Goal: Task Accomplishment & Management: Complete application form

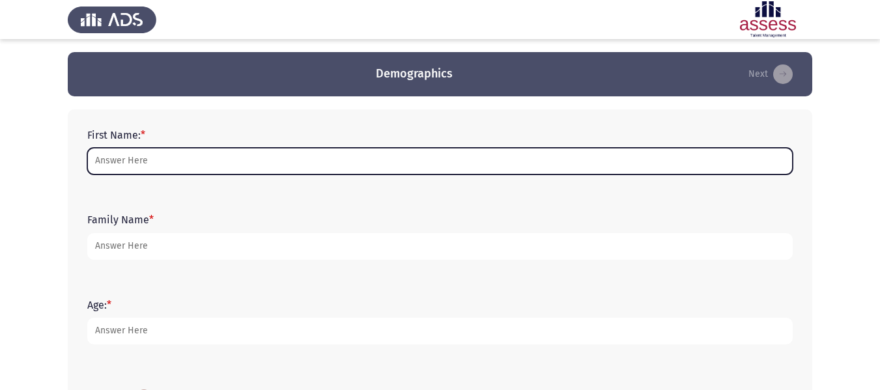
click at [156, 163] on input "First Name: *" at bounding box center [440, 161] width 706 height 27
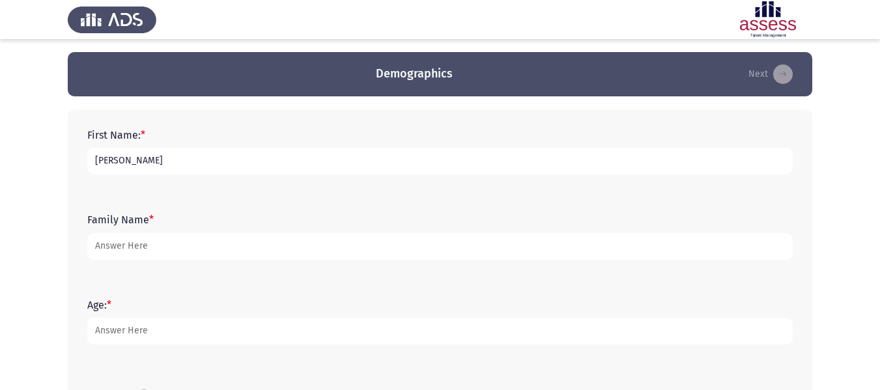
type input "[PERSON_NAME]"
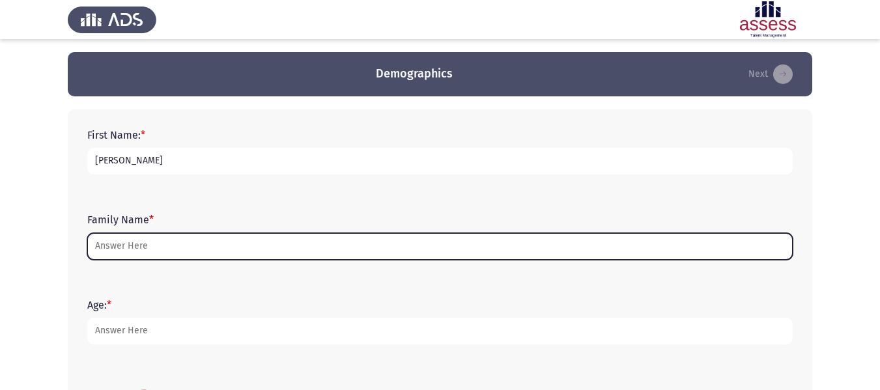
click at [144, 245] on input "Family Name *" at bounding box center [440, 246] width 706 height 27
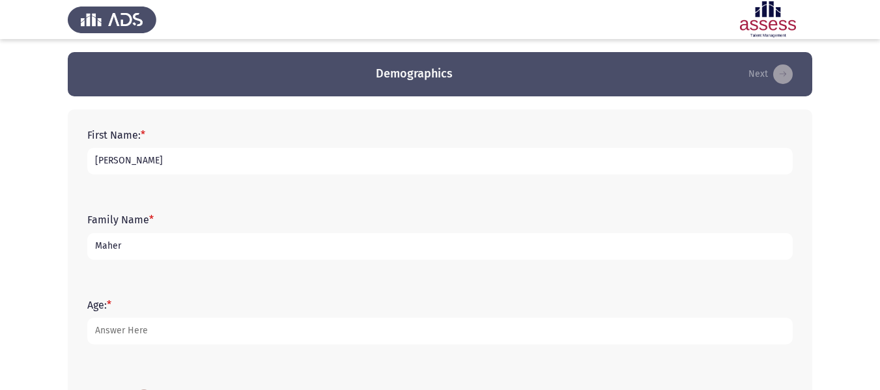
type input "Maher"
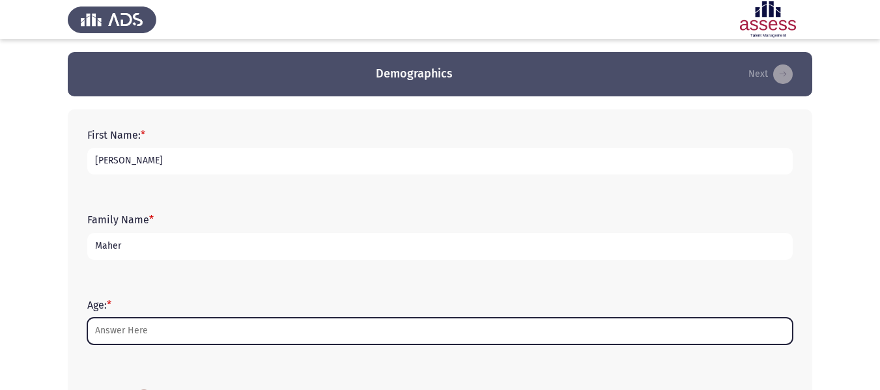
click at [172, 330] on input "Age: *" at bounding box center [440, 331] width 706 height 27
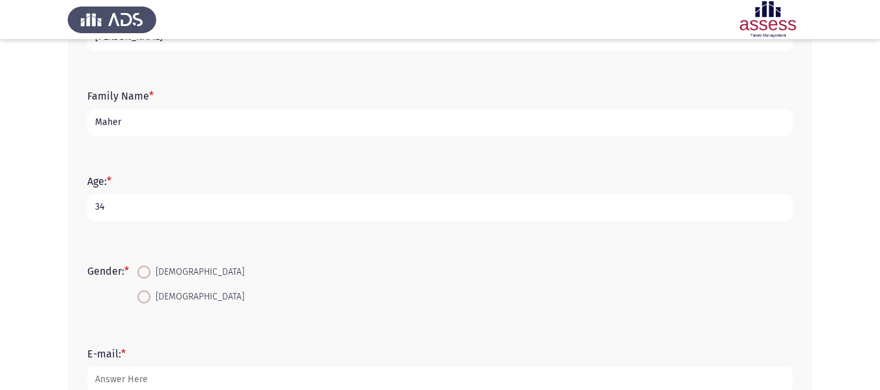
scroll to position [130, 0]
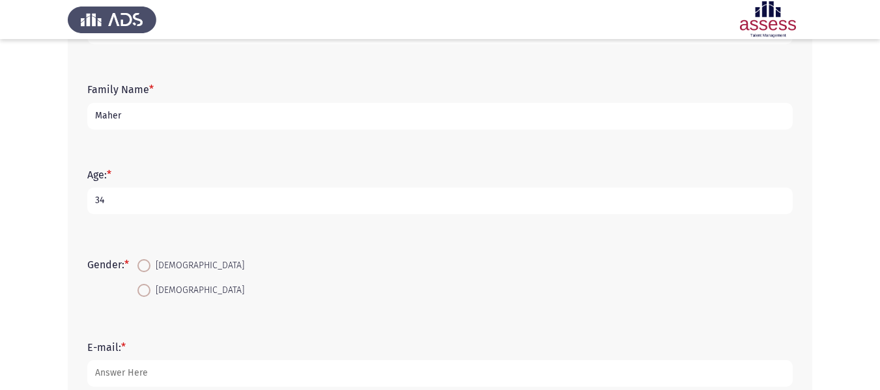
type input "34"
click at [149, 270] on span at bounding box center [143, 265] width 13 height 13
click at [149, 270] on input "[DEMOGRAPHIC_DATA]" at bounding box center [143, 265] width 13 height 13
radio input "true"
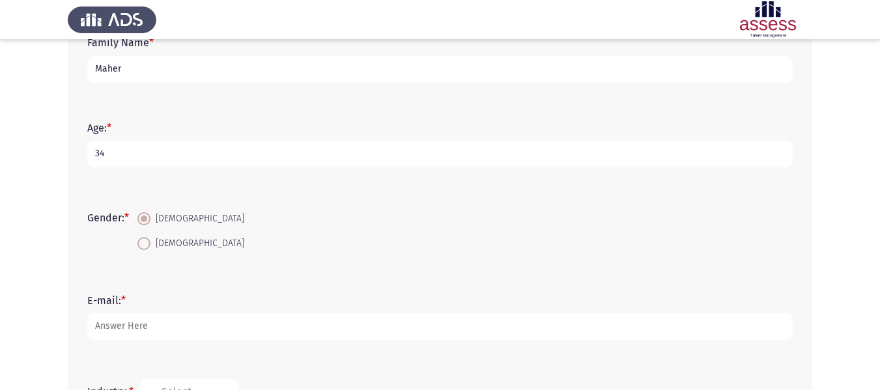
scroll to position [261, 0]
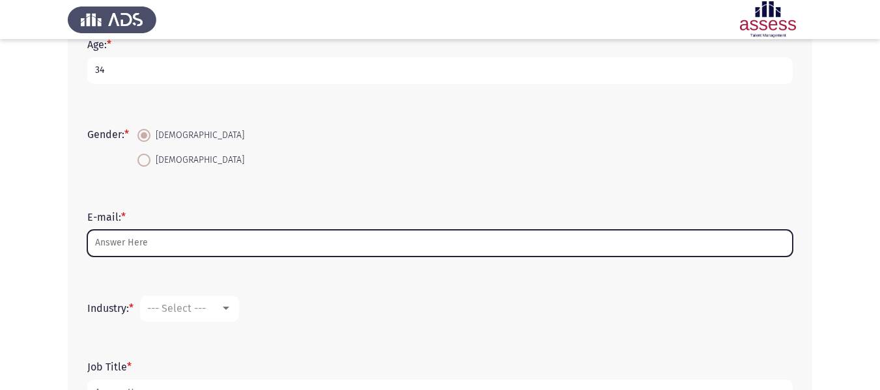
click at [153, 250] on input "E-mail: *" at bounding box center [440, 243] width 706 height 27
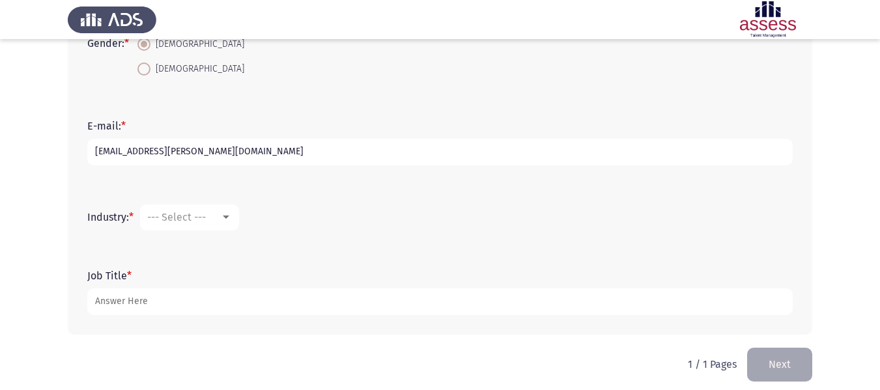
scroll to position [362, 0]
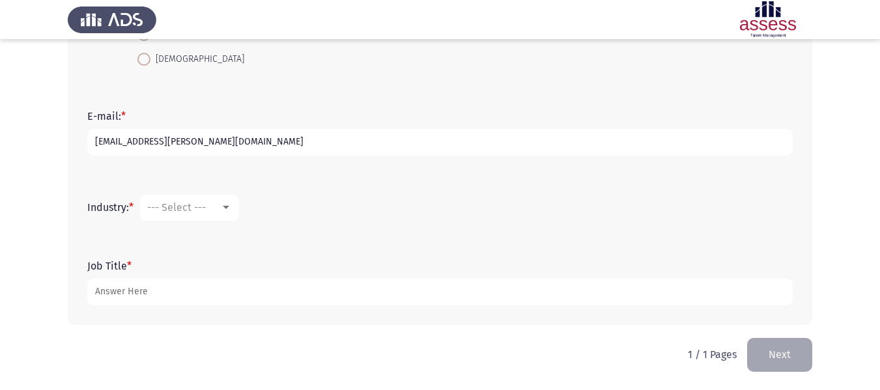
type input "[EMAIL_ADDRESS][PERSON_NAME][DOMAIN_NAME]"
click at [229, 204] on div at bounding box center [226, 208] width 12 height 10
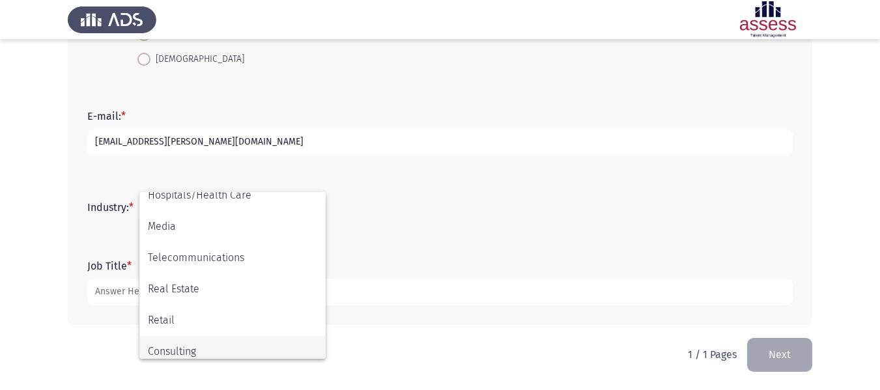
scroll to position [427, 0]
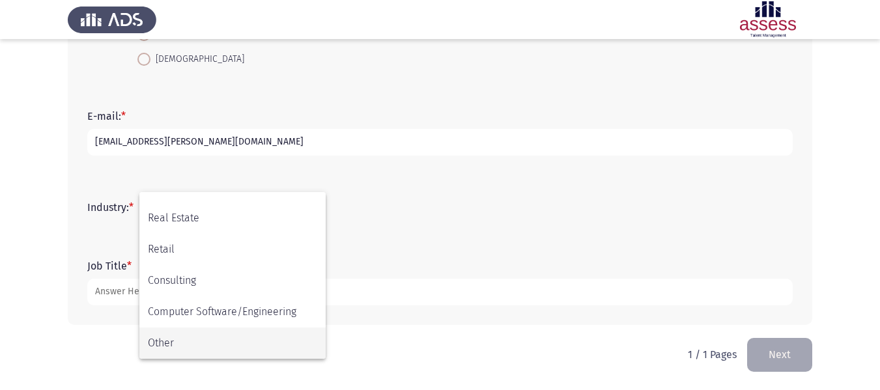
click at [181, 342] on span "Other" at bounding box center [232, 343] width 169 height 31
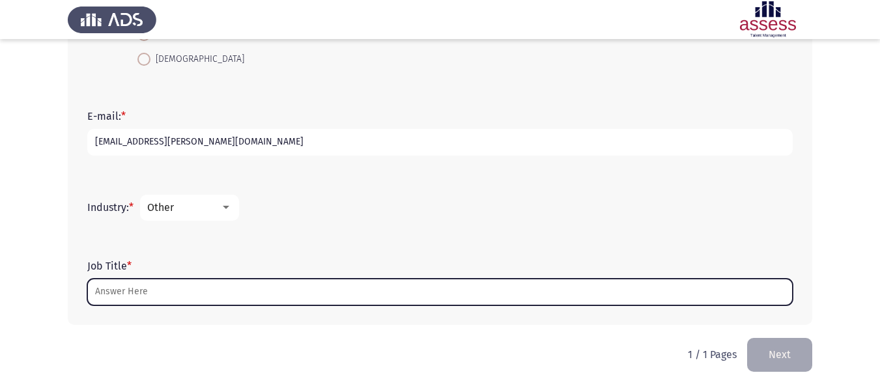
click at [175, 296] on input "Job Title *" at bounding box center [440, 292] width 706 height 27
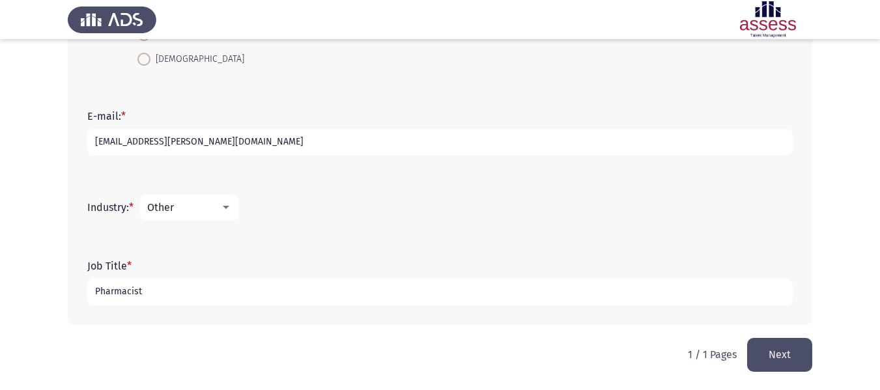
type input "Pharmacist"
click at [777, 351] on button "Next" at bounding box center [779, 354] width 65 height 33
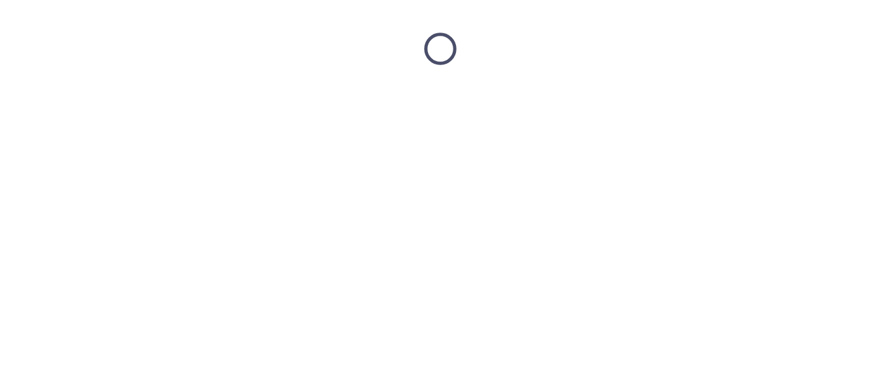
scroll to position [0, 0]
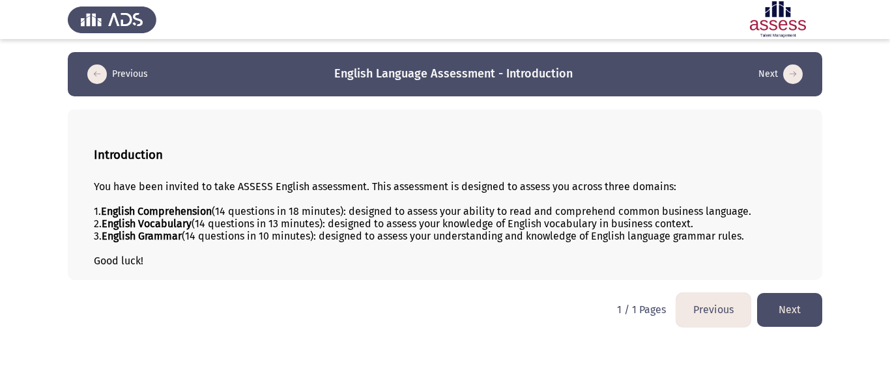
click at [796, 306] on button "Next" at bounding box center [789, 309] width 65 height 33
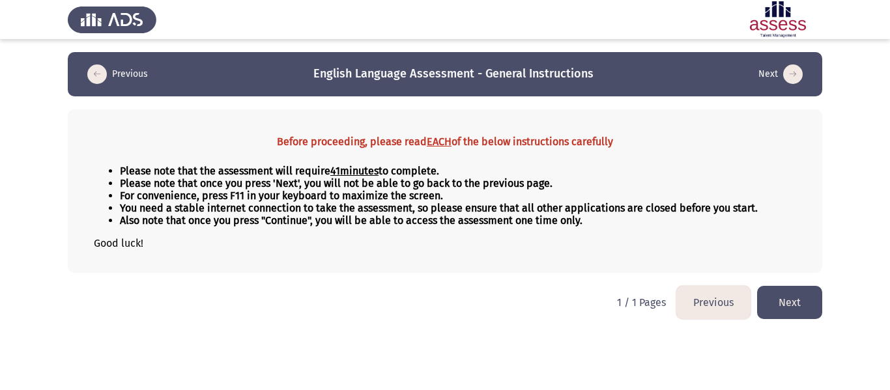
click at [790, 304] on button "Next" at bounding box center [789, 302] width 65 height 33
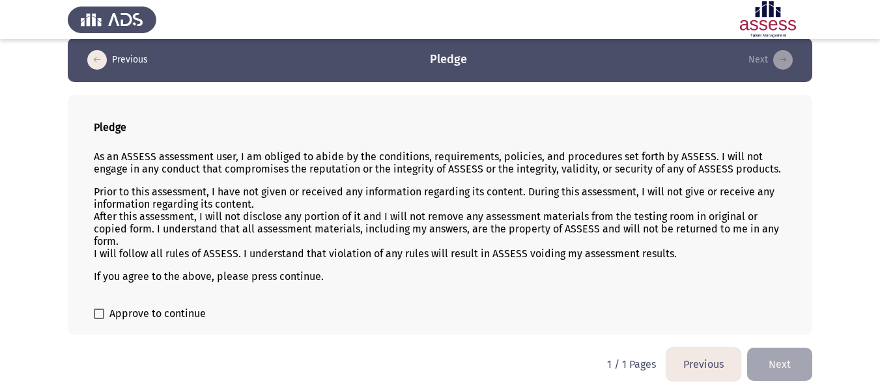
scroll to position [18, 0]
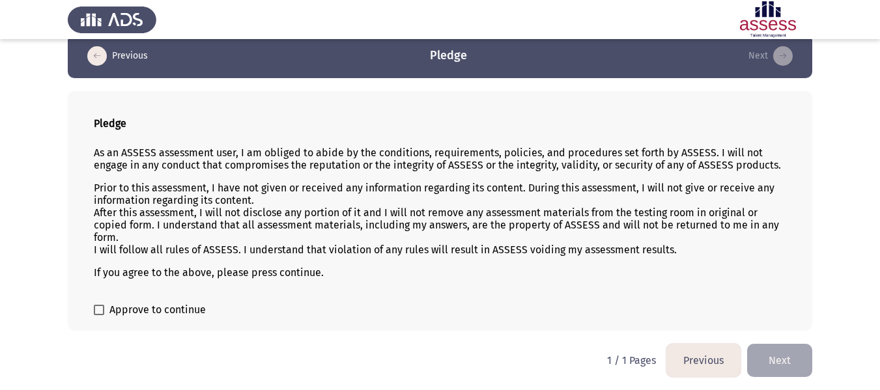
click at [101, 310] on span at bounding box center [99, 310] width 10 height 10
click at [99, 315] on input "Approve to continue" at bounding box center [98, 315] width 1 height 1
checkbox input "true"
click at [781, 362] on button "Next" at bounding box center [779, 360] width 65 height 33
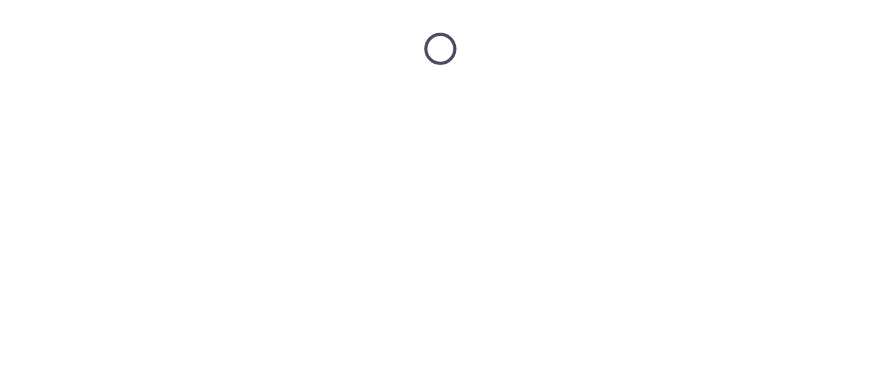
scroll to position [0, 0]
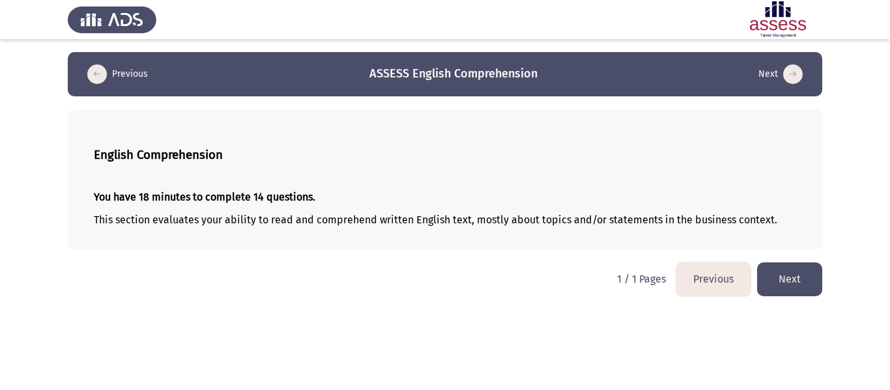
click at [786, 276] on button "Next" at bounding box center [789, 279] width 65 height 33
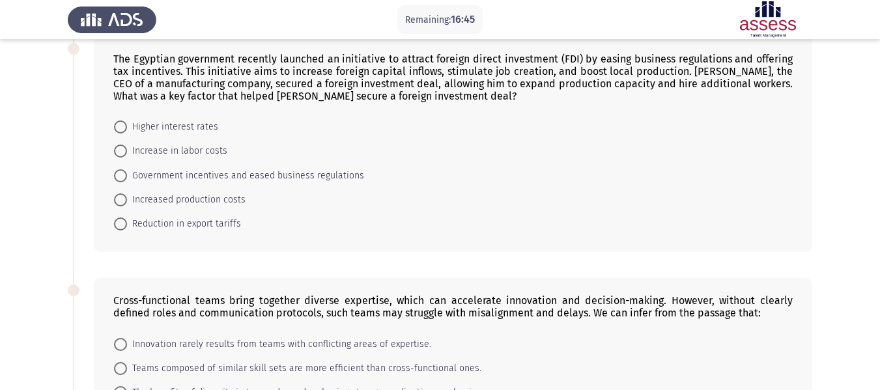
scroll to position [326, 0]
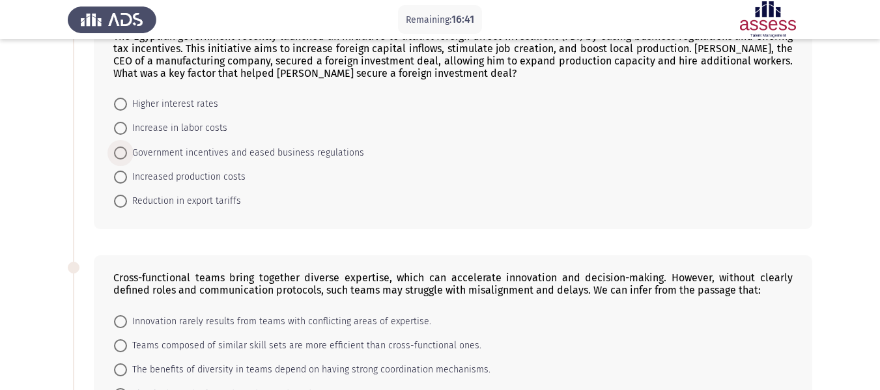
click at [120, 153] on span at bounding box center [120, 153] width 13 height 13
click at [120, 153] on input "Government incentives and eased business regulations" at bounding box center [120, 153] width 13 height 13
radio input "true"
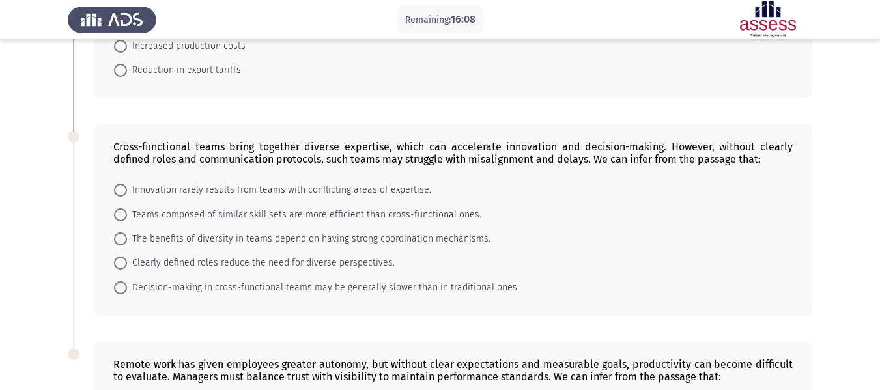
scroll to position [521, 0]
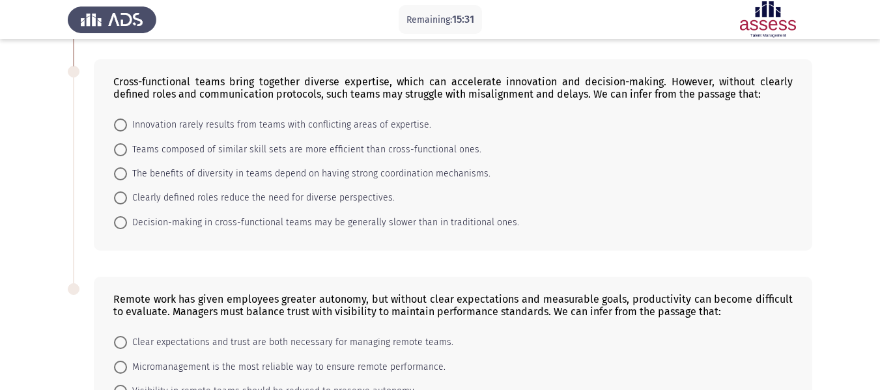
click at [121, 125] on span at bounding box center [120, 125] width 13 height 13
click at [121, 125] on input "Innovation rarely results from teams with conflicting areas of expertise." at bounding box center [120, 125] width 13 height 13
radio input "true"
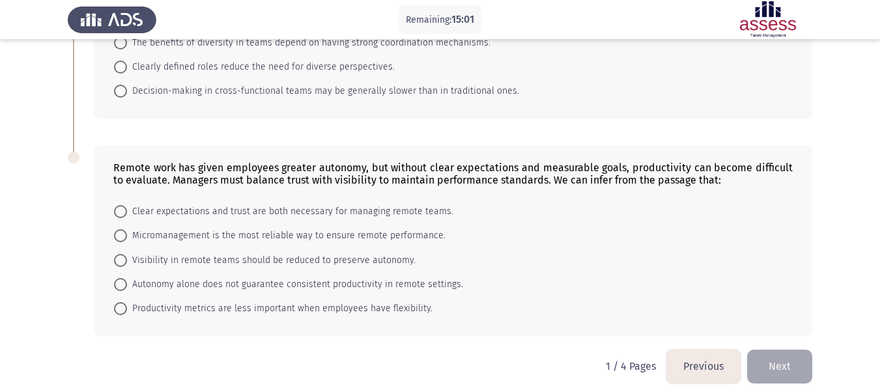
scroll to position [663, 0]
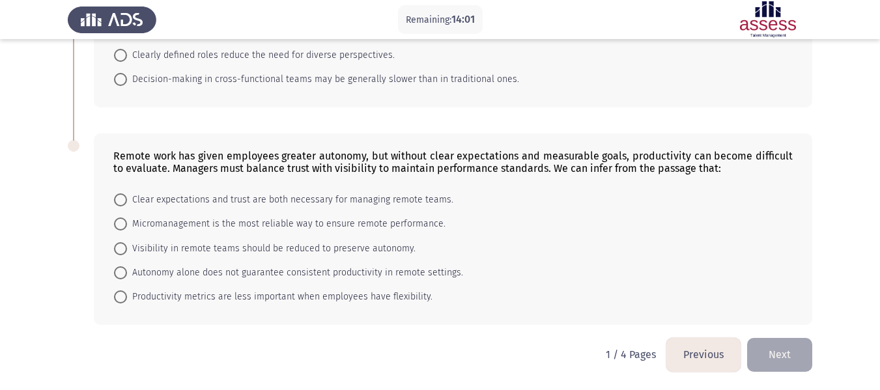
click at [122, 197] on span at bounding box center [120, 200] width 13 height 13
click at [122, 197] on input "Clear expectations and trust are both necessary for managing remote teams." at bounding box center [120, 200] width 13 height 13
radio input "true"
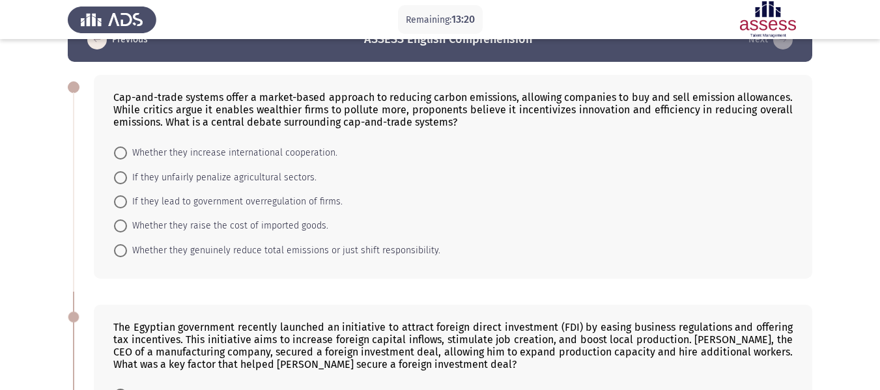
scroll to position [65, 0]
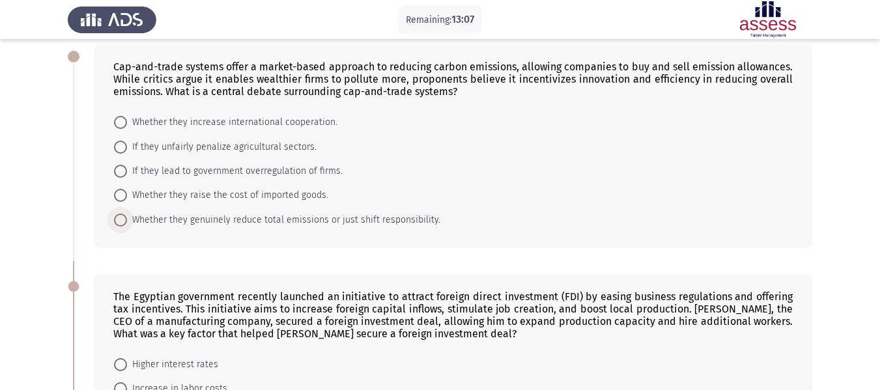
click at [120, 221] on span at bounding box center [120, 220] width 13 height 13
click at [120, 221] on input "Whether they genuinely reduce total emissions or just shift responsibility." at bounding box center [120, 220] width 13 height 13
radio input "true"
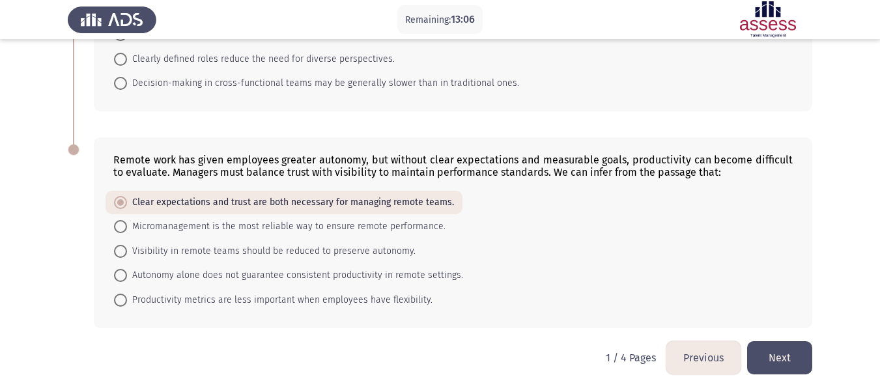
scroll to position [662, 0]
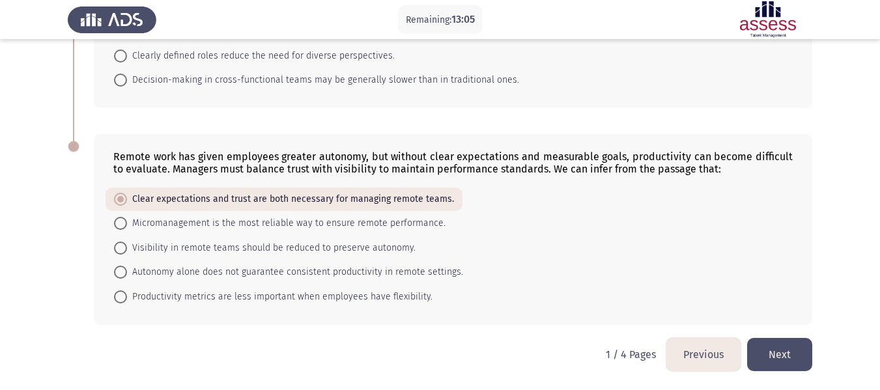
click at [790, 356] on button "Next" at bounding box center [779, 354] width 65 height 33
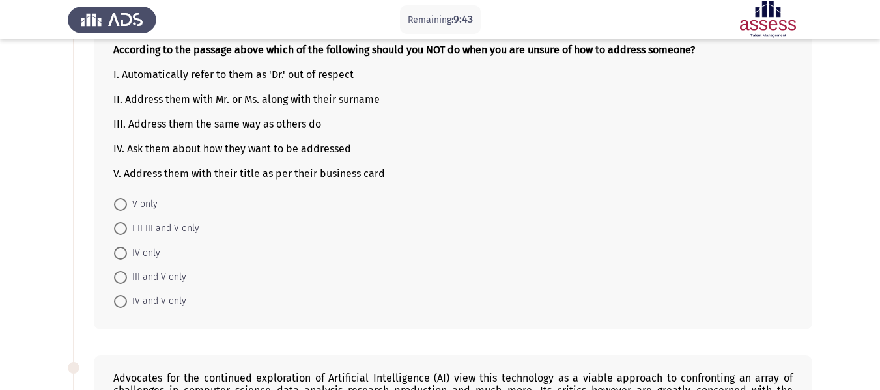
scroll to position [376, 0]
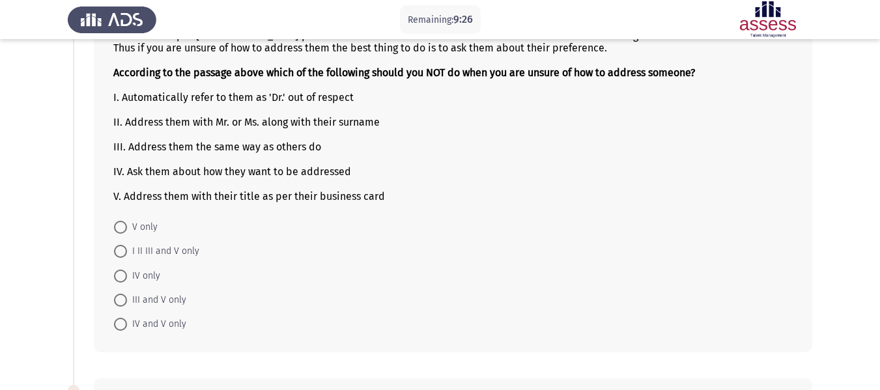
click at [121, 279] on span at bounding box center [120, 276] width 13 height 13
click at [121, 279] on input "IV only" at bounding box center [120, 276] width 13 height 13
radio input "true"
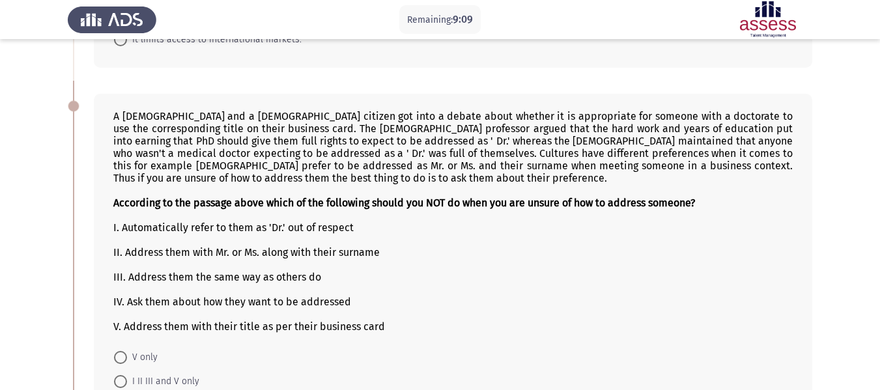
scroll to position [311, 0]
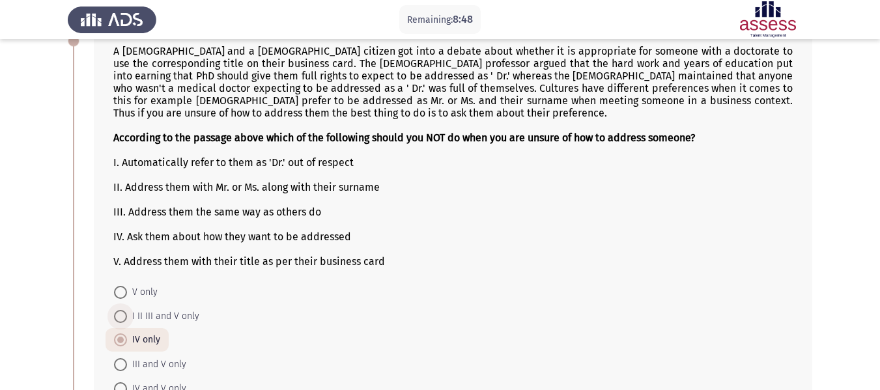
click at [121, 314] on span at bounding box center [120, 316] width 13 height 13
click at [121, 314] on input "I II III and V only" at bounding box center [120, 316] width 13 height 13
radio input "true"
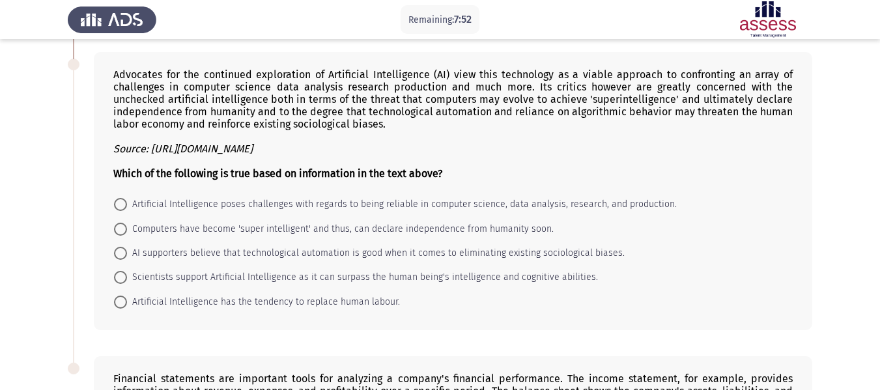
scroll to position [767, 0]
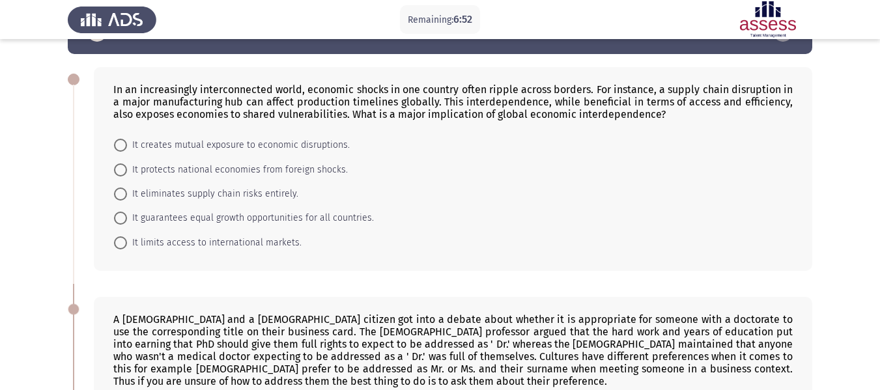
scroll to position [65, 0]
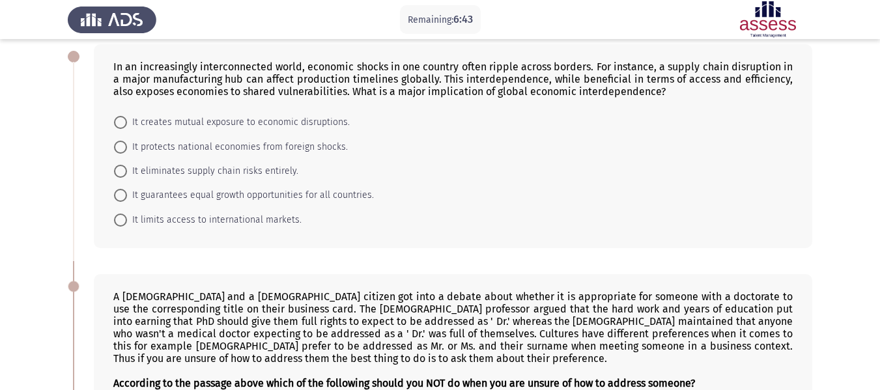
click at [121, 194] on span at bounding box center [120, 195] width 13 height 13
click at [121, 194] on input "It guarantees equal growth opportunities for all countries." at bounding box center [120, 195] width 13 height 13
radio input "true"
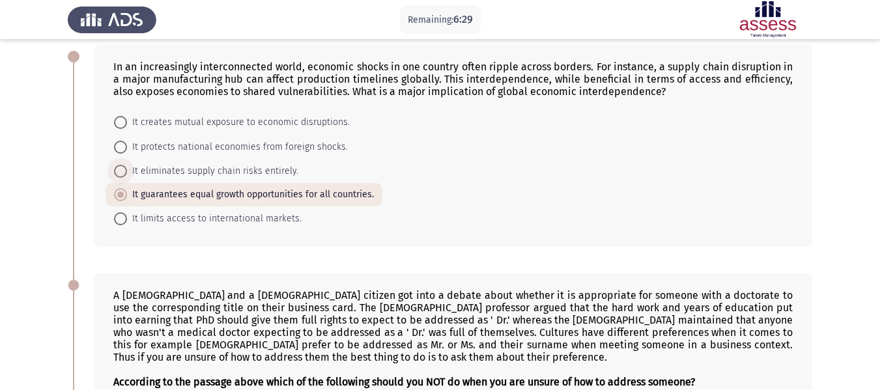
click at [124, 170] on span at bounding box center [120, 171] width 13 height 13
click at [124, 170] on input "It eliminates supply chain risks entirely." at bounding box center [120, 171] width 13 height 13
radio input "true"
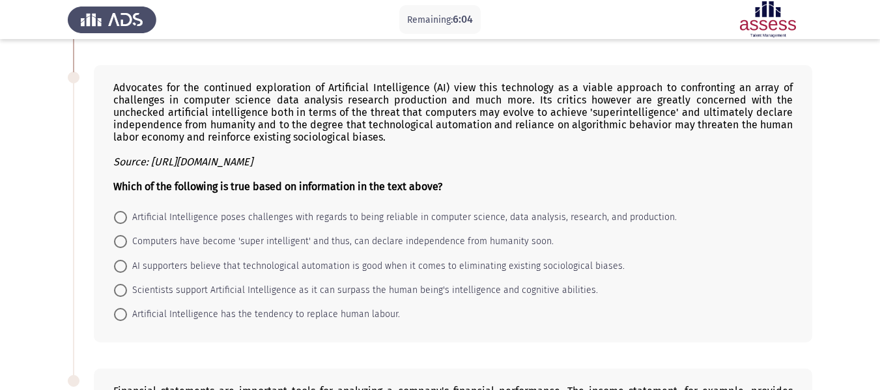
scroll to position [717, 0]
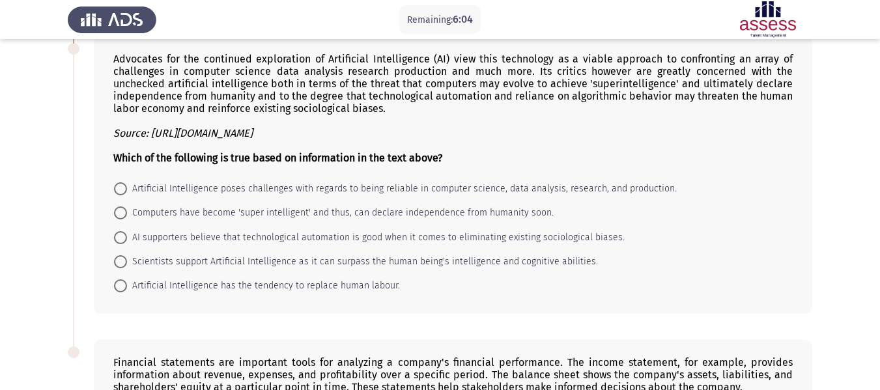
click at [123, 214] on span at bounding box center [120, 213] width 13 height 13
click at [123, 214] on input "Computers have become 'super intelligent' and thus, can declare independence fr…" at bounding box center [120, 213] width 13 height 13
radio input "true"
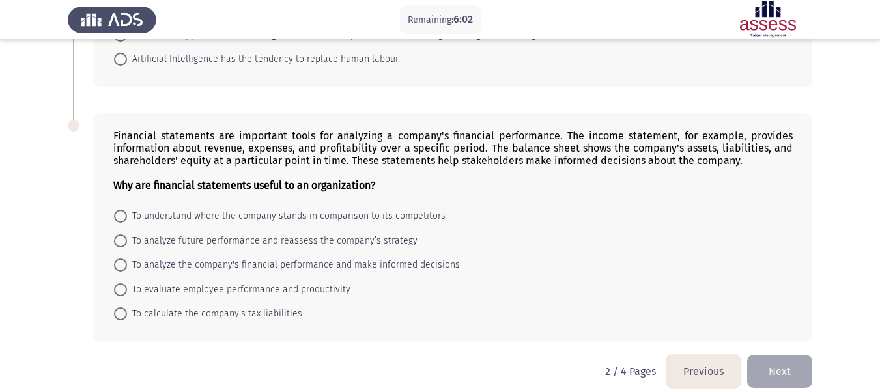
scroll to position [960, 0]
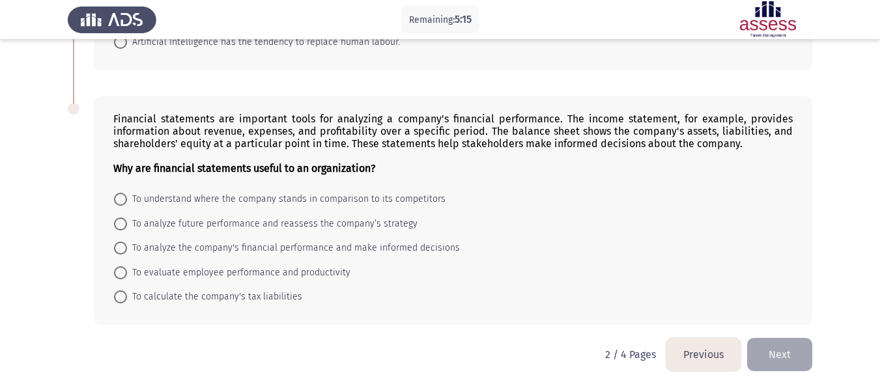
click at [129, 252] on span "To analyze the company's financial performance and make informed decisions" at bounding box center [293, 248] width 333 height 16
click at [127, 252] on input "To analyze the company's financial performance and make informed decisions" at bounding box center [120, 248] width 13 height 13
radio input "true"
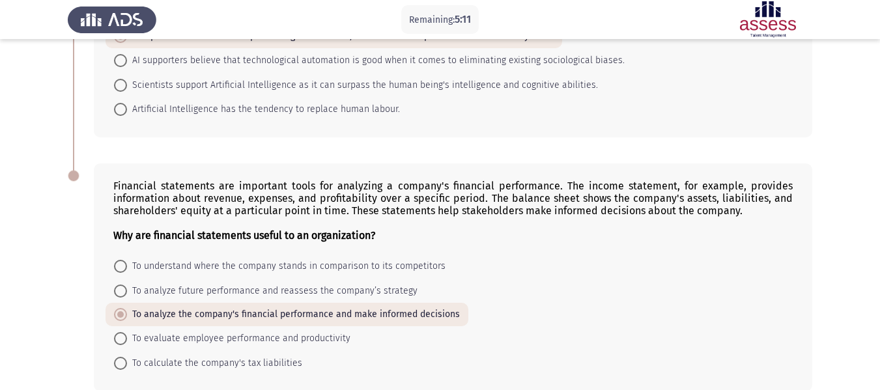
scroll to position [959, 0]
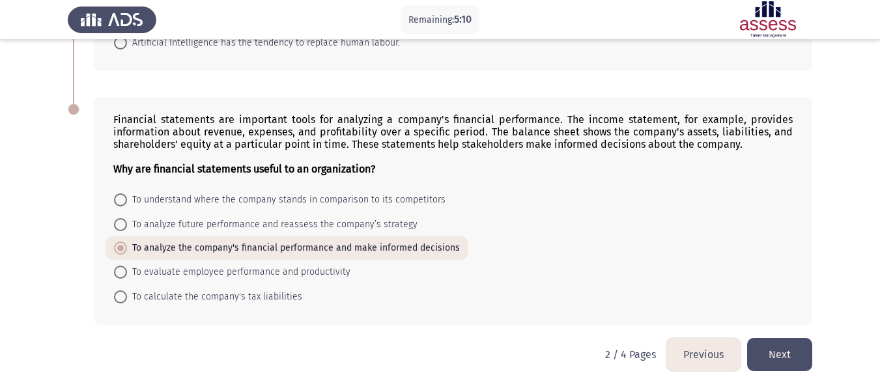
click at [785, 349] on button "Next" at bounding box center [779, 354] width 65 height 33
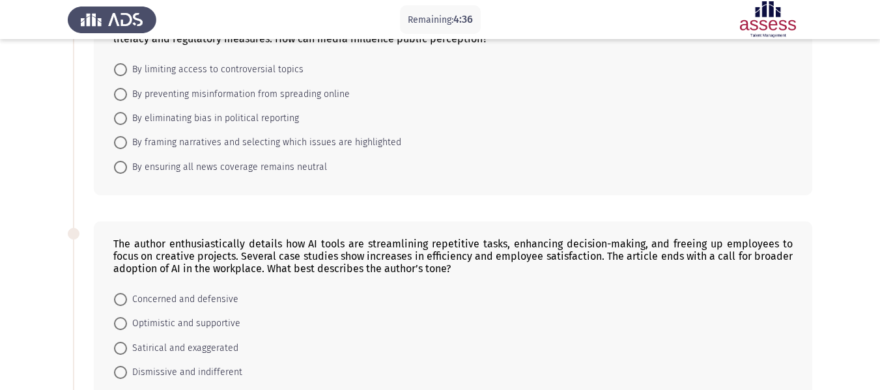
scroll to position [65, 0]
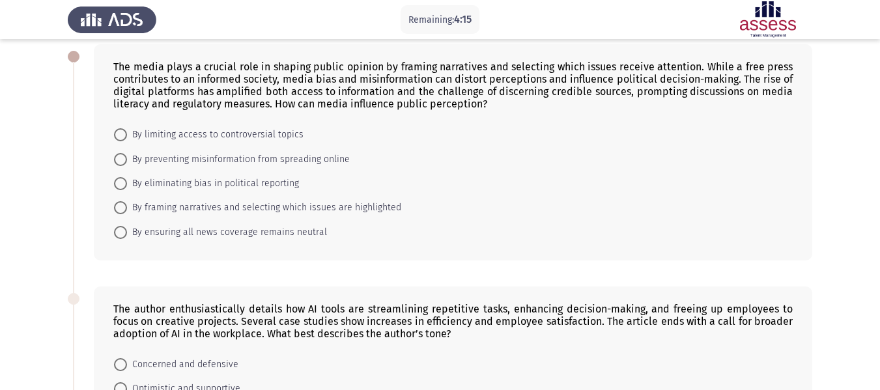
click at [125, 158] on span at bounding box center [120, 159] width 13 height 13
click at [125, 158] on input "By preventing misinformation from spreading online" at bounding box center [120, 159] width 13 height 13
radio input "true"
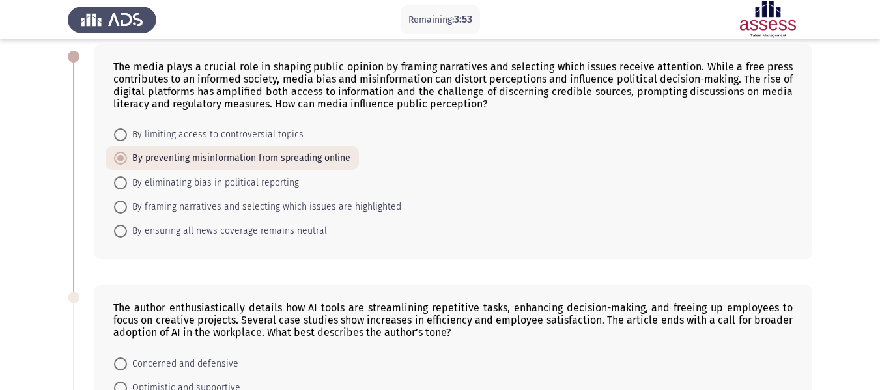
click at [121, 207] on span at bounding box center [121, 207] width 0 height 0
click at [121, 207] on input "By framing narratives and selecting which issues are highlighted" at bounding box center [120, 207] width 13 height 13
radio input "true"
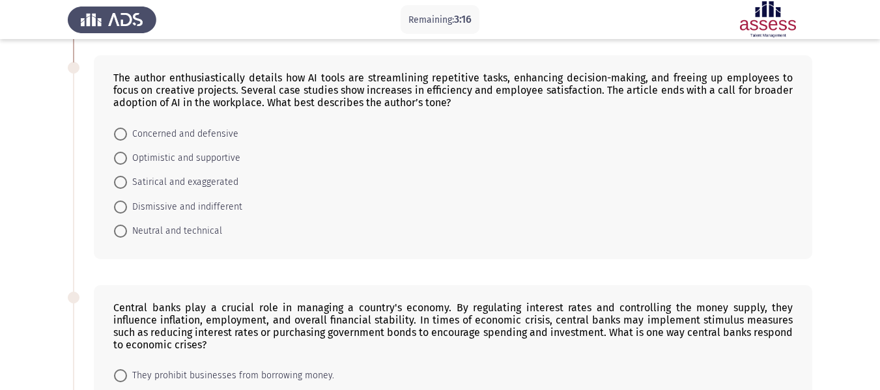
scroll to position [326, 0]
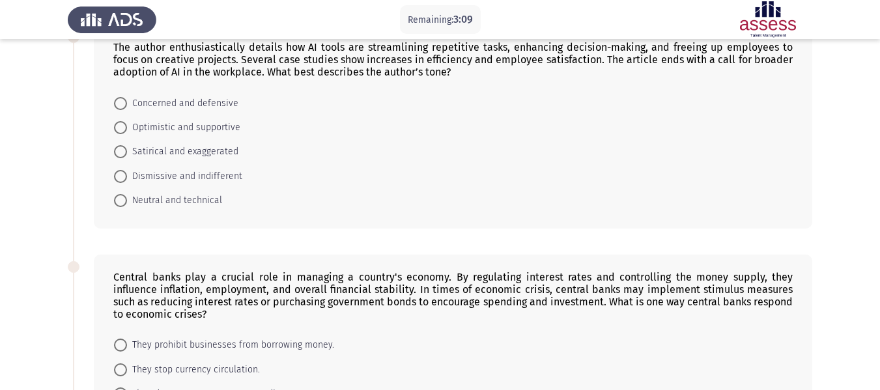
click at [122, 129] on span at bounding box center [120, 127] width 13 height 13
click at [122, 129] on input "Optimistic and supportive" at bounding box center [120, 127] width 13 height 13
radio input "true"
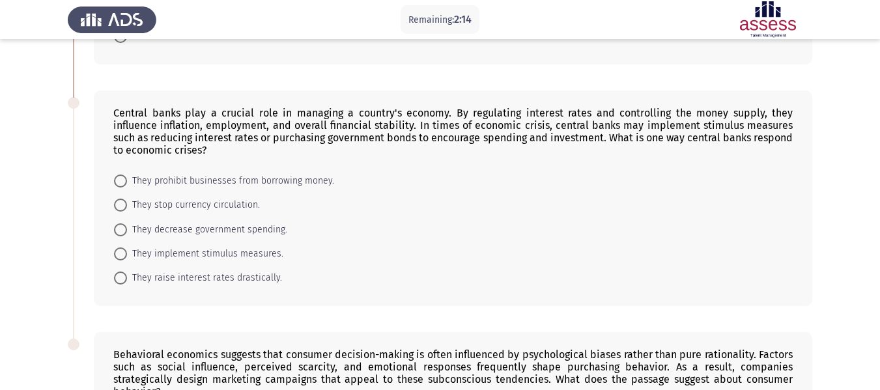
scroll to position [521, 0]
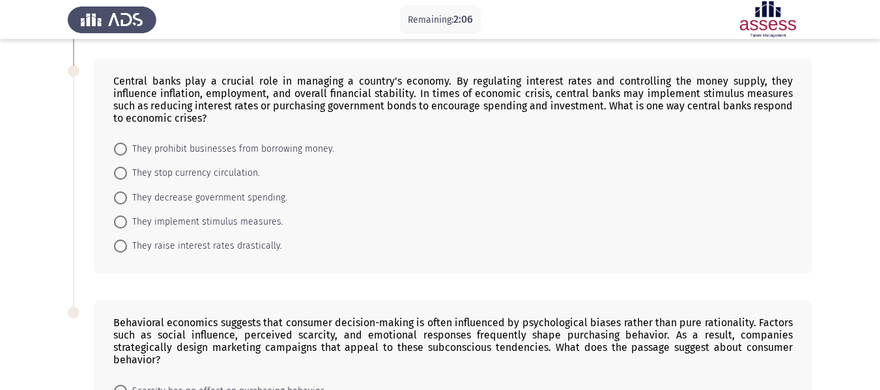
click at [121, 222] on span at bounding box center [121, 222] width 0 height 0
click at [121, 222] on input "They implement stimulus measures." at bounding box center [120, 222] width 13 height 13
radio input "true"
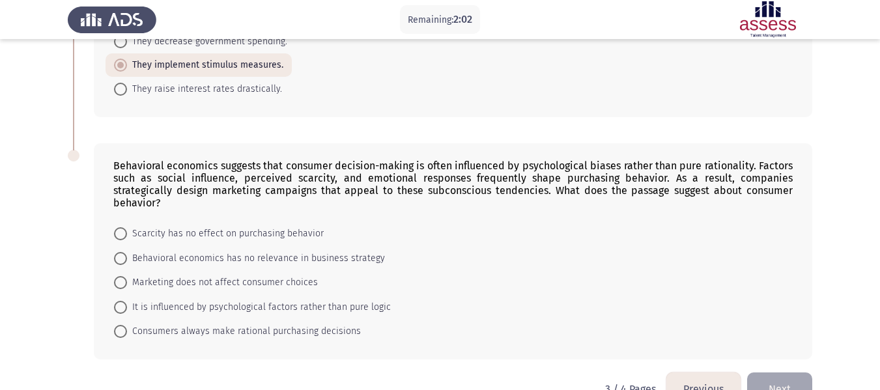
scroll to position [700, 0]
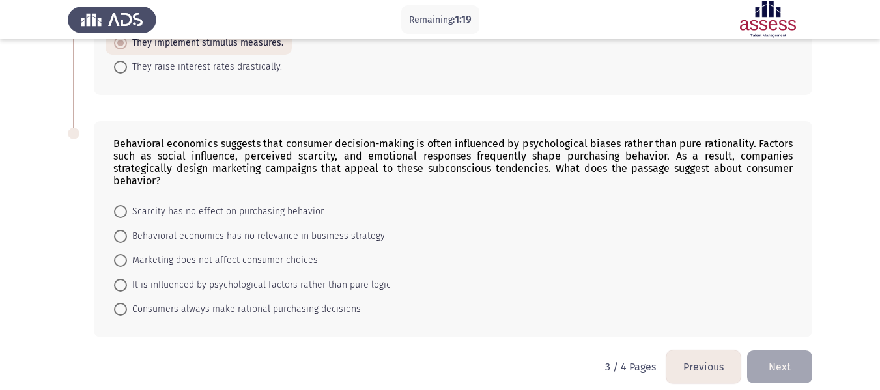
click at [124, 279] on span at bounding box center [120, 285] width 13 height 13
click at [124, 279] on input "It is influenced by psychological factors rather than pure logic" at bounding box center [120, 285] width 13 height 13
radio input "true"
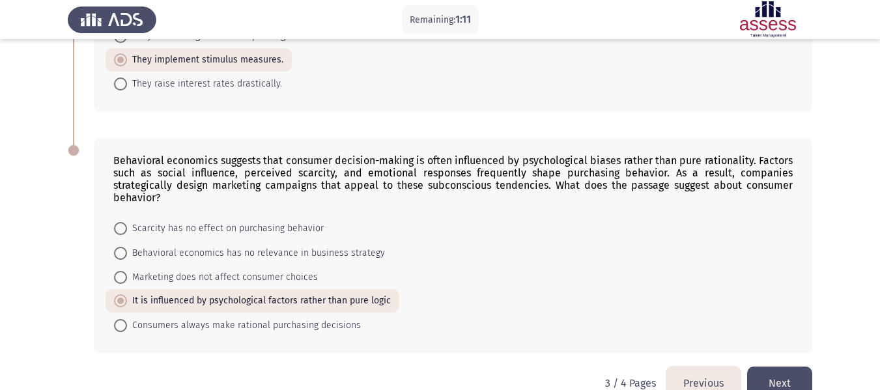
scroll to position [699, 0]
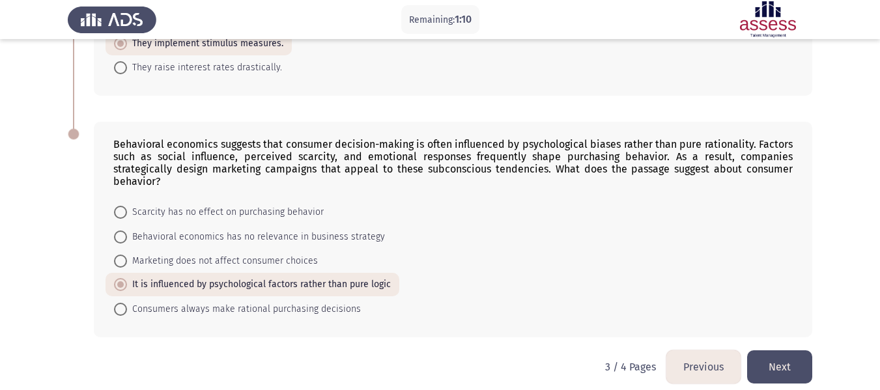
click at [785, 351] on button "Next" at bounding box center [779, 367] width 65 height 33
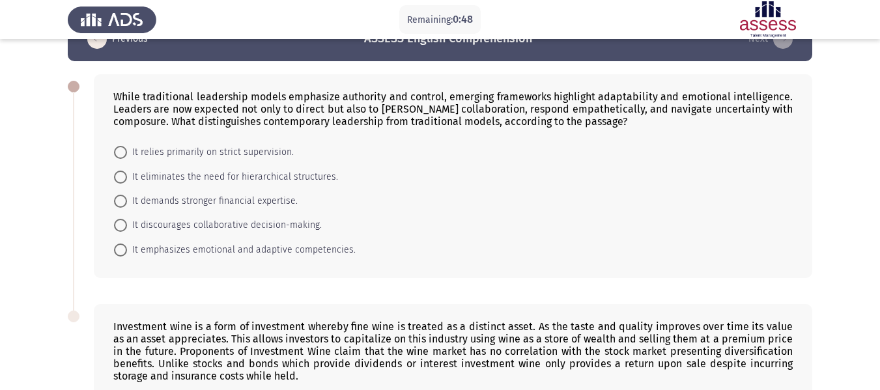
scroll to position [65, 0]
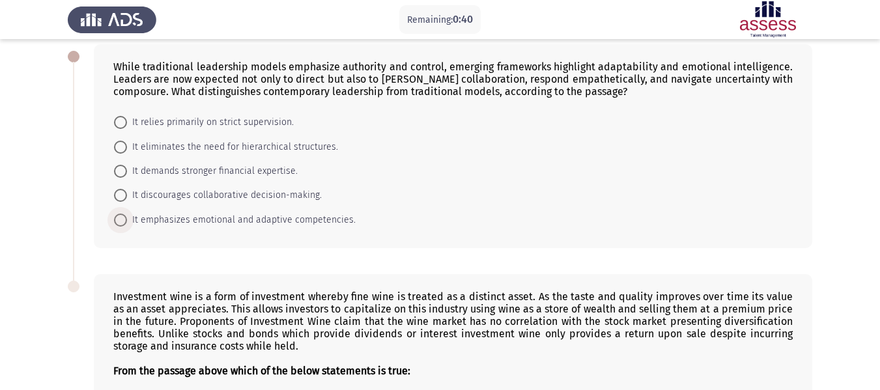
click at [119, 218] on span at bounding box center [120, 220] width 13 height 13
click at [119, 218] on input "It emphasizes emotional and adaptive competencies." at bounding box center [120, 220] width 13 height 13
radio input "true"
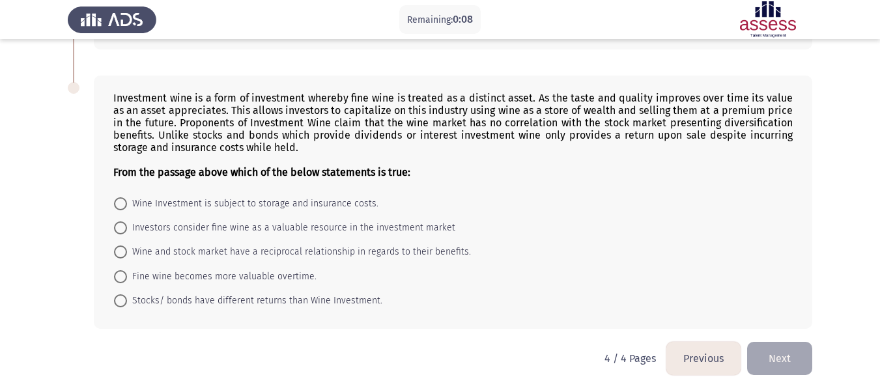
scroll to position [266, 0]
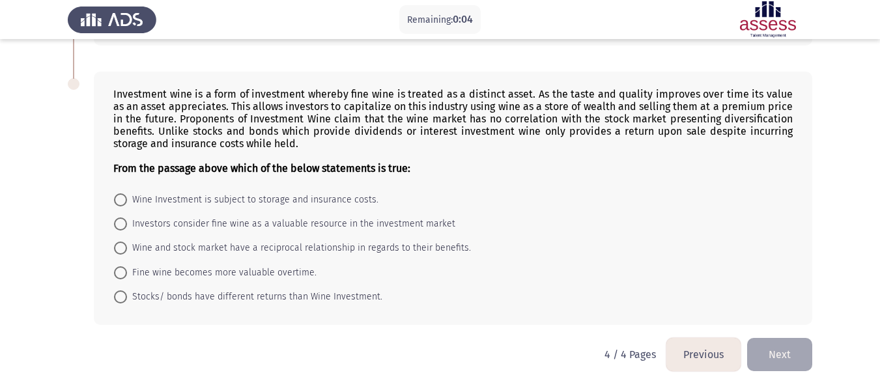
click at [120, 199] on span at bounding box center [120, 200] width 13 height 13
click at [120, 199] on input "Wine Investment is subject to storage and insurance costs." at bounding box center [120, 200] width 13 height 13
radio input "true"
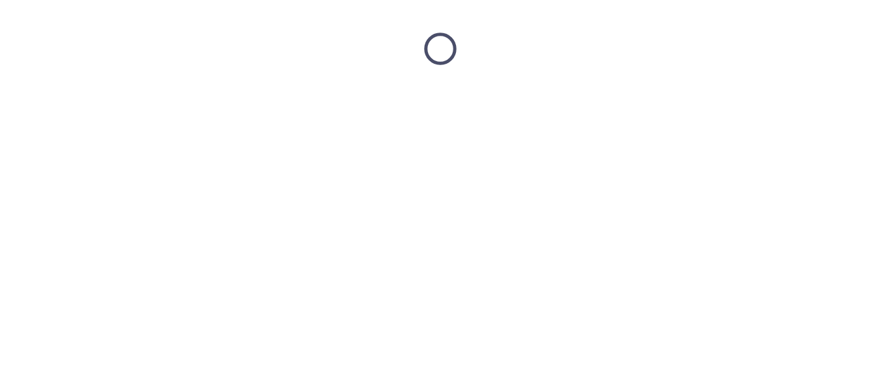
scroll to position [0, 0]
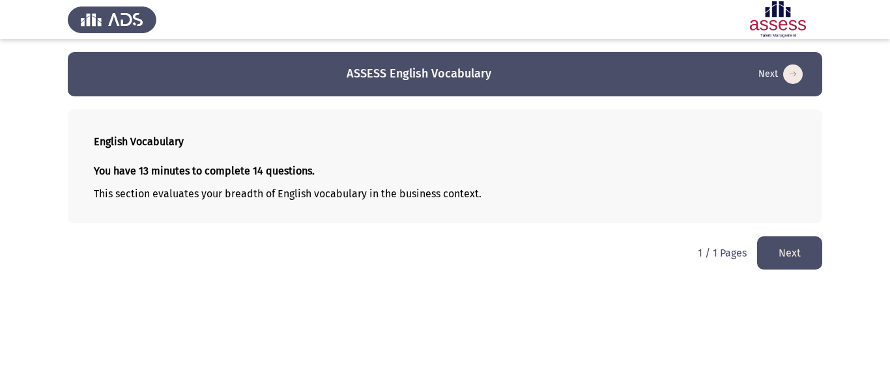
click at [788, 253] on button "Next" at bounding box center [789, 253] width 65 height 33
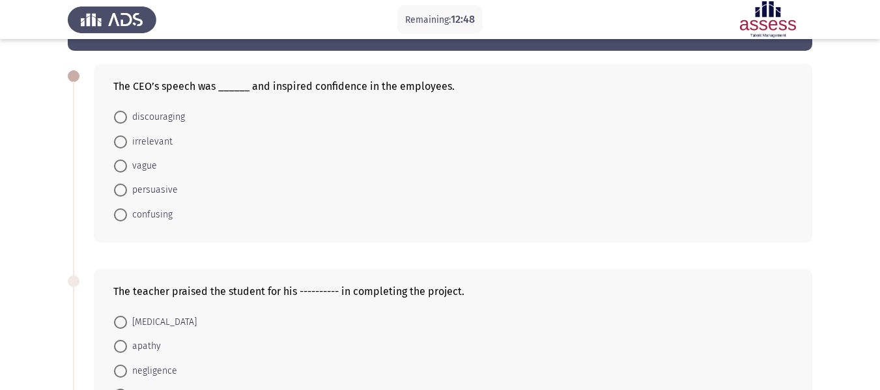
scroll to position [65, 0]
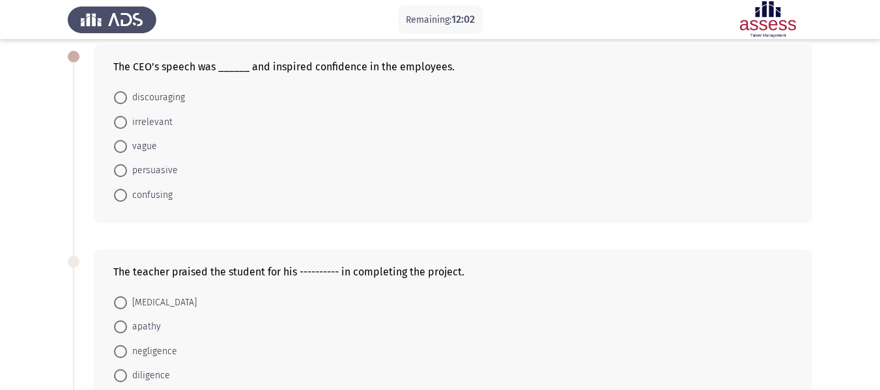
click at [119, 197] on span at bounding box center [120, 195] width 13 height 13
click at [119, 197] on input "confusing" at bounding box center [120, 195] width 13 height 13
radio input "true"
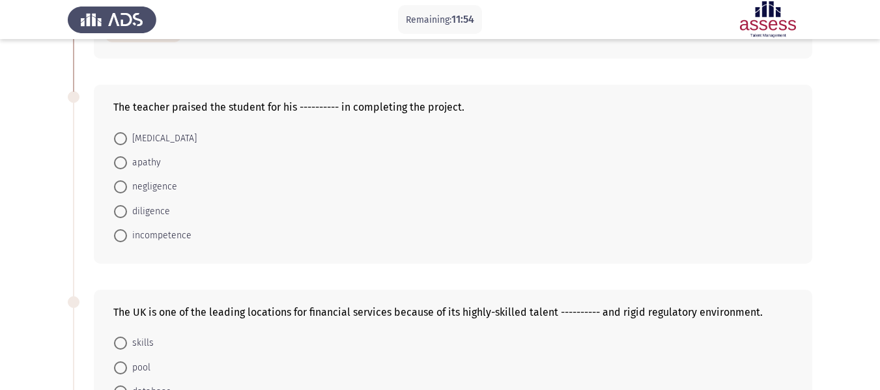
scroll to position [261, 0]
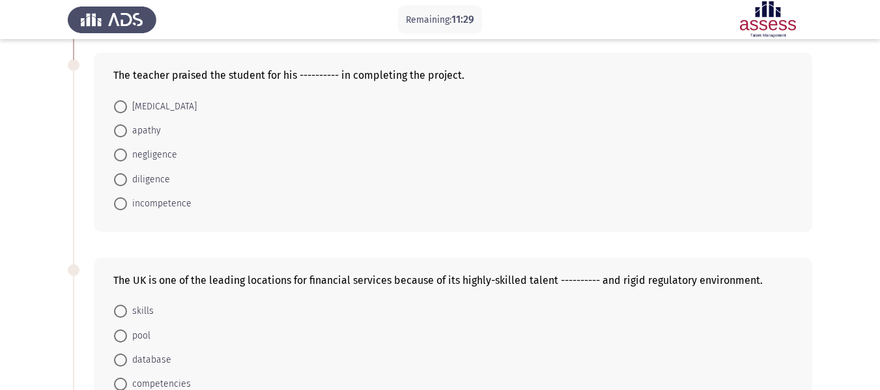
click at [123, 199] on span at bounding box center [120, 203] width 13 height 13
click at [123, 199] on input "incompetence" at bounding box center [120, 203] width 13 height 13
radio input "true"
click at [121, 133] on span at bounding box center [120, 130] width 13 height 13
click at [121, 133] on input "apathy" at bounding box center [120, 130] width 13 height 13
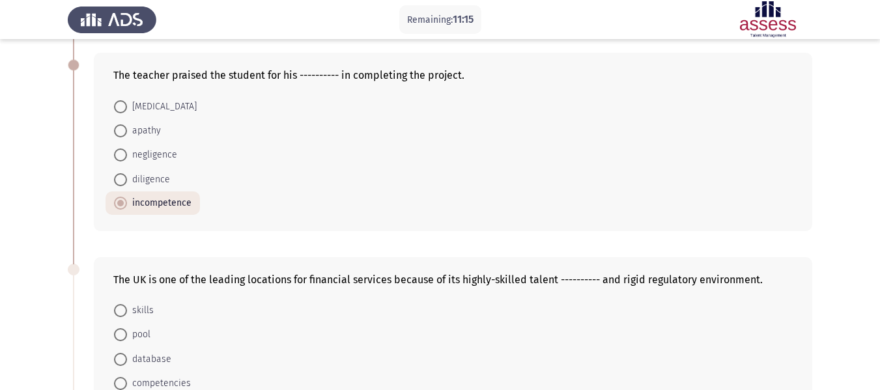
radio input "true"
click at [124, 178] on span at bounding box center [120, 178] width 13 height 13
click at [124, 178] on input "diligence" at bounding box center [120, 178] width 13 height 13
radio input "true"
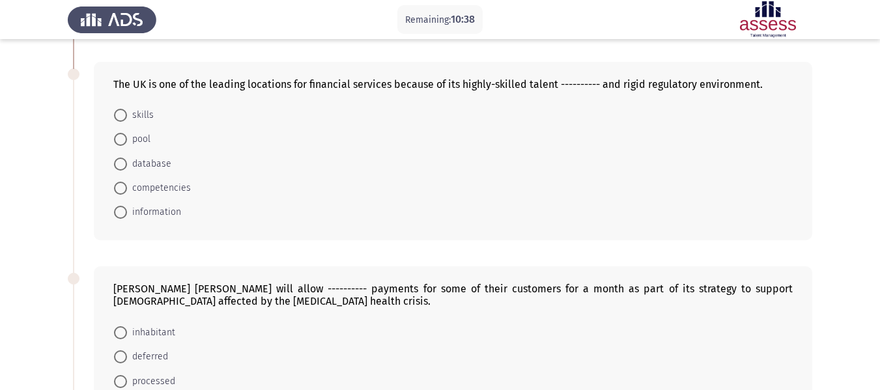
click at [119, 164] on span at bounding box center [120, 164] width 13 height 13
click at [119, 164] on input "database" at bounding box center [120, 164] width 13 height 13
radio input "true"
click at [121, 190] on span at bounding box center [120, 187] width 13 height 13
click at [121, 190] on input "competencies" at bounding box center [120, 187] width 13 height 13
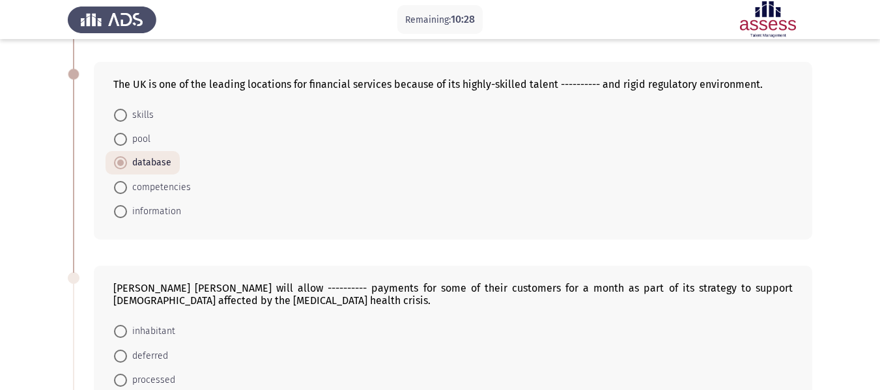
radio input "true"
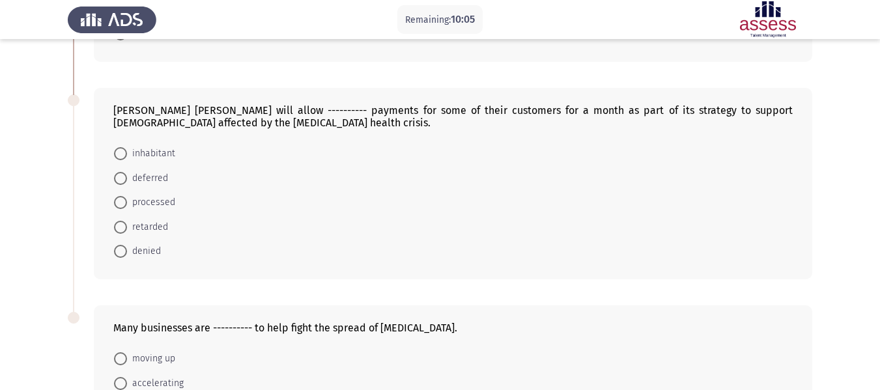
scroll to position [663, 0]
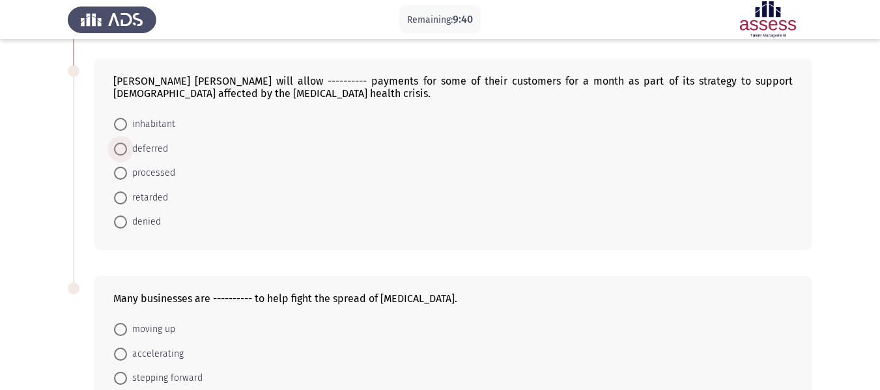
click at [118, 147] on span at bounding box center [120, 149] width 13 height 13
click at [118, 147] on input "deferred" at bounding box center [120, 149] width 13 height 13
radio input "true"
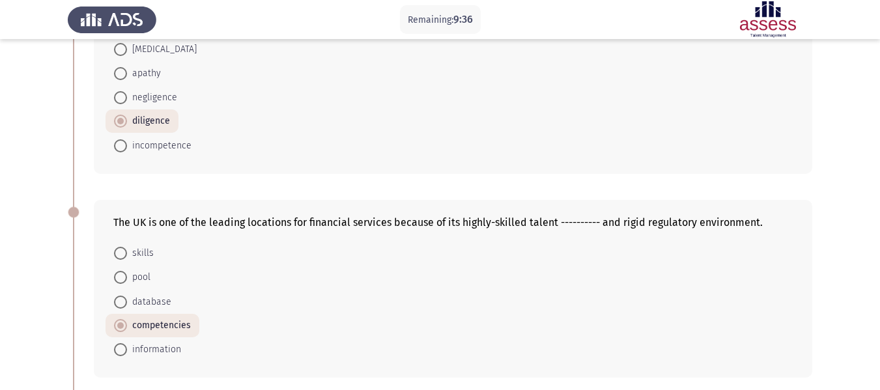
scroll to position [468, 0]
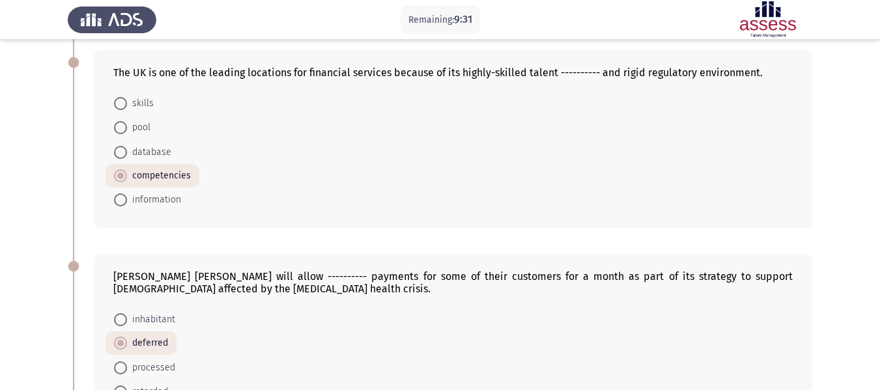
click at [125, 151] on span at bounding box center [120, 152] width 13 height 13
click at [125, 151] on input "database" at bounding box center [120, 152] width 13 height 13
radio input "true"
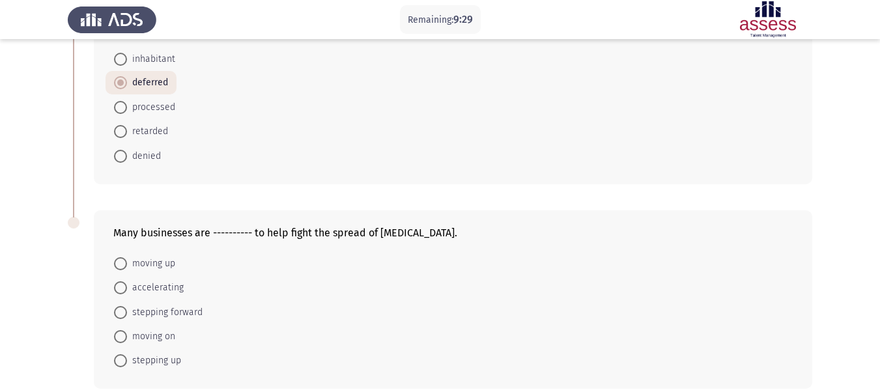
scroll to position [792, 0]
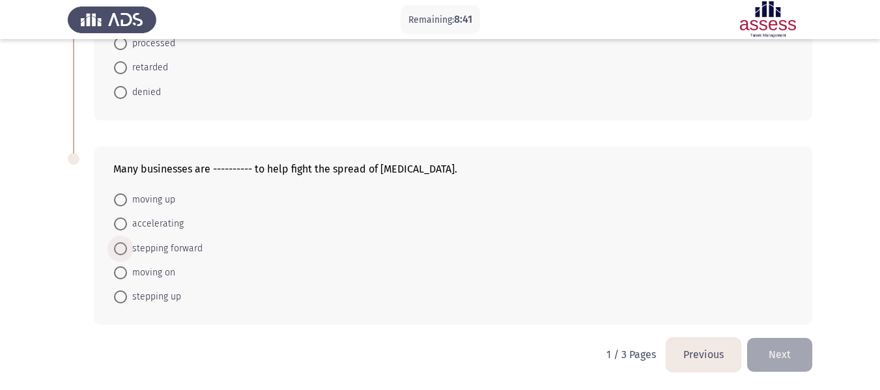
click at [121, 247] on span at bounding box center [120, 248] width 13 height 13
click at [121, 247] on input "stepping forward" at bounding box center [120, 248] width 13 height 13
radio input "true"
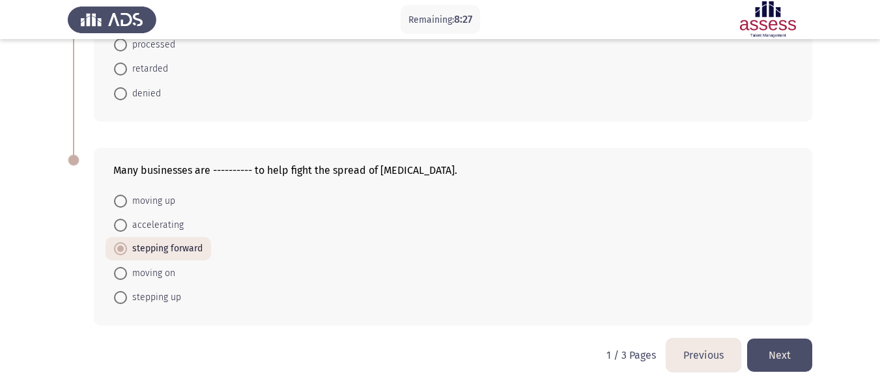
scroll to position [792, 0]
click at [781, 356] on button "Next" at bounding box center [779, 354] width 65 height 33
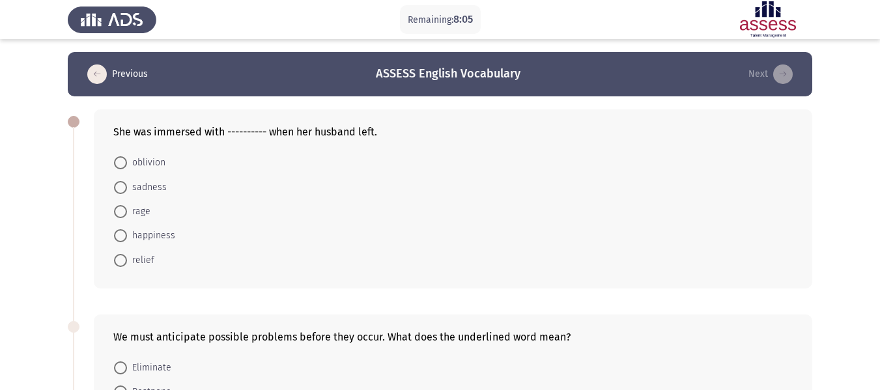
click at [119, 186] on span at bounding box center [120, 187] width 13 height 13
click at [119, 186] on input "sadness" at bounding box center [120, 187] width 13 height 13
radio input "true"
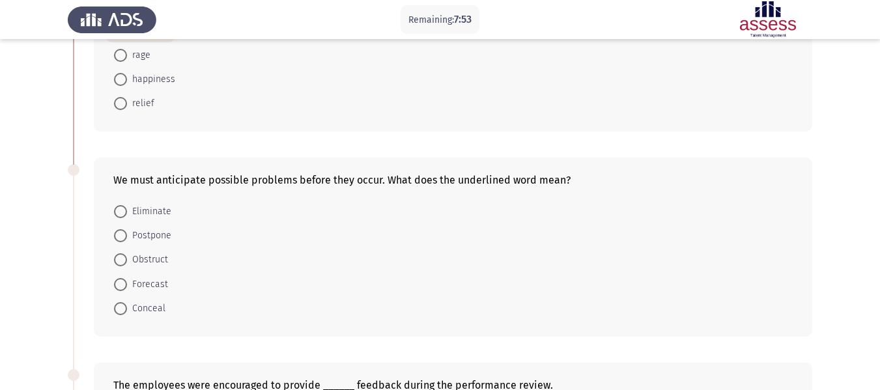
scroll to position [195, 0]
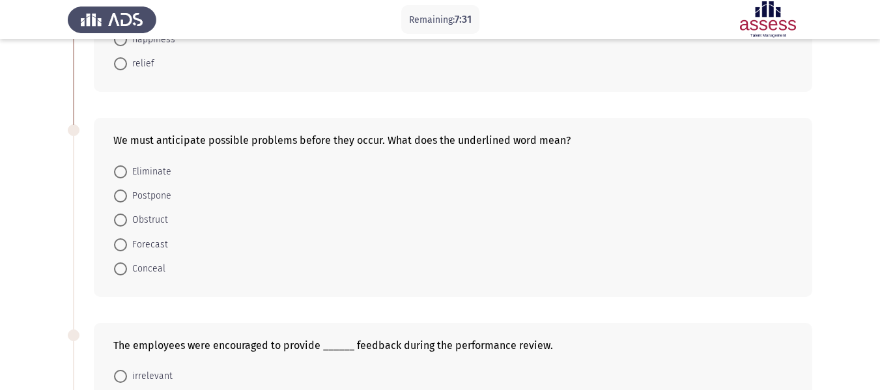
click at [145, 240] on span "Forecast" at bounding box center [147, 245] width 41 height 16
click at [127, 240] on input "Forecast" at bounding box center [120, 244] width 13 height 13
radio input "true"
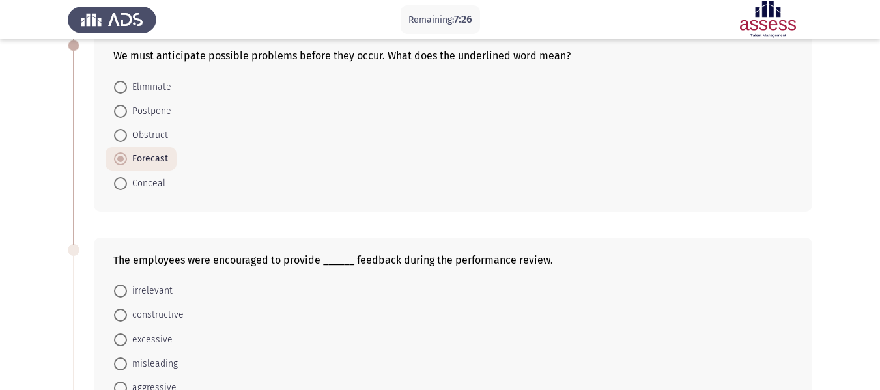
scroll to position [391, 0]
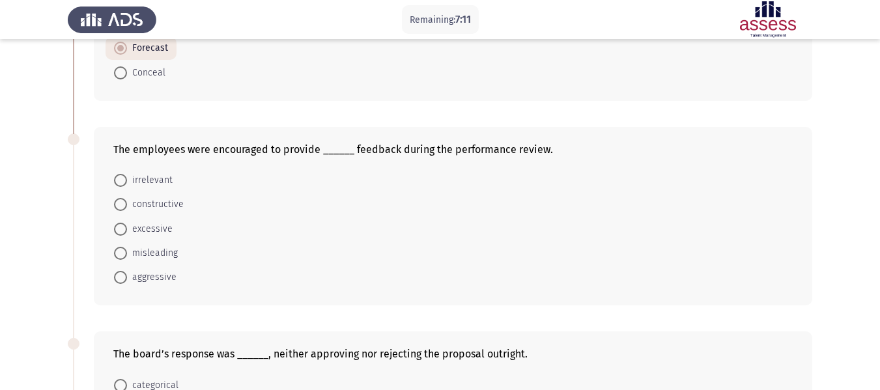
click at [113, 205] on mat-radio-button "constructive" at bounding box center [149, 204] width 87 height 24
click at [124, 209] on span at bounding box center [120, 204] width 13 height 13
click at [124, 209] on input "constructive" at bounding box center [120, 204] width 13 height 13
radio input "true"
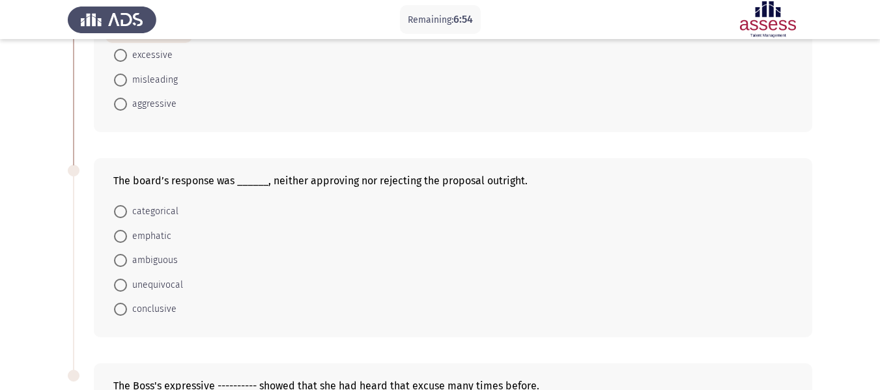
scroll to position [652, 0]
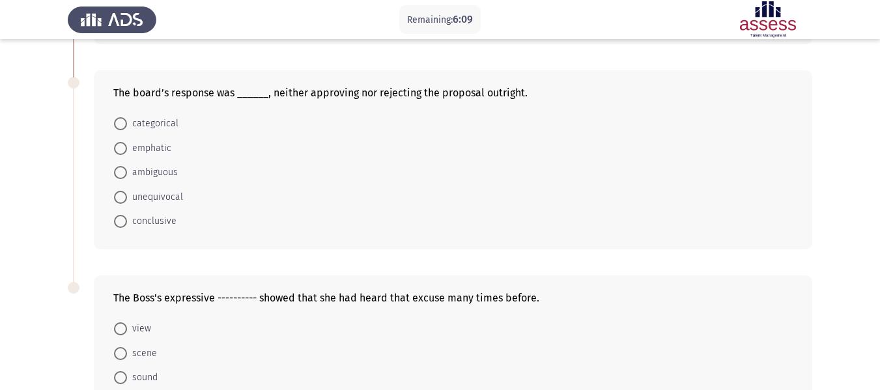
click at [130, 177] on span "ambiguous" at bounding box center [152, 173] width 51 height 16
click at [127, 177] on input "ambiguous" at bounding box center [120, 172] width 13 height 13
radio input "true"
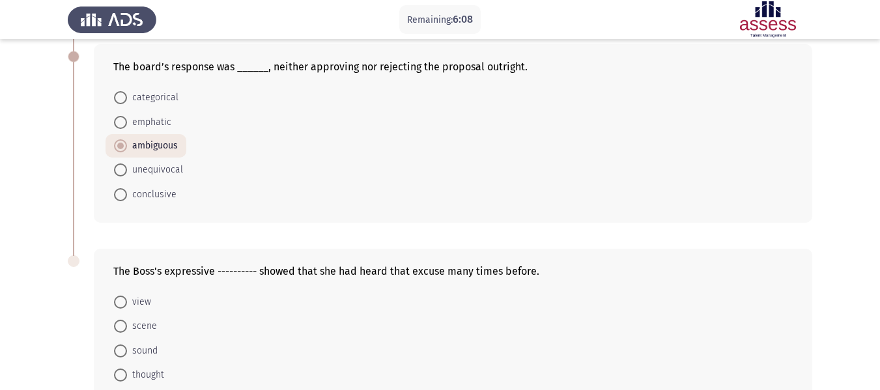
scroll to position [780, 0]
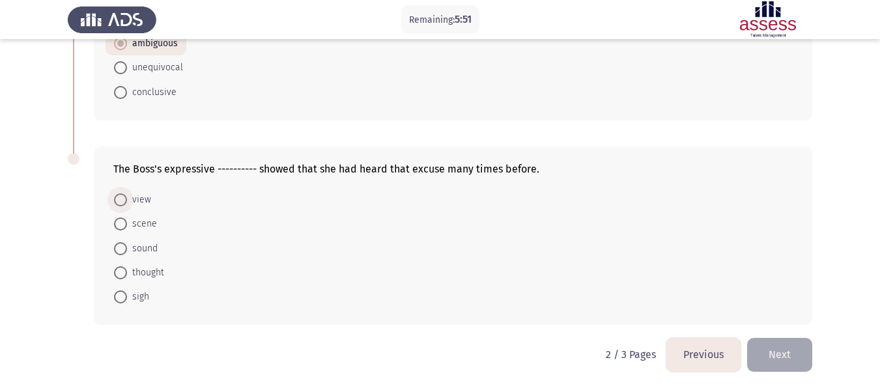
click at [118, 199] on span at bounding box center [120, 200] width 13 height 13
click at [118, 199] on input "view" at bounding box center [120, 200] width 13 height 13
radio input "true"
click at [120, 250] on span at bounding box center [120, 248] width 13 height 13
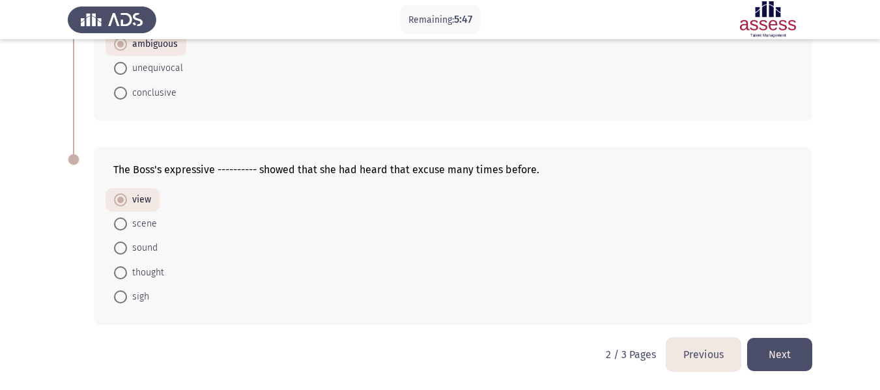
click at [120, 250] on input "sound" at bounding box center [120, 248] width 13 height 13
radio input "true"
click at [785, 355] on button "Next" at bounding box center [779, 354] width 65 height 33
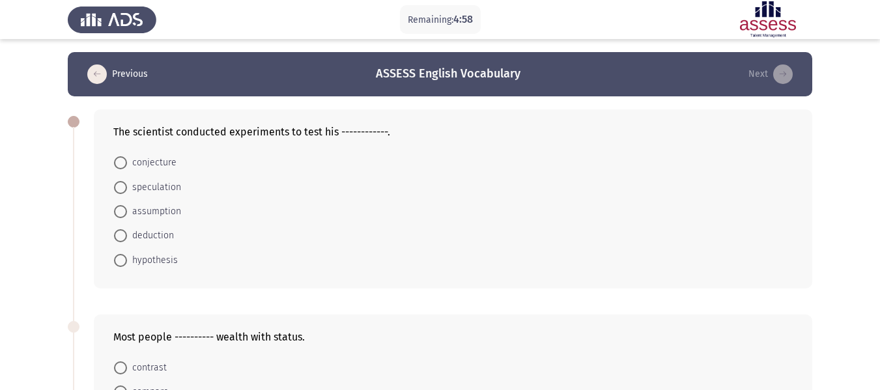
scroll to position [65, 0]
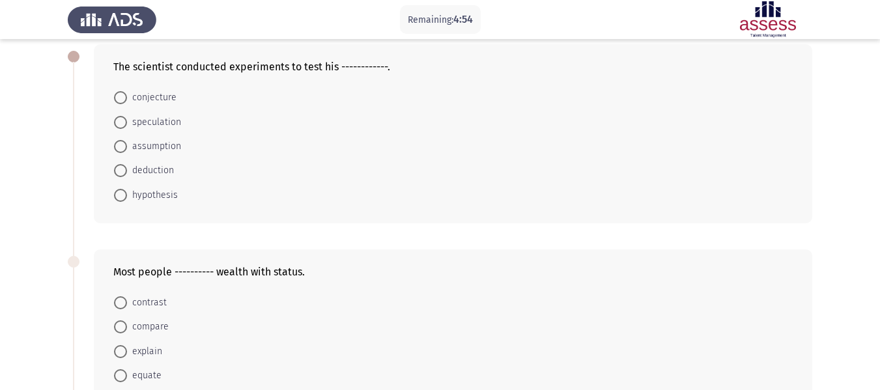
click at [119, 143] on span at bounding box center [120, 146] width 13 height 13
click at [119, 143] on input "assumption" at bounding box center [120, 146] width 13 height 13
radio input "true"
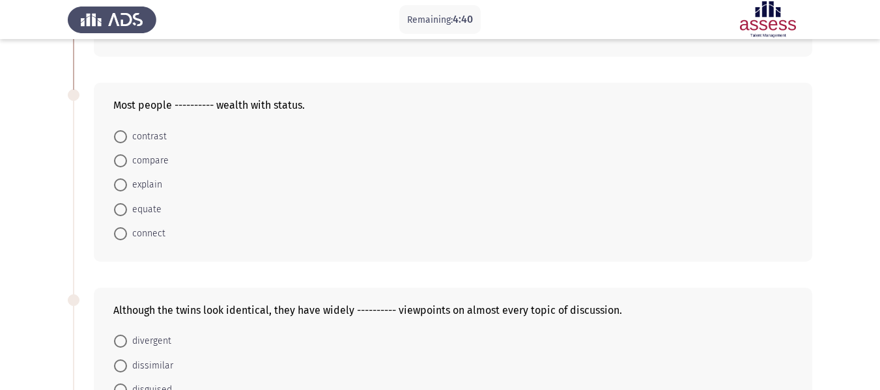
scroll to position [261, 0]
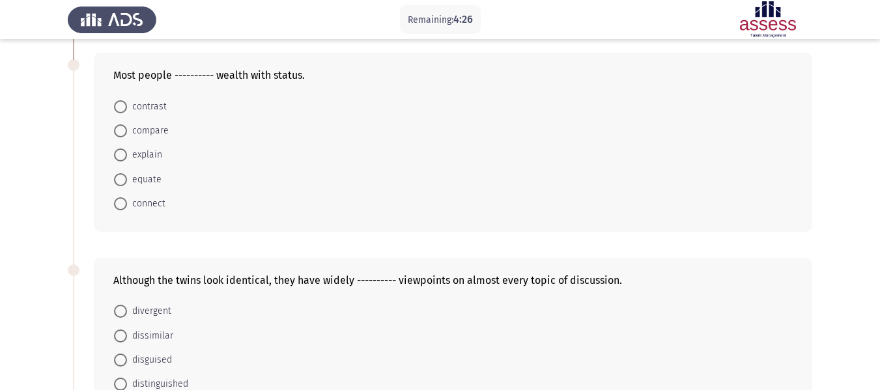
click at [121, 126] on span at bounding box center [120, 130] width 13 height 13
click at [121, 126] on input "compare" at bounding box center [120, 130] width 13 height 13
radio input "true"
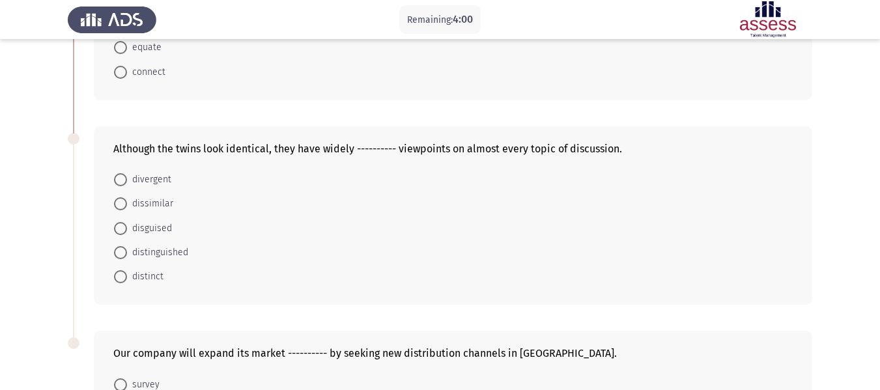
scroll to position [391, 0]
click at [128, 252] on span "distinguished" at bounding box center [157, 254] width 61 height 16
click at [127, 252] on input "distinguished" at bounding box center [120, 253] width 13 height 13
radio input "true"
click at [125, 207] on span at bounding box center [120, 204] width 13 height 13
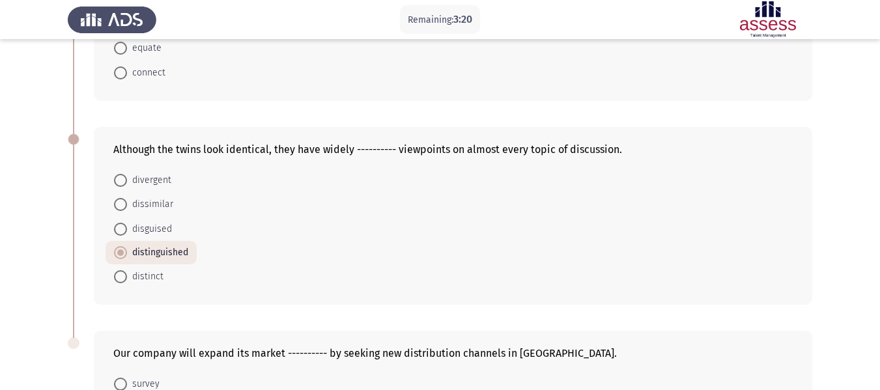
click at [125, 207] on input "dissimilar" at bounding box center [120, 204] width 13 height 13
radio input "true"
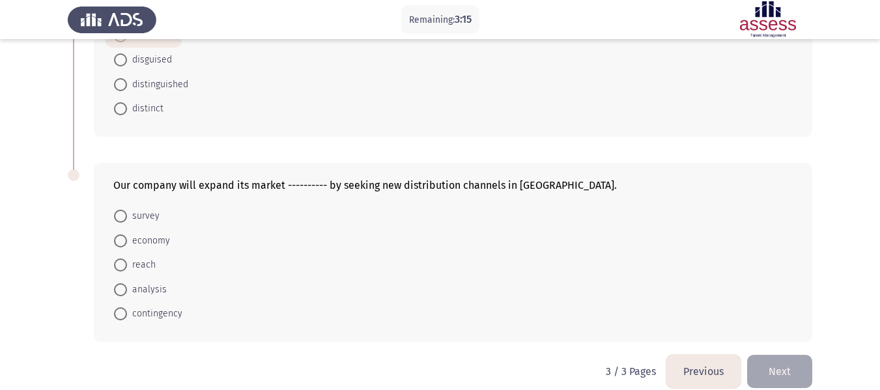
scroll to position [576, 0]
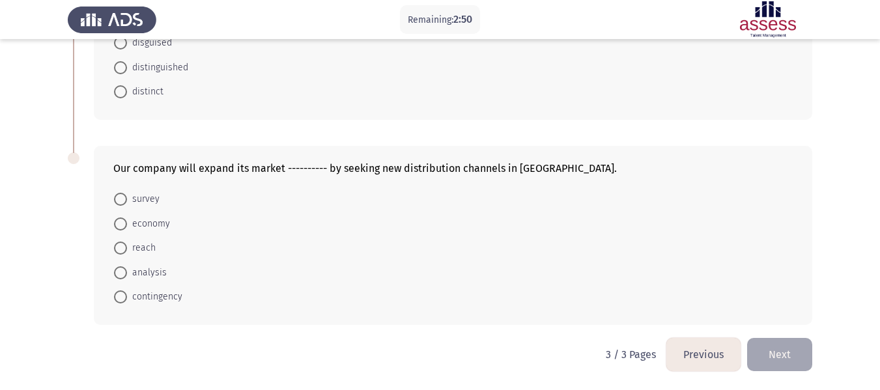
click at [113, 276] on mat-radio-button "analysis" at bounding box center [141, 272] width 70 height 24
click at [117, 276] on span at bounding box center [120, 272] width 13 height 13
click at [117, 276] on input "analysis" at bounding box center [120, 272] width 13 height 13
radio input "true"
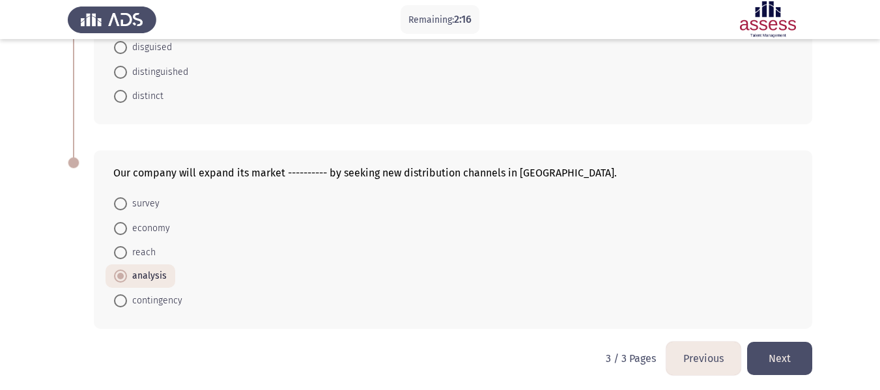
scroll to position [575, 0]
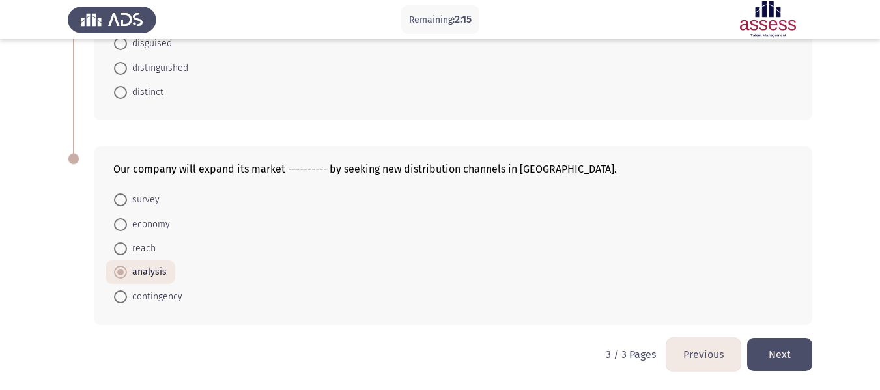
click at [790, 357] on button "Next" at bounding box center [779, 354] width 65 height 33
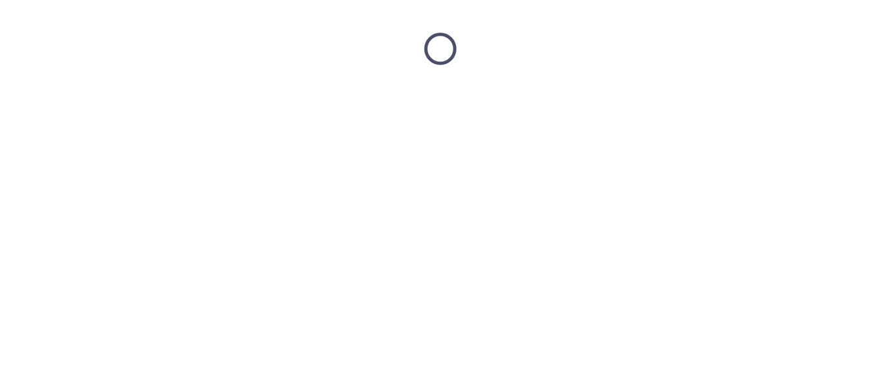
scroll to position [0, 0]
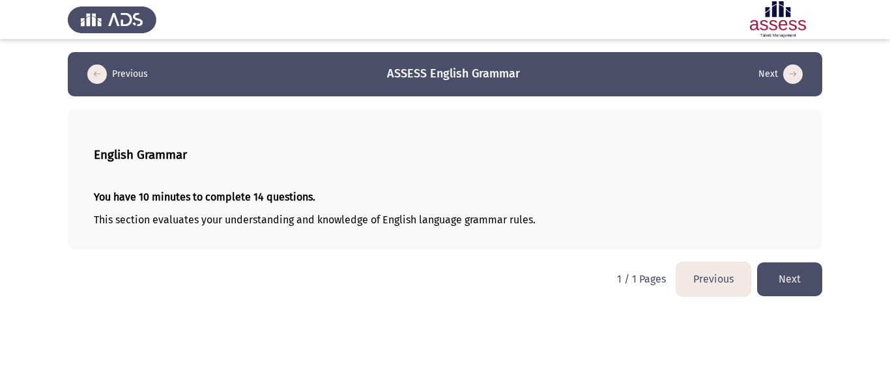
click at [710, 283] on button "Previous" at bounding box center [713, 279] width 74 height 33
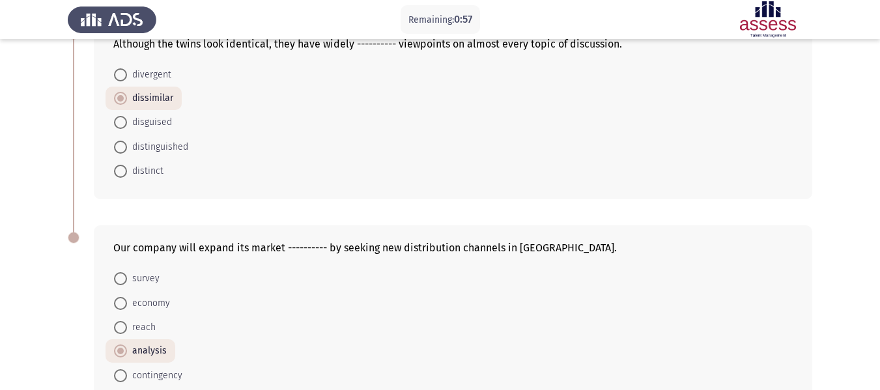
scroll to position [575, 0]
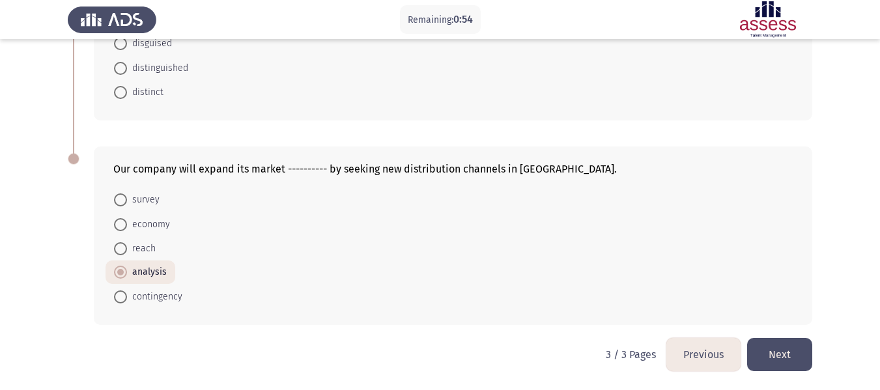
click at [695, 350] on button "Previous" at bounding box center [704, 354] width 74 height 33
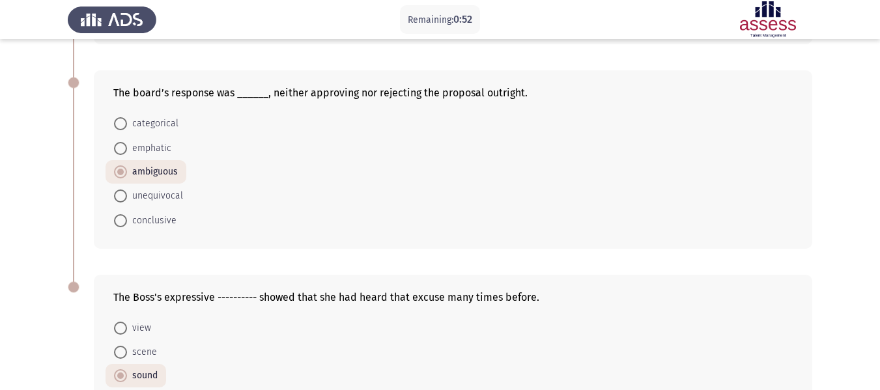
scroll to position [779, 0]
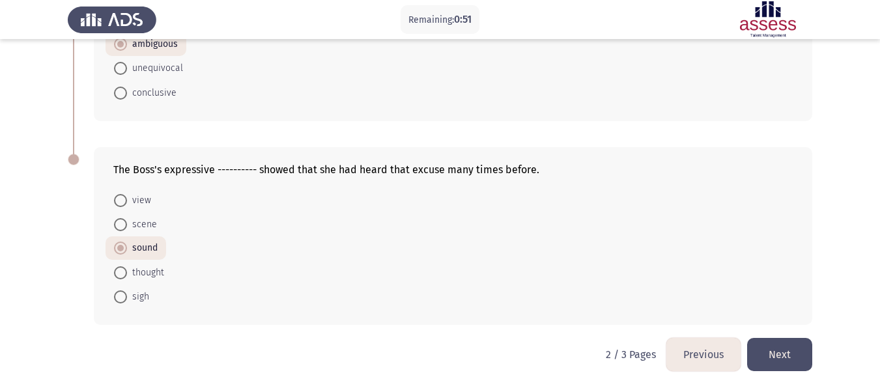
click at [699, 354] on button "Previous" at bounding box center [704, 354] width 74 height 33
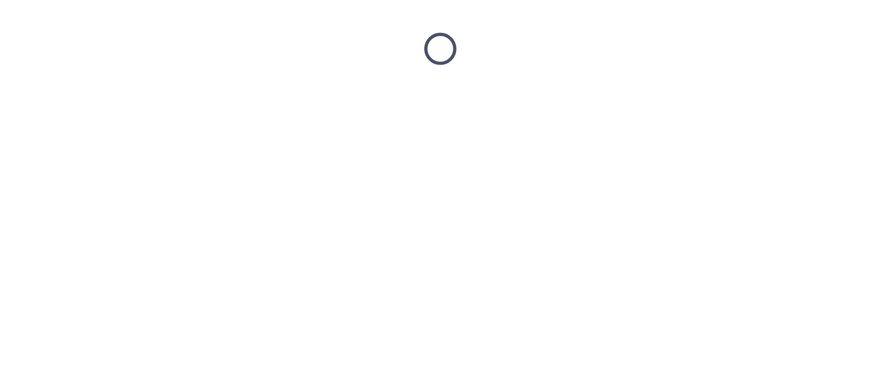
scroll to position [0, 0]
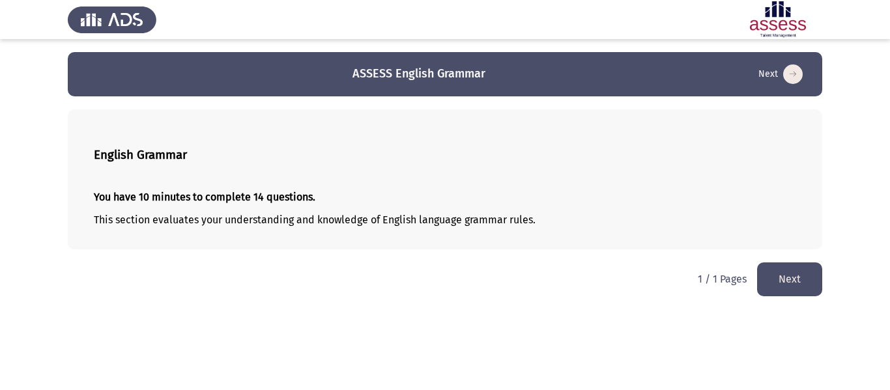
click at [794, 281] on button "Next" at bounding box center [789, 279] width 65 height 33
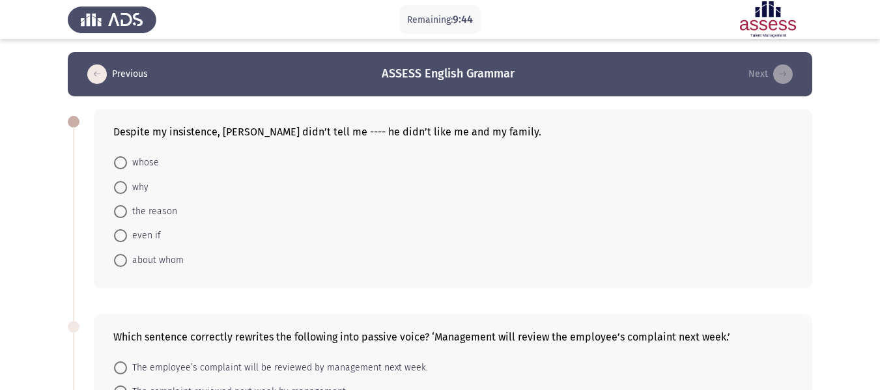
click at [122, 189] on span at bounding box center [120, 187] width 13 height 13
click at [122, 189] on input "why" at bounding box center [120, 187] width 13 height 13
radio input "true"
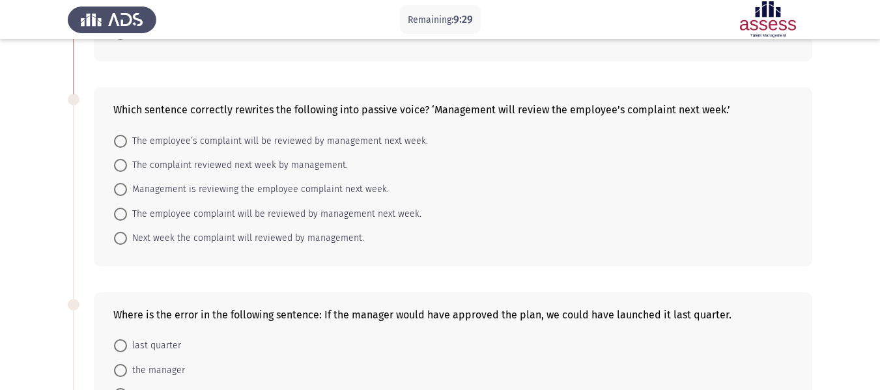
scroll to position [195, 0]
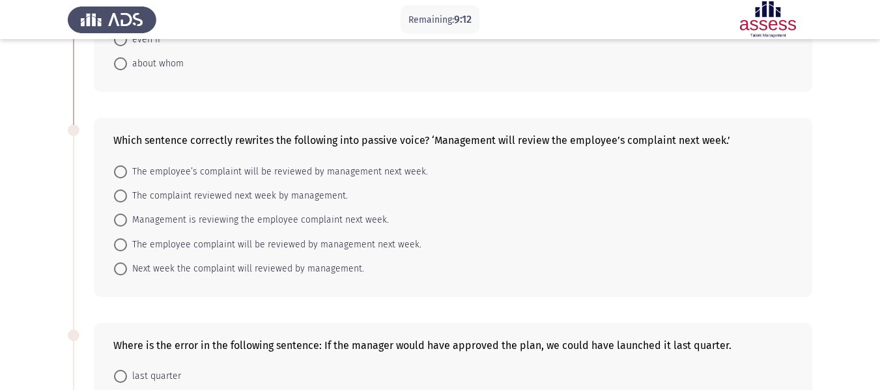
click at [121, 172] on span at bounding box center [120, 172] width 13 height 13
click at [121, 172] on input "The employee’s complaint will be reviewed by management next week." at bounding box center [120, 172] width 13 height 13
radio input "true"
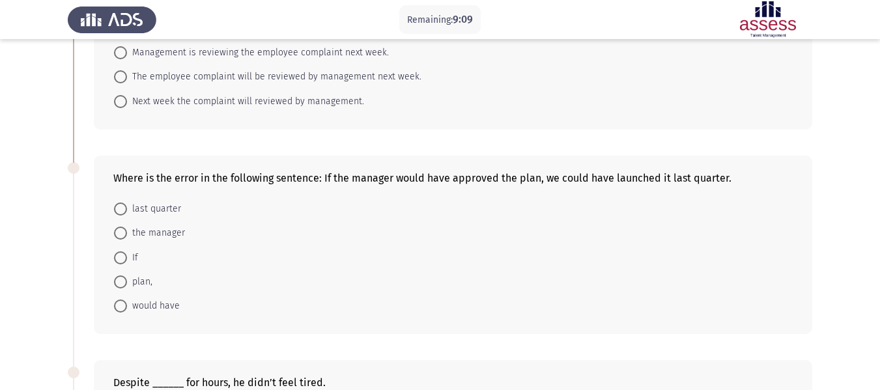
scroll to position [391, 0]
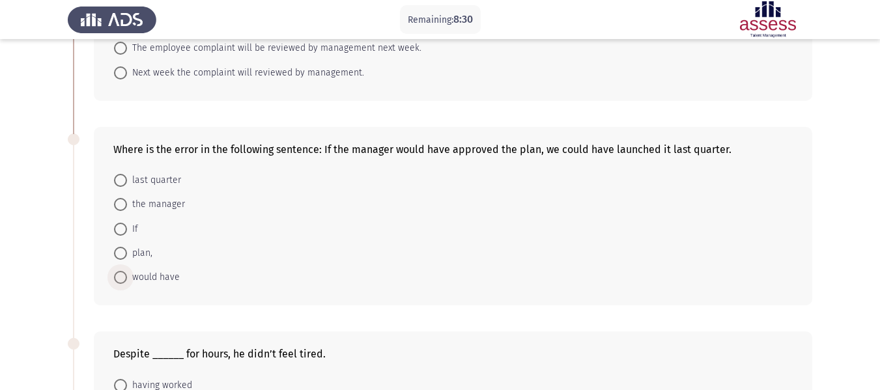
click at [128, 274] on span "would have" at bounding box center [153, 278] width 53 height 16
click at [127, 274] on input "would have" at bounding box center [120, 277] width 13 height 13
radio input "true"
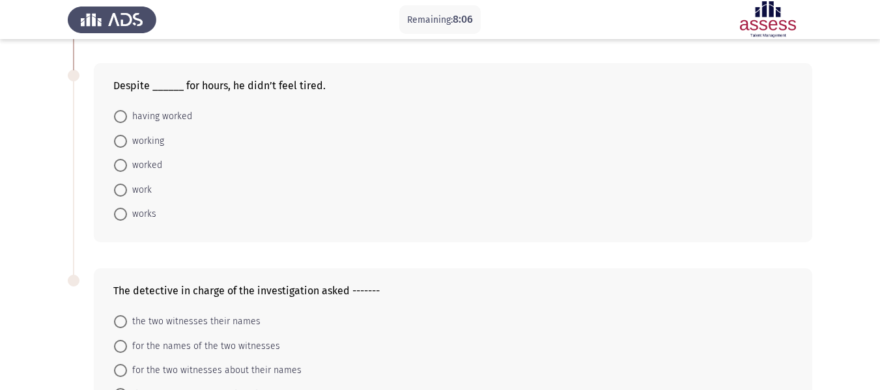
scroll to position [586, 0]
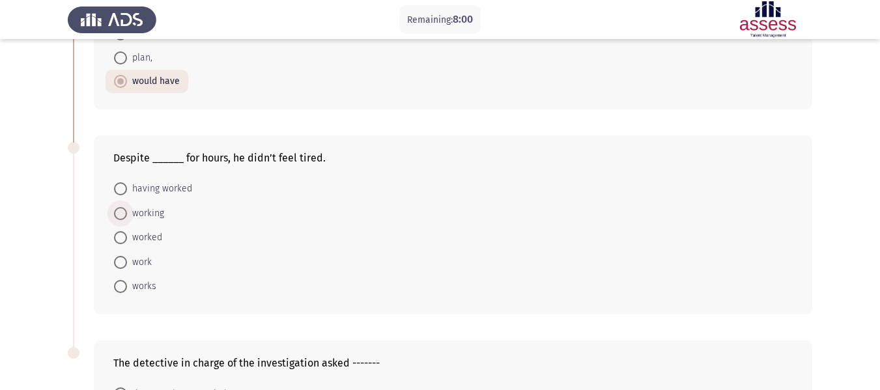
click at [120, 214] on span at bounding box center [120, 213] width 13 height 13
click at [120, 214] on input "working" at bounding box center [120, 213] width 13 height 13
radio input "true"
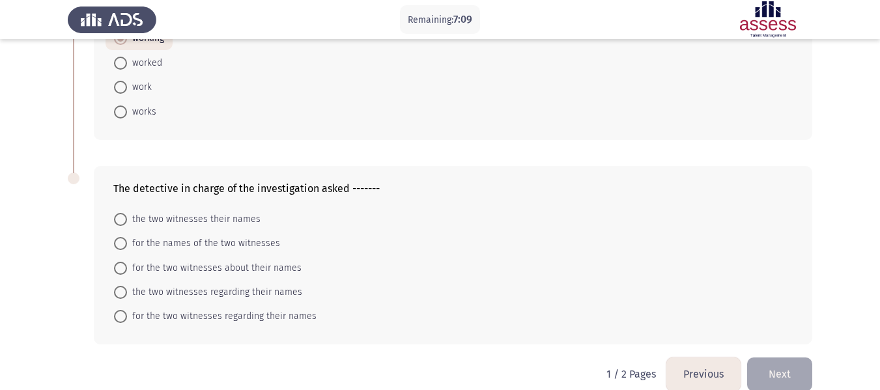
scroll to position [780, 0]
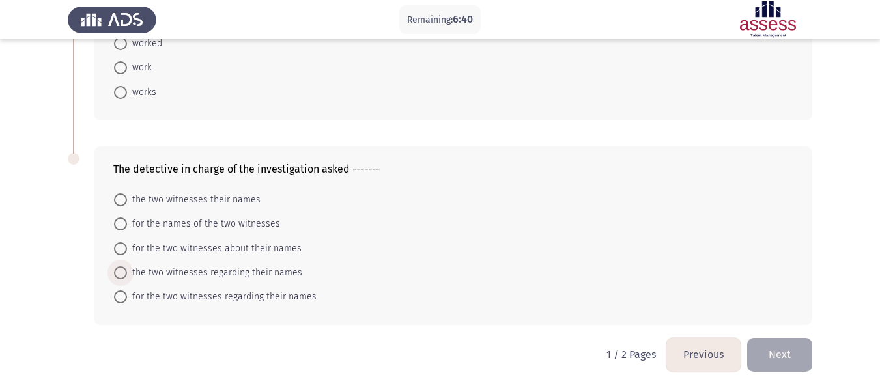
click at [122, 272] on span at bounding box center [120, 272] width 13 height 13
click at [122, 272] on input "the two witnesses regarding their names" at bounding box center [120, 272] width 13 height 13
radio input "true"
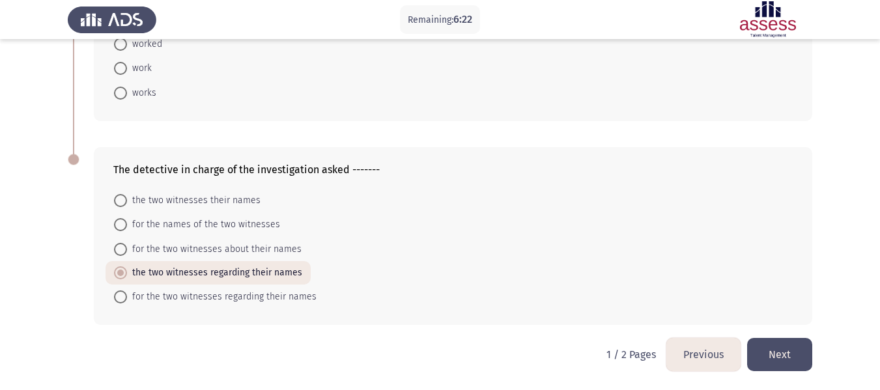
click at [773, 350] on button "Next" at bounding box center [779, 354] width 65 height 33
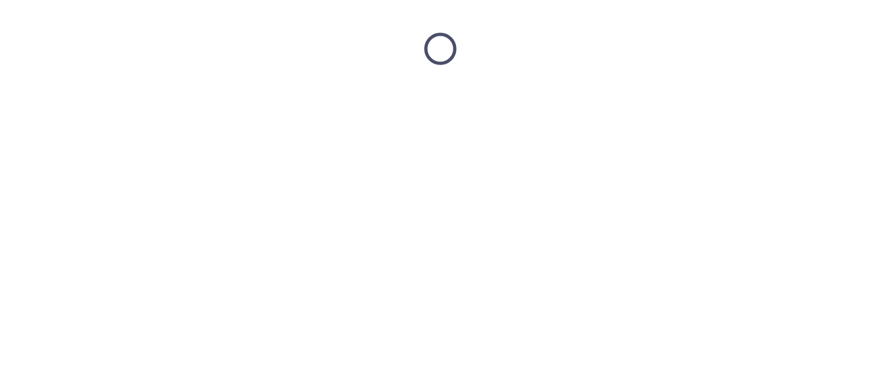
scroll to position [0, 0]
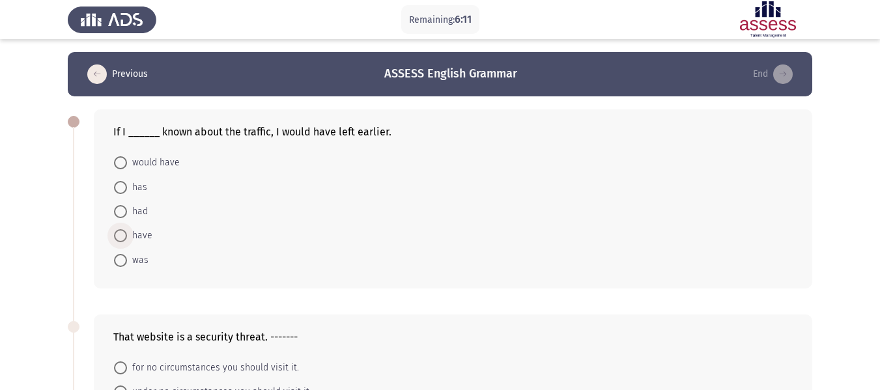
click at [119, 237] on span at bounding box center [120, 235] width 13 height 13
click at [119, 237] on input "have" at bounding box center [120, 235] width 13 height 13
radio input "true"
click at [118, 205] on label "had" at bounding box center [131, 212] width 34 height 16
click at [118, 205] on input "had" at bounding box center [120, 211] width 13 height 13
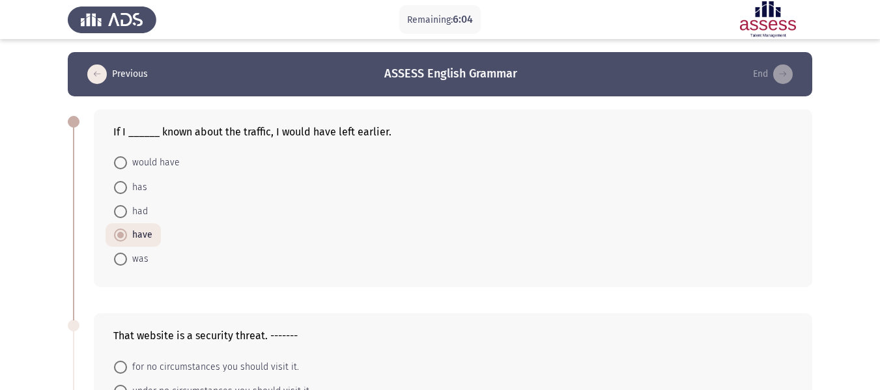
radio input "true"
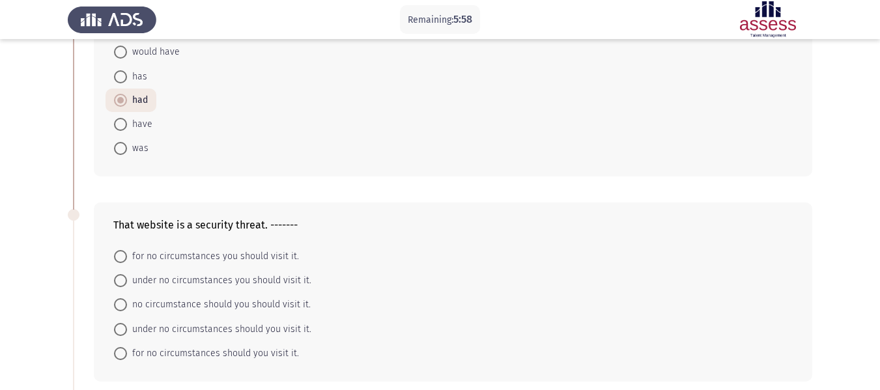
scroll to position [195, 0]
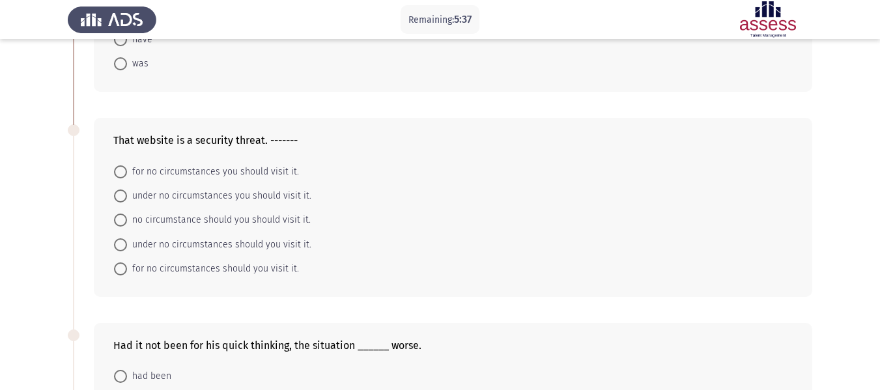
click at [119, 171] on span at bounding box center [120, 172] width 13 height 13
click at [119, 171] on input "for no circumstances you should visit it." at bounding box center [120, 172] width 13 height 13
radio input "true"
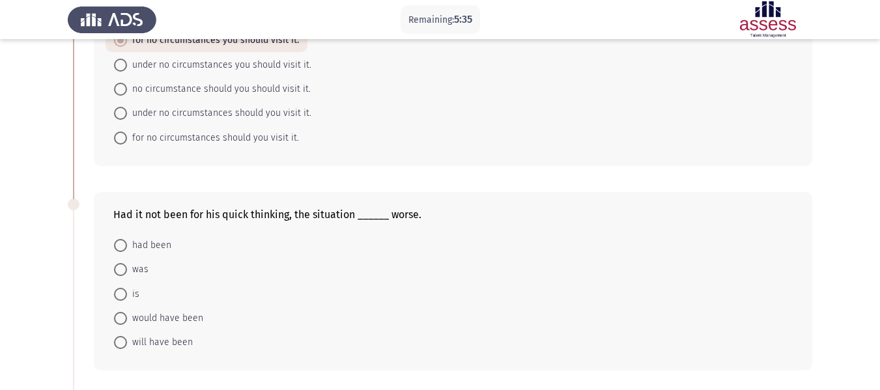
scroll to position [391, 0]
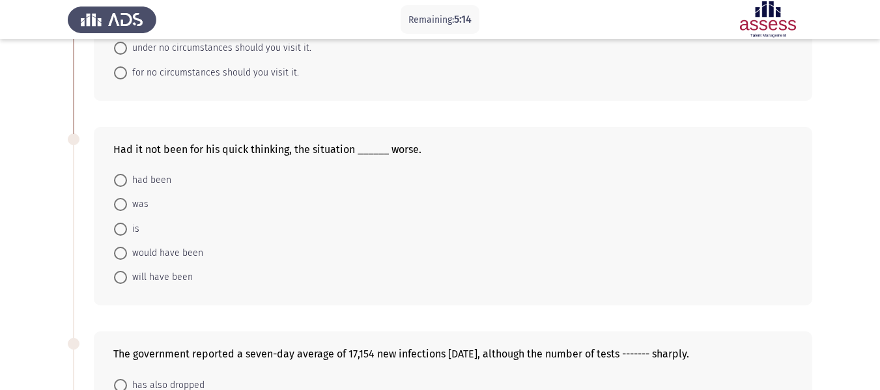
click at [122, 253] on span at bounding box center [120, 253] width 13 height 13
click at [122, 253] on input "would have been" at bounding box center [120, 253] width 13 height 13
radio input "true"
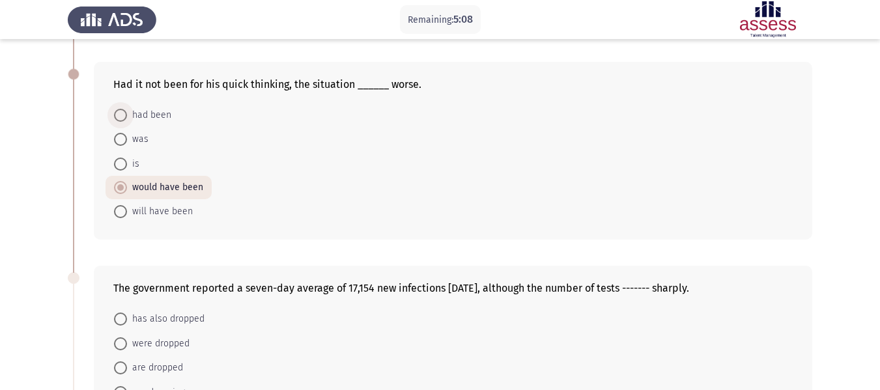
click at [120, 117] on span at bounding box center [120, 115] width 13 height 13
click at [120, 117] on input "had been" at bounding box center [120, 115] width 13 height 13
radio input "true"
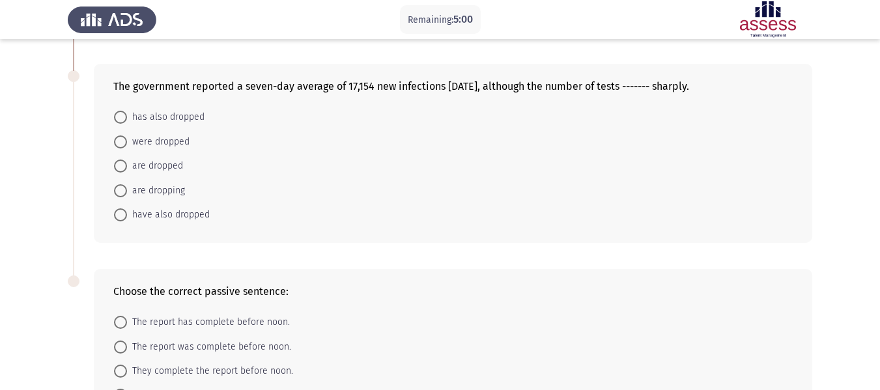
scroll to position [586, 0]
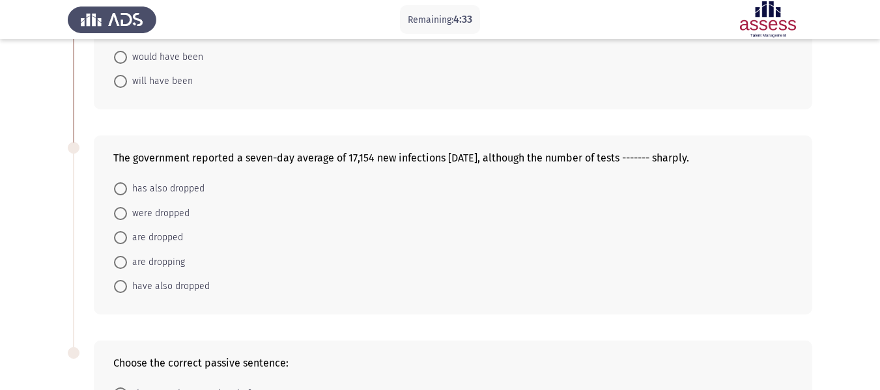
click at [122, 216] on span at bounding box center [120, 213] width 13 height 13
click at [122, 216] on input "were dropped" at bounding box center [120, 213] width 13 height 13
radio input "true"
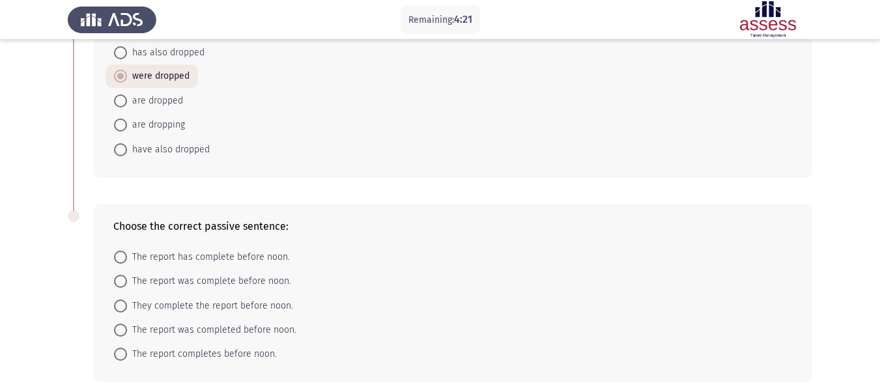
scroll to position [780, 0]
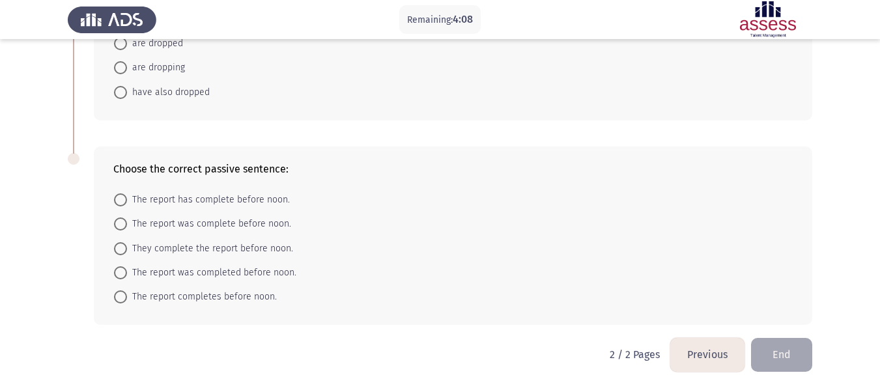
click at [121, 273] on span at bounding box center [120, 272] width 13 height 13
click at [121, 273] on input "The report was completed before noon." at bounding box center [120, 272] width 13 height 13
radio input "true"
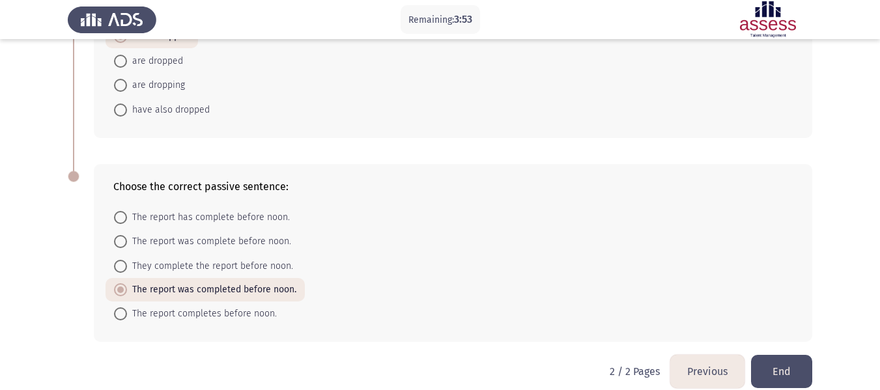
scroll to position [779, 0]
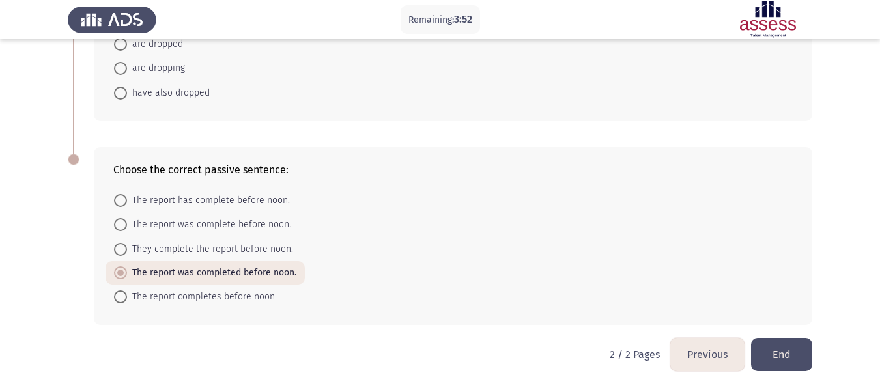
click at [701, 357] on button "Previous" at bounding box center [707, 354] width 74 height 33
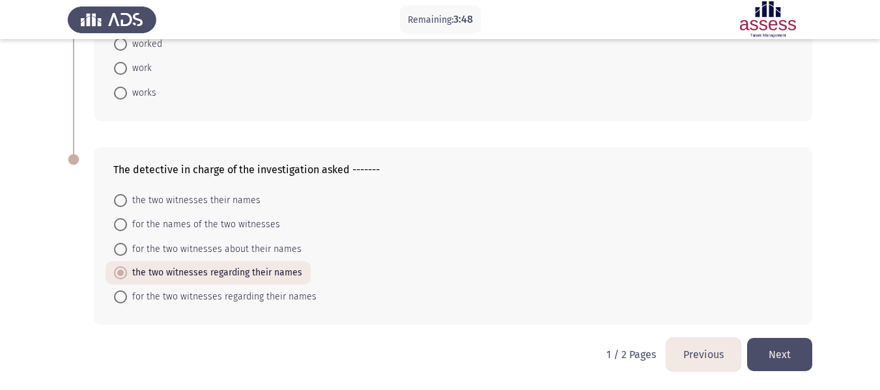
click at [693, 356] on button "Previous" at bounding box center [704, 354] width 74 height 33
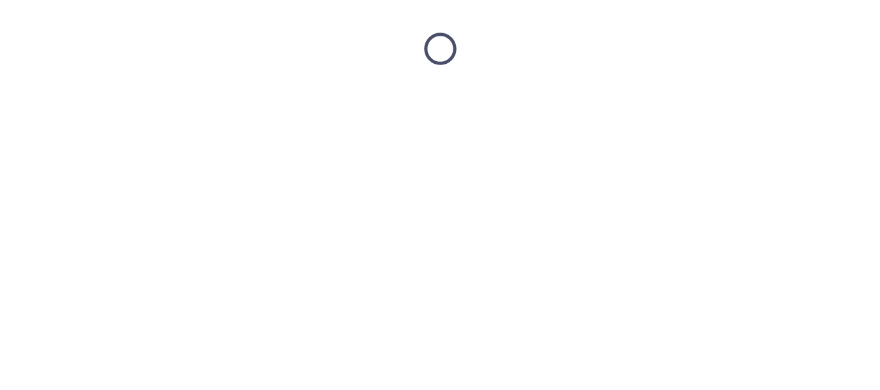
scroll to position [0, 0]
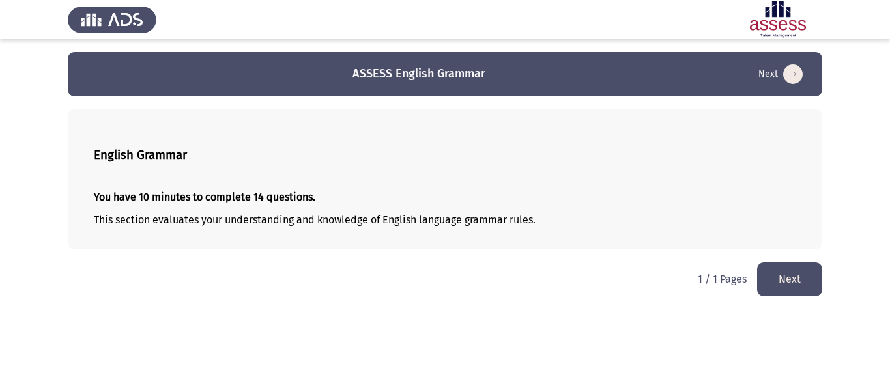
click at [795, 291] on button "Next" at bounding box center [789, 279] width 65 height 33
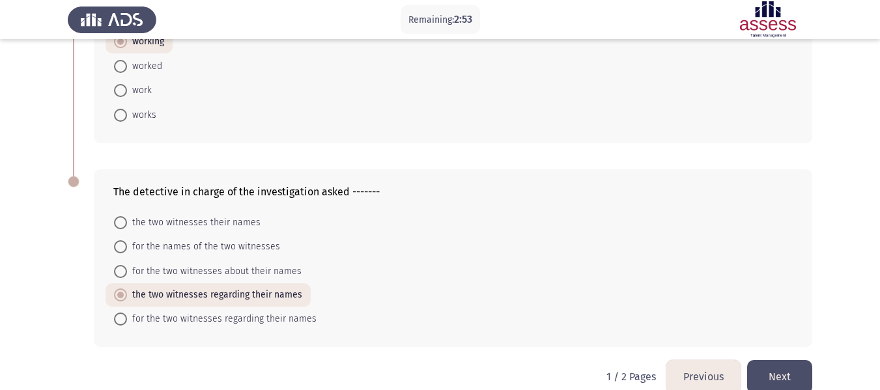
scroll to position [779, 0]
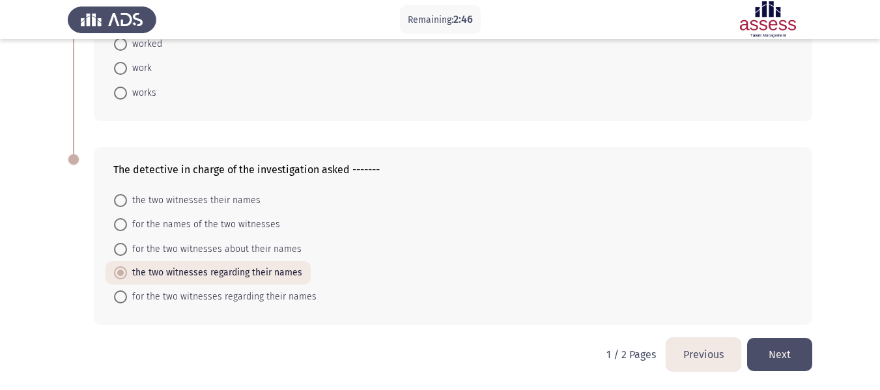
click at [788, 362] on button "Next" at bounding box center [779, 354] width 65 height 33
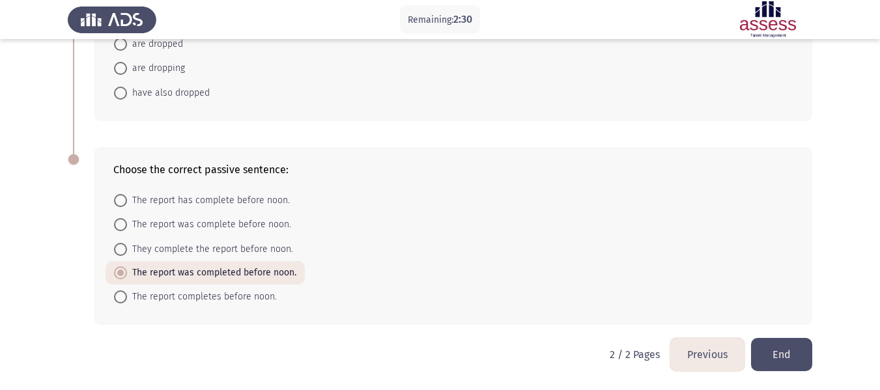
click at [699, 353] on button "Previous" at bounding box center [707, 354] width 74 height 33
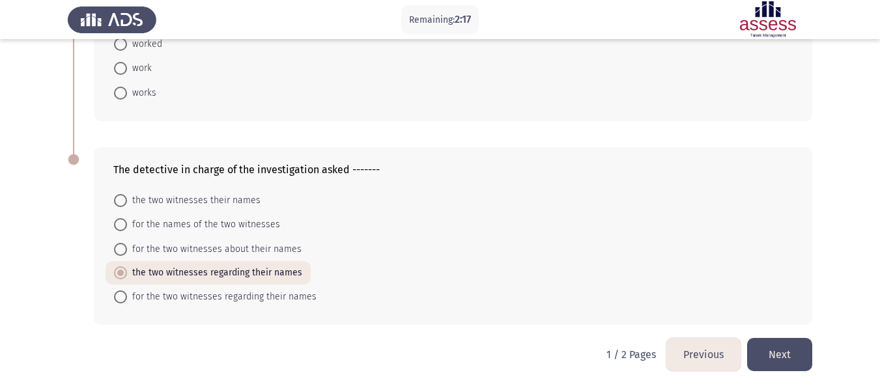
click at [777, 350] on button "Next" at bounding box center [779, 354] width 65 height 33
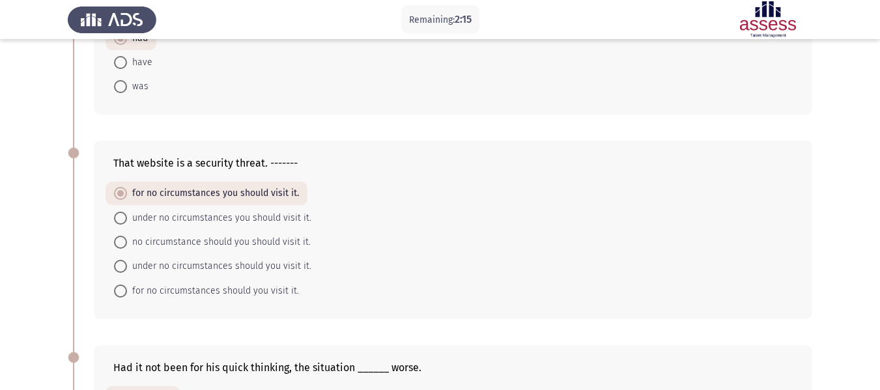
scroll to position [195, 0]
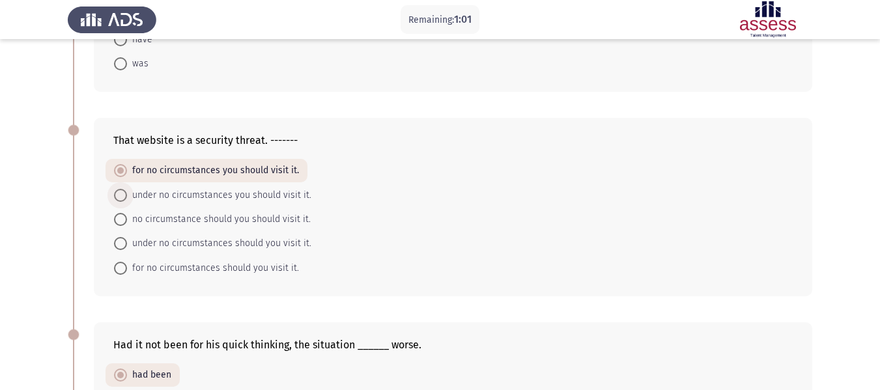
click at [130, 195] on span "under no circumstances you should visit it." at bounding box center [219, 196] width 184 height 16
click at [127, 195] on input "under no circumstances you should visit it." at bounding box center [120, 195] width 13 height 13
radio input "true"
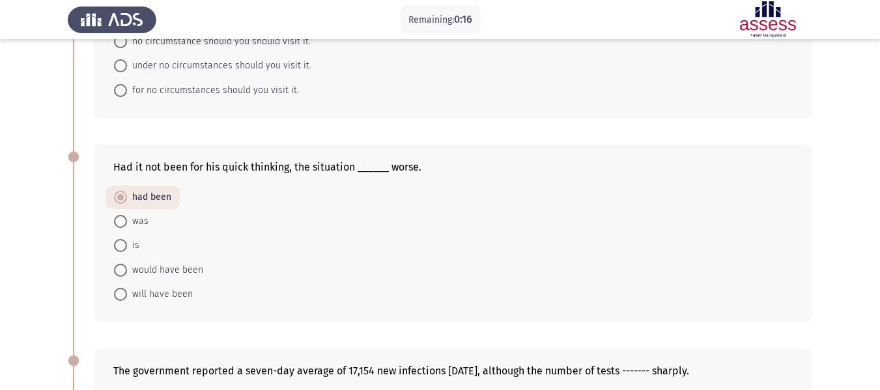
scroll to position [391, 0]
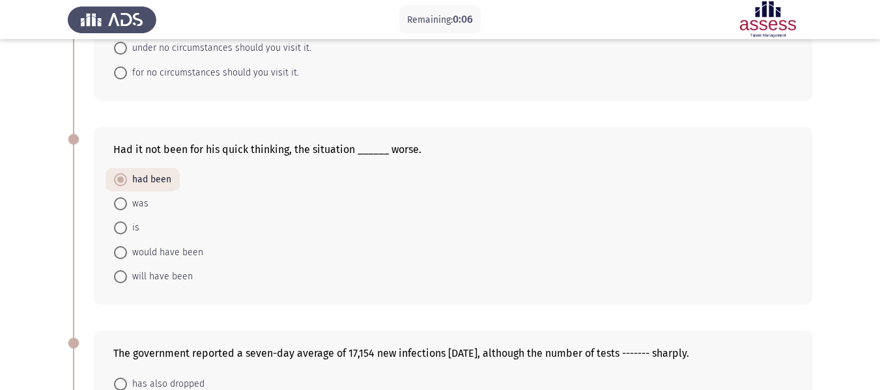
click at [121, 253] on span at bounding box center [120, 252] width 13 height 13
click at [121, 253] on input "would have been" at bounding box center [120, 252] width 13 height 13
radio input "true"
click at [118, 177] on span at bounding box center [120, 180] width 13 height 13
click at [118, 177] on input "had been" at bounding box center [120, 180] width 13 height 13
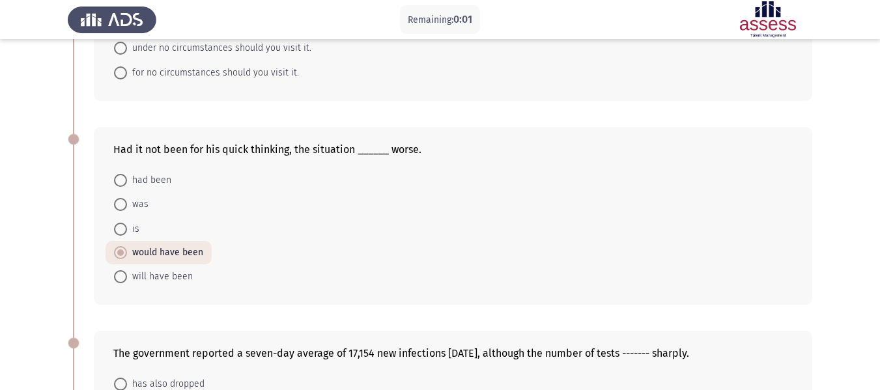
radio input "true"
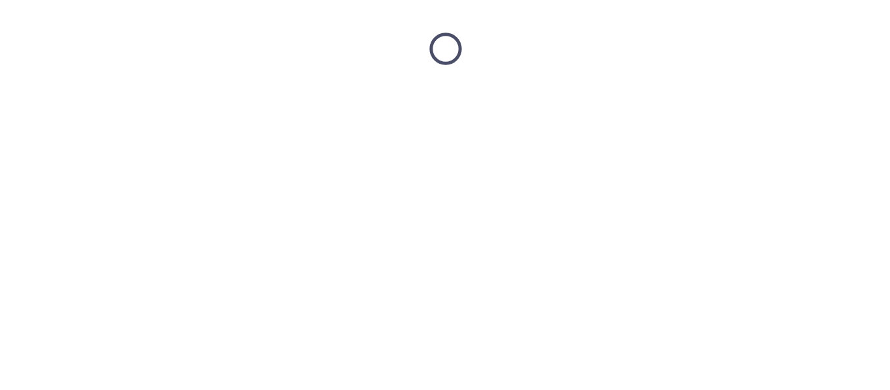
scroll to position [0, 0]
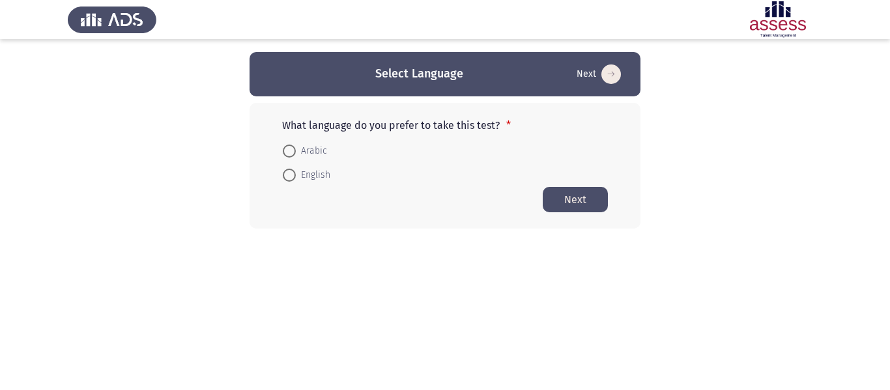
click at [295, 151] on span at bounding box center [289, 151] width 13 height 13
click at [295, 151] on input "Arabic" at bounding box center [289, 151] width 13 height 13
radio input "true"
click at [298, 174] on span "English" at bounding box center [313, 175] width 35 height 16
click at [296, 174] on input "English" at bounding box center [289, 174] width 13 height 13
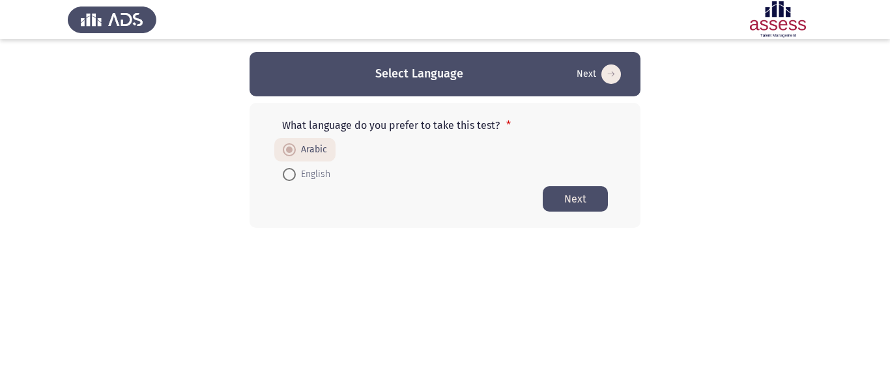
radio input "true"
click at [296, 149] on span "Arabic" at bounding box center [311, 151] width 31 height 16
click at [296, 149] on input "Arabic" at bounding box center [289, 151] width 13 height 13
radio input "true"
click at [299, 167] on span "English" at bounding box center [313, 175] width 35 height 16
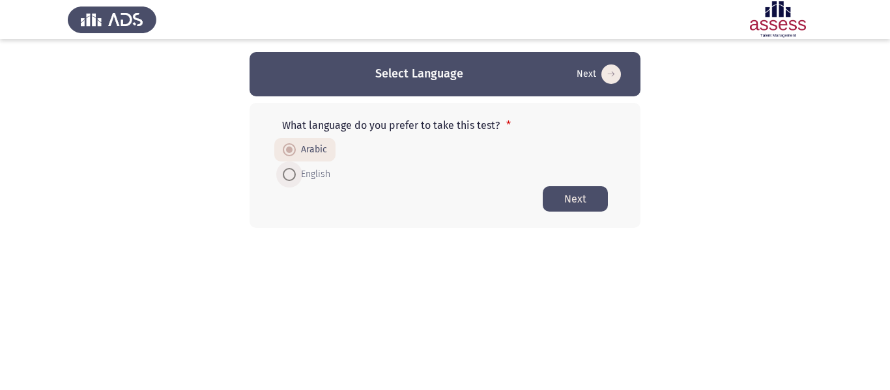
click at [296, 168] on input "English" at bounding box center [289, 174] width 13 height 13
radio input "true"
click at [293, 145] on span at bounding box center [289, 151] width 13 height 13
click at [293, 145] on input "Arabic" at bounding box center [289, 151] width 13 height 13
radio input "true"
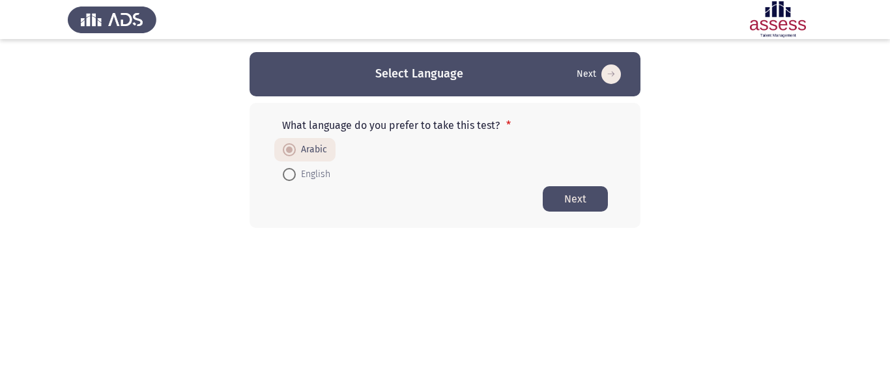
click at [298, 172] on span "English" at bounding box center [313, 175] width 35 height 16
click at [296, 172] on input "English" at bounding box center [289, 174] width 13 height 13
radio input "true"
click at [296, 147] on span "Arabic" at bounding box center [311, 151] width 31 height 16
click at [296, 147] on input "Arabic" at bounding box center [289, 151] width 13 height 13
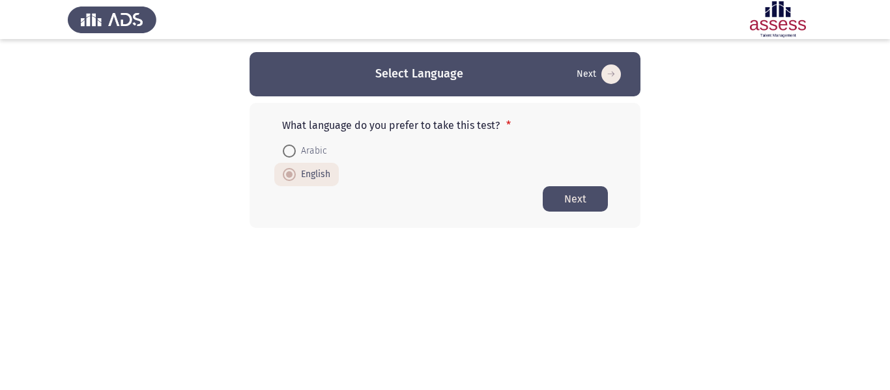
radio input "true"
click at [301, 166] on mat-radio-button "English" at bounding box center [306, 174] width 65 height 24
click at [286, 181] on label "English" at bounding box center [307, 175] width 48 height 16
click at [286, 181] on input "English" at bounding box center [289, 174] width 13 height 13
radio input "true"
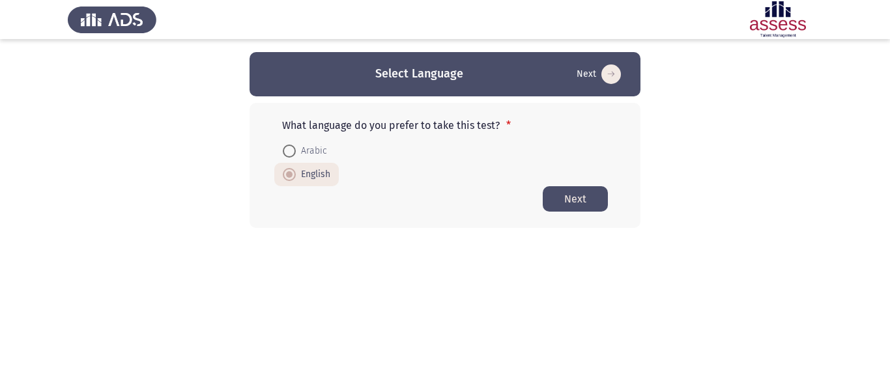
click at [295, 157] on span at bounding box center [289, 151] width 13 height 13
click at [295, 157] on input "Arabic" at bounding box center [289, 151] width 13 height 13
radio input "true"
click at [576, 192] on button "Next" at bounding box center [575, 198] width 65 height 25
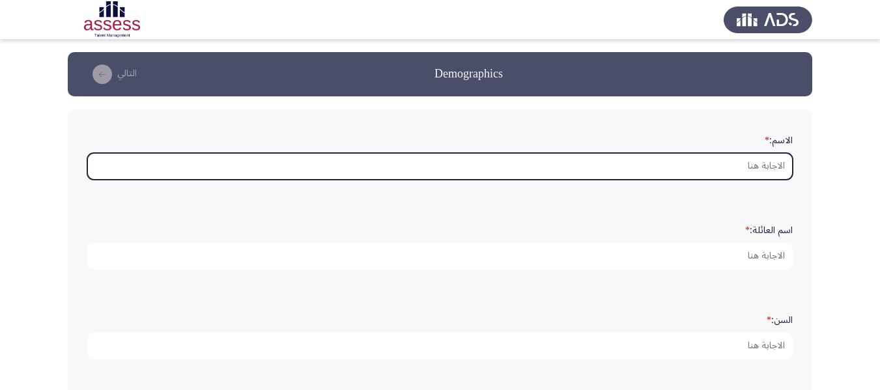
click at [772, 169] on input "الاسم: *" at bounding box center [440, 166] width 706 height 27
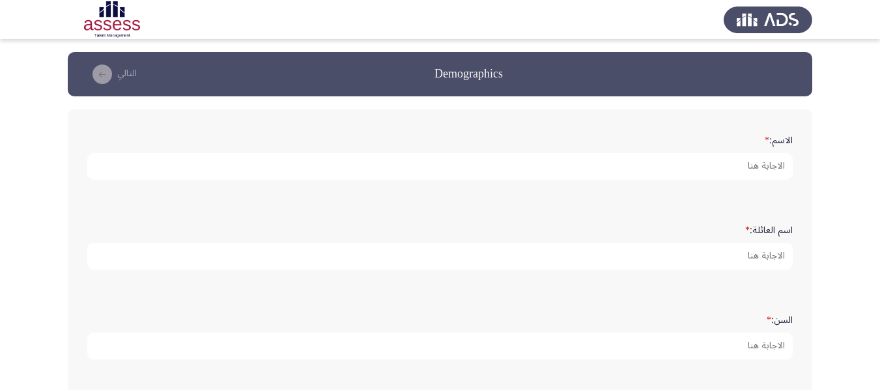
type input "m"
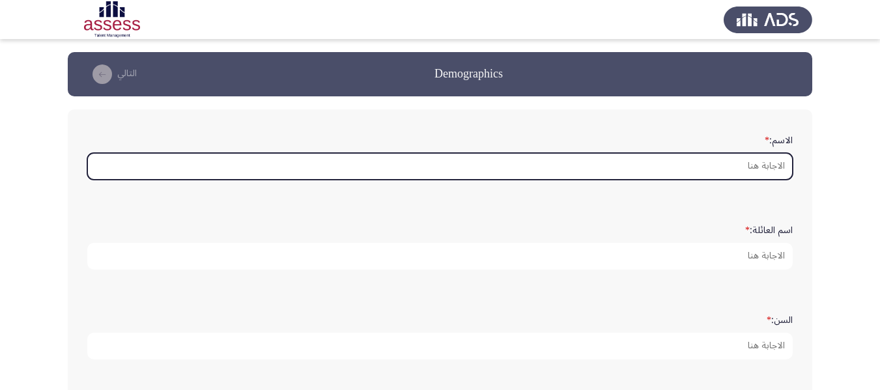
type input "M"
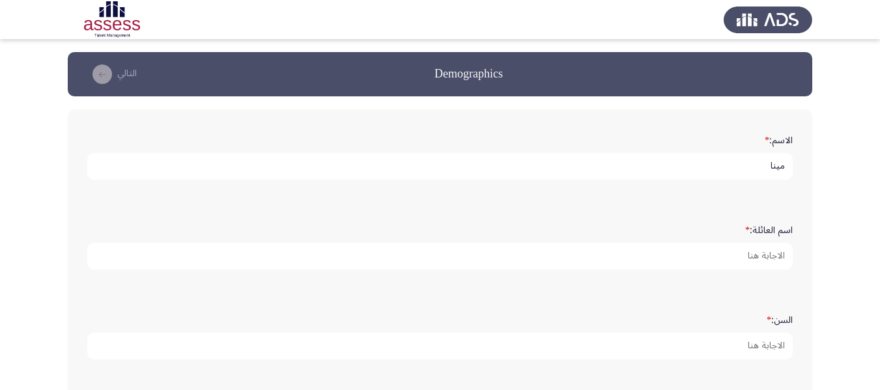
type input "مينا"
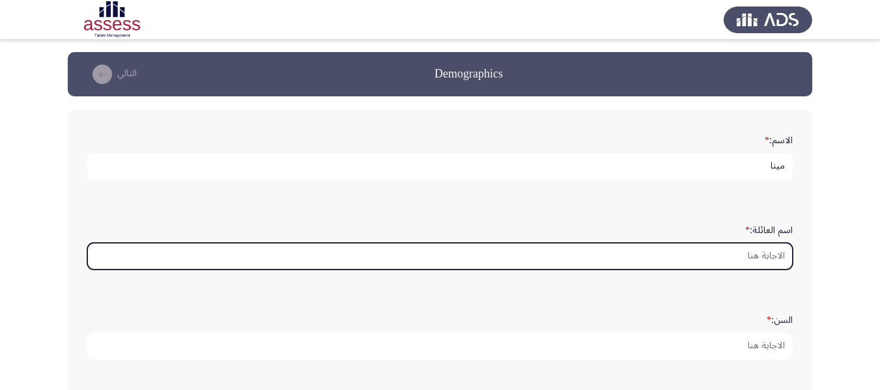
click at [764, 265] on input "اسم العائلة: *" at bounding box center [440, 256] width 706 height 27
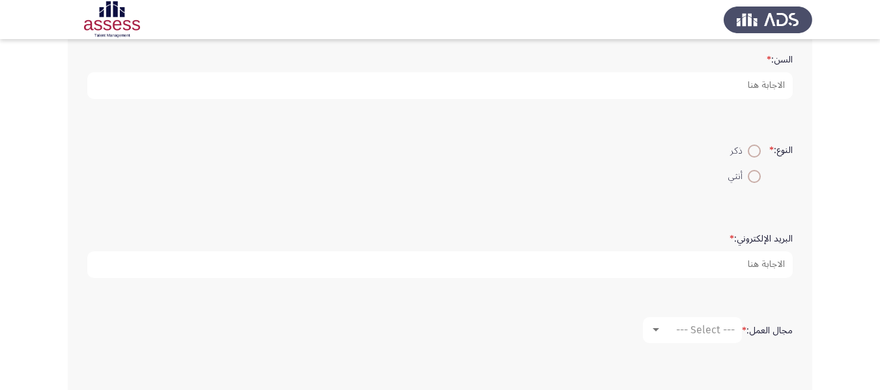
scroll to position [195, 0]
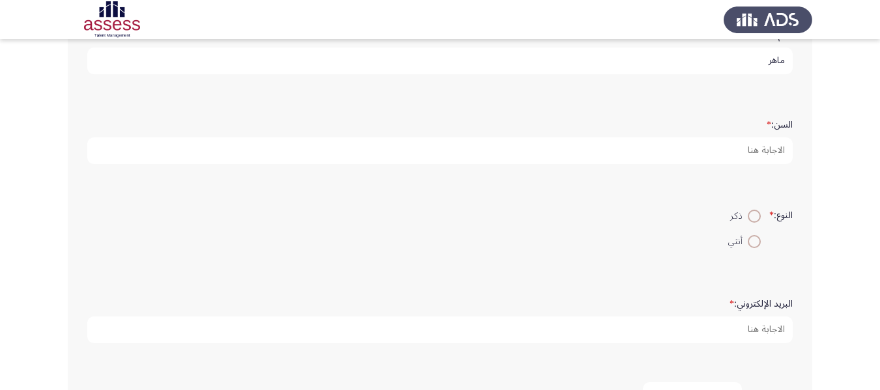
type input "ماهر"
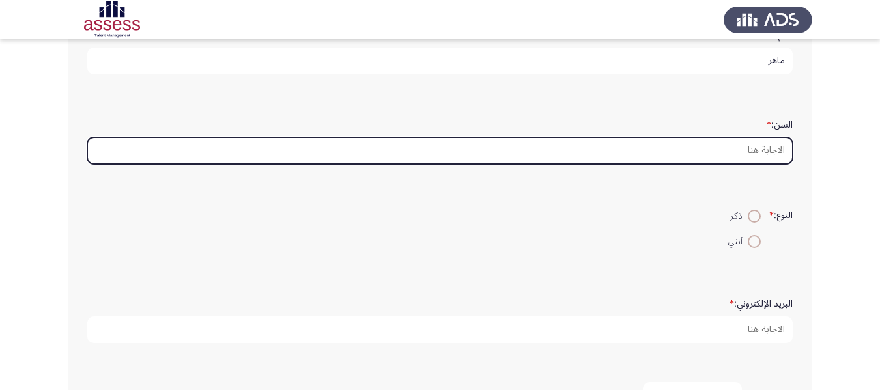
click at [776, 154] on input "السن: *" at bounding box center [440, 150] width 706 height 27
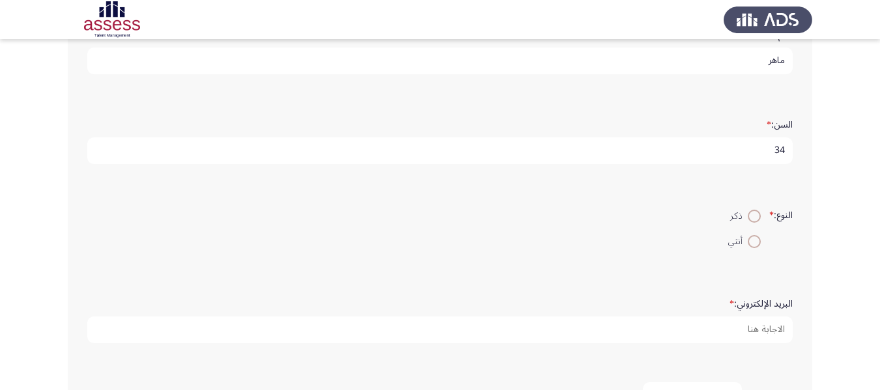
type input "34"
click at [755, 213] on span at bounding box center [754, 216] width 13 height 13
click at [755, 213] on input "ذكر" at bounding box center [754, 216] width 13 height 13
radio input "true"
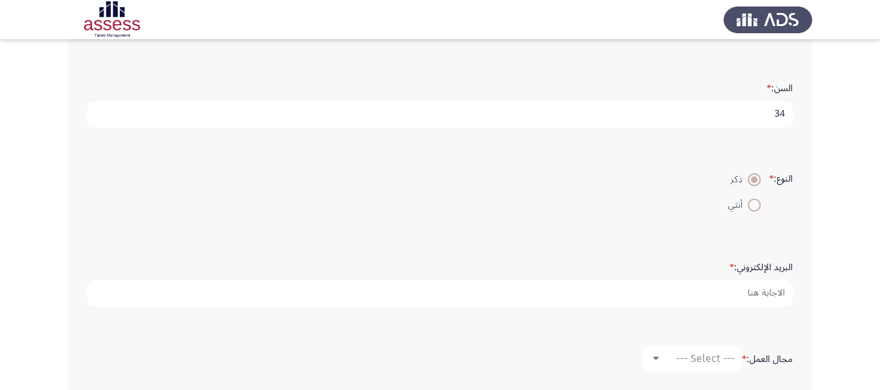
scroll to position [326, 0]
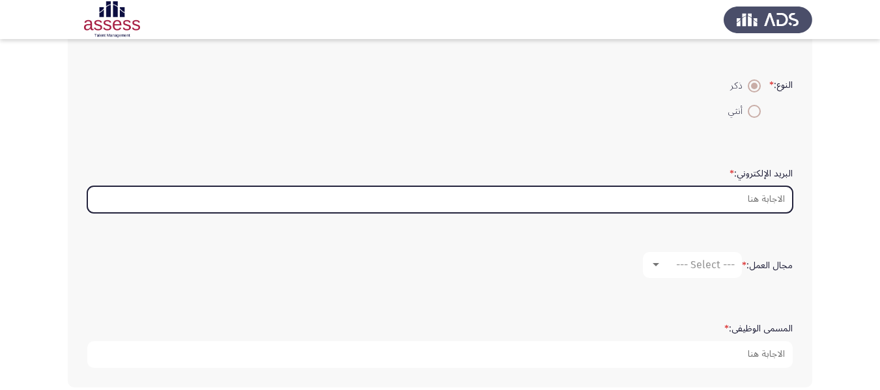
click at [761, 196] on input "البريد الإلكتروني: *" at bounding box center [440, 199] width 706 height 27
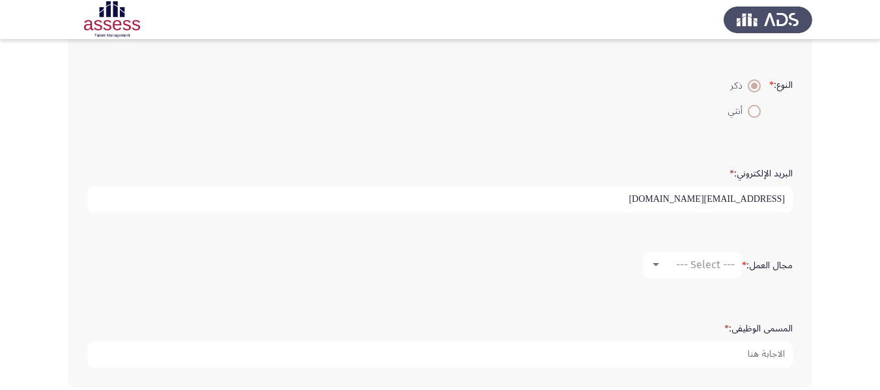
type input "[EMAIL_ADDRESS][PERSON_NAME][DOMAIN_NAME]"
click at [713, 270] on span "--- Select ---" at bounding box center [705, 265] width 59 height 12
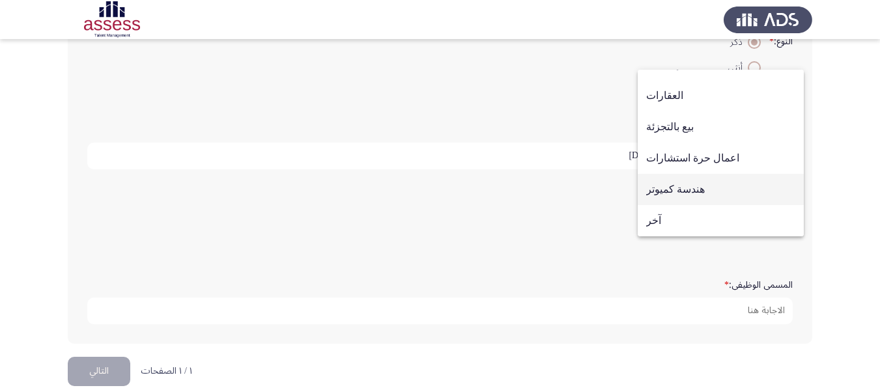
scroll to position [388, 0]
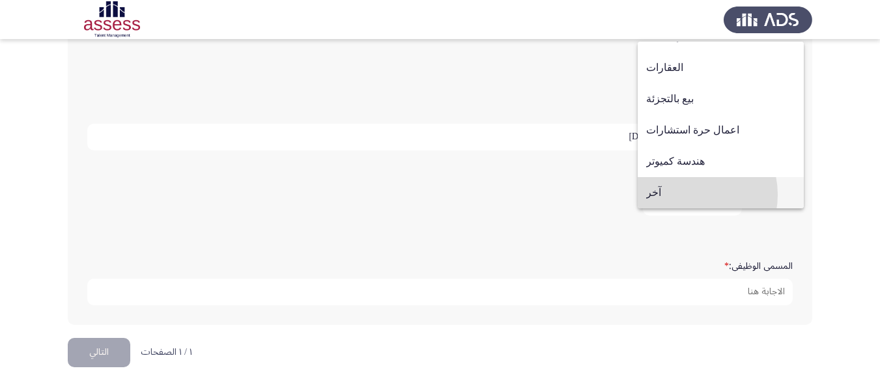
click at [687, 195] on span "آخر" at bounding box center [720, 192] width 149 height 31
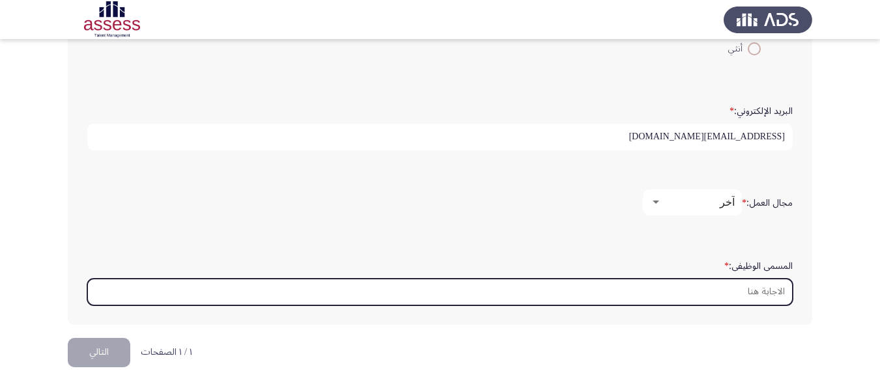
click at [738, 288] on input "المسمى الوظيفى: *" at bounding box center [440, 292] width 706 height 27
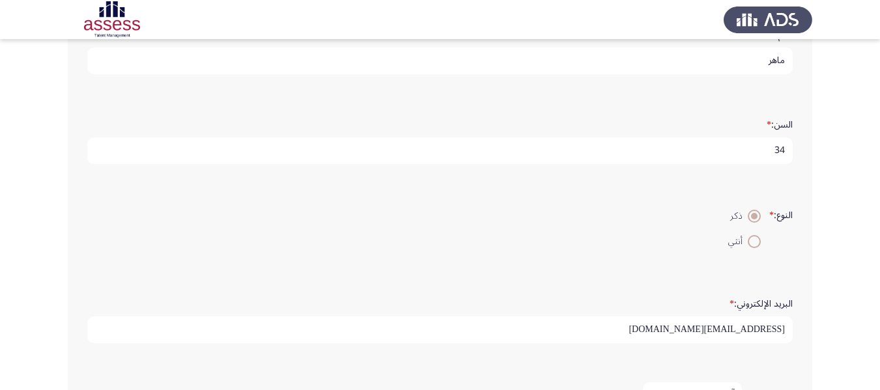
scroll to position [0, 0]
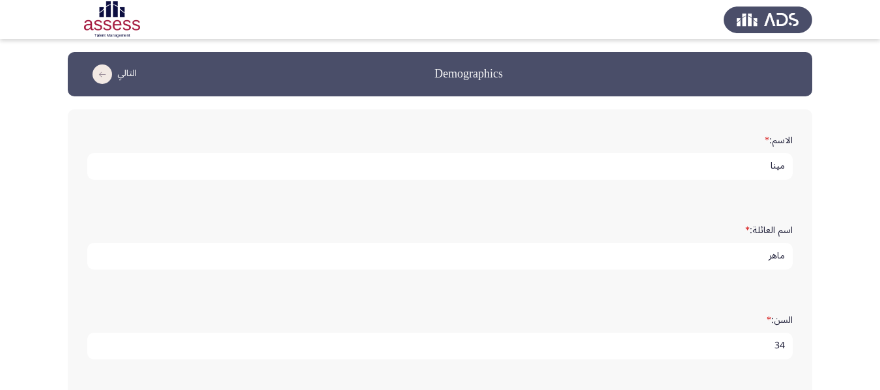
type input "صيدلي"
click at [99, 71] on icon "load next page" at bounding box center [103, 75] width 20 height 20
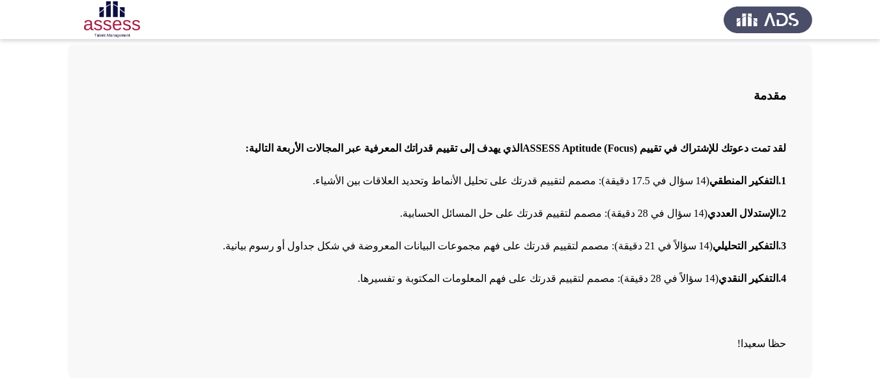
scroll to position [109, 0]
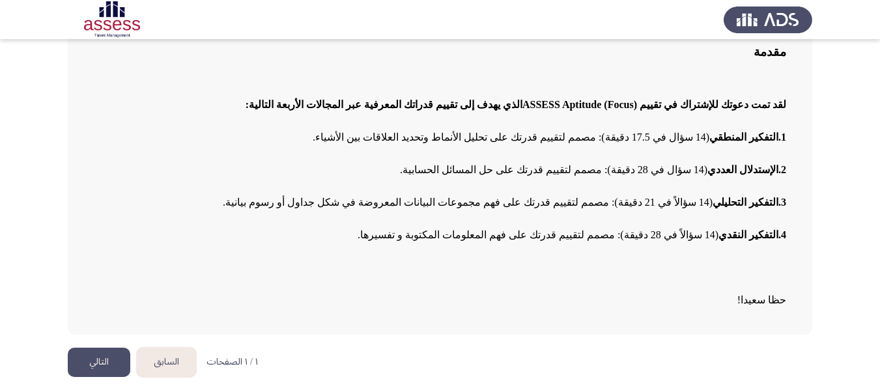
click at [112, 362] on button "التالي" at bounding box center [99, 362] width 63 height 29
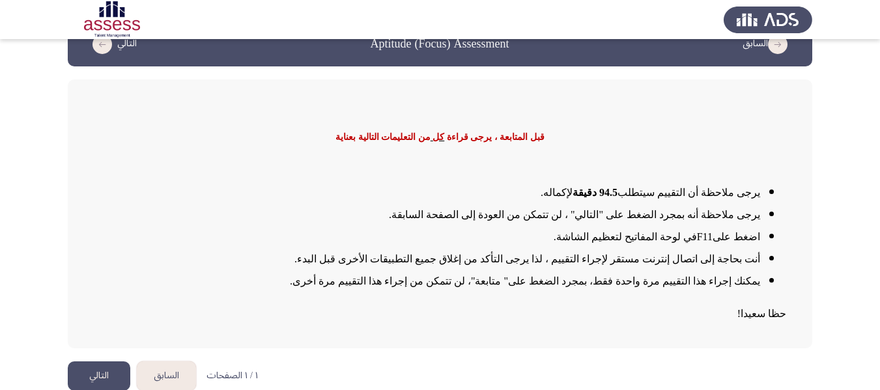
scroll to position [44, 0]
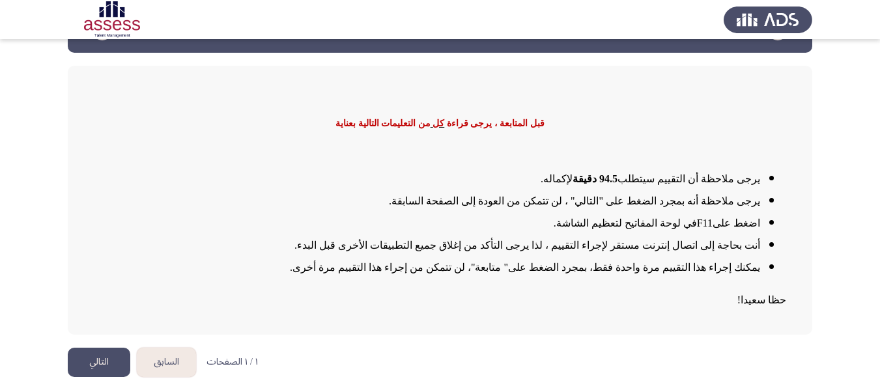
click at [94, 358] on button "التالي" at bounding box center [99, 362] width 63 height 29
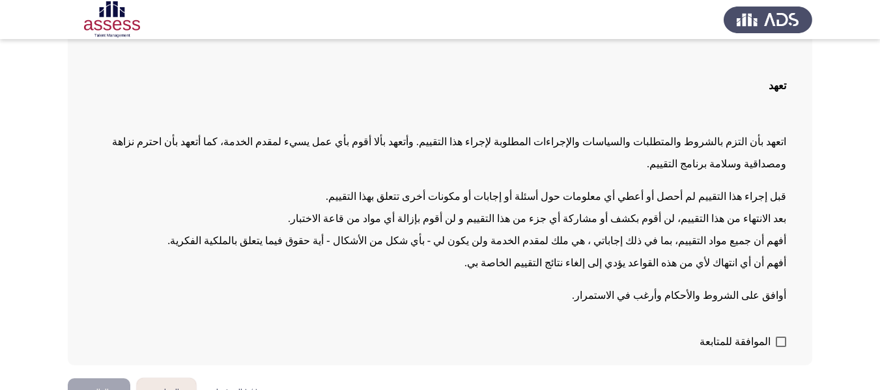
scroll to position [89, 0]
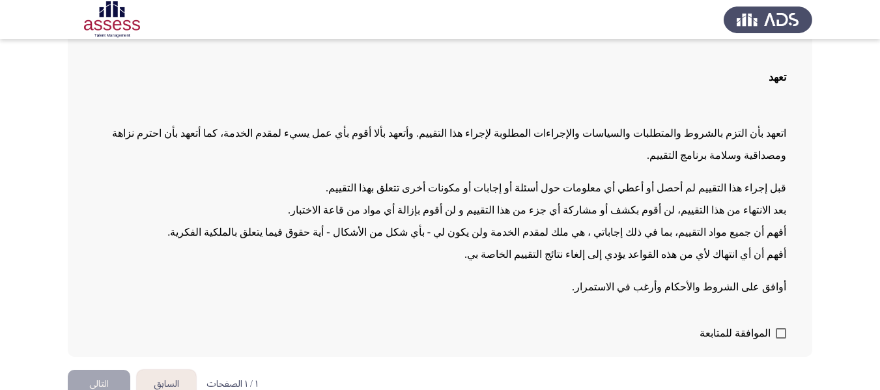
click at [775, 326] on label "الموافقة للمتابعة" at bounding box center [743, 334] width 87 height 16
click at [781, 339] on input "الموافقة للمتابعة" at bounding box center [781, 339] width 1 height 1
checkbox input "true"
click at [106, 370] on button "التالي" at bounding box center [99, 384] width 63 height 29
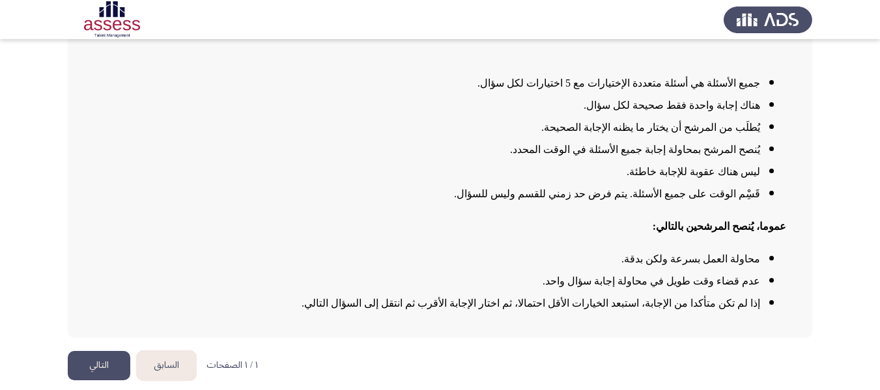
scroll to position [134, 0]
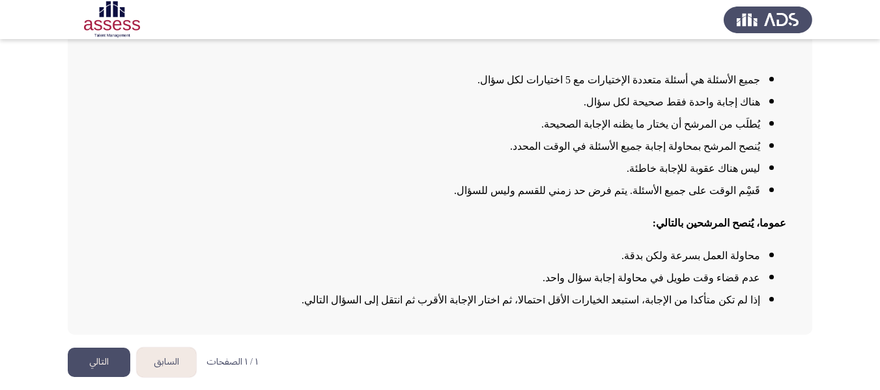
click at [89, 362] on button "التالي" at bounding box center [99, 362] width 63 height 29
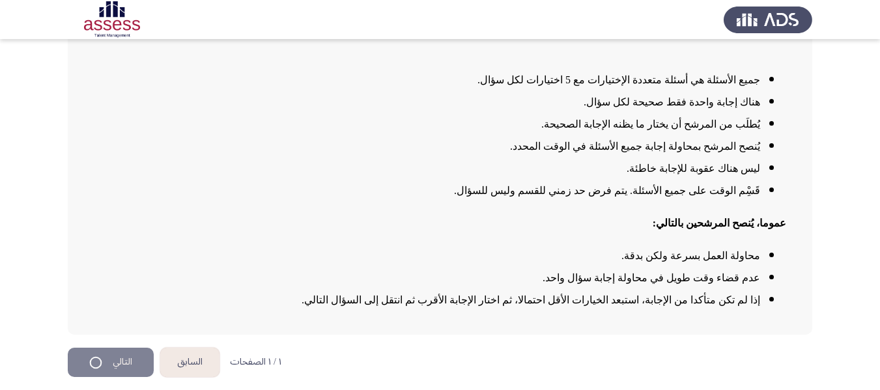
scroll to position [0, 0]
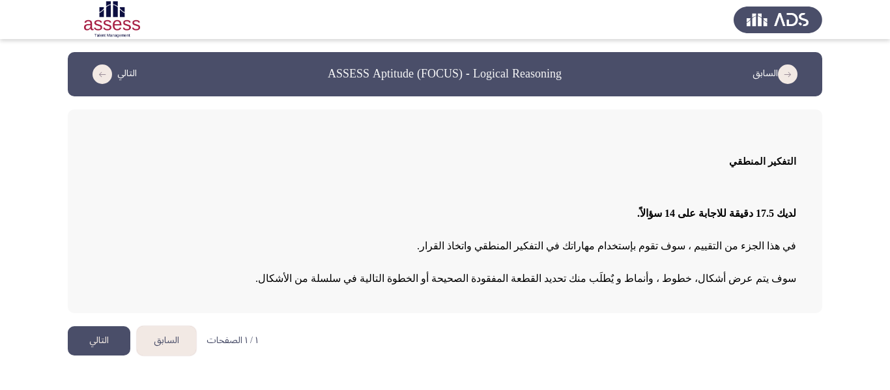
click at [109, 338] on button "التالي" at bounding box center [99, 340] width 63 height 29
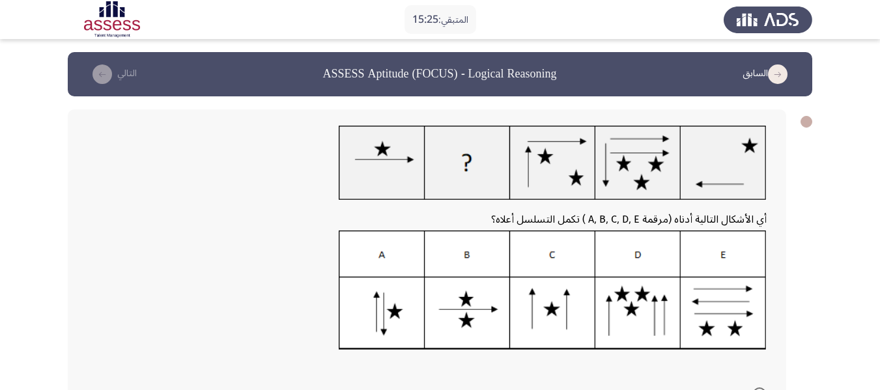
click at [552, 308] on img at bounding box center [553, 291] width 428 height 121
click at [553, 265] on img at bounding box center [553, 291] width 428 height 121
click at [545, 306] on img at bounding box center [553, 291] width 428 height 121
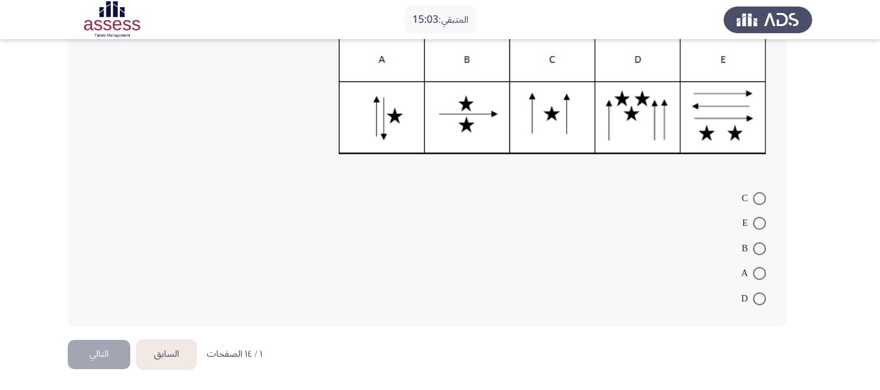
click at [760, 200] on span at bounding box center [759, 198] width 13 height 13
click at [760, 200] on input "C" at bounding box center [759, 198] width 13 height 13
radio input "true"
click at [94, 354] on button "التالي" at bounding box center [99, 352] width 63 height 29
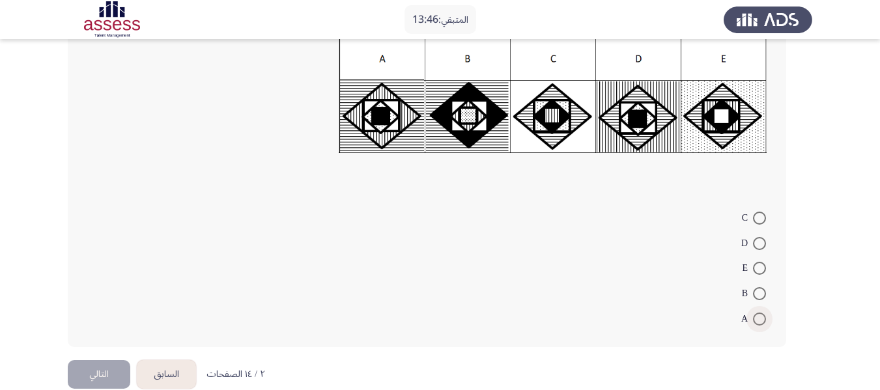
click at [755, 321] on span at bounding box center [759, 319] width 13 height 13
click at [755, 321] on input "A" at bounding box center [759, 319] width 13 height 13
radio input "true"
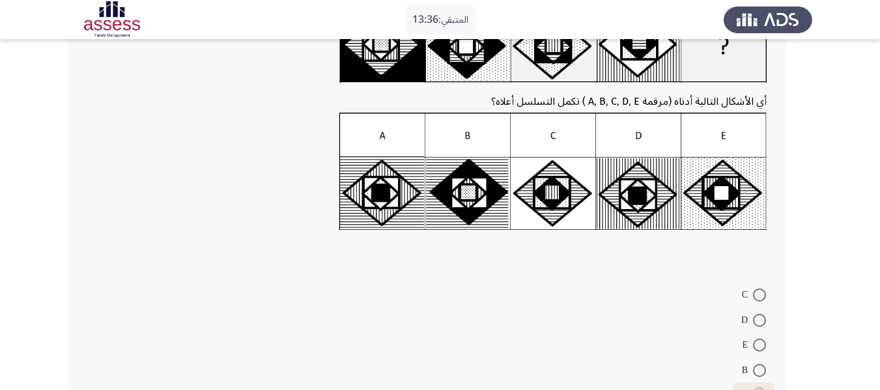
scroll to position [216, 0]
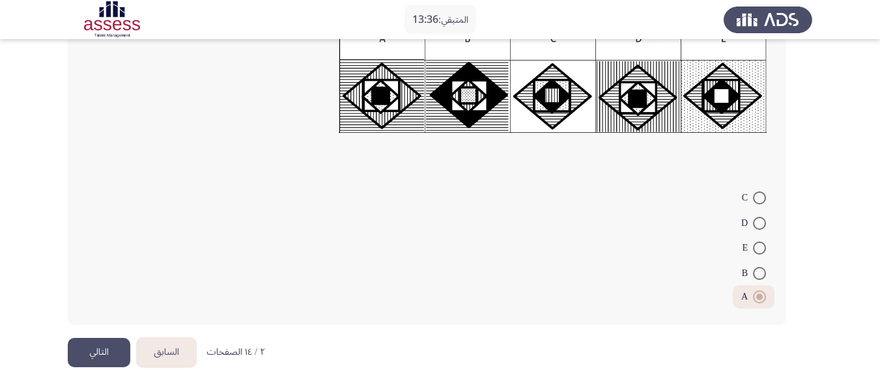
click at [120, 349] on button "التالي" at bounding box center [99, 352] width 63 height 29
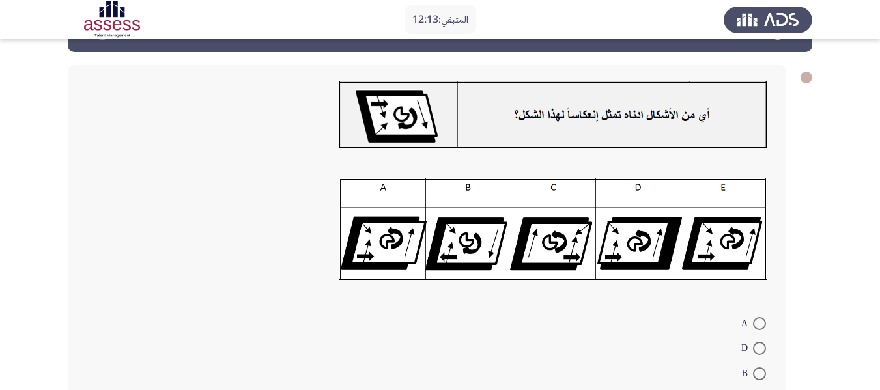
scroll to position [65, 0]
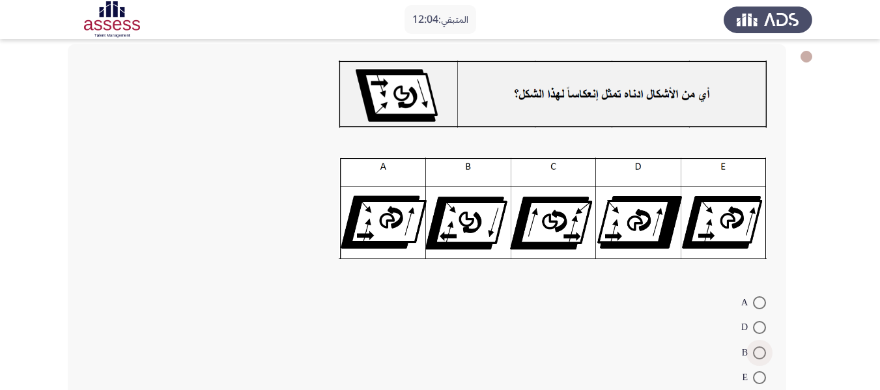
click at [764, 354] on span at bounding box center [759, 353] width 13 height 13
click at [764, 354] on input "B" at bounding box center [759, 353] width 13 height 13
radio input "true"
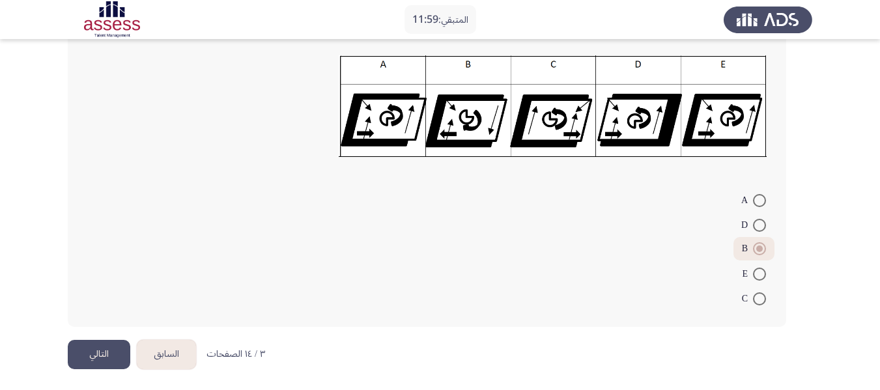
scroll to position [169, 0]
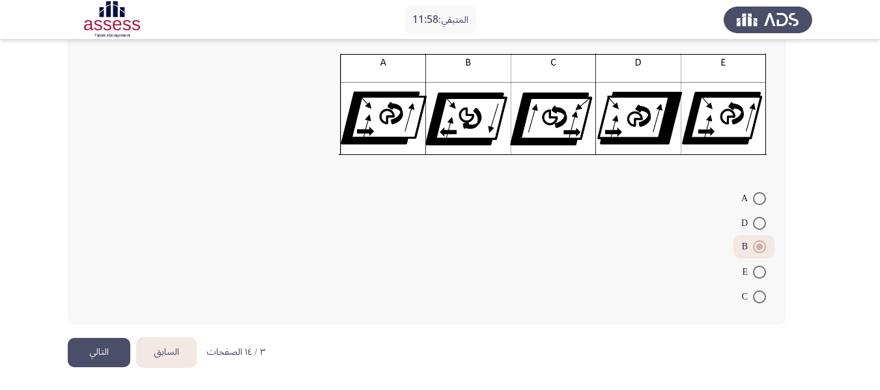
click at [87, 349] on button "التالي" at bounding box center [99, 352] width 63 height 29
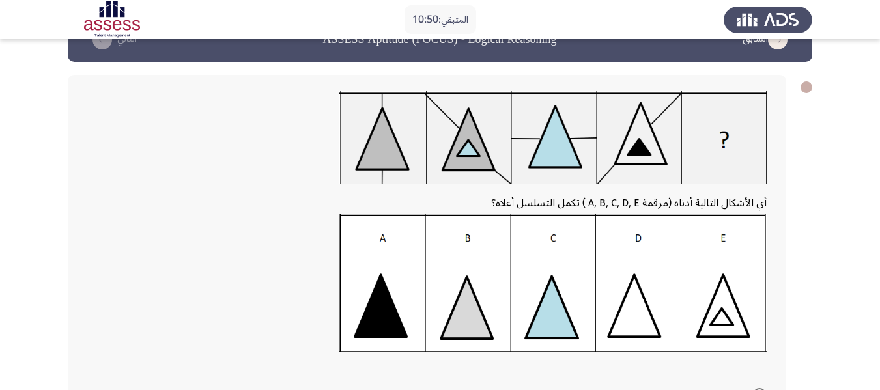
scroll to position [65, 0]
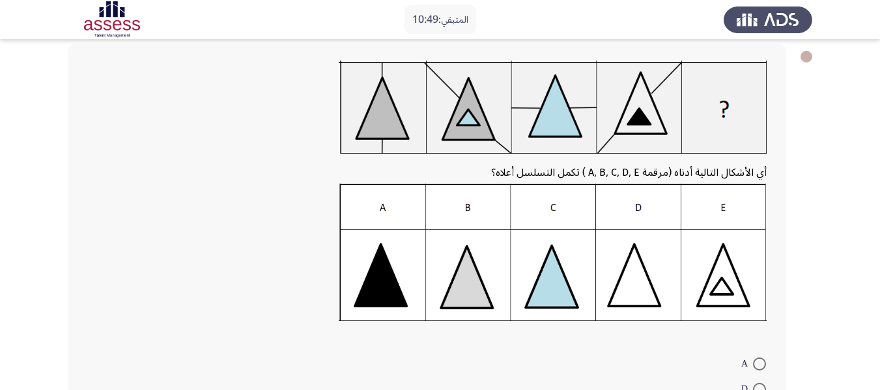
click at [381, 298] on img at bounding box center [553, 252] width 428 height 137
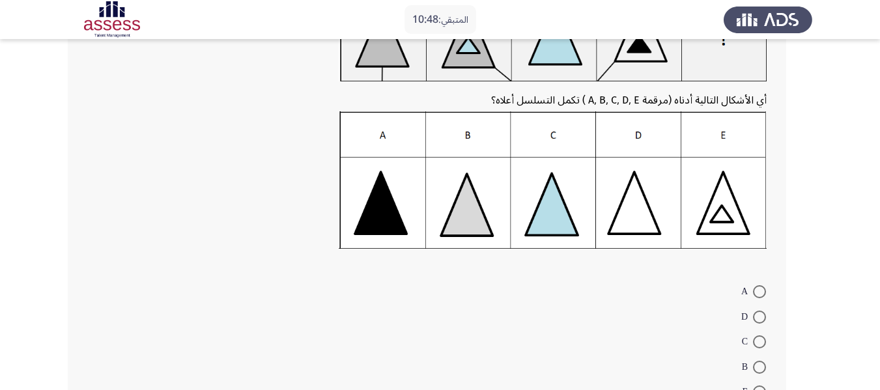
scroll to position [195, 0]
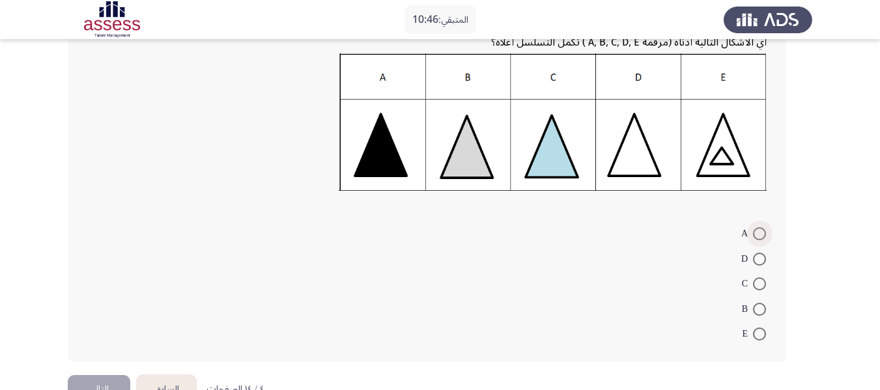
click at [760, 233] on span at bounding box center [759, 233] width 13 height 13
click at [760, 233] on input "A" at bounding box center [759, 233] width 13 height 13
radio input "true"
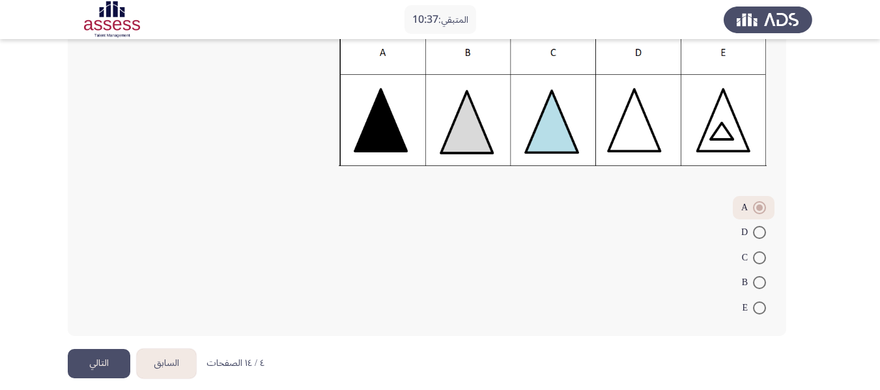
scroll to position [231, 0]
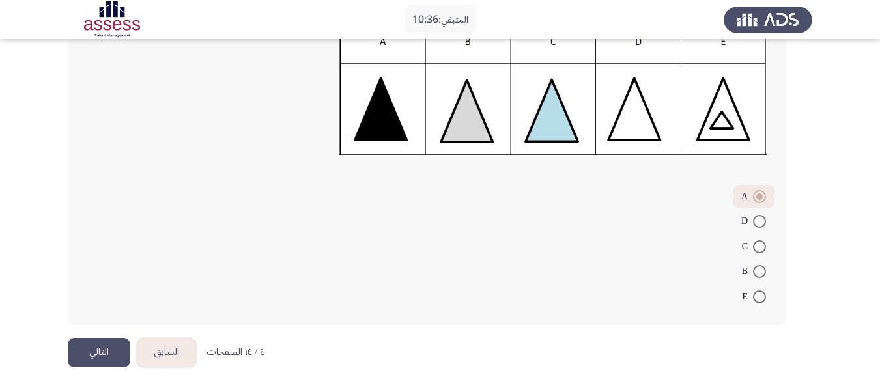
click at [111, 347] on button "التالي" at bounding box center [99, 352] width 63 height 29
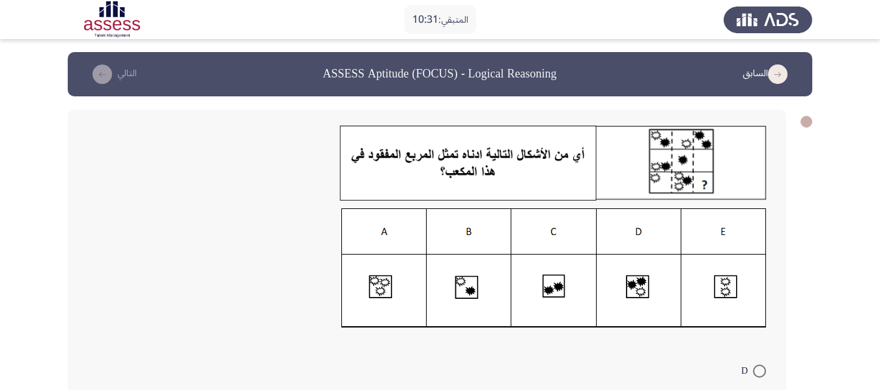
scroll to position [65, 0]
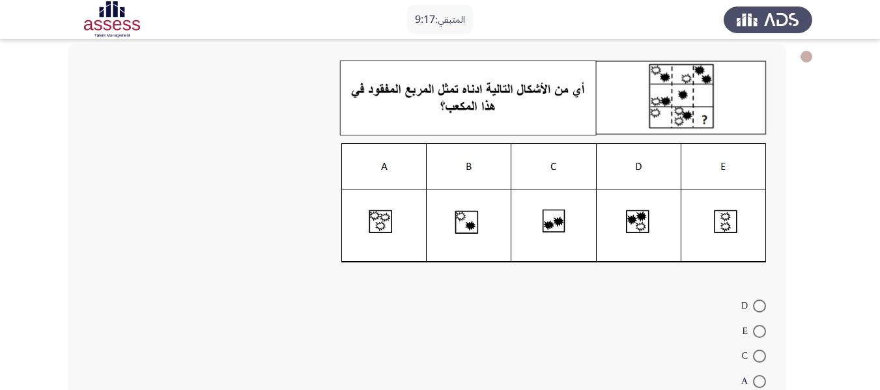
click at [710, 224] on img at bounding box center [553, 203] width 425 height 120
click at [622, 225] on img at bounding box center [553, 203] width 425 height 120
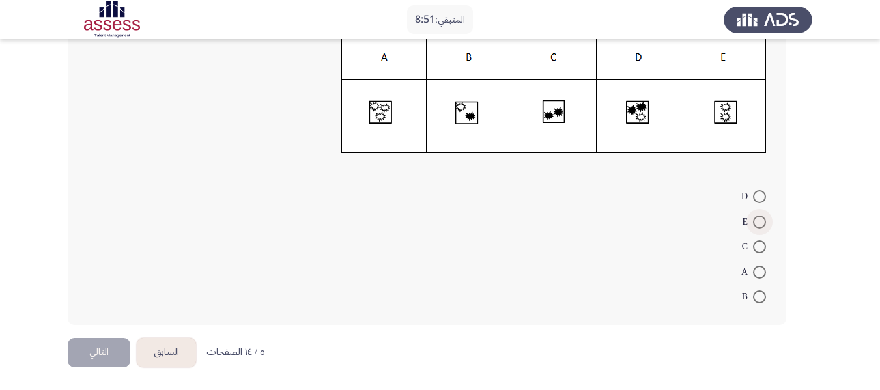
click at [760, 224] on span at bounding box center [759, 222] width 13 height 13
click at [760, 224] on input "E" at bounding box center [759, 222] width 13 height 13
radio input "true"
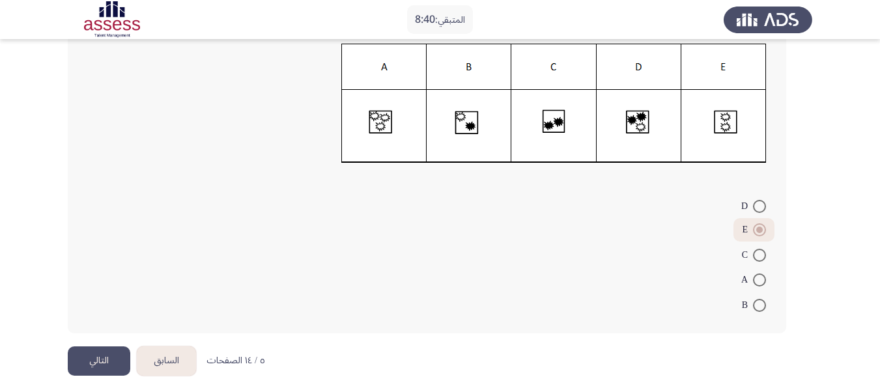
scroll to position [173, 0]
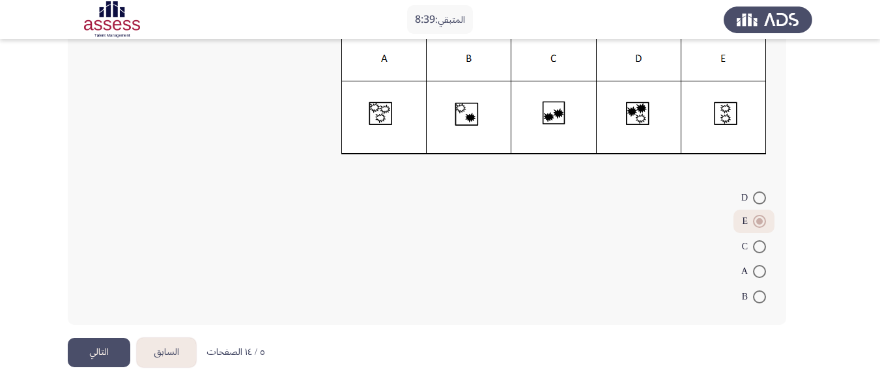
click at [91, 347] on button "التالي" at bounding box center [99, 352] width 63 height 29
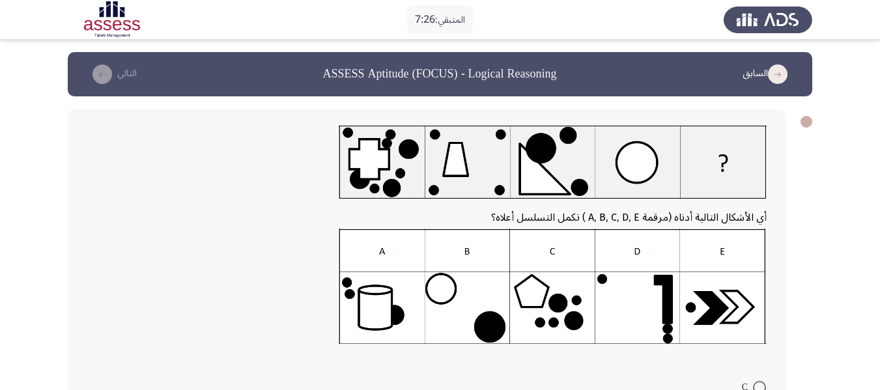
scroll to position [130, 0]
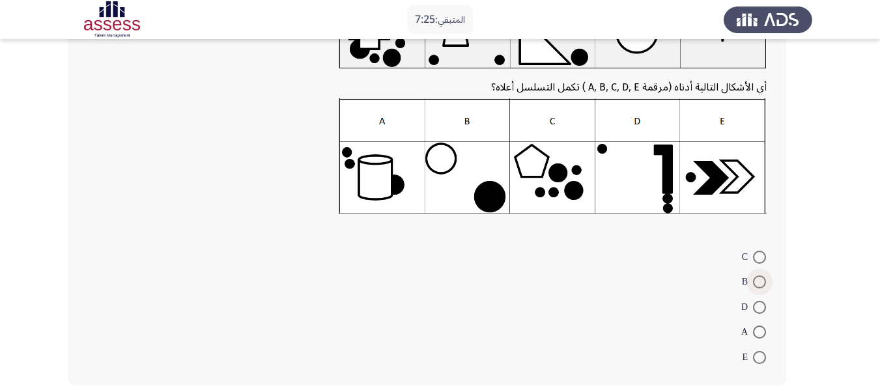
click at [761, 284] on span at bounding box center [759, 282] width 13 height 13
click at [761, 284] on input "B" at bounding box center [759, 282] width 13 height 13
radio input "true"
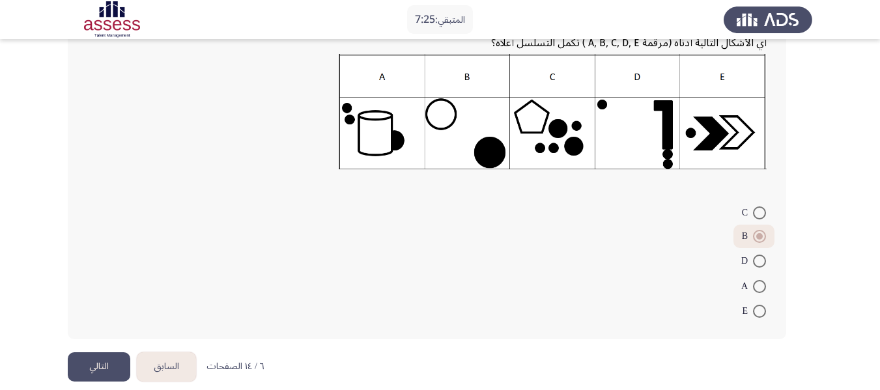
scroll to position [189, 0]
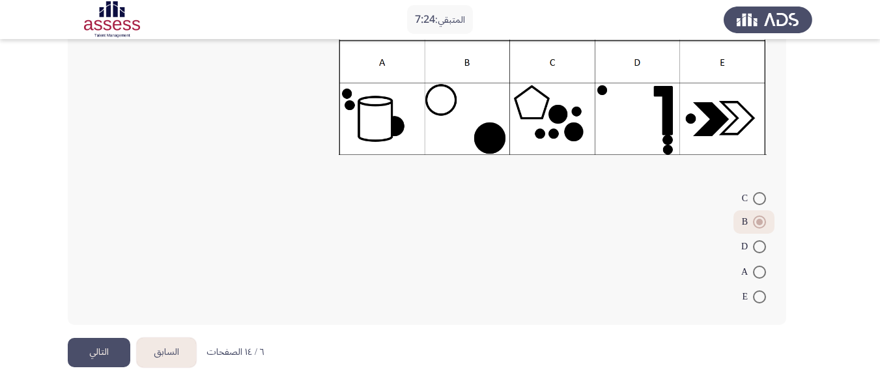
click at [108, 353] on button "التالي" at bounding box center [99, 352] width 63 height 29
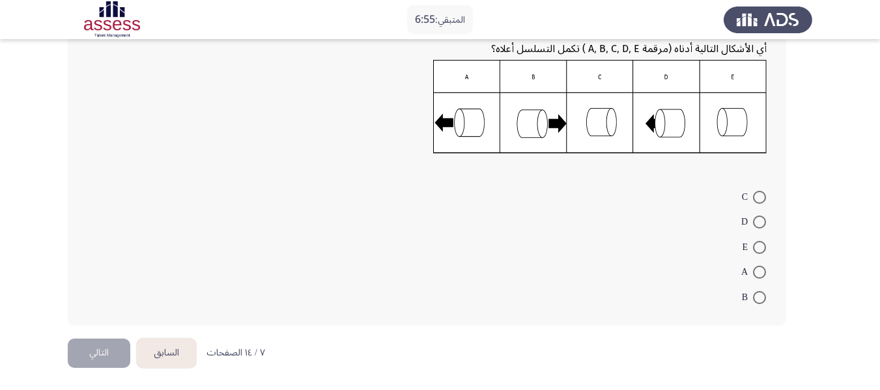
scroll to position [150, 0]
click at [763, 194] on span at bounding box center [759, 196] width 13 height 13
click at [763, 194] on input "C" at bounding box center [759, 196] width 13 height 13
radio input "true"
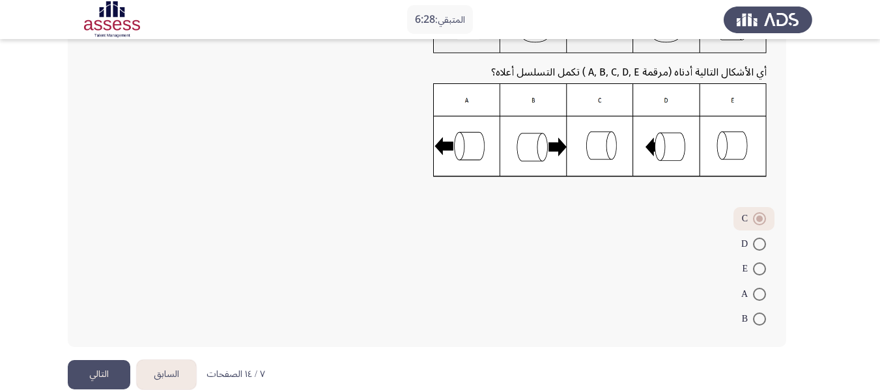
scroll to position [148, 0]
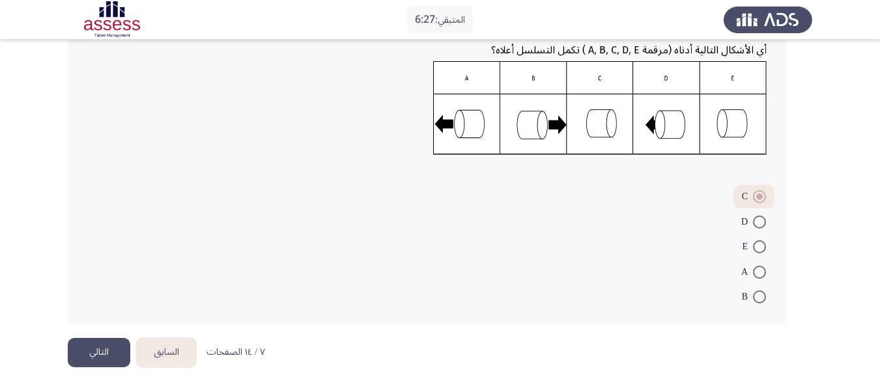
click at [88, 347] on button "التالي" at bounding box center [99, 352] width 63 height 29
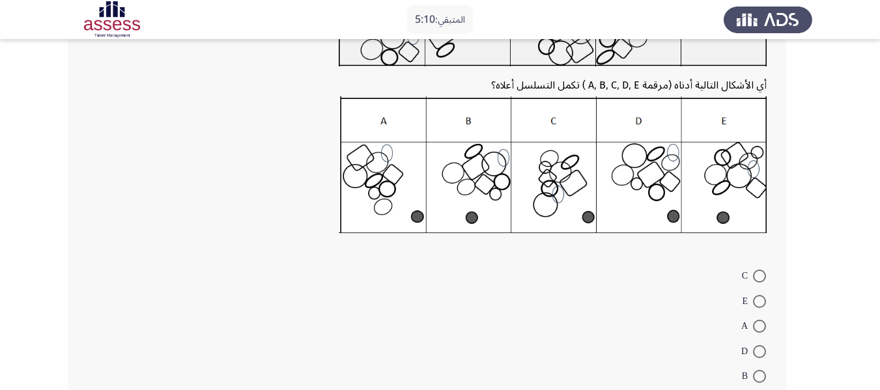
scroll to position [167, 0]
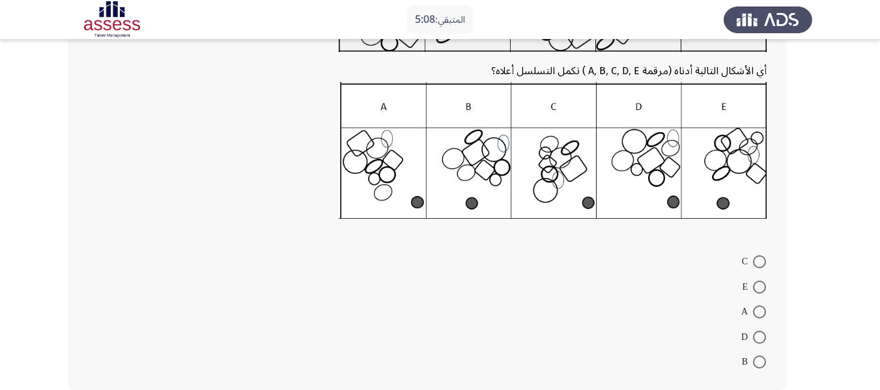
click at [757, 311] on span at bounding box center [759, 312] width 13 height 13
click at [757, 311] on input "A" at bounding box center [759, 312] width 13 height 13
radio input "true"
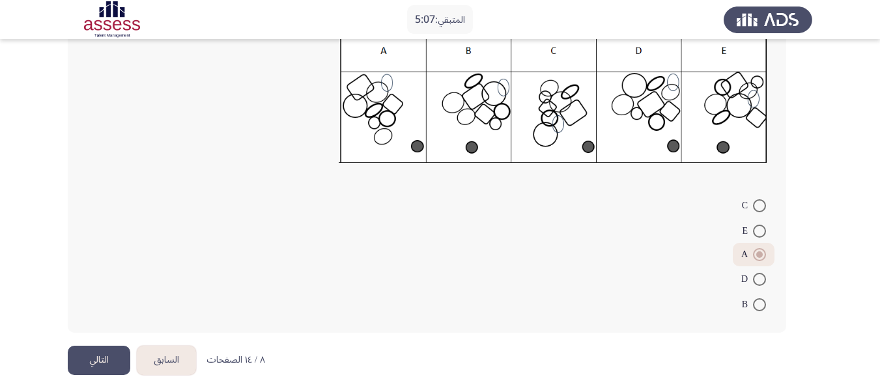
scroll to position [231, 0]
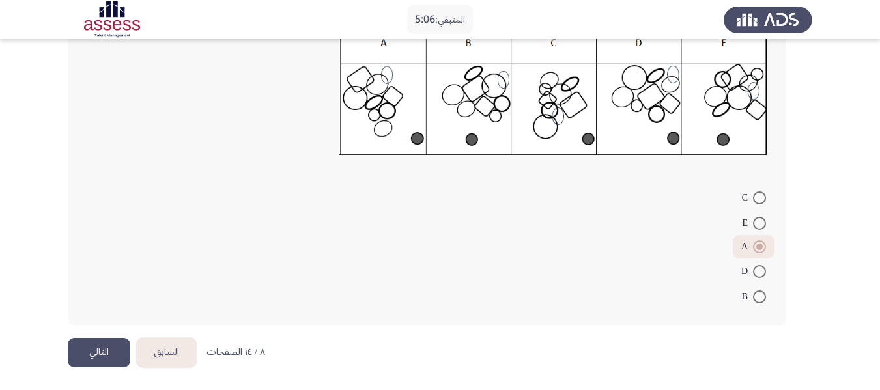
click at [101, 349] on button "التالي" at bounding box center [99, 352] width 63 height 29
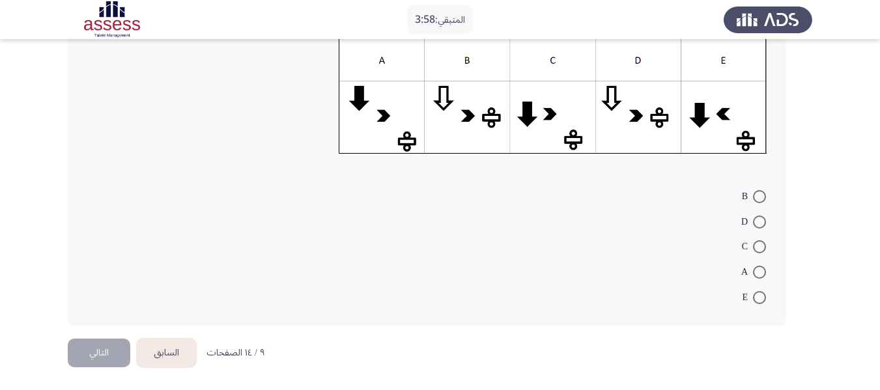
scroll to position [192, 0]
click at [760, 273] on span at bounding box center [759, 271] width 13 height 13
click at [760, 273] on input "A" at bounding box center [759, 271] width 13 height 13
radio input "true"
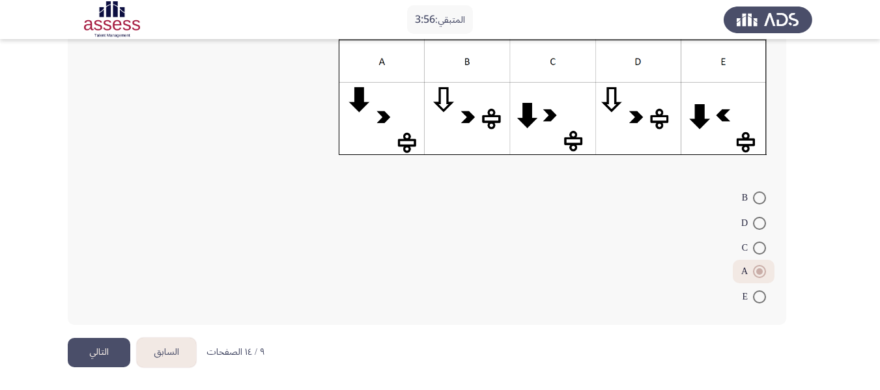
click at [98, 345] on button "التالي" at bounding box center [99, 352] width 63 height 29
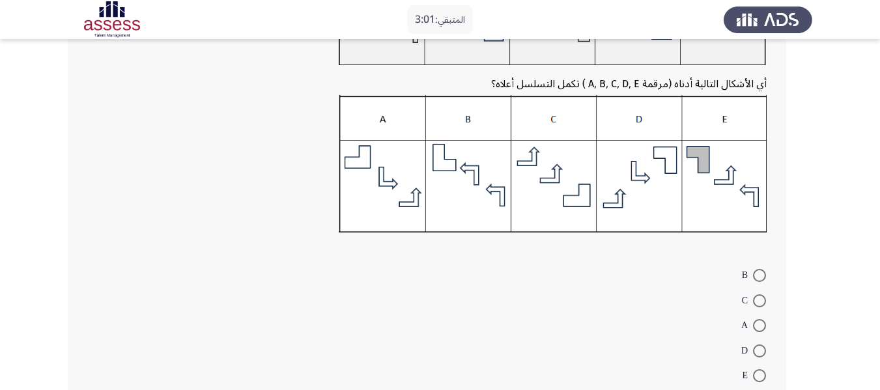
scroll to position [167, 0]
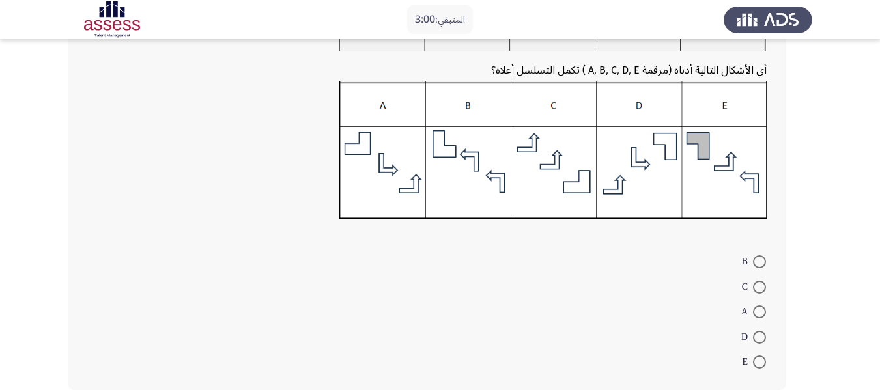
click at [757, 358] on span at bounding box center [759, 362] width 13 height 13
click at [757, 358] on input "E" at bounding box center [759, 362] width 13 height 13
radio input "true"
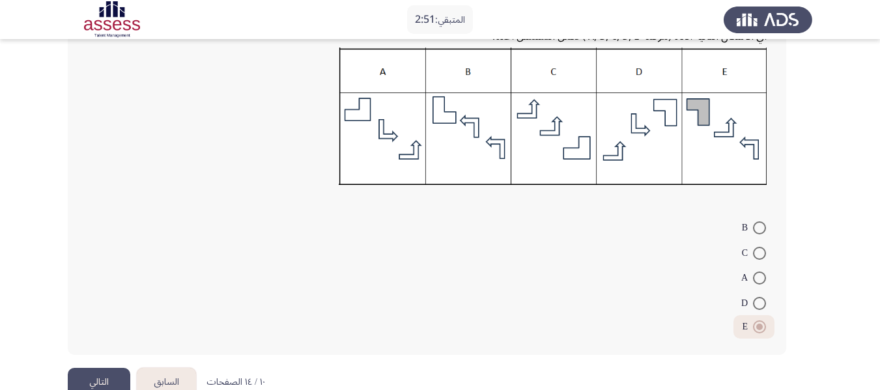
scroll to position [231, 0]
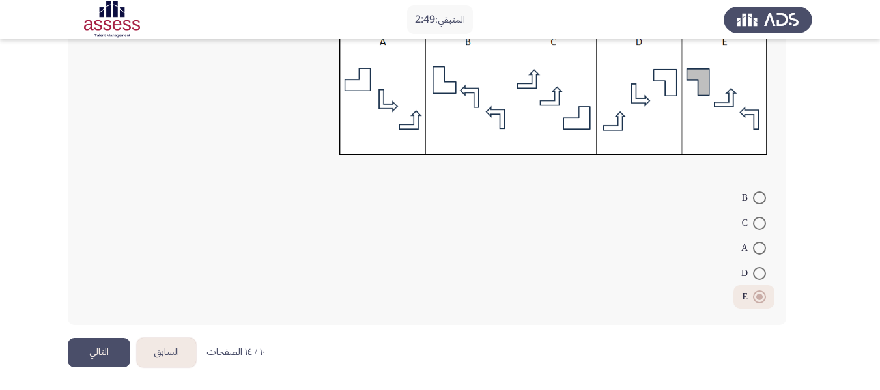
click at [95, 345] on button "التالي" at bounding box center [99, 352] width 63 height 29
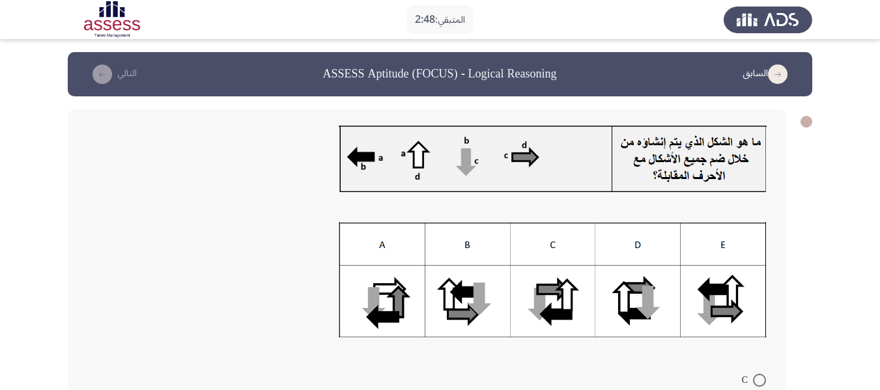
scroll to position [65, 0]
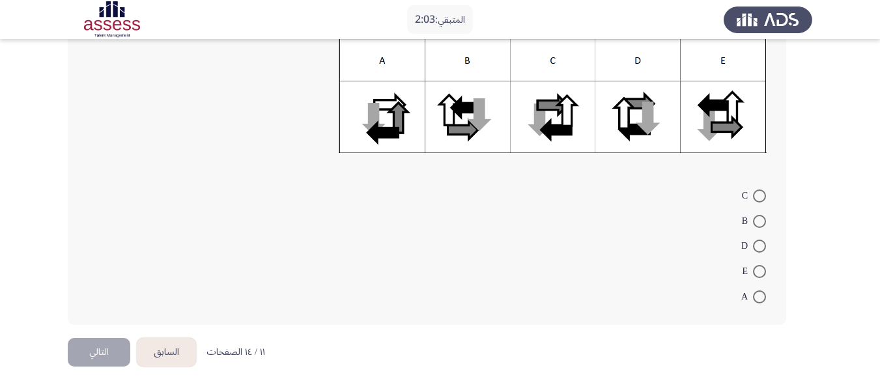
click at [766, 269] on span at bounding box center [759, 271] width 13 height 13
click at [766, 269] on input "E" at bounding box center [759, 271] width 13 height 13
radio input "true"
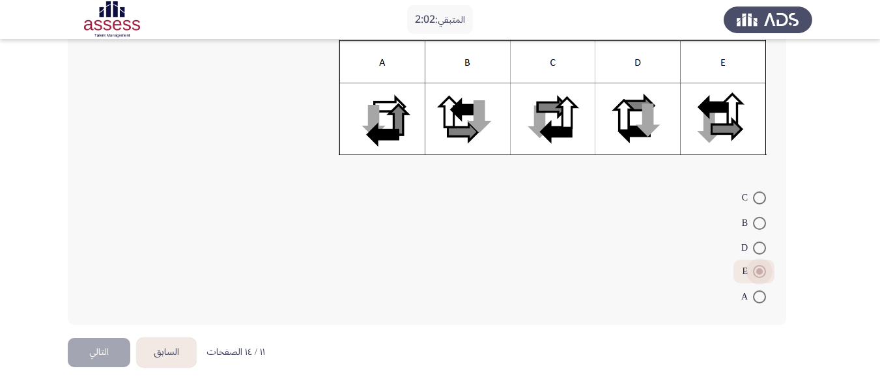
scroll to position [182, 0]
click at [104, 360] on button "التالي" at bounding box center [99, 352] width 63 height 29
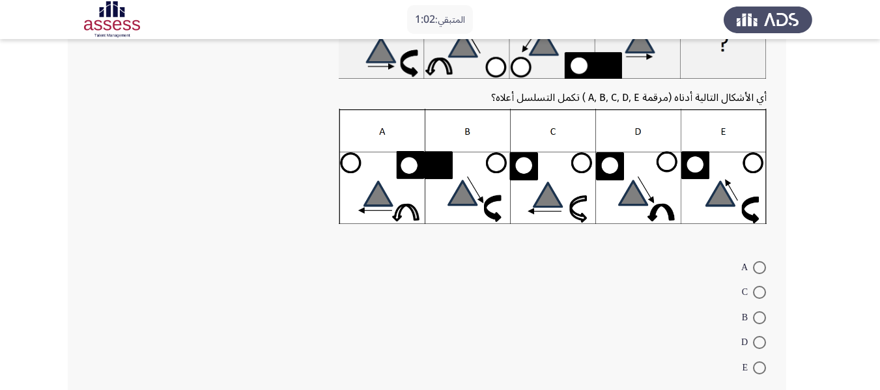
scroll to position [191, 0]
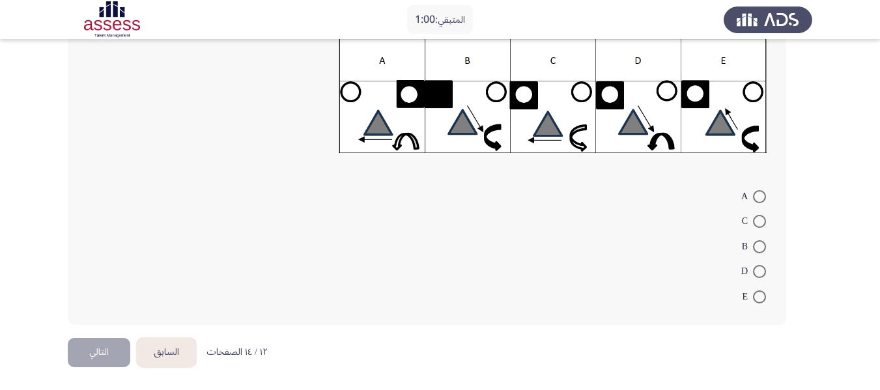
click at [766, 227] on mat-radio-button "C" at bounding box center [754, 221] width 41 height 25
click at [762, 222] on span at bounding box center [759, 221] width 13 height 13
click at [762, 222] on input "C" at bounding box center [759, 221] width 13 height 13
radio input "true"
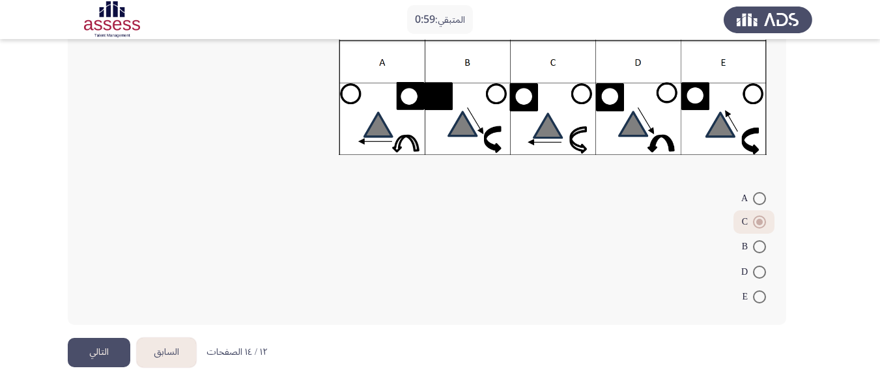
click at [101, 355] on button "التالي" at bounding box center [99, 352] width 63 height 29
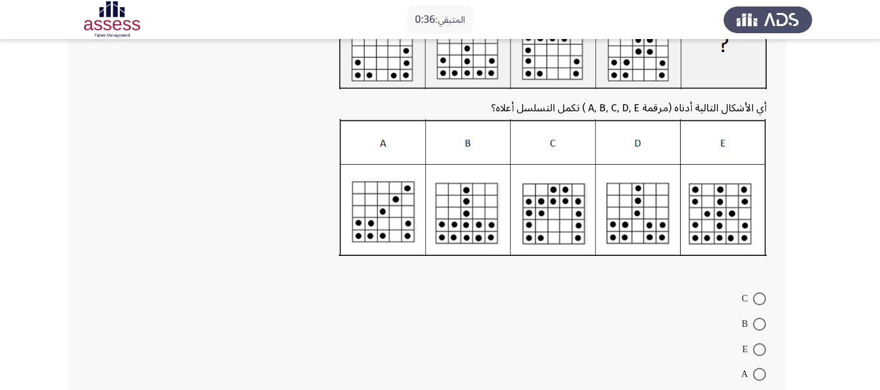
scroll to position [65, 0]
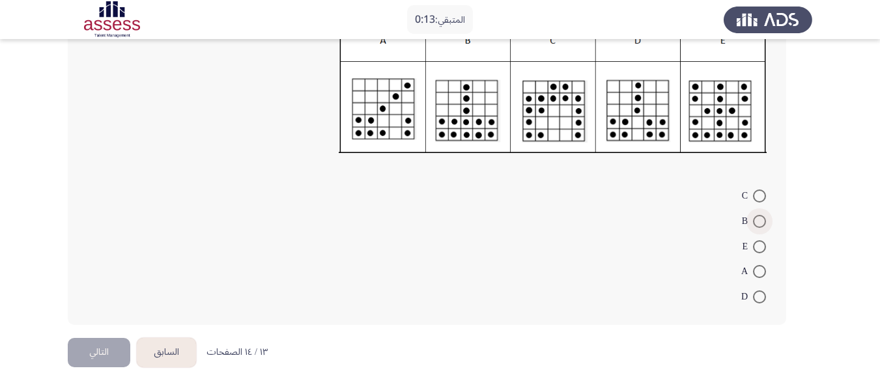
click at [760, 223] on span at bounding box center [759, 221] width 13 height 13
click at [760, 223] on input "B" at bounding box center [759, 221] width 13 height 13
radio input "true"
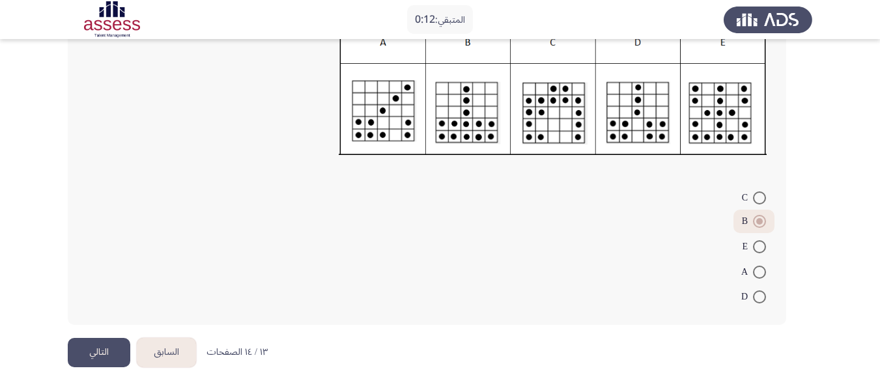
click at [102, 345] on button "التالي" at bounding box center [99, 352] width 63 height 29
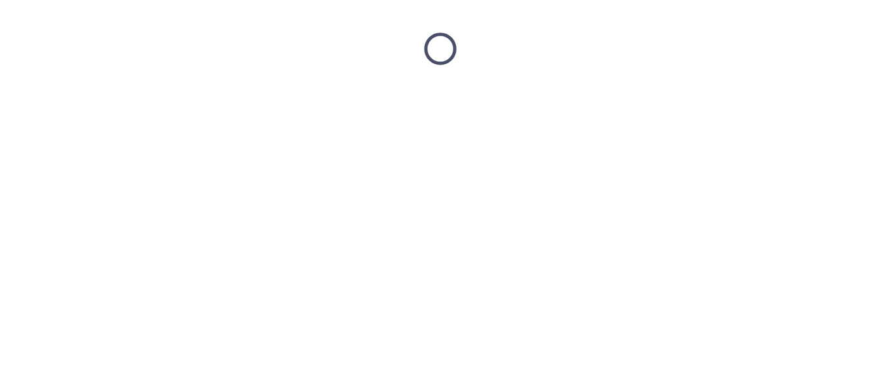
scroll to position [0, 0]
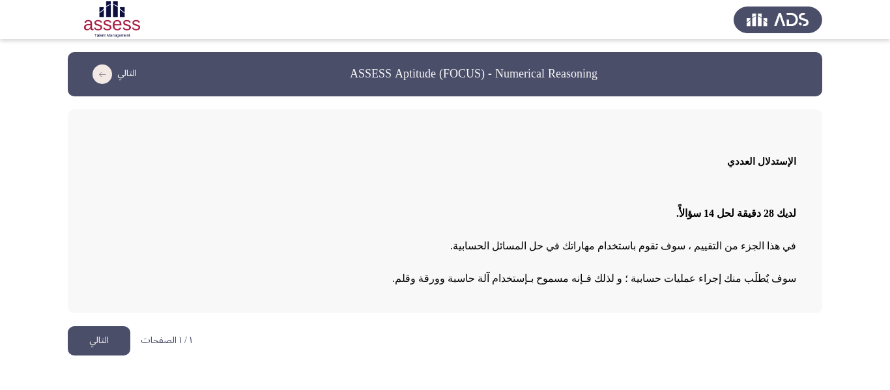
click at [100, 346] on button "التالي" at bounding box center [99, 340] width 63 height 29
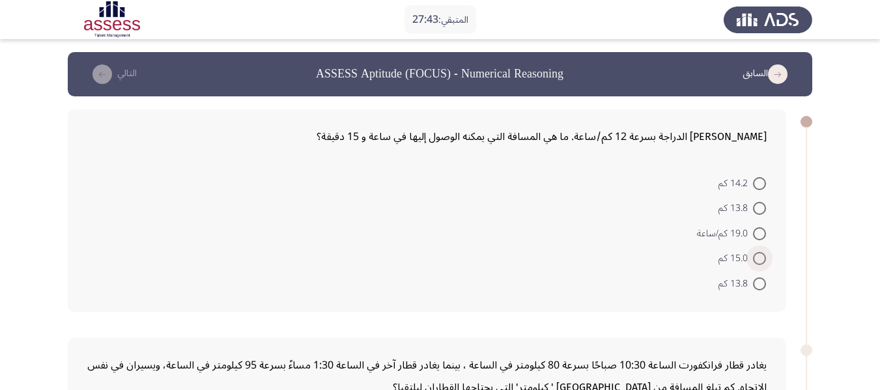
click at [759, 257] on span at bounding box center [759, 258] width 13 height 13
click at [759, 257] on input "15.0 كم" at bounding box center [759, 258] width 13 height 13
radio input "true"
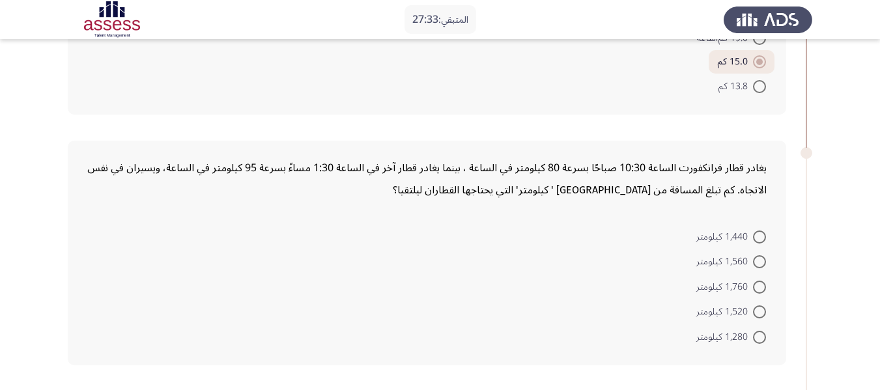
scroll to position [261, 0]
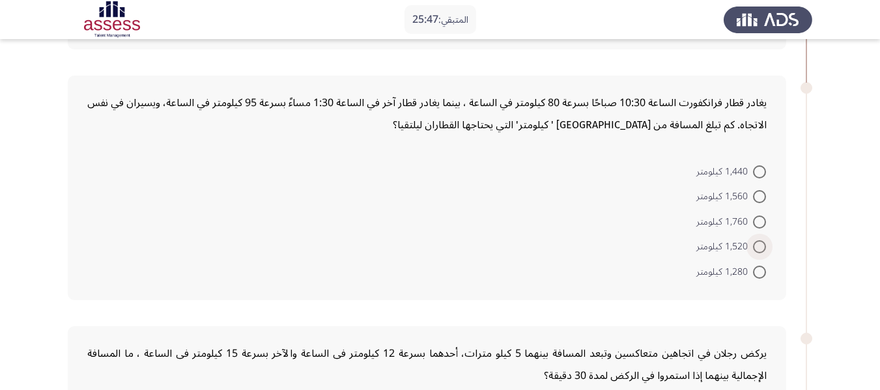
click at [758, 248] on span at bounding box center [759, 246] width 13 height 13
click at [758, 248] on input "1,520 كيلومتر" at bounding box center [759, 246] width 13 height 13
radio input "true"
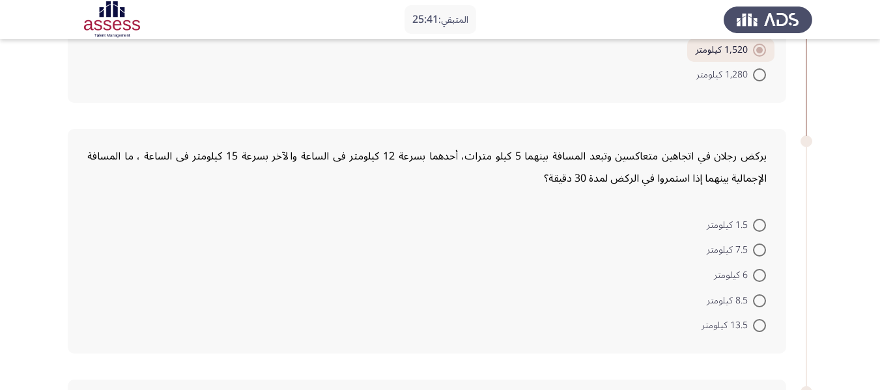
scroll to position [521, 0]
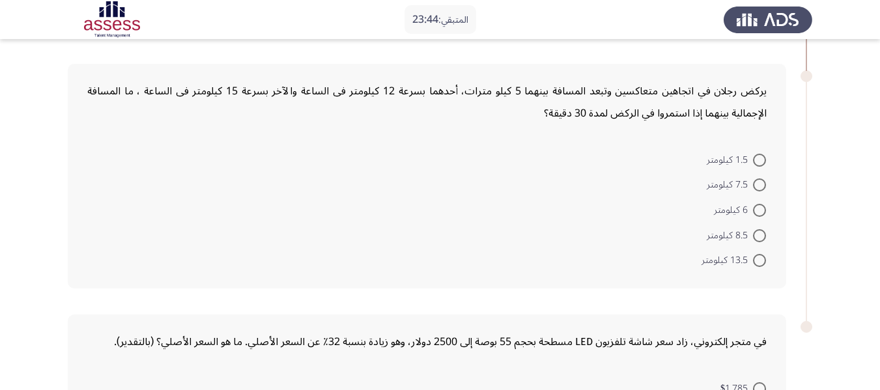
click at [767, 233] on mat-radio-button "8.5 كيلومتر" at bounding box center [736, 234] width 76 height 25
click at [764, 235] on span at bounding box center [759, 235] width 13 height 13
click at [764, 235] on input "8.5 كيلومتر" at bounding box center [759, 235] width 13 height 13
radio input "true"
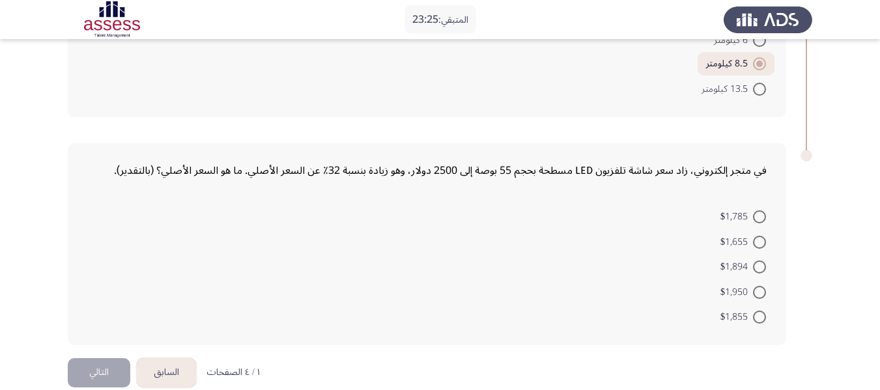
scroll to position [712, 0]
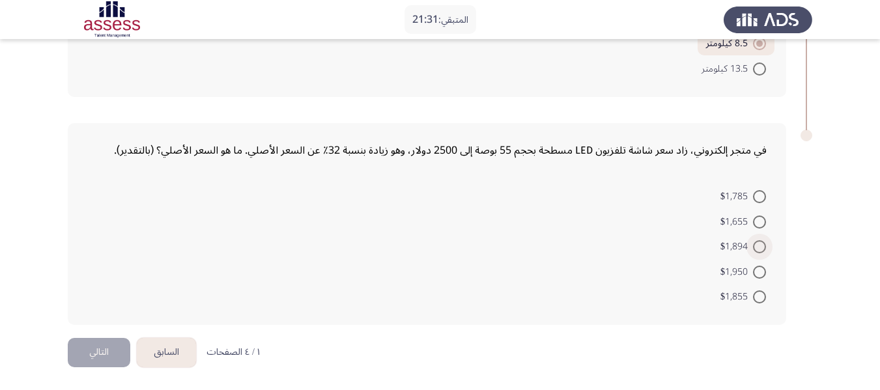
click at [755, 248] on span at bounding box center [759, 246] width 13 height 13
click at [755, 248] on input "$1,894" at bounding box center [759, 246] width 13 height 13
radio input "true"
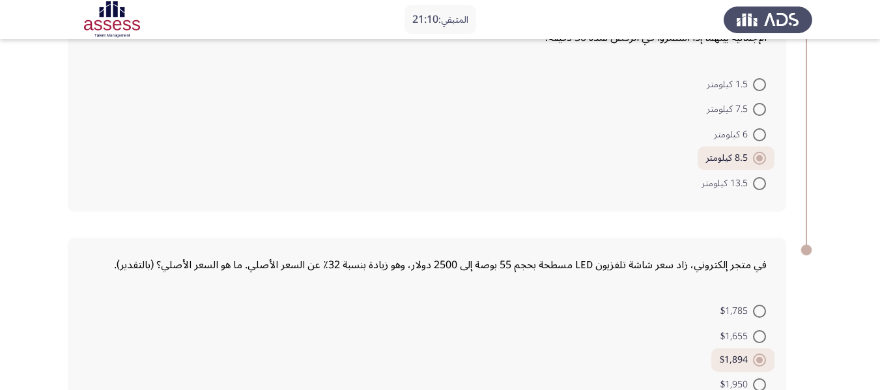
scroll to position [710, 0]
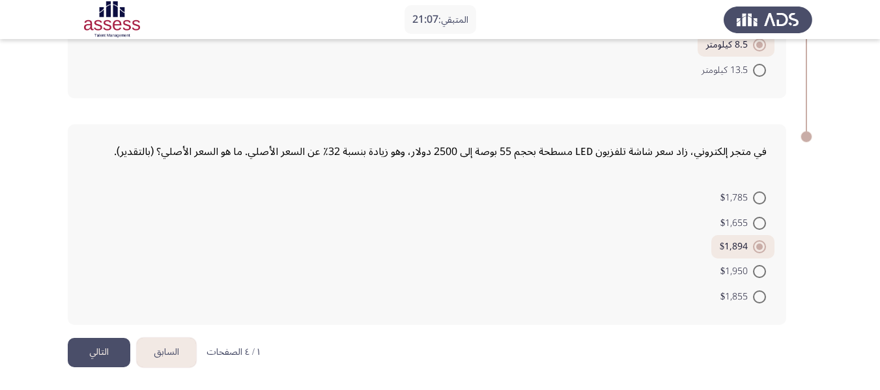
click at [102, 351] on button "التالي" at bounding box center [99, 352] width 63 height 29
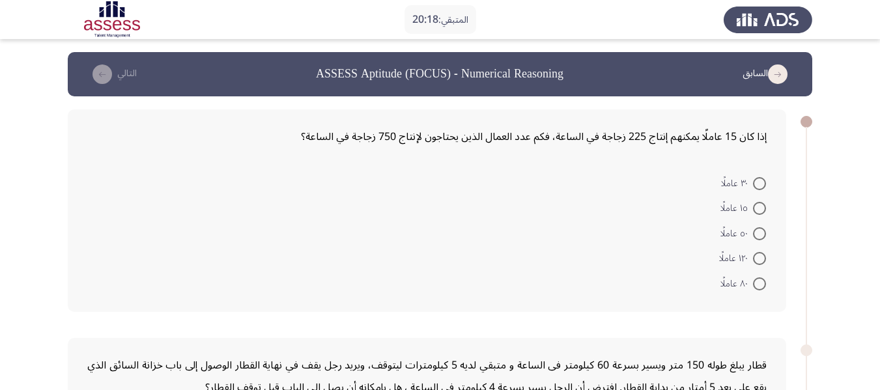
click at [757, 236] on span at bounding box center [759, 233] width 13 height 13
click at [757, 236] on input "٥٠ عاملًا" at bounding box center [759, 233] width 13 height 13
radio input "true"
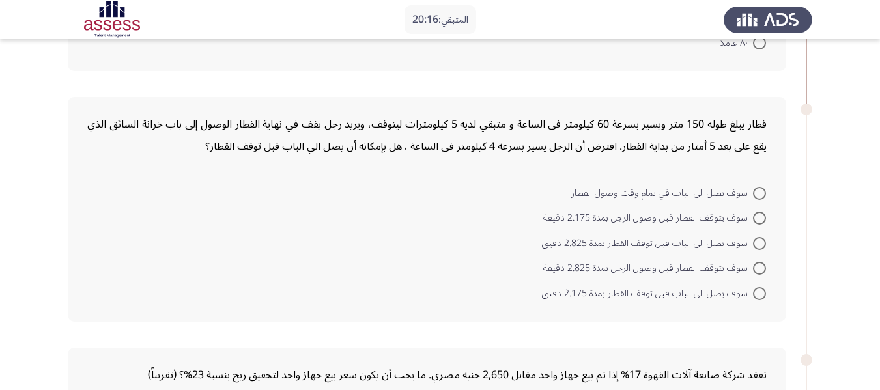
scroll to position [261, 0]
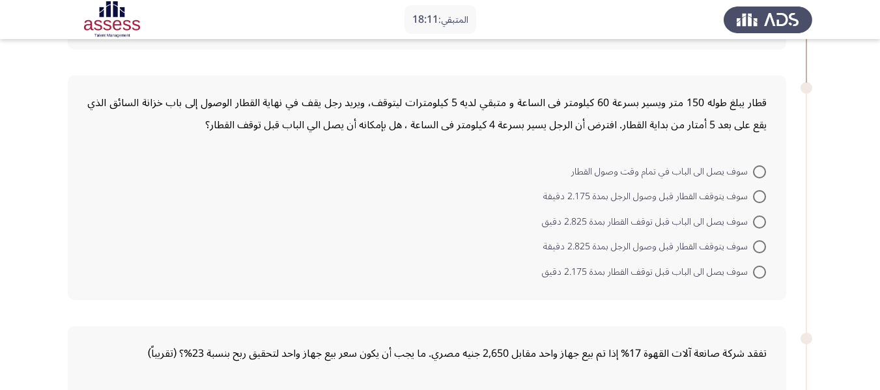
click at [762, 225] on span at bounding box center [759, 222] width 13 height 13
click at [762, 225] on input "سوف يصل الى الباب قبل توقف القطار بمدة 2.825 دقيق" at bounding box center [759, 222] width 13 height 13
radio input "true"
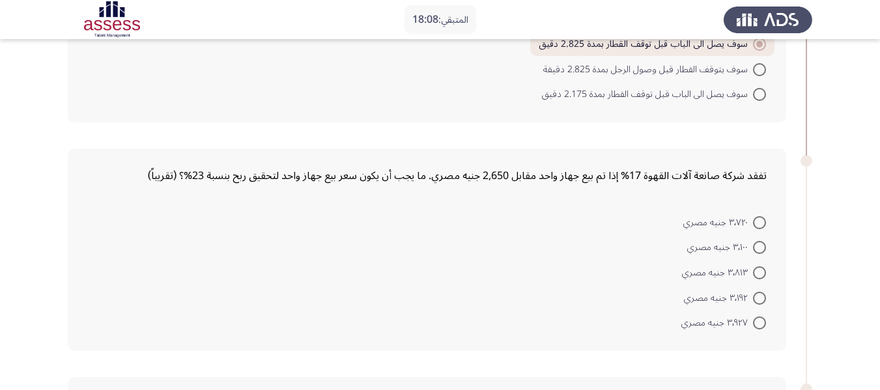
scroll to position [456, 0]
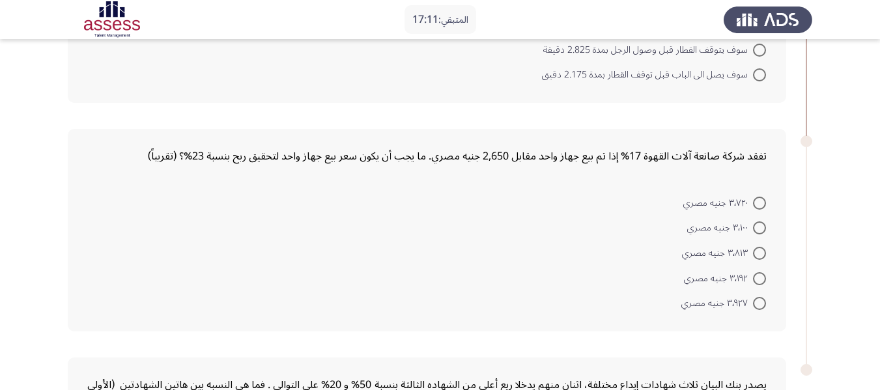
click at [761, 205] on span at bounding box center [759, 203] width 13 height 13
click at [761, 205] on input "٣٬٧٢٠ جنيه مصري" at bounding box center [759, 203] width 13 height 13
radio input "true"
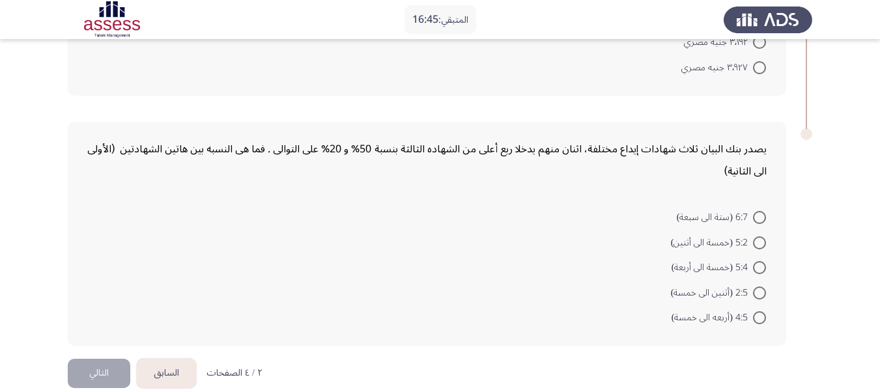
scroll to position [712, 0]
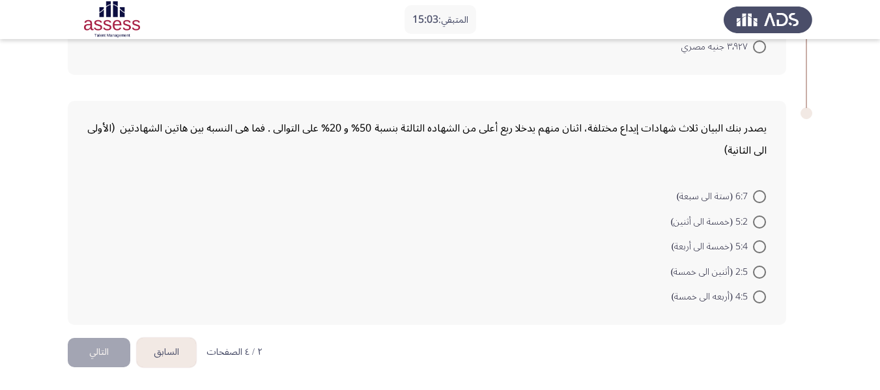
click at [764, 297] on span at bounding box center [759, 297] width 13 height 13
click at [764, 297] on input "4:5 (أربعه الى خمسة)" at bounding box center [759, 297] width 13 height 13
radio input "true"
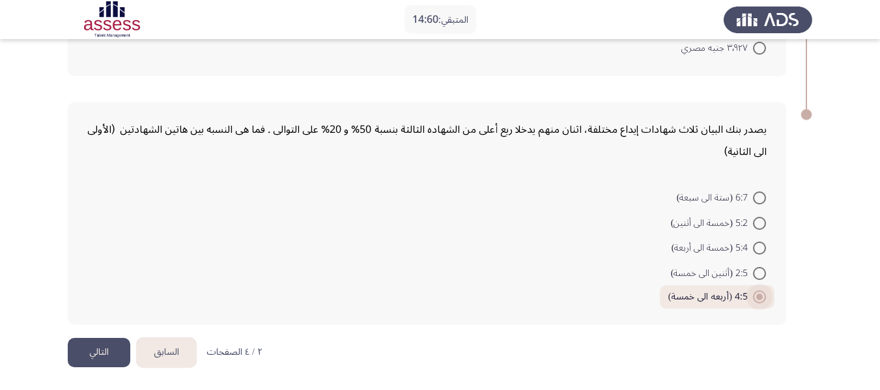
click at [760, 296] on span at bounding box center [759, 297] width 7 height 7
click at [760, 296] on input "4:5 (أربعه الى خمسة)" at bounding box center [759, 297] width 13 height 13
click at [759, 244] on span at bounding box center [759, 248] width 13 height 13
click at [759, 244] on input "5:4 (خمسة الى أربعة)" at bounding box center [759, 248] width 13 height 13
radio input "true"
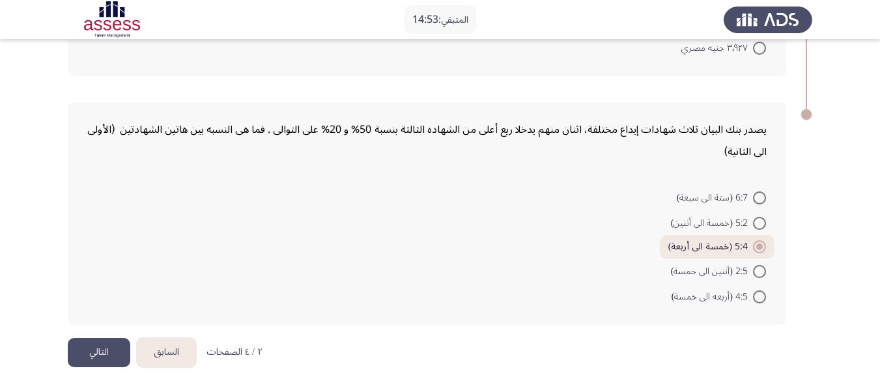
click at [103, 350] on button "التالي" at bounding box center [99, 352] width 63 height 29
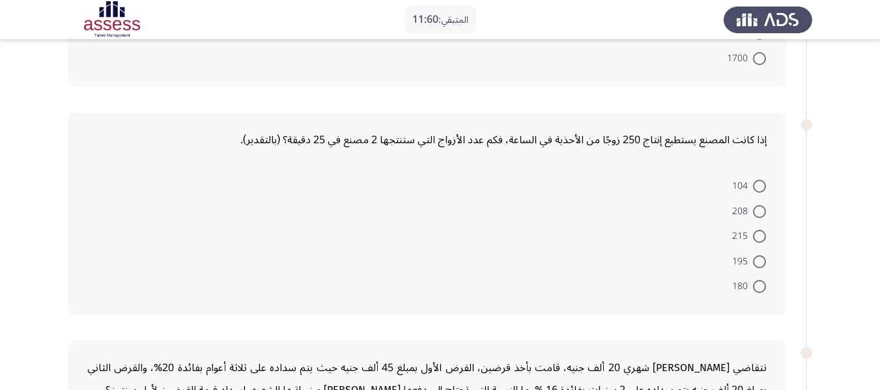
scroll to position [218, 0]
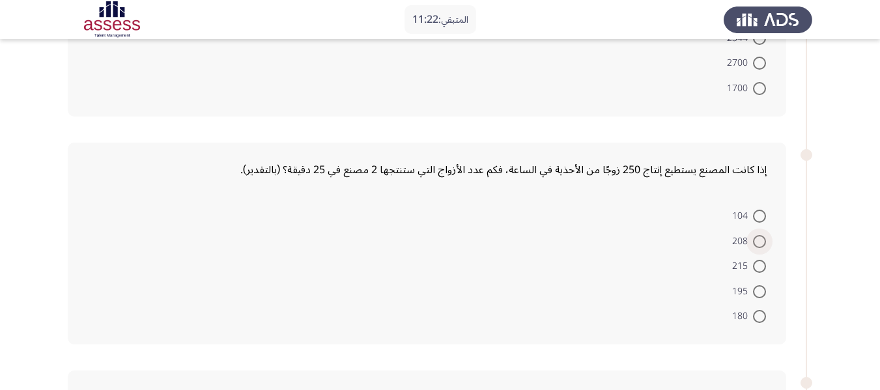
click at [762, 240] on span at bounding box center [759, 241] width 13 height 13
click at [762, 240] on input "208" at bounding box center [759, 241] width 13 height 13
radio input "true"
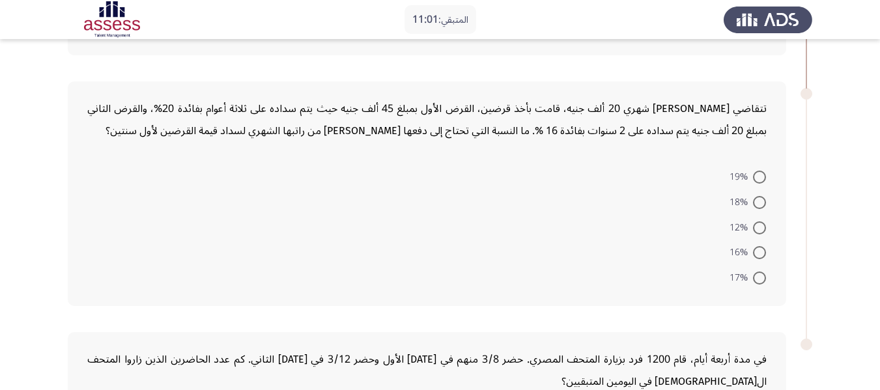
scroll to position [476, 0]
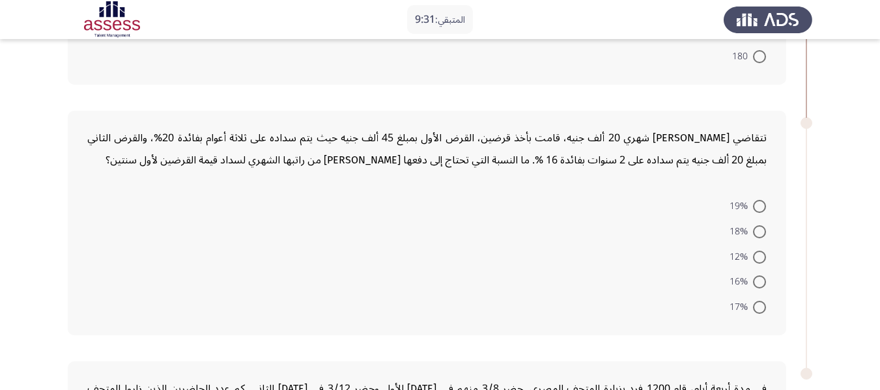
click at [764, 280] on span at bounding box center [759, 282] width 13 height 13
click at [764, 280] on input "16%" at bounding box center [759, 282] width 13 height 13
radio input "true"
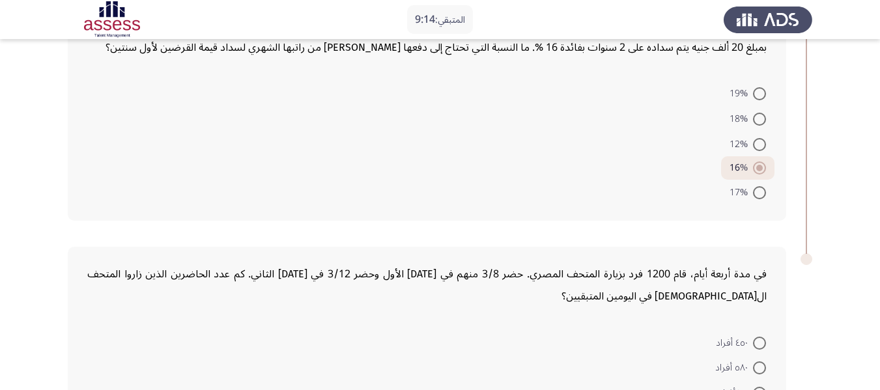
scroll to position [736, 0]
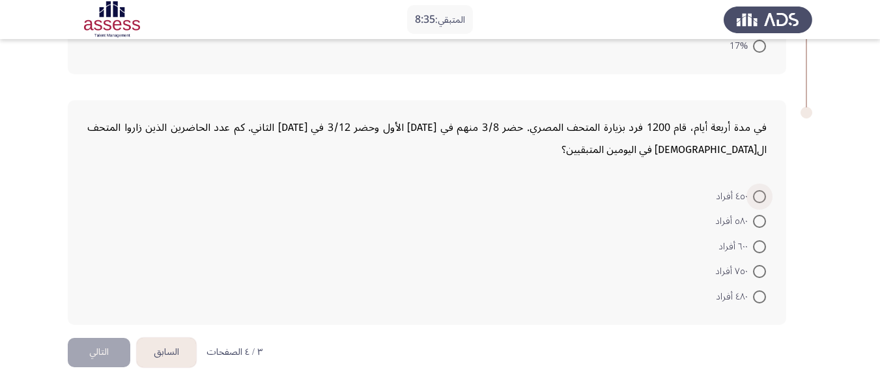
click at [760, 197] on span at bounding box center [760, 197] width 0 height 0
click at [759, 196] on input "٤٥٠ أفراد" at bounding box center [759, 196] width 13 height 13
radio input "true"
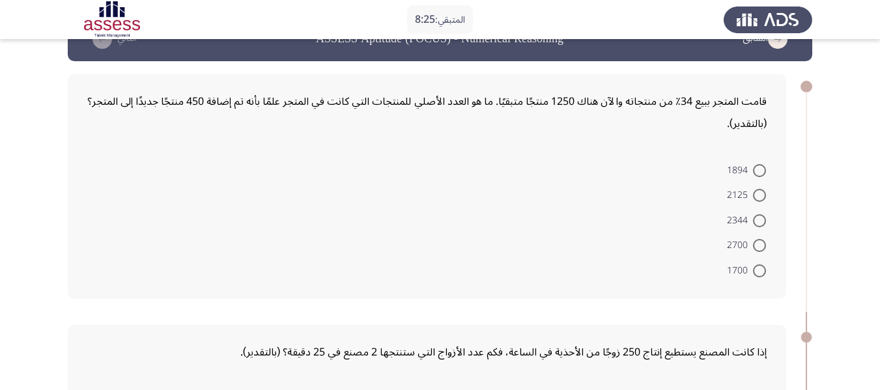
scroll to position [65, 0]
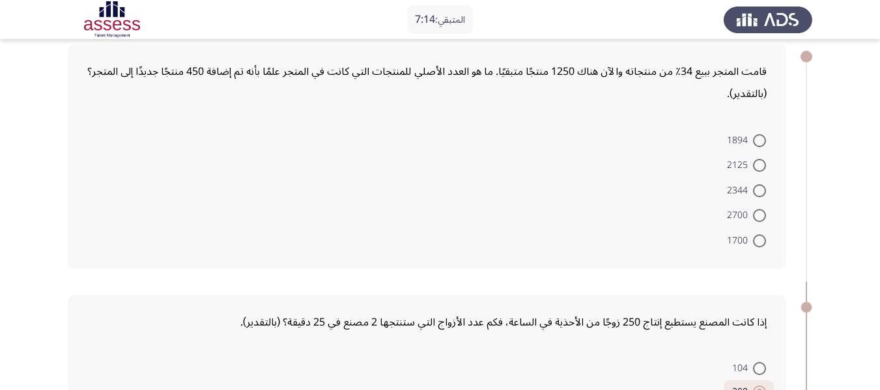
click at [756, 189] on span at bounding box center [759, 190] width 13 height 13
click at [756, 189] on input "2344" at bounding box center [759, 190] width 13 height 13
radio input "true"
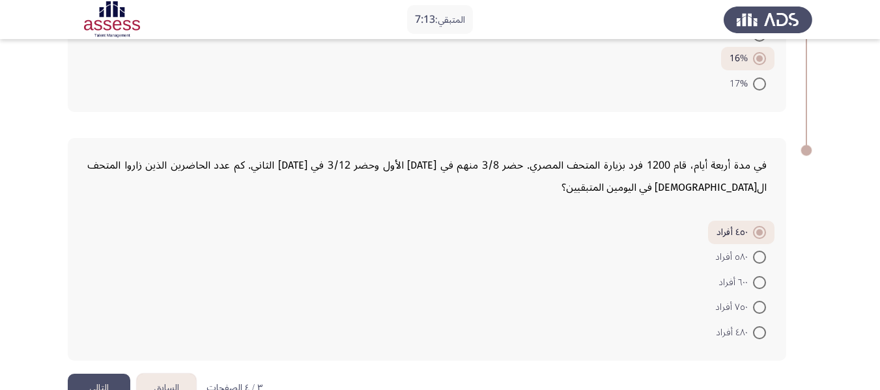
scroll to position [732, 0]
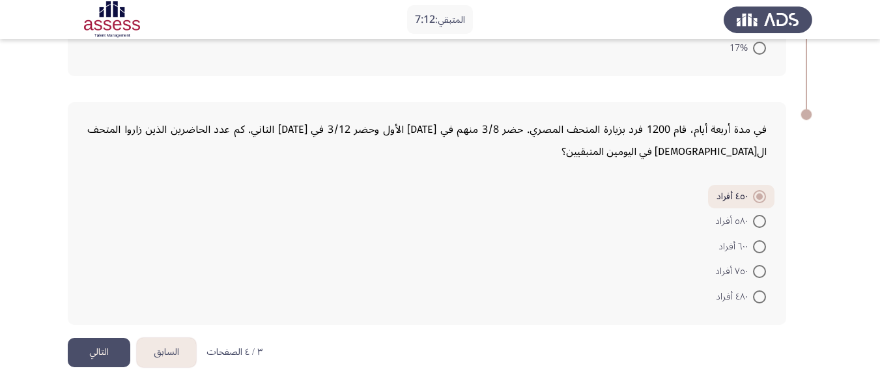
click at [106, 352] on button "التالي" at bounding box center [99, 352] width 63 height 29
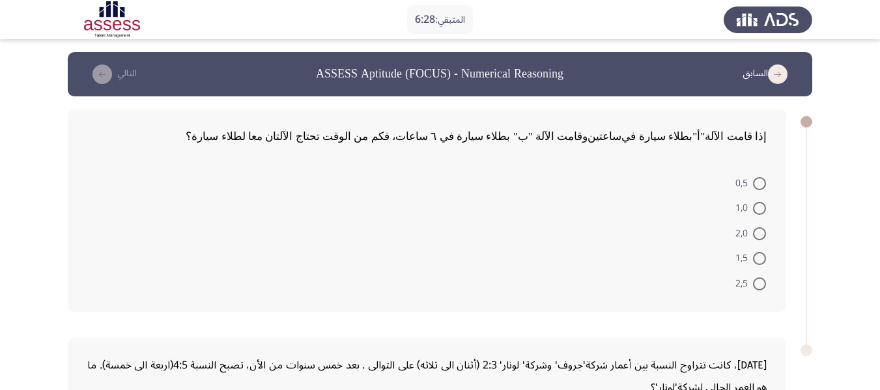
click at [763, 253] on span at bounding box center [759, 258] width 13 height 13
click at [763, 253] on input "1,5" at bounding box center [759, 258] width 13 height 13
radio input "true"
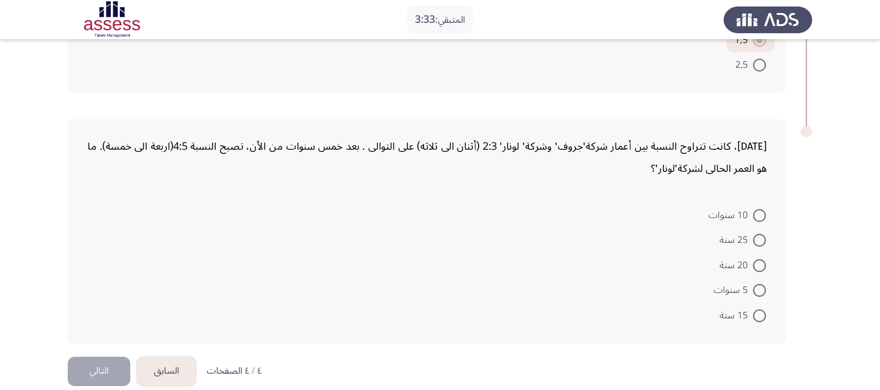
scroll to position [236, 0]
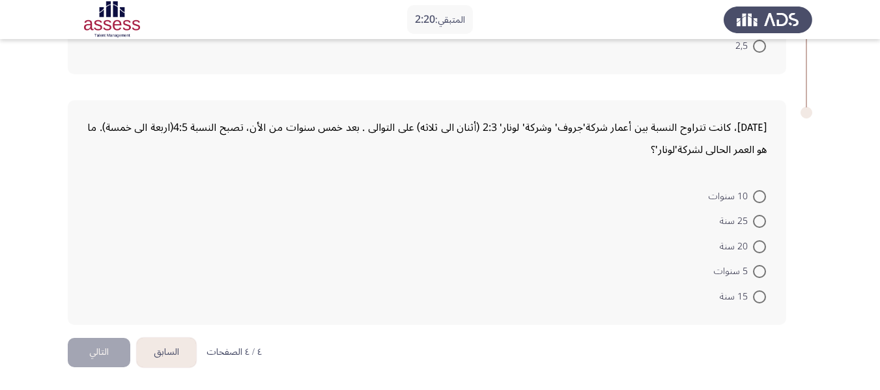
click at [762, 242] on span at bounding box center [759, 246] width 13 height 13
click at [762, 242] on input "20 سنة" at bounding box center [759, 246] width 13 height 13
radio input "true"
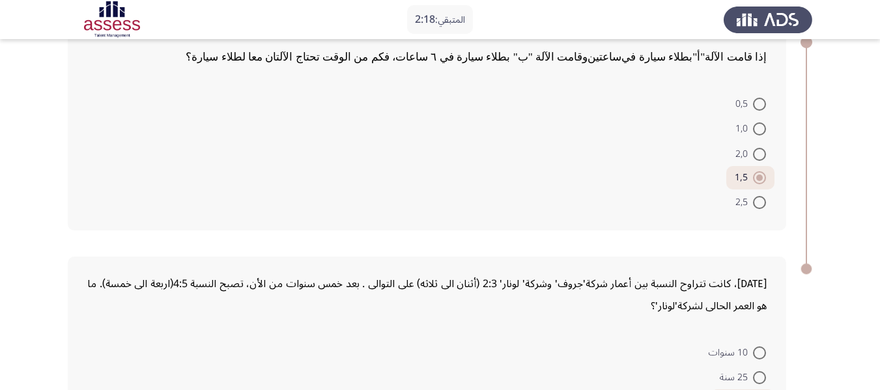
scroll to position [234, 0]
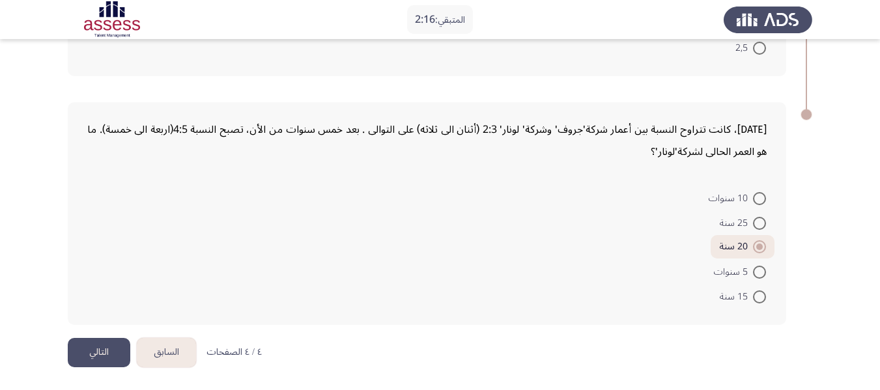
click at [167, 348] on button "السابق" at bounding box center [166, 352] width 59 height 29
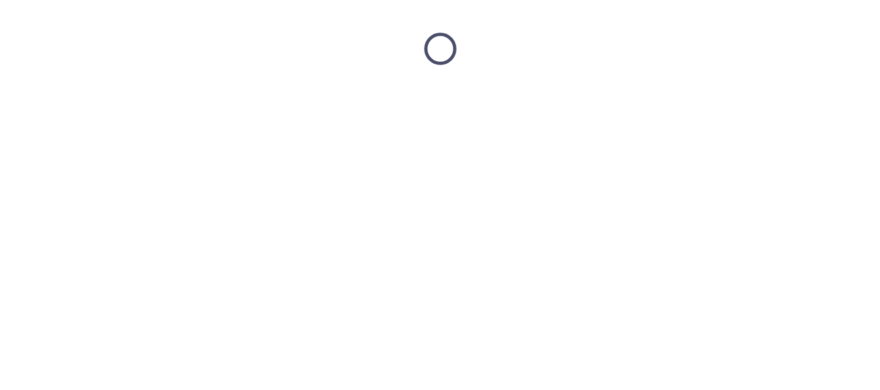
scroll to position [0, 0]
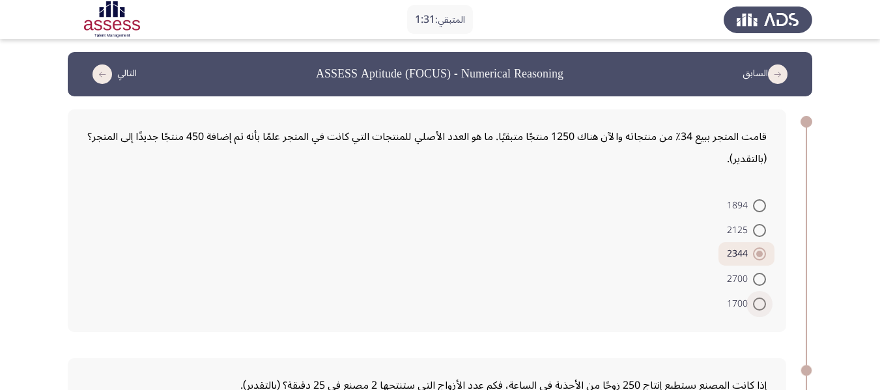
click at [757, 308] on span at bounding box center [759, 304] width 13 height 13
click at [757, 308] on input "1700" at bounding box center [759, 304] width 13 height 13
radio input "true"
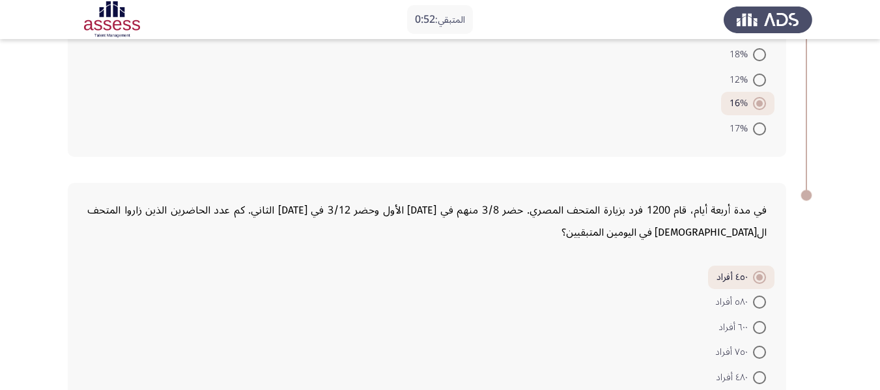
scroll to position [732, 0]
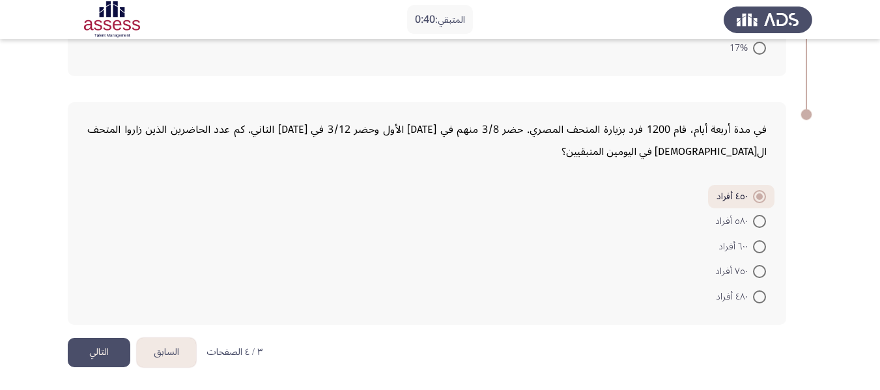
click at [104, 360] on button "التالي" at bounding box center [99, 352] width 63 height 29
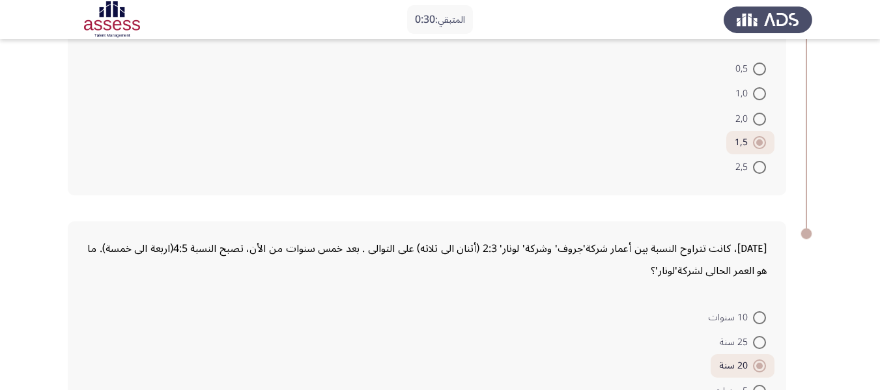
scroll to position [234, 0]
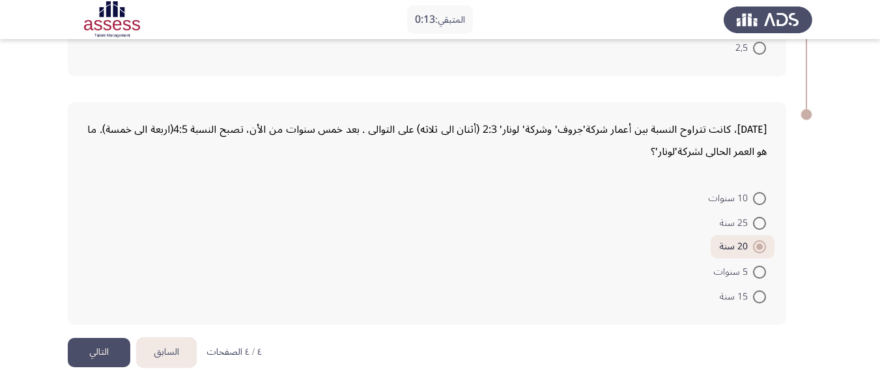
click at [99, 360] on button "التالي" at bounding box center [99, 352] width 63 height 29
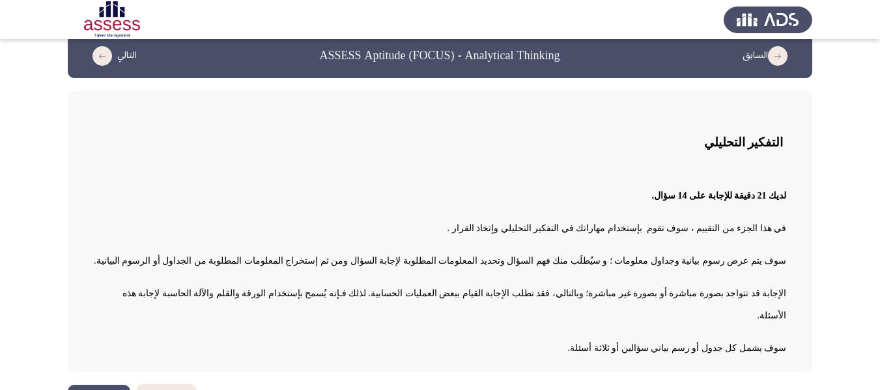
scroll to position [33, 0]
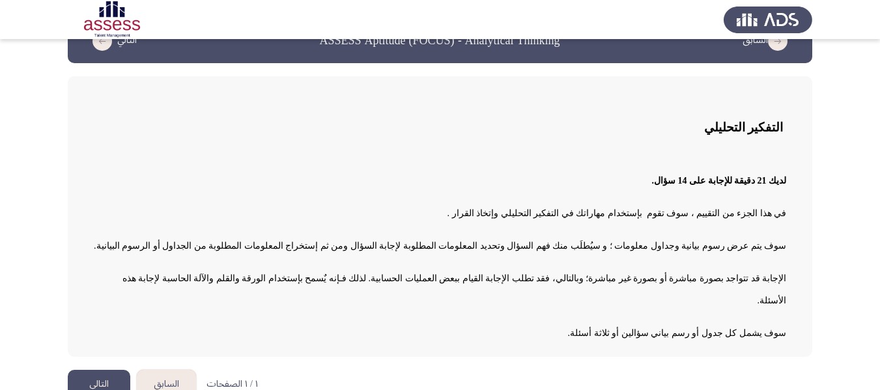
click at [98, 370] on button "التالي" at bounding box center [99, 384] width 63 height 29
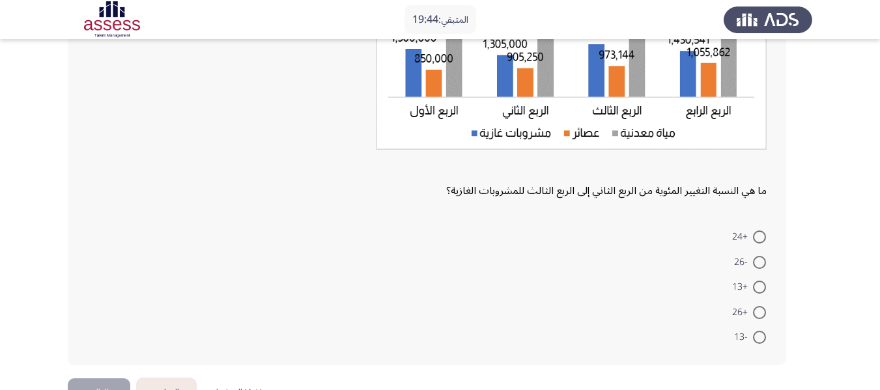
scroll to position [252, 0]
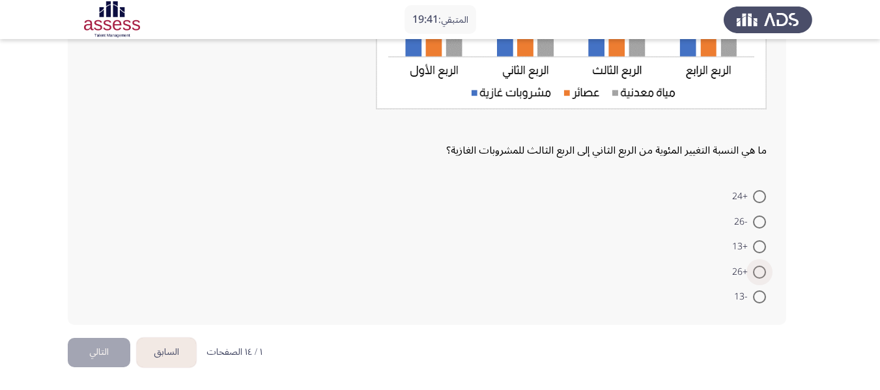
click at [758, 275] on span at bounding box center [759, 272] width 13 height 13
click at [758, 275] on input "+26" at bounding box center [759, 272] width 13 height 13
radio input "true"
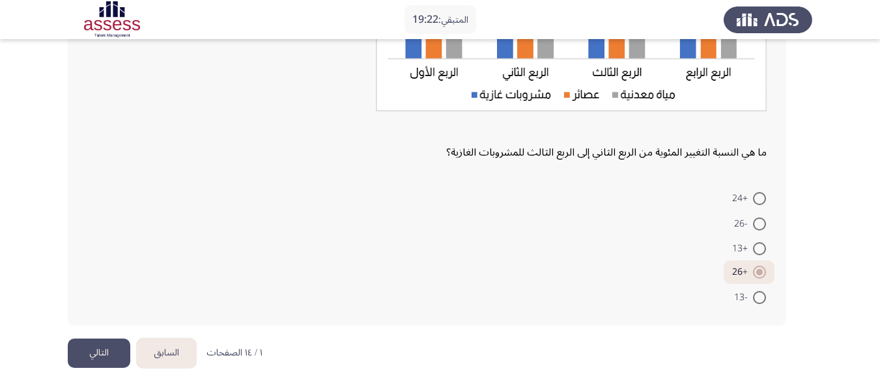
scroll to position [250, 0]
click at [89, 351] on button "التالي" at bounding box center [99, 352] width 63 height 29
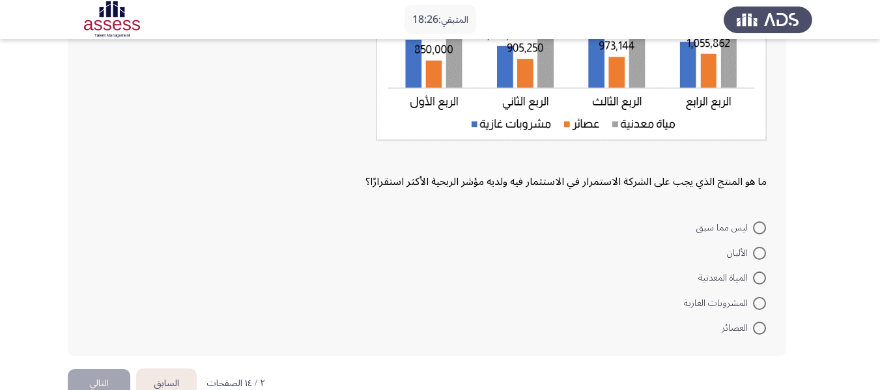
scroll to position [252, 0]
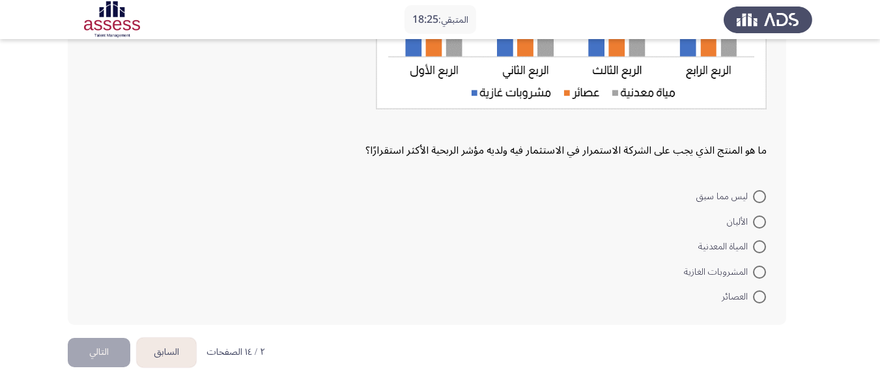
click at [758, 301] on span at bounding box center [759, 297] width 13 height 13
click at [758, 301] on input "العصائر" at bounding box center [759, 297] width 13 height 13
radio input "true"
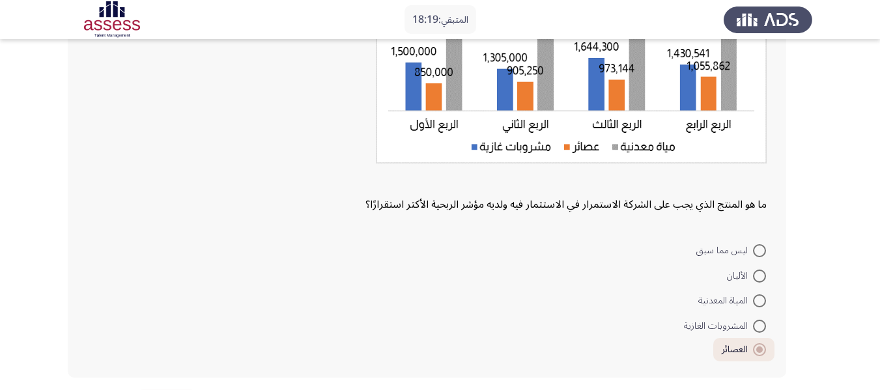
scroll to position [250, 0]
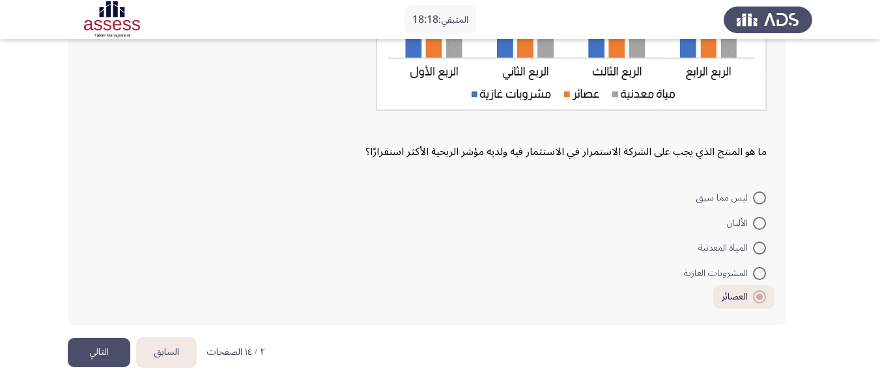
click at [79, 350] on button "التالي" at bounding box center [99, 352] width 63 height 29
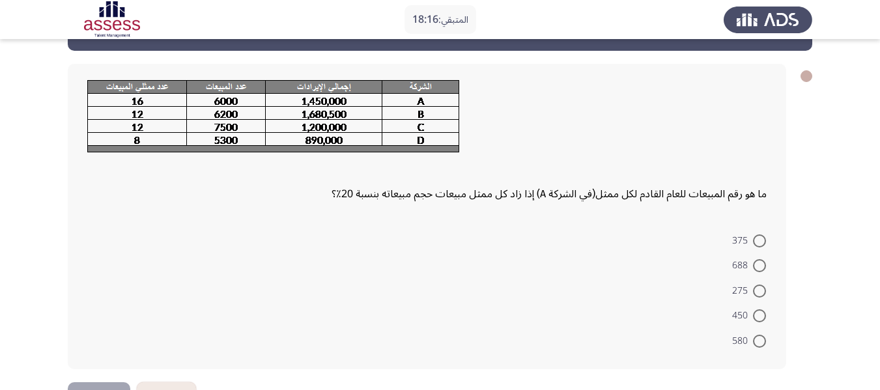
scroll to position [65, 0]
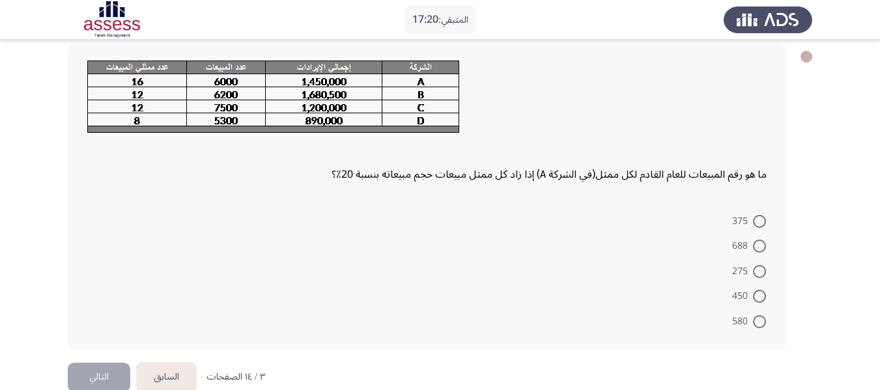
click at [762, 300] on span at bounding box center [759, 296] width 13 height 13
click at [762, 300] on input "450" at bounding box center [759, 296] width 13 height 13
radio input "true"
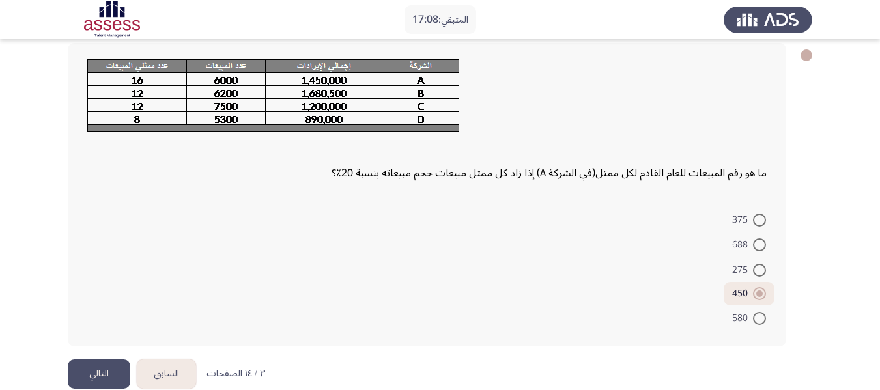
scroll to position [88, 0]
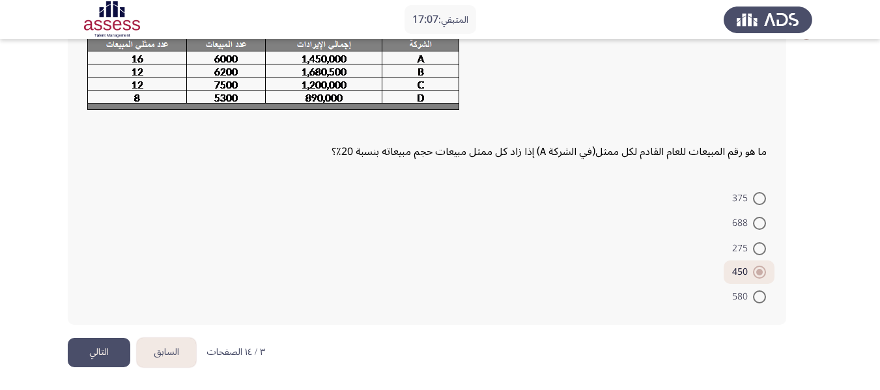
click at [106, 348] on button "التالي" at bounding box center [99, 352] width 63 height 29
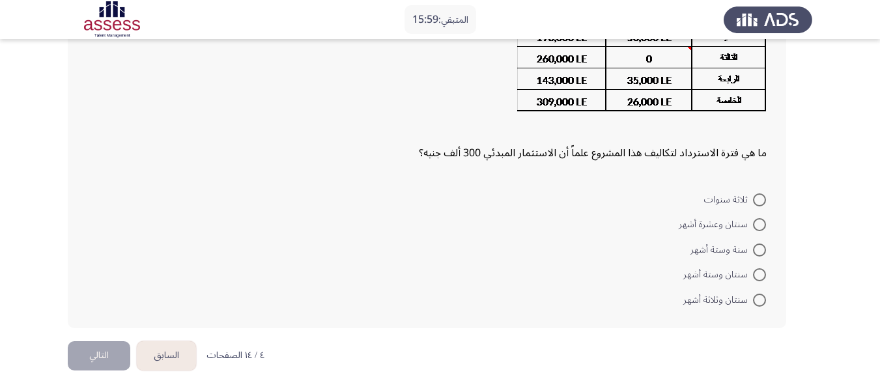
scroll to position [142, 0]
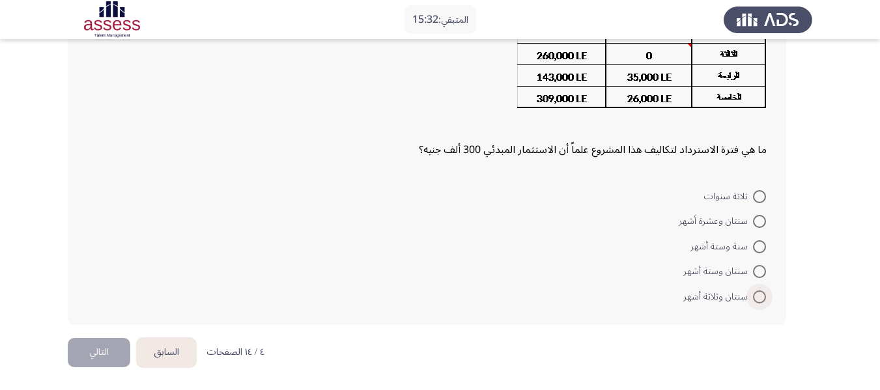
click at [759, 292] on span at bounding box center [759, 297] width 13 height 13
click at [759, 292] on input "سنتان وثلاثة أشهر" at bounding box center [759, 297] width 13 height 13
radio input "true"
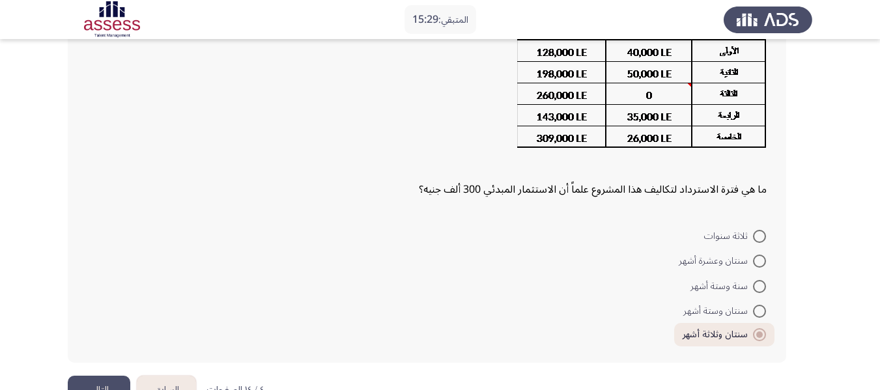
scroll to position [140, 0]
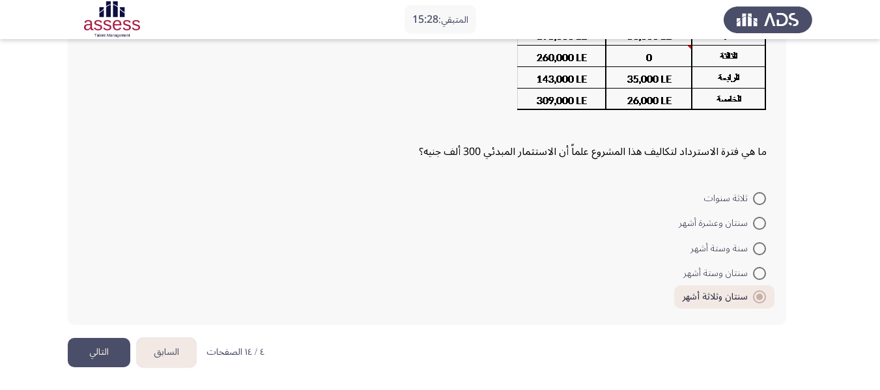
click at [113, 360] on button "التالي" at bounding box center [99, 352] width 63 height 29
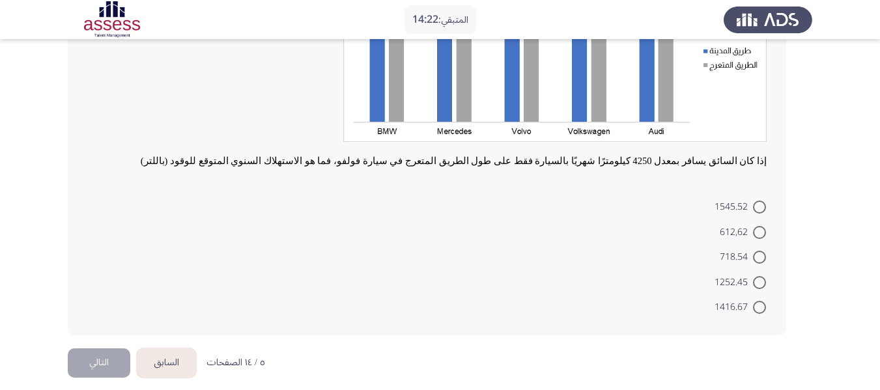
scroll to position [184, 0]
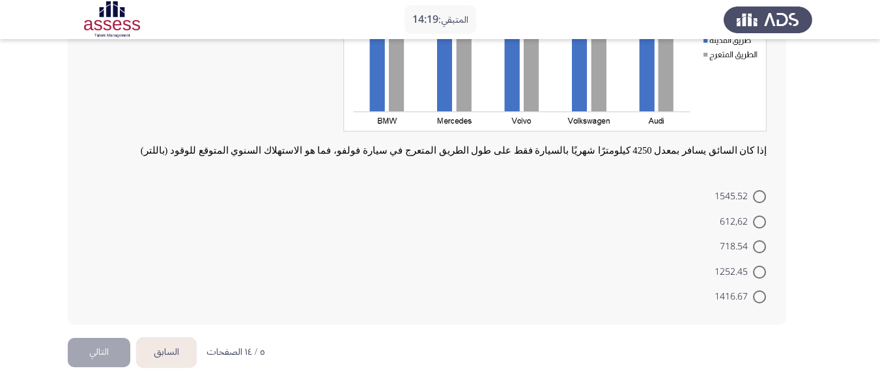
click at [758, 293] on span at bounding box center [759, 297] width 13 height 13
click at [758, 293] on input "1416.67" at bounding box center [759, 297] width 13 height 13
radio input "true"
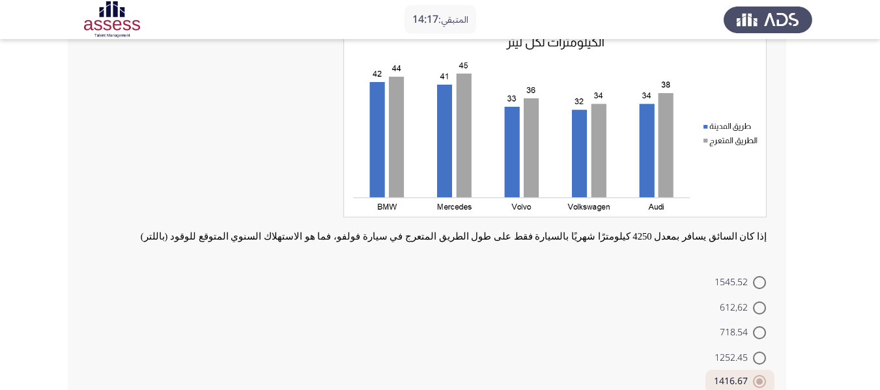
scroll to position [182, 0]
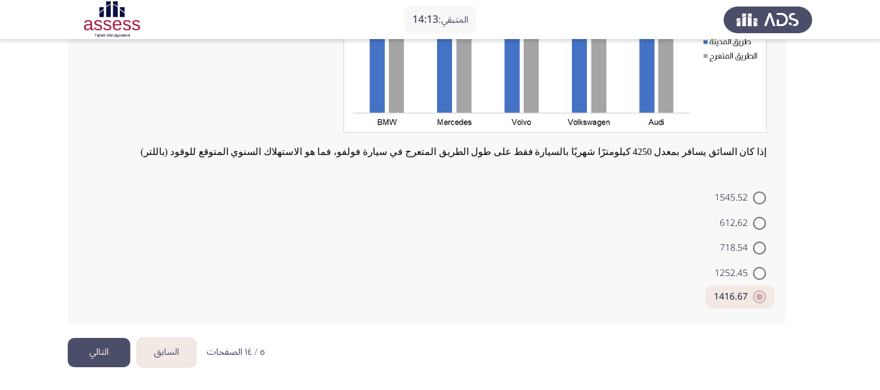
click at [100, 354] on button "التالي" at bounding box center [99, 352] width 63 height 29
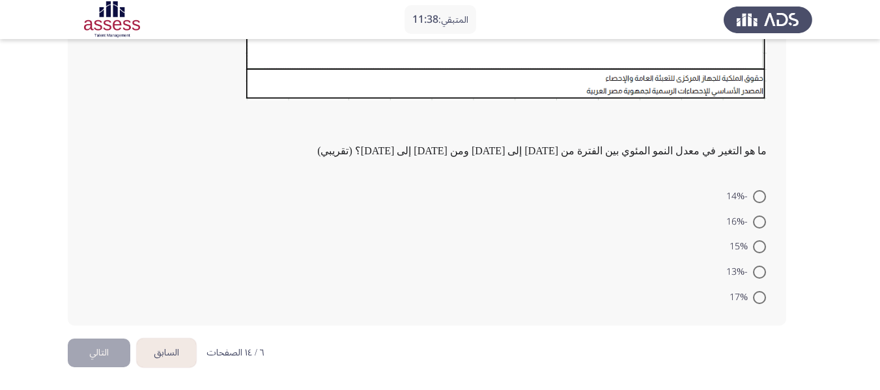
scroll to position [436, 0]
click at [761, 272] on span at bounding box center [759, 271] width 13 height 13
click at [761, 272] on input "-13%" at bounding box center [759, 271] width 13 height 13
radio input "true"
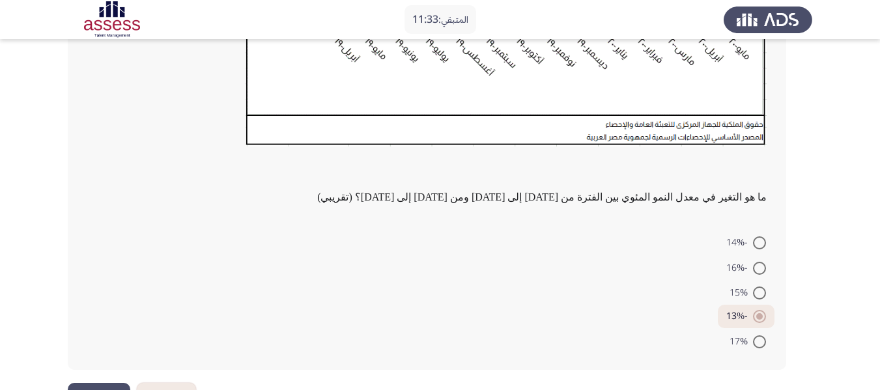
scroll to position [434, 0]
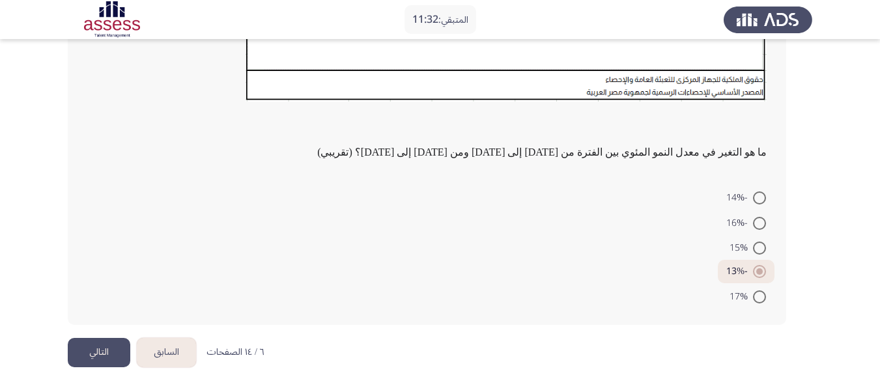
click at [96, 344] on button "التالي" at bounding box center [99, 352] width 63 height 29
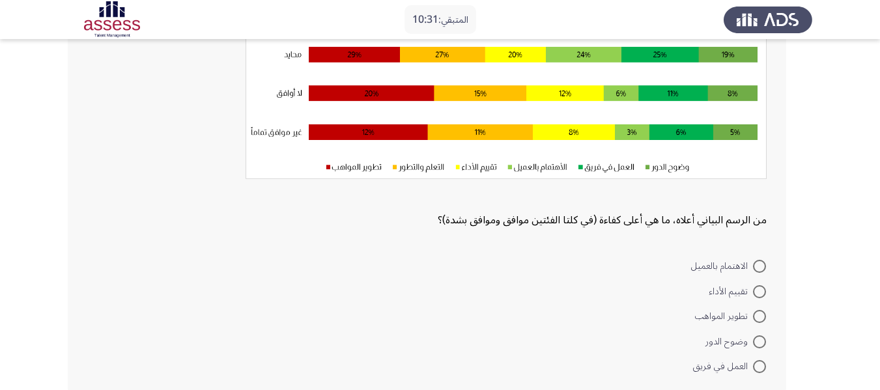
scroll to position [261, 0]
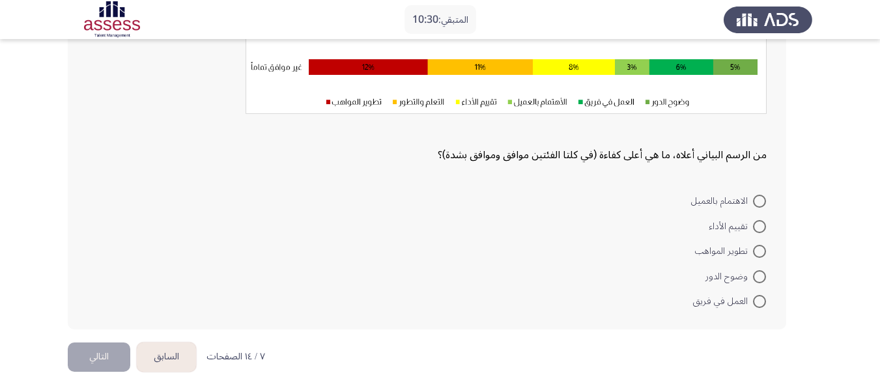
click at [760, 277] on span at bounding box center [760, 277] width 0 height 0
click at [759, 276] on input "وضوح الدور" at bounding box center [759, 276] width 13 height 13
radio input "true"
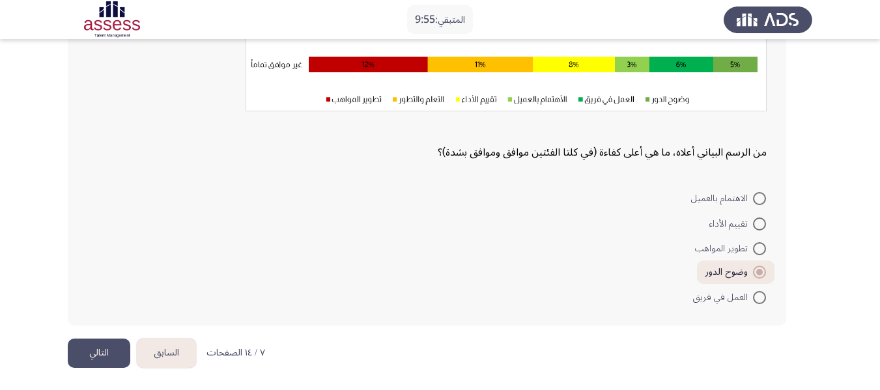
scroll to position [264, 0]
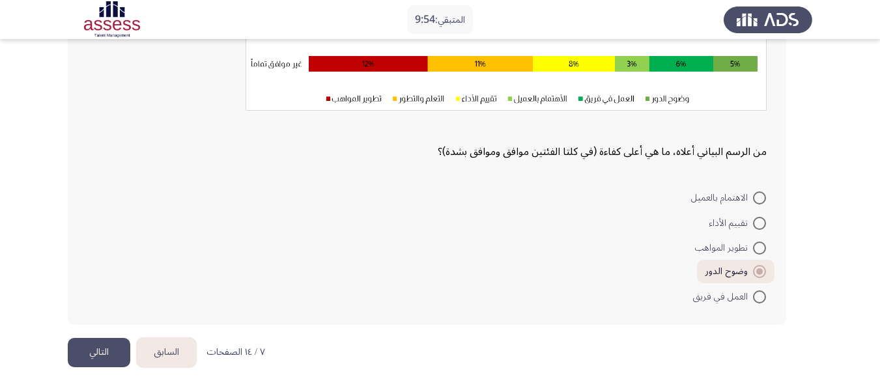
click at [93, 357] on button "التالي" at bounding box center [99, 352] width 63 height 29
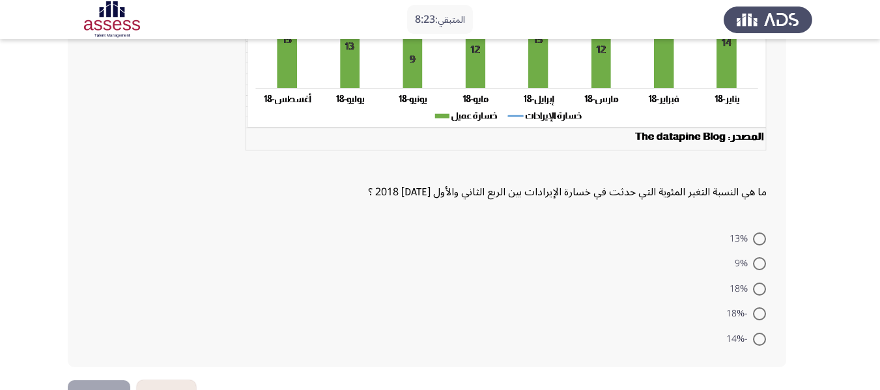
scroll to position [205, 0]
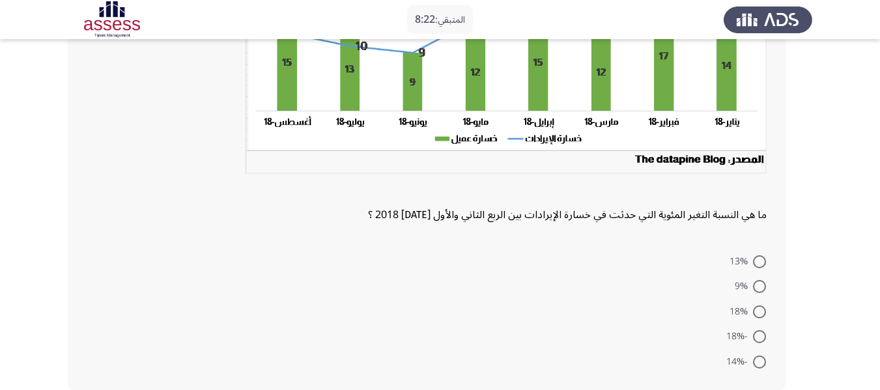
click at [758, 287] on span at bounding box center [759, 286] width 13 height 13
click at [758, 287] on input "9%" at bounding box center [759, 286] width 13 height 13
radio input "true"
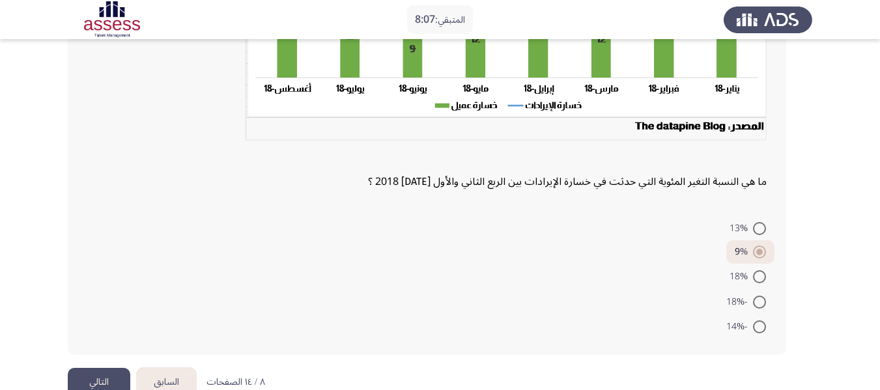
scroll to position [268, 0]
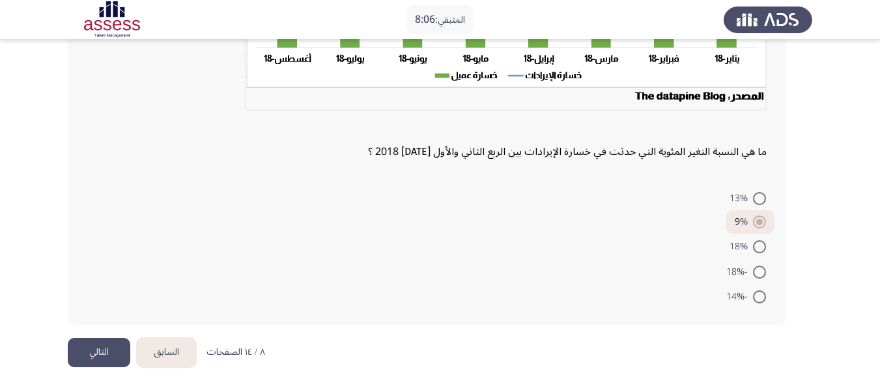
click at [92, 351] on button "التالي" at bounding box center [99, 352] width 63 height 29
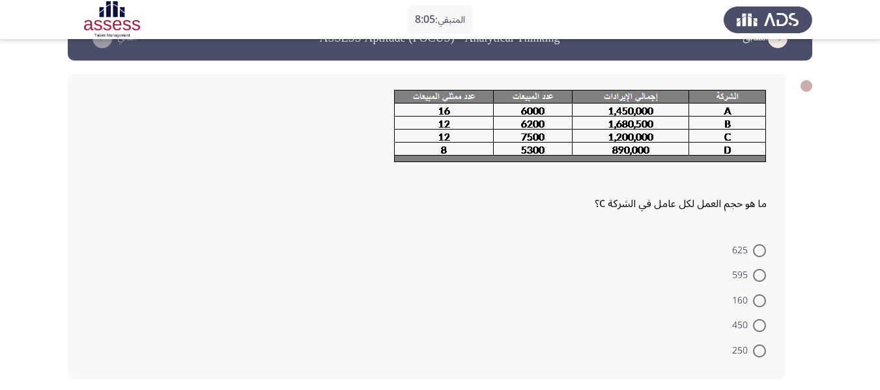
scroll to position [65, 0]
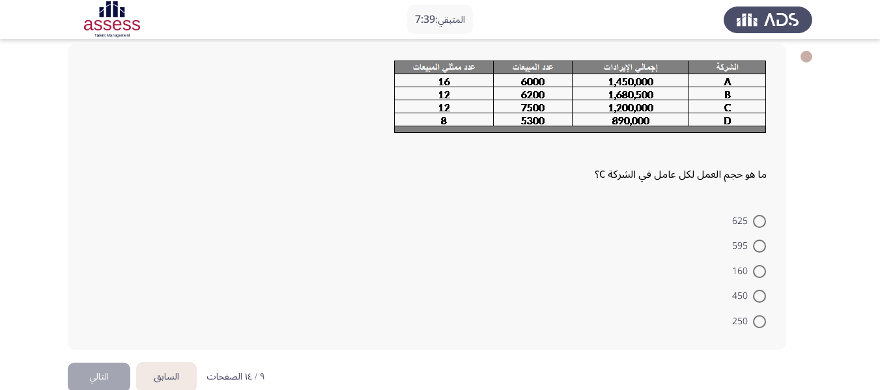
click at [758, 216] on span at bounding box center [759, 221] width 13 height 13
click at [758, 216] on input "625" at bounding box center [759, 221] width 13 height 13
radio input "true"
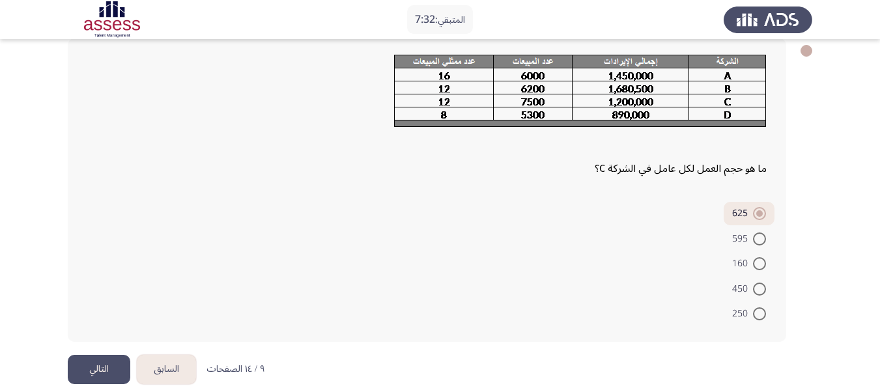
scroll to position [88, 0]
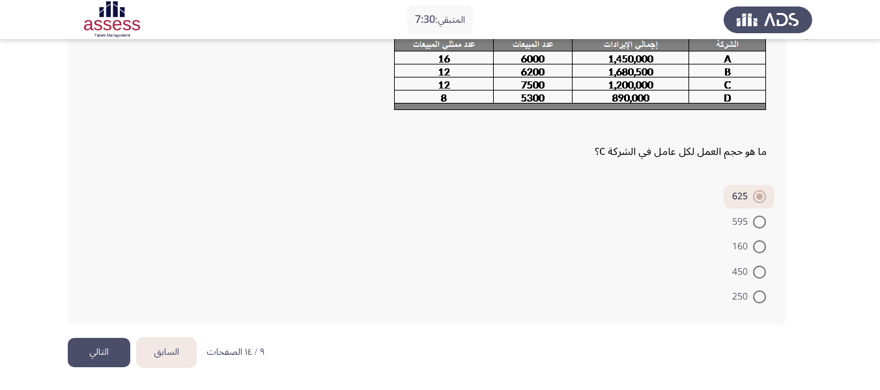
click at [107, 357] on button "التالي" at bounding box center [99, 352] width 63 height 29
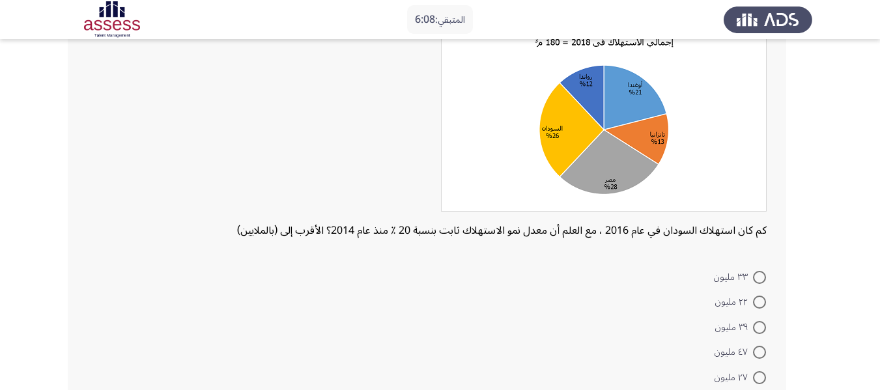
scroll to position [175, 0]
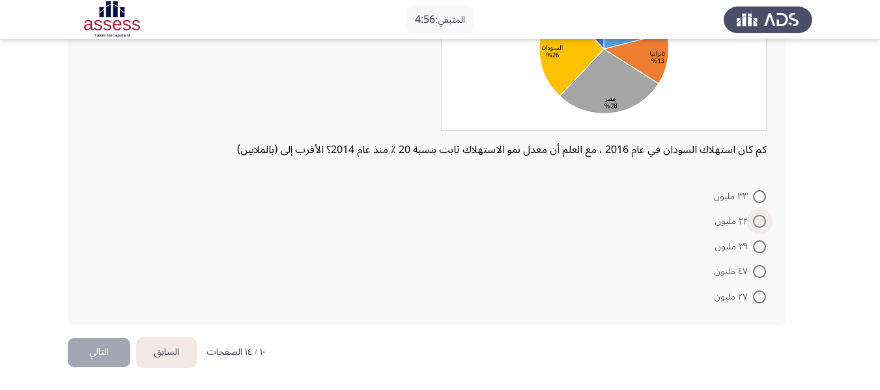
click at [761, 227] on span at bounding box center [759, 221] width 13 height 13
click at [761, 227] on input "٢٢ مليون" at bounding box center [759, 221] width 13 height 13
radio input "true"
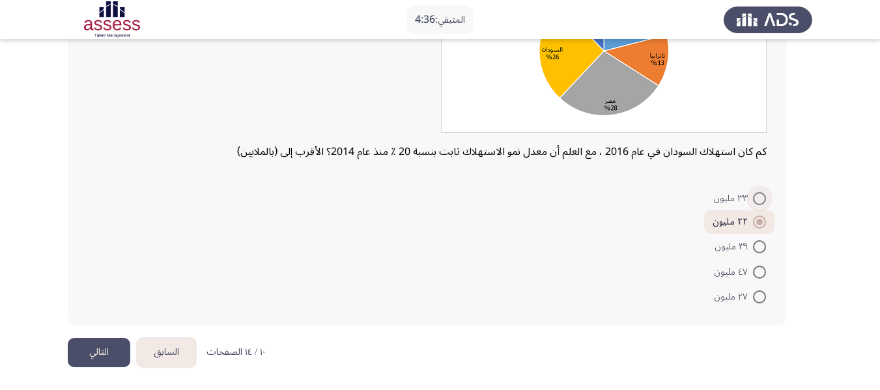
click at [757, 199] on span at bounding box center [759, 198] width 13 height 13
click at [757, 199] on input "٣٣ مليون" at bounding box center [759, 198] width 13 height 13
radio input "true"
click at [94, 356] on button "التالي" at bounding box center [99, 352] width 63 height 29
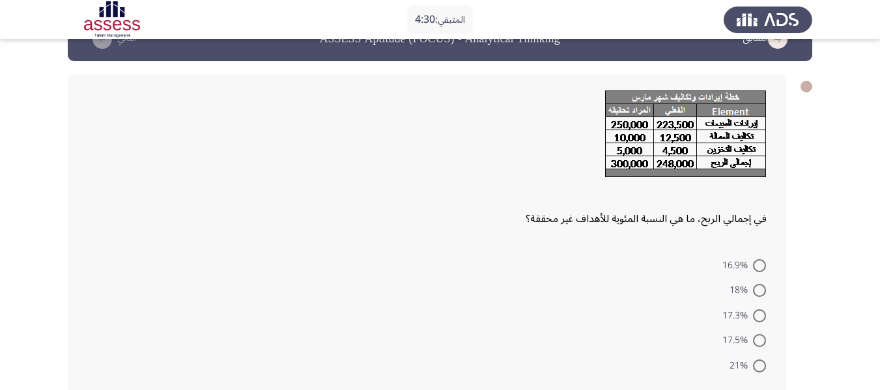
scroll to position [65, 0]
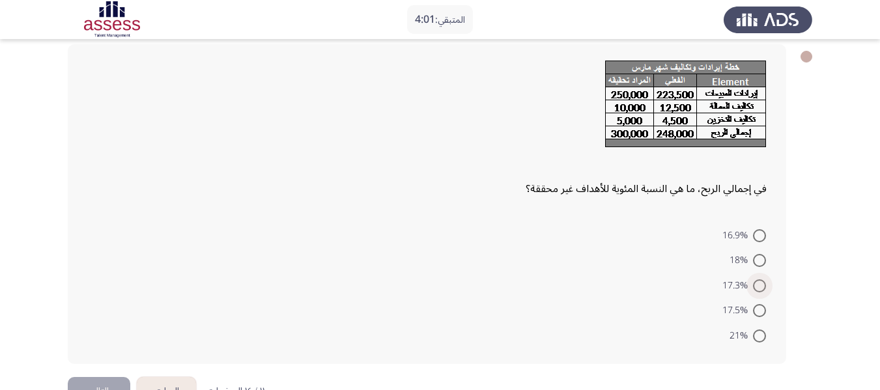
click at [756, 287] on span at bounding box center [759, 286] width 13 height 13
click at [756, 287] on input "17.3%" at bounding box center [759, 286] width 13 height 13
radio input "true"
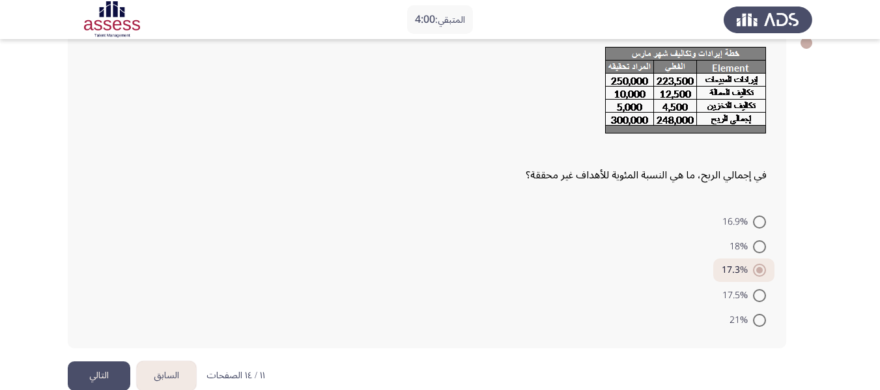
scroll to position [102, 0]
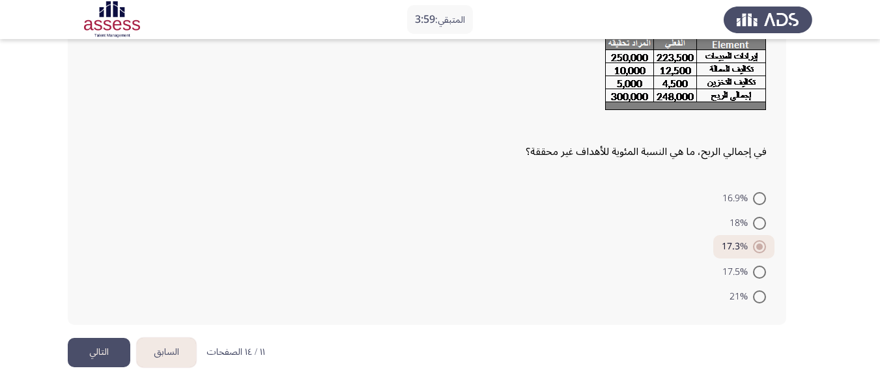
click at [98, 360] on button "التالي" at bounding box center [99, 352] width 63 height 29
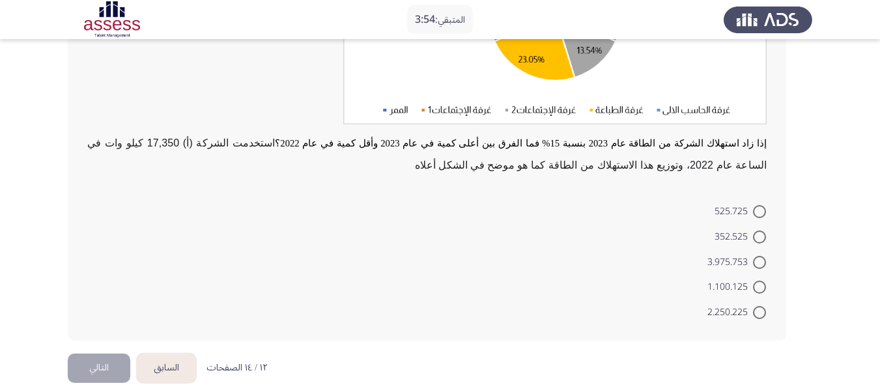
scroll to position [240, 0]
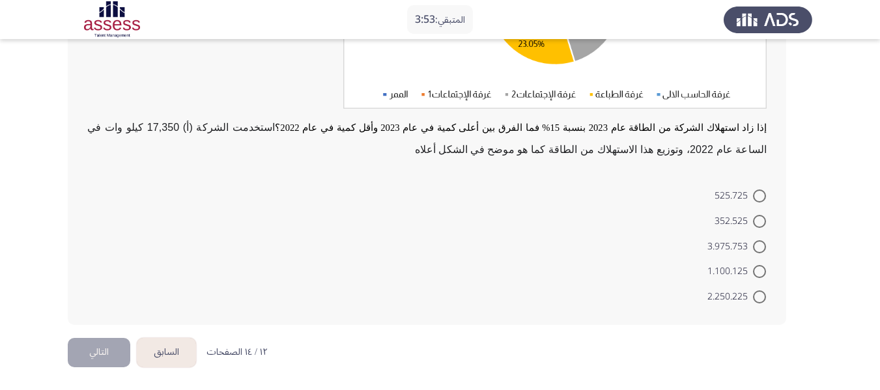
click at [755, 220] on span at bounding box center [759, 221] width 13 height 13
click at [755, 220] on input "352.525" at bounding box center [759, 221] width 13 height 13
radio input "true"
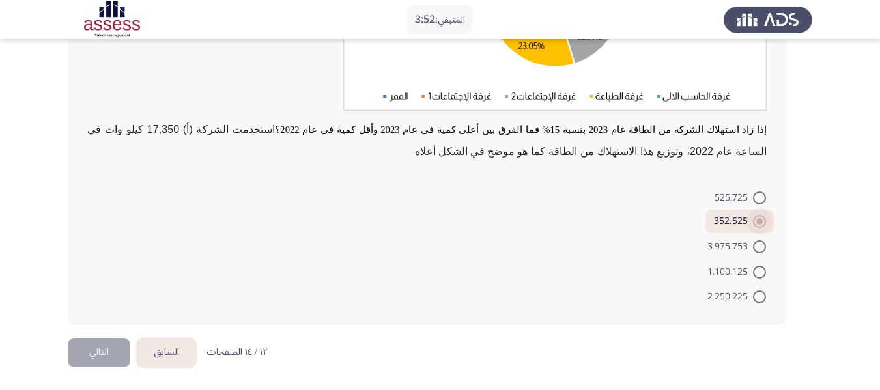
scroll to position [238, 0]
click at [758, 218] on span at bounding box center [759, 221] width 13 height 13
click at [758, 218] on input "352.525" at bounding box center [759, 221] width 13 height 13
click at [756, 248] on span at bounding box center [759, 246] width 13 height 13
click at [756, 248] on input "3.975.753" at bounding box center [759, 246] width 13 height 13
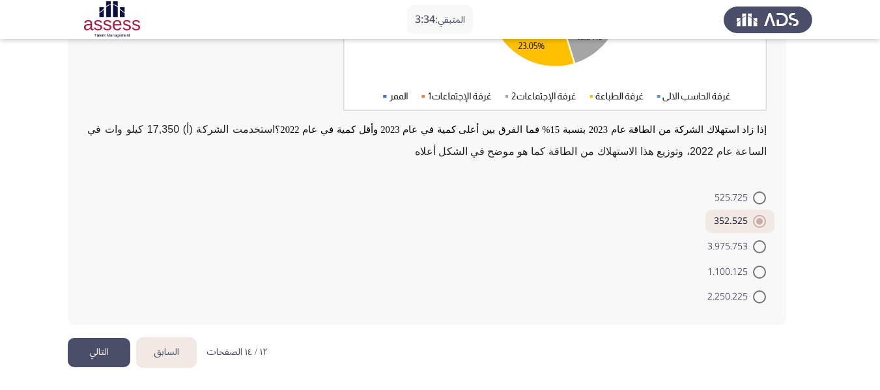
radio input "true"
click at [111, 346] on button "التالي" at bounding box center [99, 352] width 63 height 29
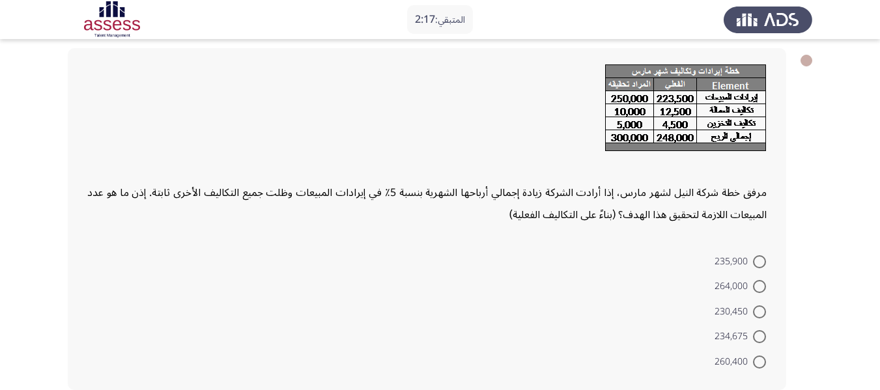
scroll to position [126, 0]
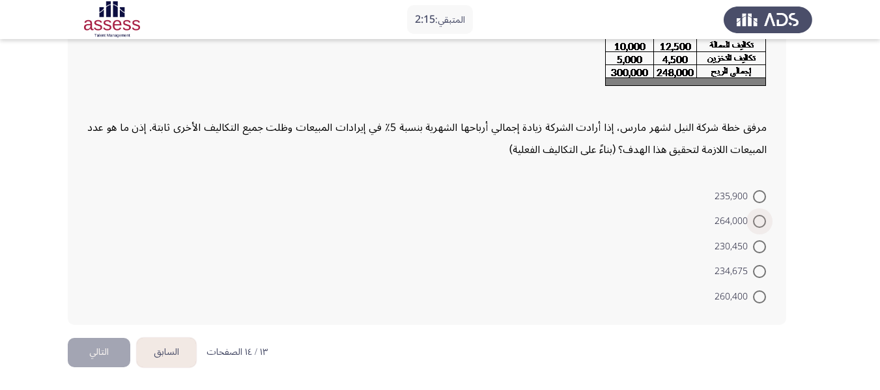
click at [751, 227] on span "264,000" at bounding box center [734, 222] width 38 height 16
click at [753, 227] on input "264,000" at bounding box center [759, 221] width 13 height 13
radio input "true"
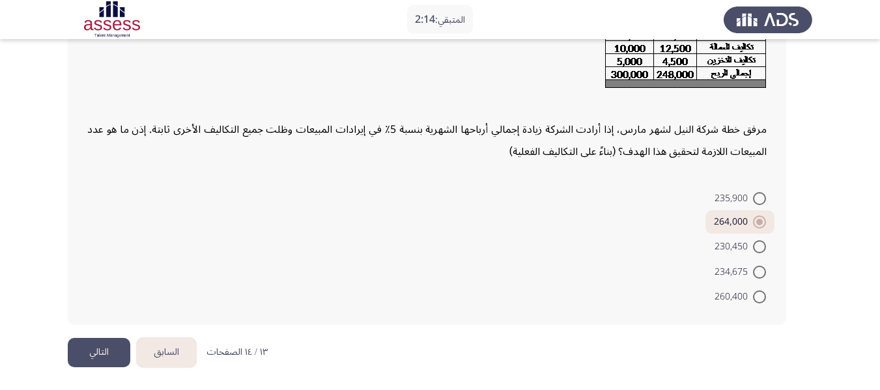
click at [100, 354] on button "التالي" at bounding box center [99, 352] width 63 height 29
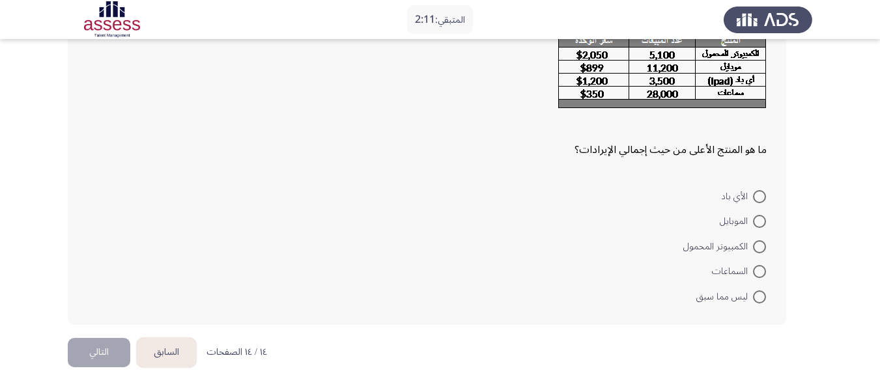
scroll to position [40, 0]
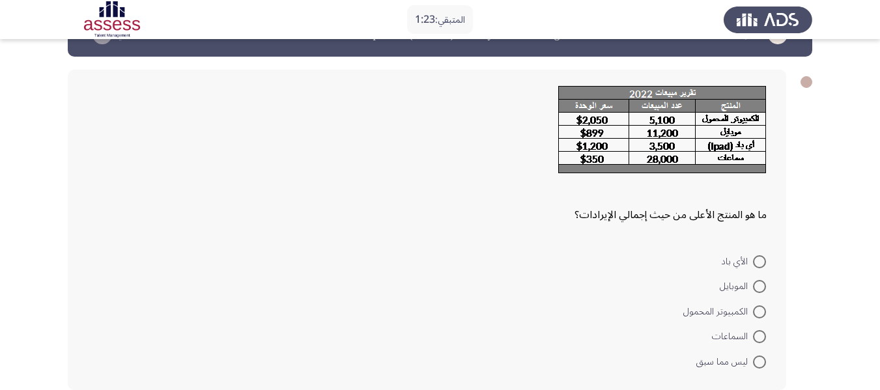
click at [758, 316] on span at bounding box center [759, 312] width 13 height 13
click at [758, 316] on input "الكمبيوتر المحمول" at bounding box center [759, 312] width 13 height 13
radio input "true"
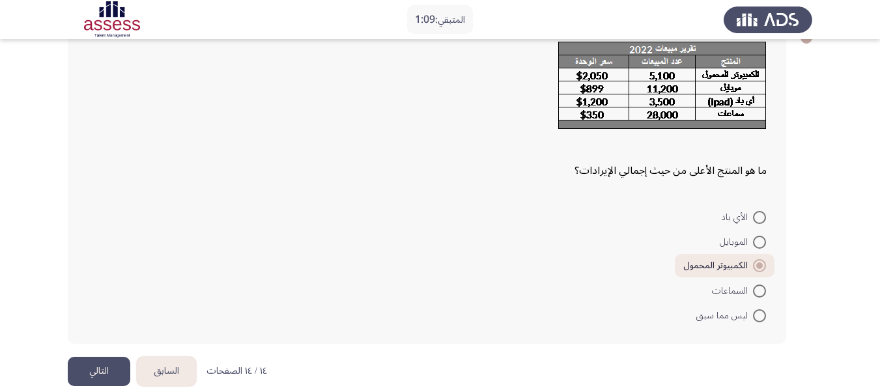
scroll to position [103, 0]
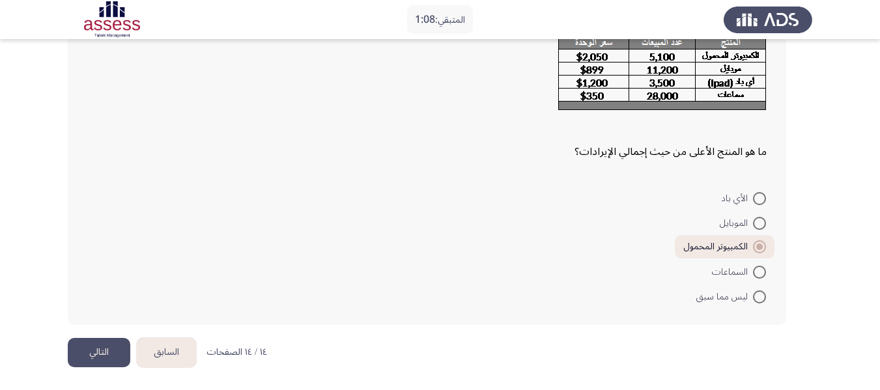
click at [171, 347] on button "السابق" at bounding box center [166, 352] width 59 height 29
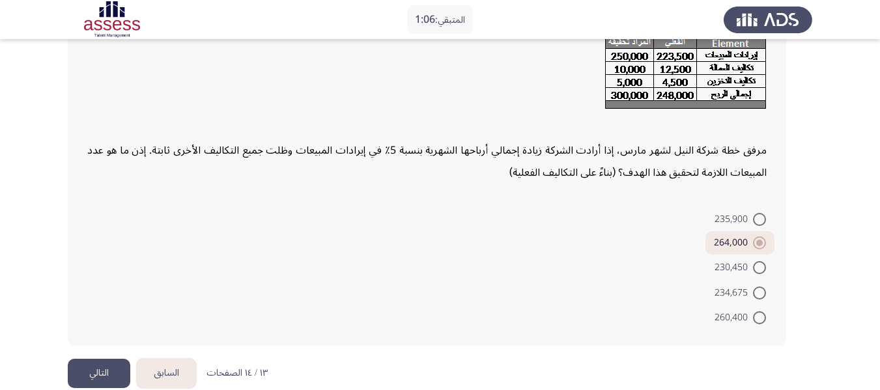
scroll to position [124, 0]
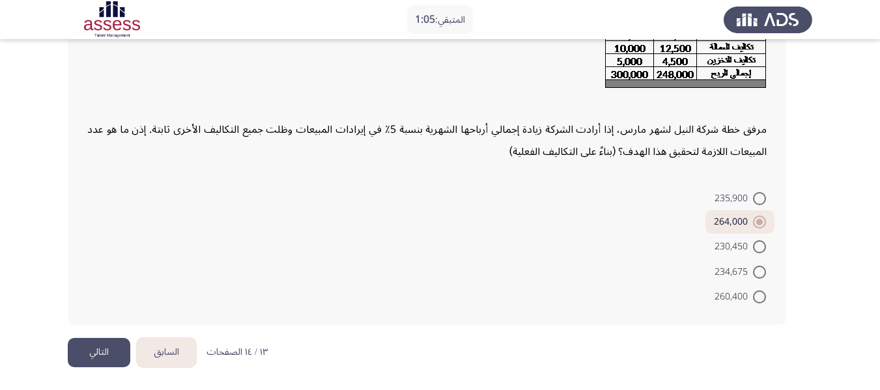
click at [164, 355] on button "السابق" at bounding box center [166, 352] width 59 height 29
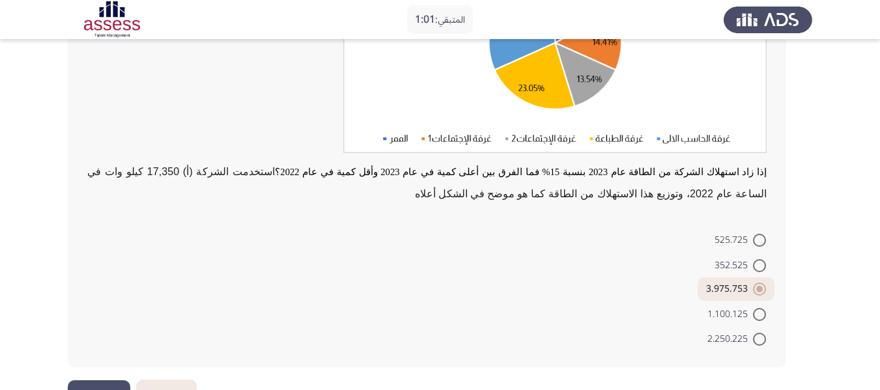
scroll to position [173, 0]
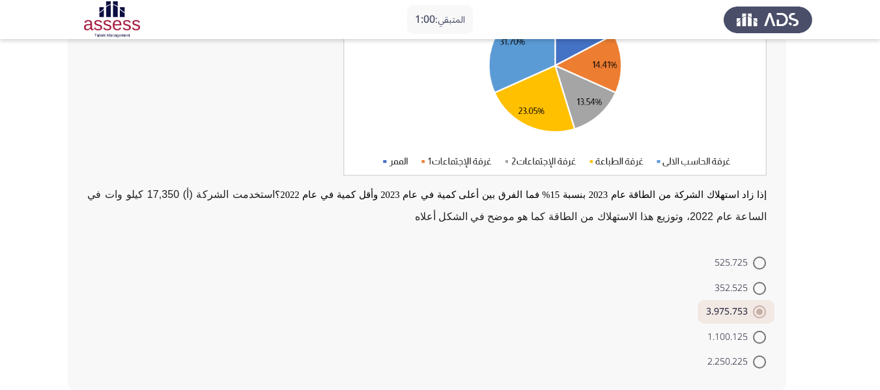
click at [756, 293] on span at bounding box center [759, 288] width 13 height 13
click at [756, 293] on input "352.525" at bounding box center [759, 288] width 13 height 13
radio input "true"
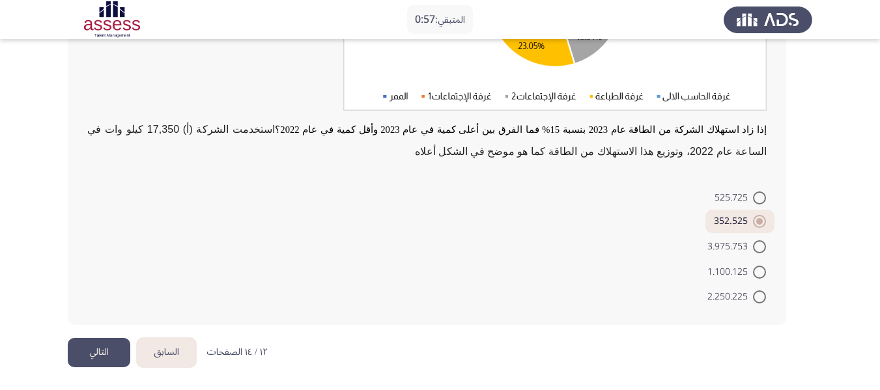
click at [98, 342] on button "التالي" at bounding box center [99, 352] width 63 height 29
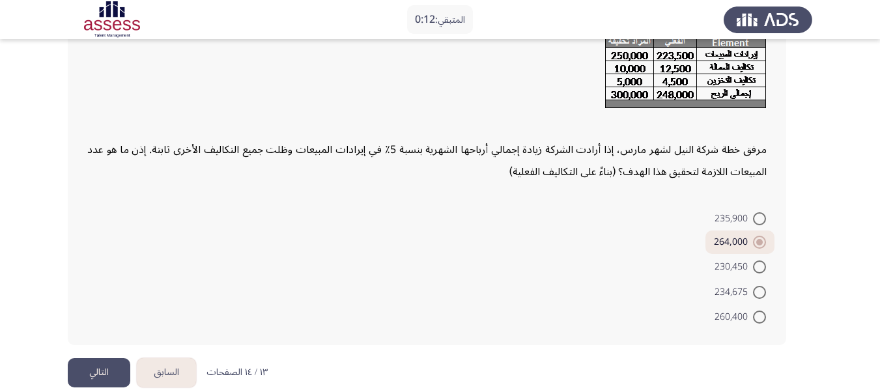
scroll to position [124, 0]
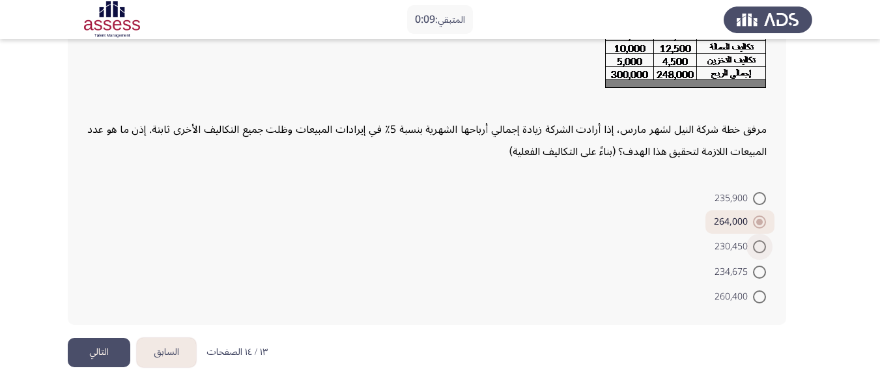
click at [760, 246] on span at bounding box center [759, 246] width 13 height 13
click at [760, 246] on input "230,450" at bounding box center [759, 246] width 13 height 13
radio input "true"
click at [104, 339] on button "التالي" at bounding box center [99, 352] width 63 height 29
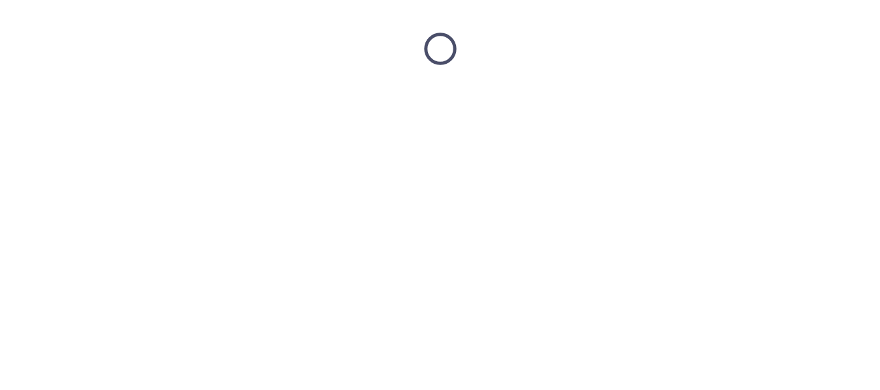
scroll to position [0, 0]
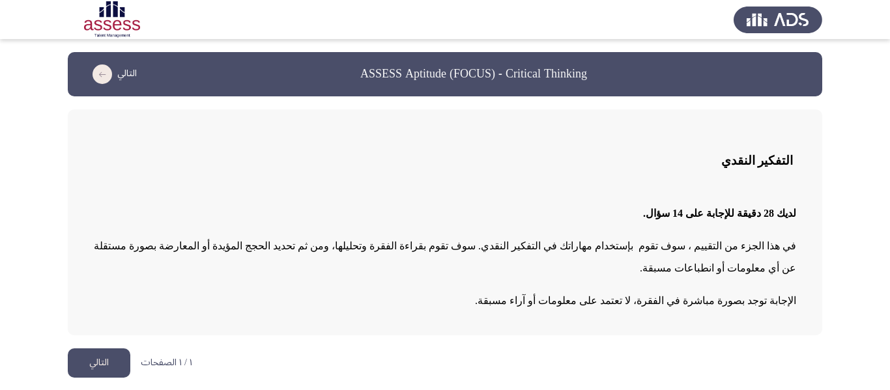
click at [100, 349] on button "التالي" at bounding box center [99, 363] width 63 height 29
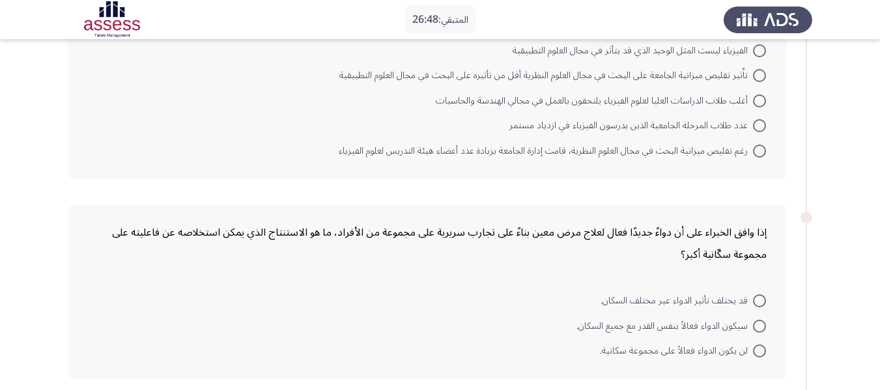
scroll to position [326, 0]
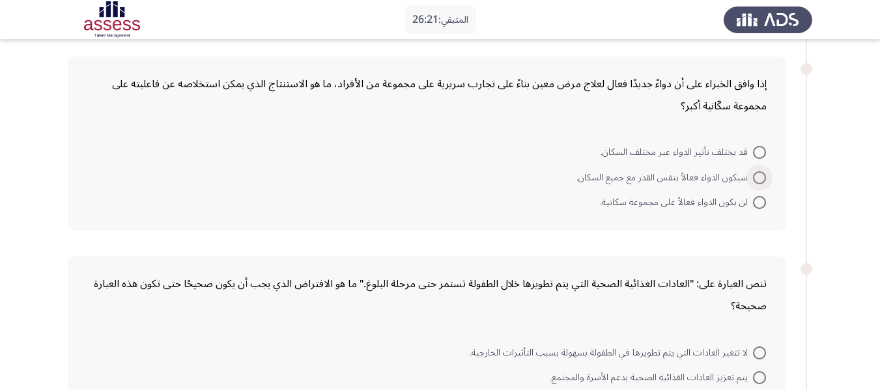
click at [757, 175] on span at bounding box center [759, 177] width 13 height 13
click at [757, 175] on input "سيكون الدواء فعالاً بنفس القدر مع جميع السكان." at bounding box center [759, 177] width 13 height 13
radio input "true"
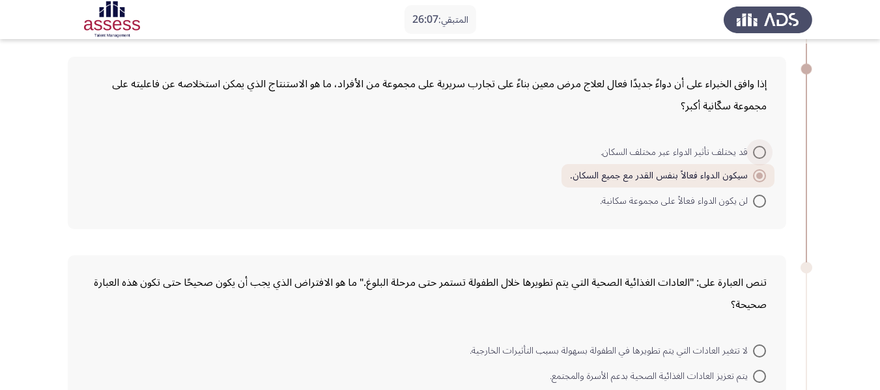
click at [760, 154] on span at bounding box center [759, 152] width 13 height 13
click at [760, 154] on input "قد يختلف تأثير الدواء عبر مختلف السكان." at bounding box center [759, 152] width 13 height 13
radio input "true"
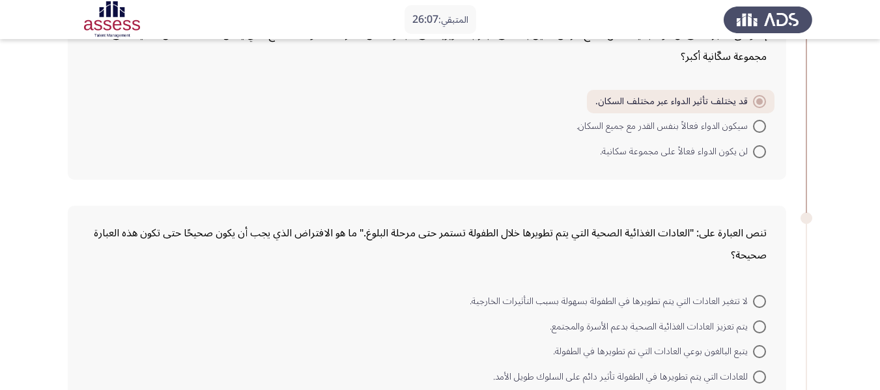
scroll to position [456, 0]
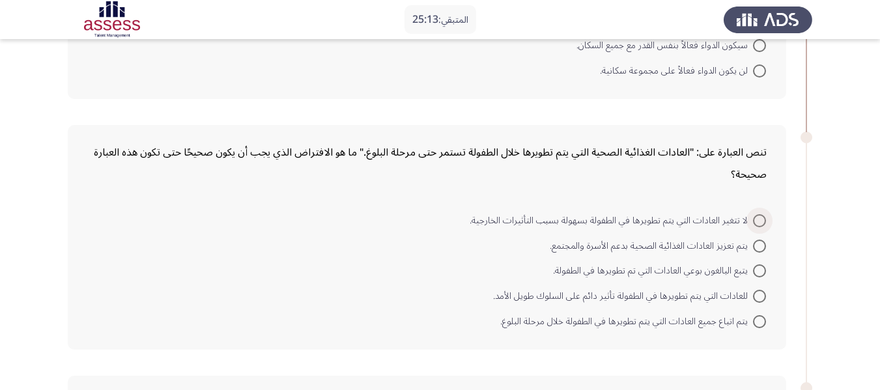
click at [758, 220] on span at bounding box center [759, 220] width 13 height 13
click at [758, 220] on input "لا تتغير العادات التي يتم تطويرها في الطفولة بسهولة بسبب التأثيرات الخارجية." at bounding box center [759, 220] width 13 height 13
radio input "true"
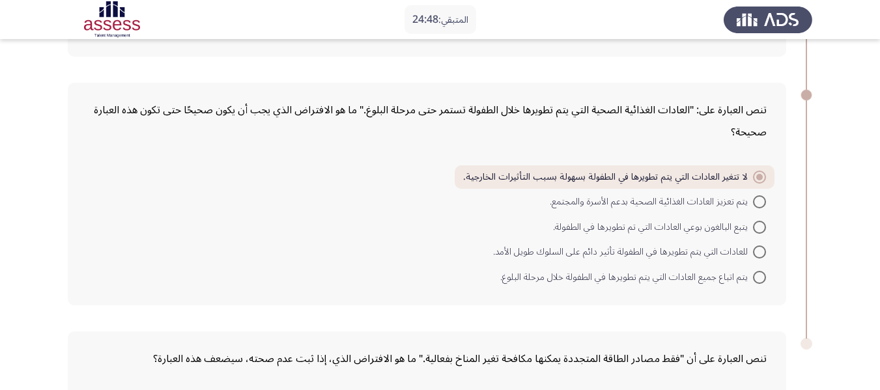
scroll to position [521, 0]
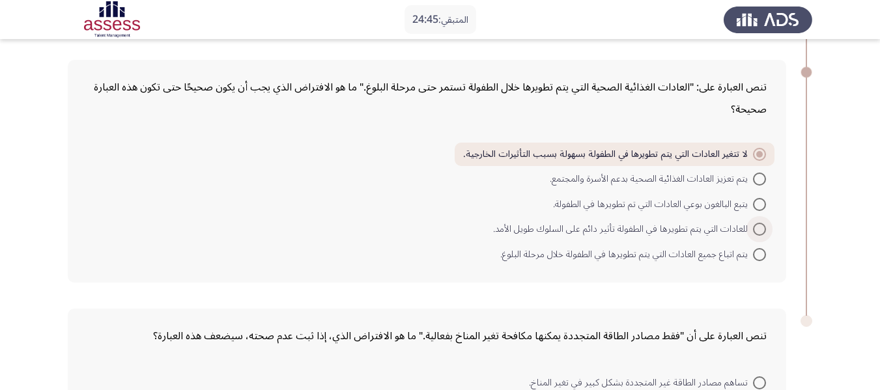
click at [762, 226] on span at bounding box center [759, 229] width 13 height 13
click at [762, 226] on input "للعادات التي يتم تطويرها في الطفولة تأثير دائم على السلوك طويل الأمد." at bounding box center [759, 229] width 13 height 13
radio input "true"
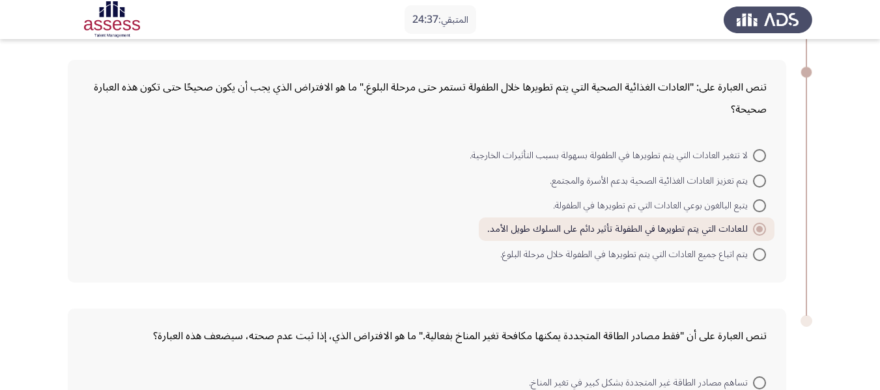
click at [762, 180] on span at bounding box center [759, 181] width 13 height 13
click at [762, 180] on input "يتم تعزيز العادات الغذائية الصحية بدعم الأسرة والمجتمع." at bounding box center [759, 181] width 13 height 13
radio input "true"
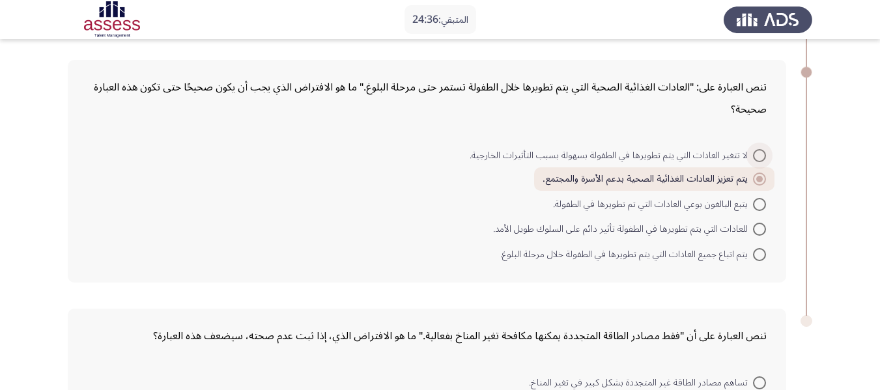
click at [762, 152] on span at bounding box center [759, 155] width 13 height 13
click at [762, 152] on input "لا تتغير العادات التي يتم تطويرها في الطفولة بسهولة بسبب التأثيرات الخارجية." at bounding box center [759, 155] width 13 height 13
radio input "true"
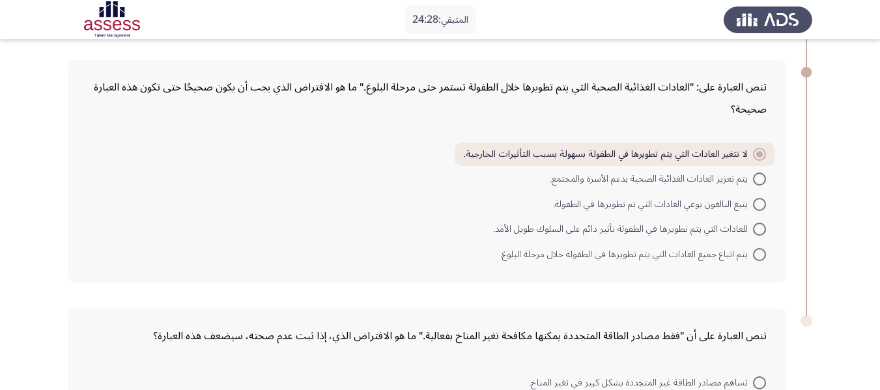
click at [758, 224] on span at bounding box center [759, 229] width 13 height 13
click at [758, 224] on input "للعادات التي يتم تطويرها في الطفولة تأثير دائم على السلوك طويل الأمد." at bounding box center [759, 229] width 13 height 13
radio input "true"
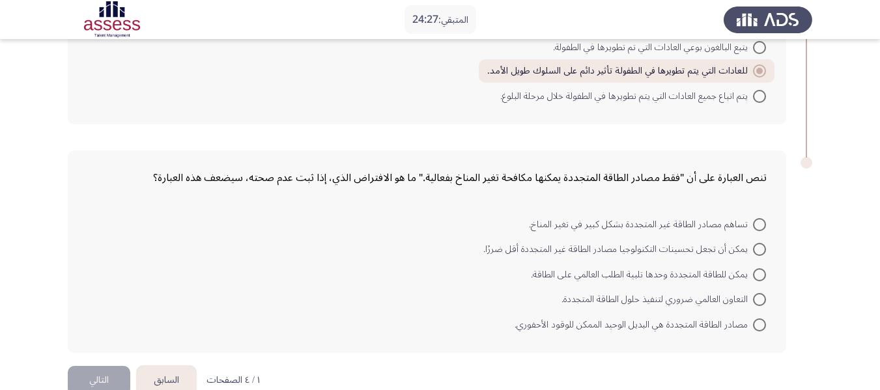
scroll to position [708, 0]
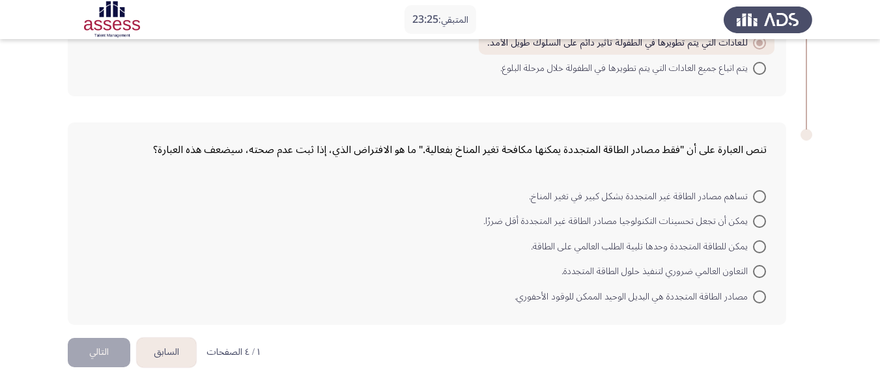
click at [764, 279] on label "التعاون العالمي ضروري لتنفيذ حلول الطاقة المتجددة." at bounding box center [664, 272] width 205 height 16
click at [764, 278] on input "التعاون العالمي ضروري لتنفيذ حلول الطاقة المتجددة." at bounding box center [759, 271] width 13 height 13
radio input "true"
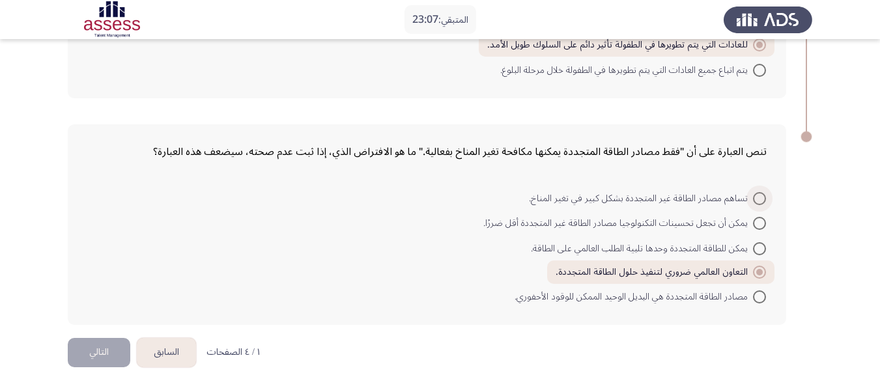
click at [760, 201] on span at bounding box center [759, 198] width 13 height 13
click at [760, 201] on input "تساهم مصادر الطاقة غير المتجددة بشكل كبير في تغير المناخ." at bounding box center [759, 198] width 13 height 13
radio input "true"
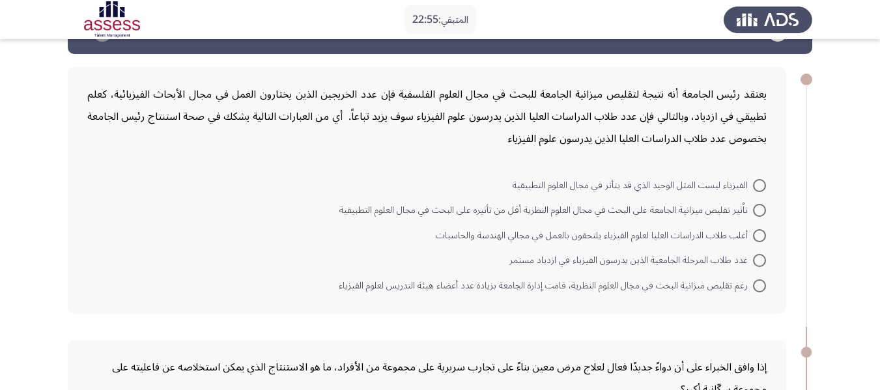
scroll to position [65, 0]
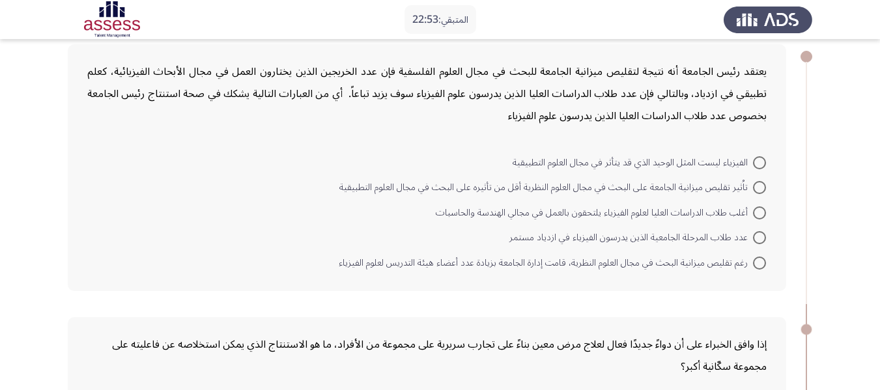
click at [761, 162] on span at bounding box center [759, 162] width 13 height 13
click at [761, 162] on input "الفيزياء ليست المثل الوحيد الذي قد يتأثر في مجال العلوم التطبيقية" at bounding box center [759, 162] width 13 height 13
radio input "true"
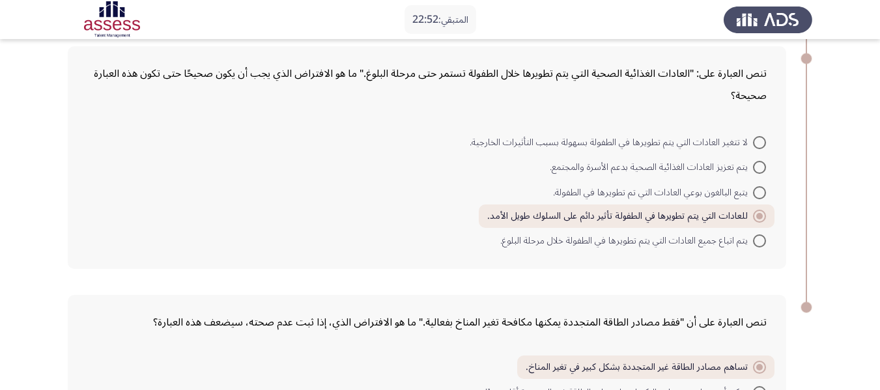
scroll to position [704, 0]
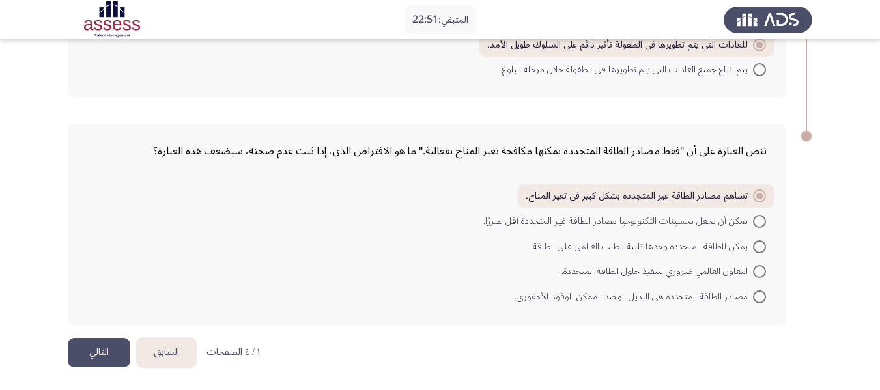
click at [99, 345] on button "التالي" at bounding box center [99, 352] width 63 height 29
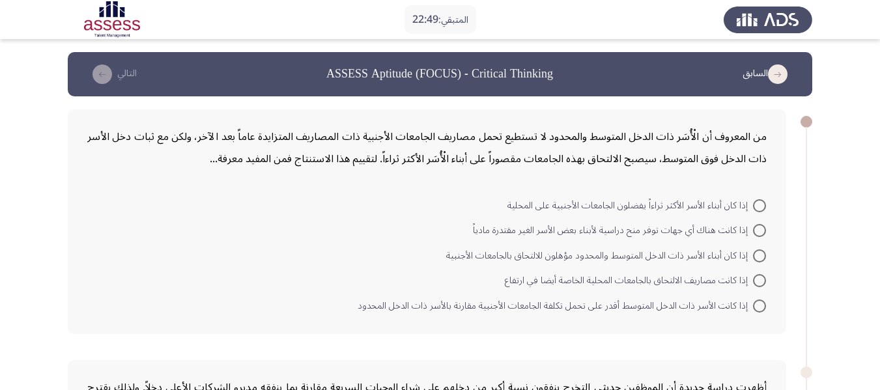
scroll to position [65, 0]
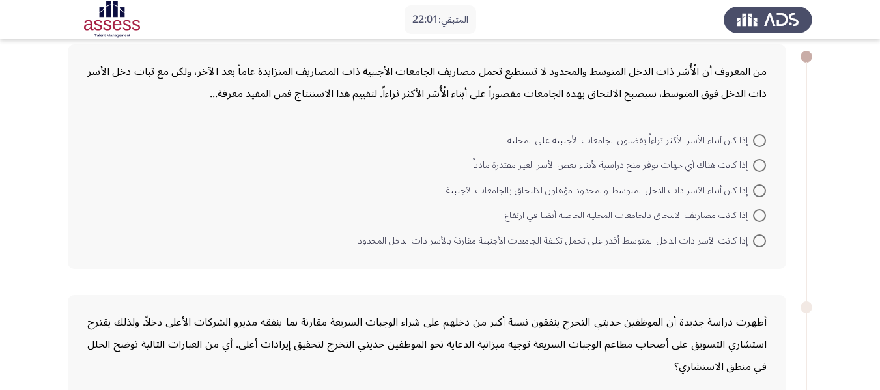
click at [760, 141] on span at bounding box center [759, 140] width 13 height 13
click at [760, 141] on input "إذا كان أبناء الأسر الأكثر ثراءاً يفضلون الجامعات الأجنبية على المحلية" at bounding box center [759, 140] width 13 height 13
radio input "true"
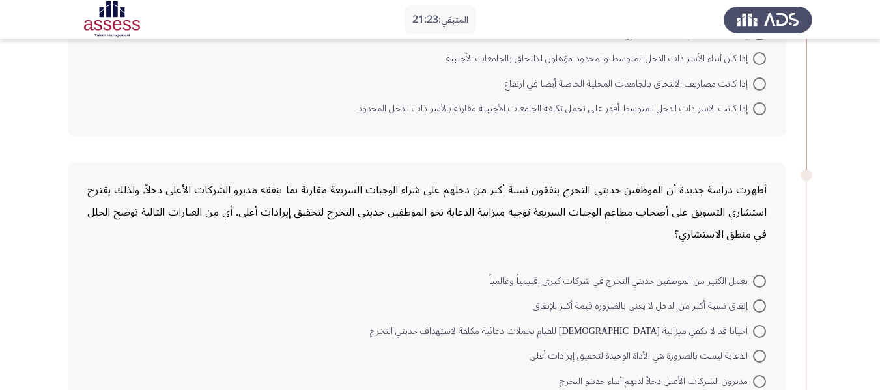
scroll to position [261, 0]
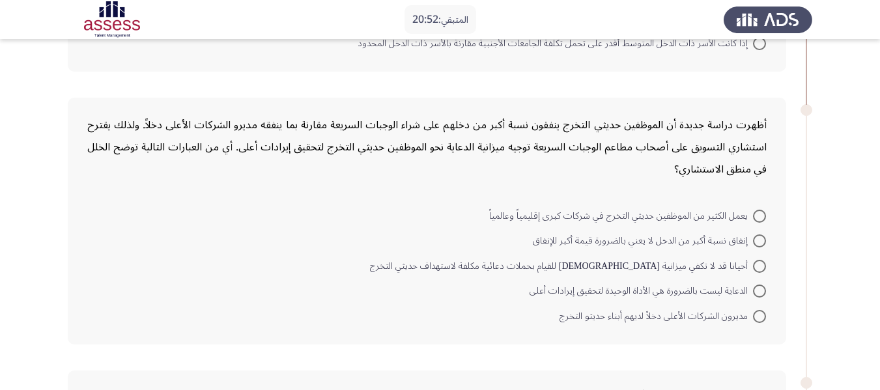
click at [759, 238] on span at bounding box center [759, 241] width 13 height 13
click at [759, 238] on input "إنفاق نسبة أكبر من الدخل لا يعني بالضرورة قيمة أكبر للإنفاق" at bounding box center [759, 241] width 13 height 13
radio input "true"
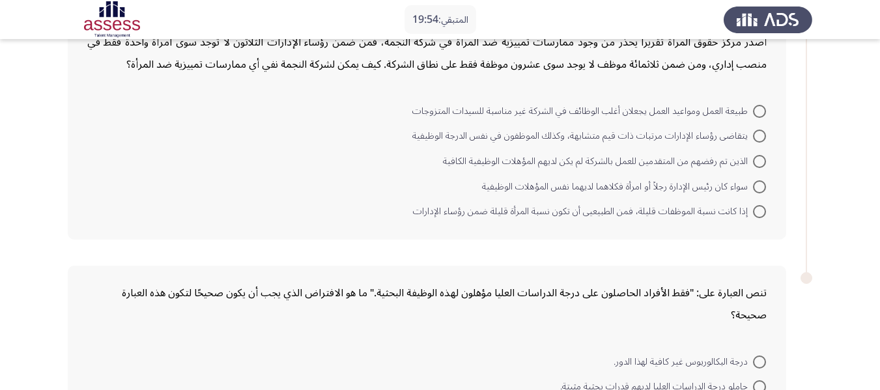
scroll to position [586, 0]
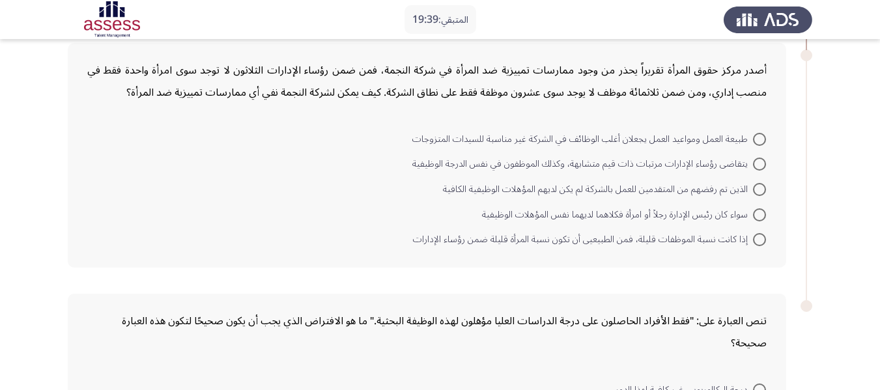
click at [758, 191] on span at bounding box center [759, 189] width 13 height 13
click at [758, 191] on input "الذين تم رفضهم من المتقدمين للعمل بالشركة لم يكن لديهم المؤهلات الوظيفية الكافية" at bounding box center [759, 189] width 13 height 13
radio input "true"
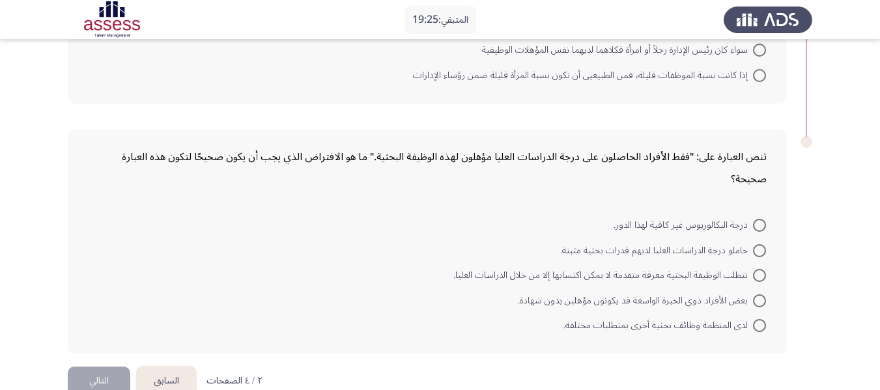
scroll to position [778, 0]
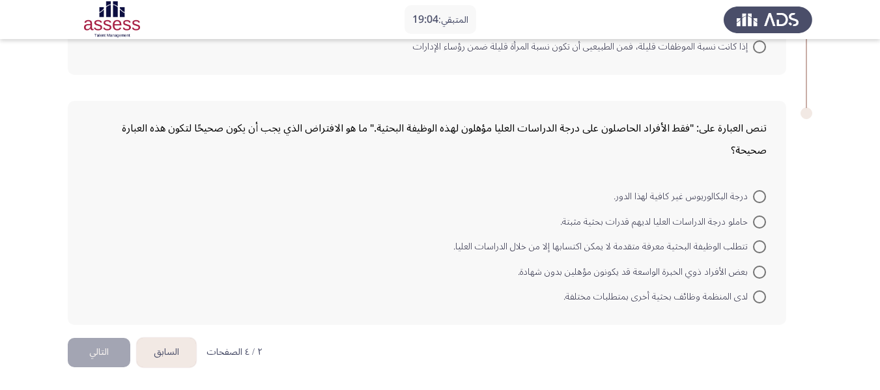
click at [754, 247] on span at bounding box center [759, 246] width 13 height 13
click at [754, 247] on input "تتطلب الوظيفة البحثية معرفة متقدمة لا يمكن اكتسابها إلا من خلال الدراسات العليا." at bounding box center [759, 246] width 13 height 13
radio input "true"
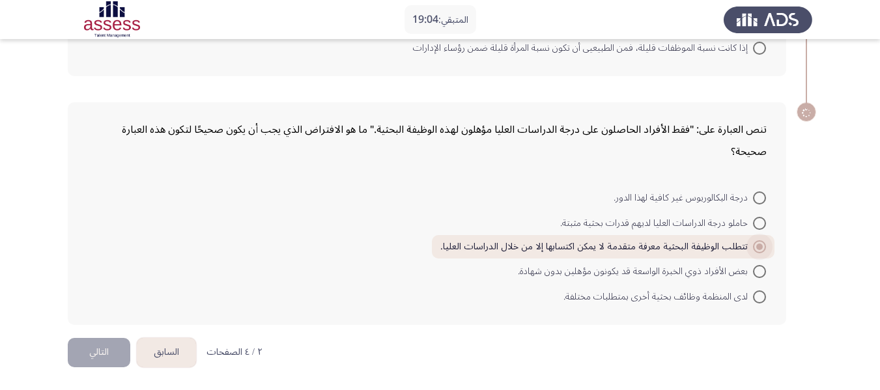
scroll to position [777, 0]
click at [94, 352] on button "التالي" at bounding box center [99, 352] width 63 height 29
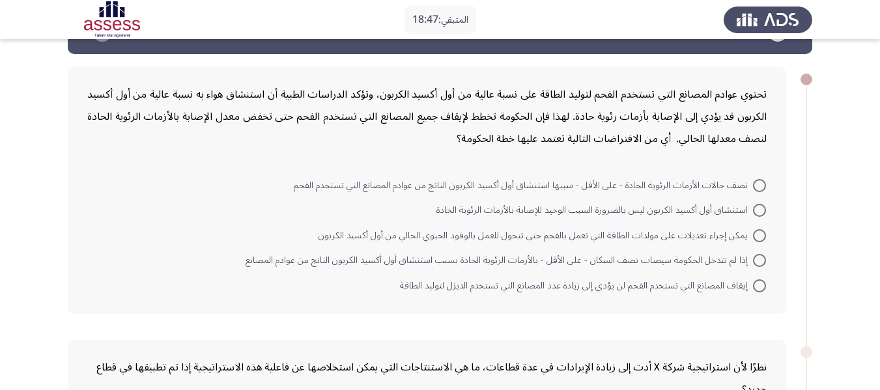
scroll to position [65, 0]
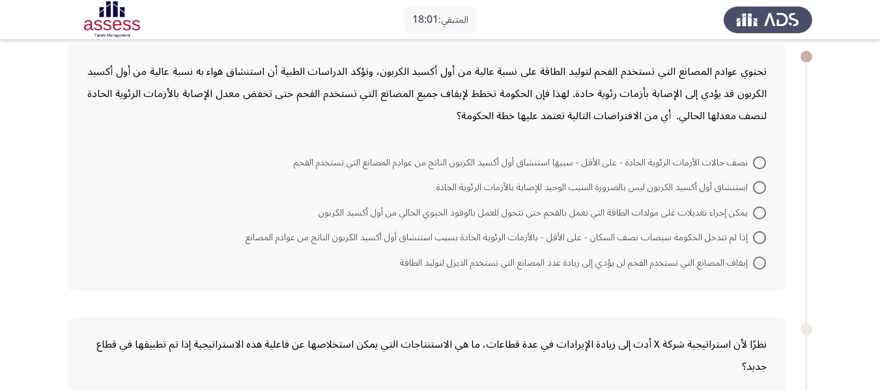
click at [758, 156] on span at bounding box center [759, 162] width 13 height 13
click at [758, 156] on input "نصف حالات الأزمات الرئوية الحادة - على الأقل - سببها استنشاق أول أكسيد الكربون …" at bounding box center [759, 162] width 13 height 13
radio input "true"
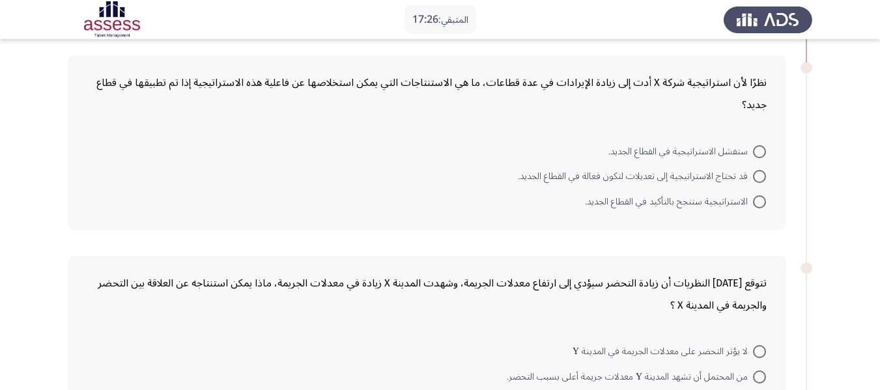
scroll to position [326, 0]
click at [758, 173] on span at bounding box center [759, 175] width 13 height 13
click at [758, 173] on input "قد تحتاج الاستراتيجية إلى تعديلات لتكون فعالة في القطاع الجديد." at bounding box center [759, 175] width 13 height 13
radio input "true"
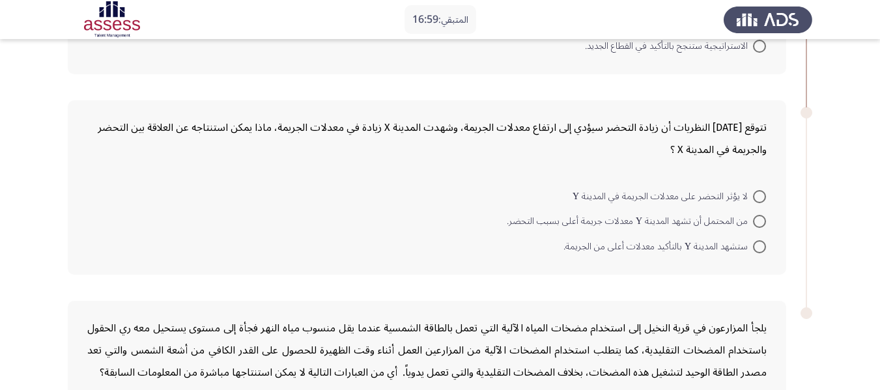
scroll to position [456, 0]
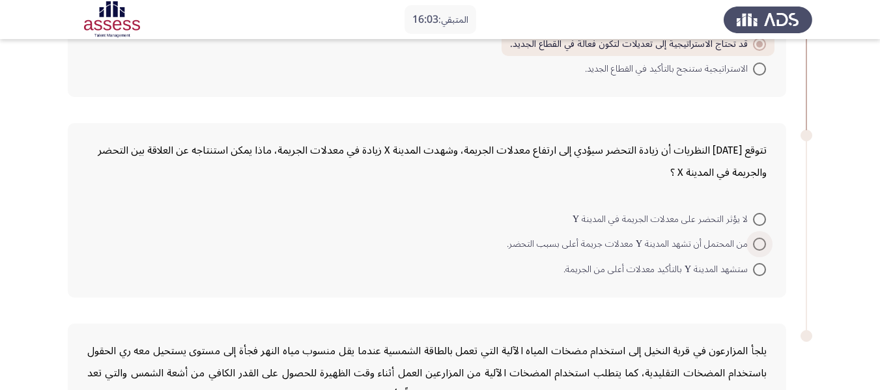
click at [756, 250] on span at bounding box center [759, 244] width 13 height 13
click at [756, 250] on input "من المحتمل أن تشهد المدينة Y معدلات جريمة أعلى بسبب التحضر." at bounding box center [759, 244] width 13 height 13
radio input "true"
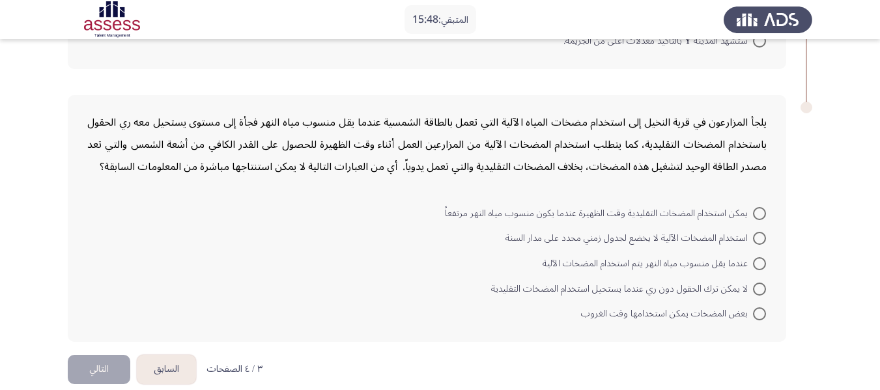
scroll to position [700, 0]
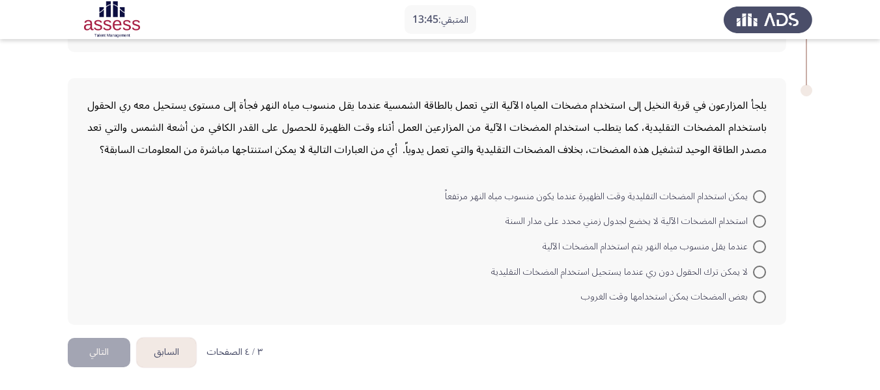
click at [763, 296] on span at bounding box center [759, 297] width 13 height 13
click at [763, 296] on input "بعض المضخات يمكن استخدامها وقت الغروب" at bounding box center [759, 297] width 13 height 13
radio input "true"
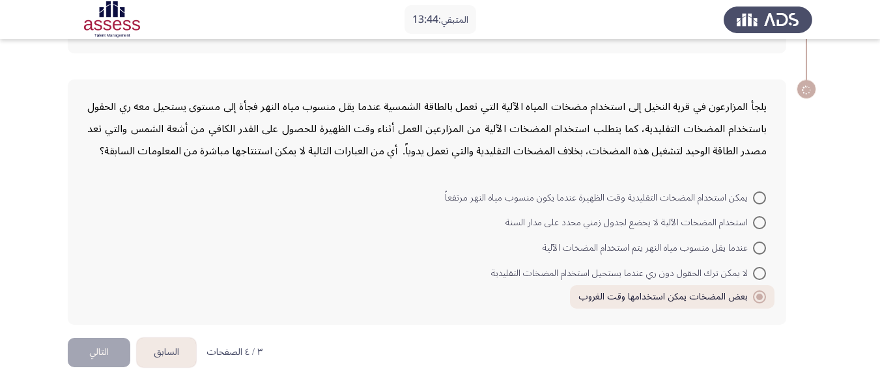
scroll to position [698, 0]
click at [760, 204] on span at bounding box center [759, 198] width 13 height 13
click at [760, 204] on input "يمكن استخدام المضخات التقليدية وقت الظهيرة عندما يكون منسوب مياه النهر مرتفعاً" at bounding box center [759, 198] width 13 height 13
radio input "true"
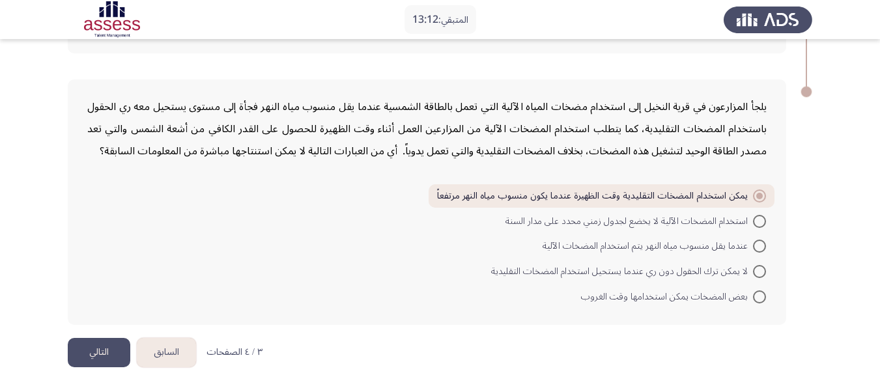
click at [109, 351] on button "التالي" at bounding box center [99, 352] width 63 height 29
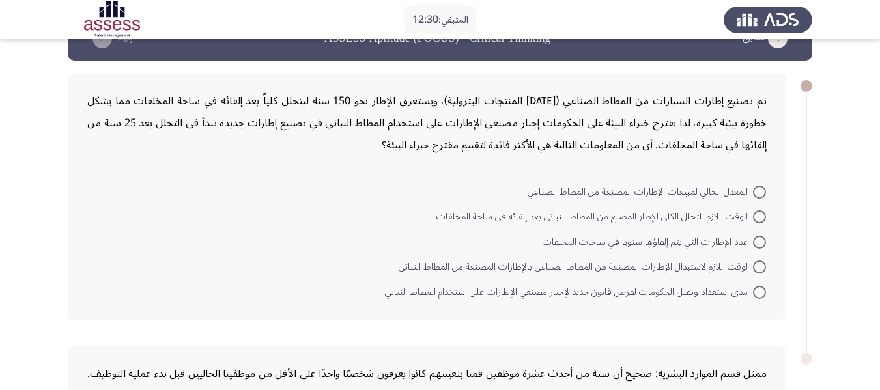
scroll to position [65, 0]
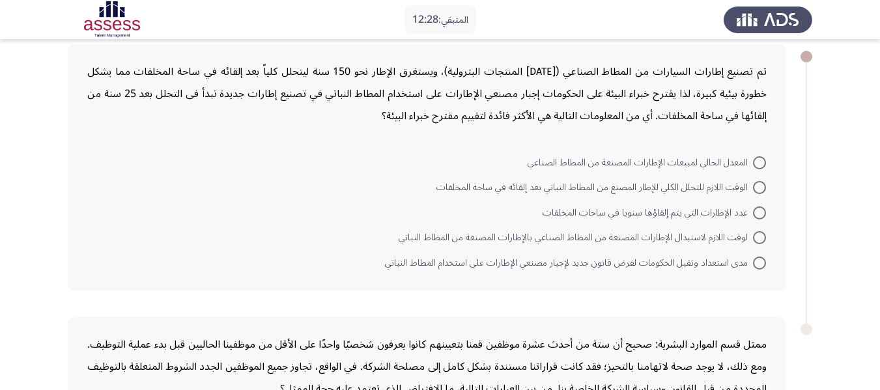
click at [754, 238] on span at bounding box center [759, 237] width 13 height 13
click at [754, 238] on input "لوقت اللازم لاستبدال الإطارات المصنعة من المطاط الصناعي بالإطارات المصنعة من ال…" at bounding box center [759, 237] width 13 height 13
radio input "true"
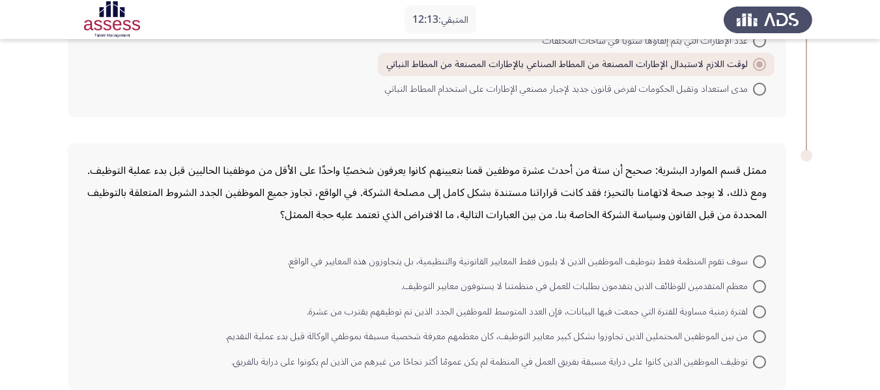
scroll to position [302, 0]
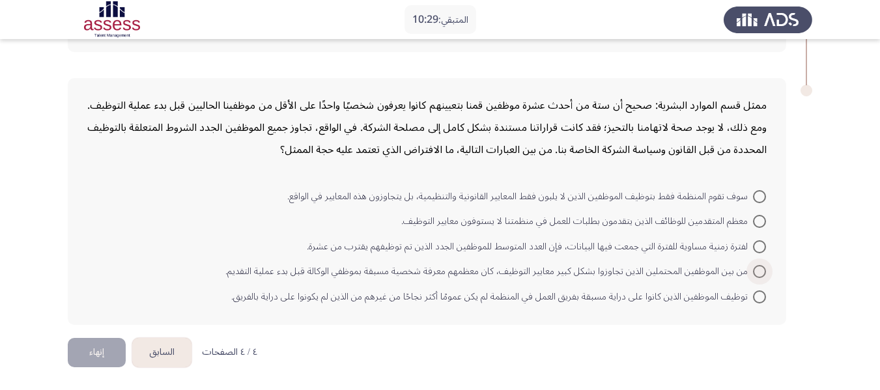
click at [760, 266] on span at bounding box center [759, 271] width 13 height 13
click at [760, 266] on input "من بين الموظفين المحتملين الذين تجاوزوا بشكل كبير معايير التوظيف، كان معظمهم مع…" at bounding box center [759, 271] width 13 height 13
radio input "true"
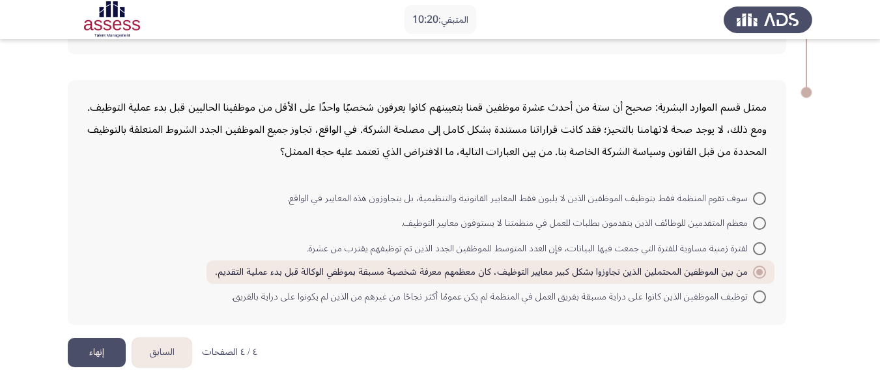
click at [162, 349] on button "السابق" at bounding box center [161, 352] width 59 height 29
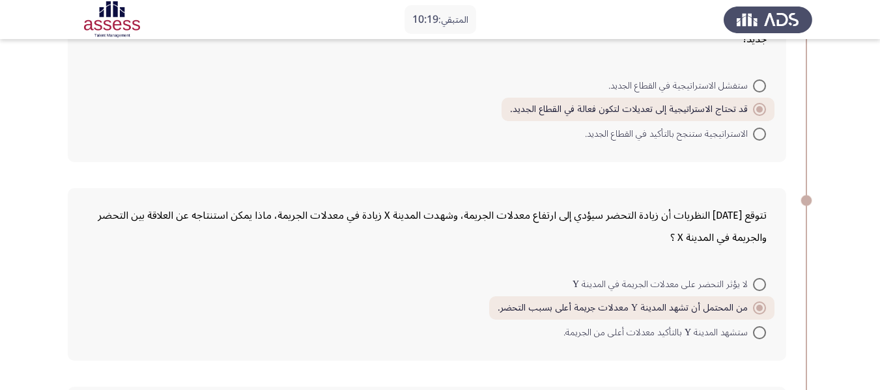
scroll to position [698, 0]
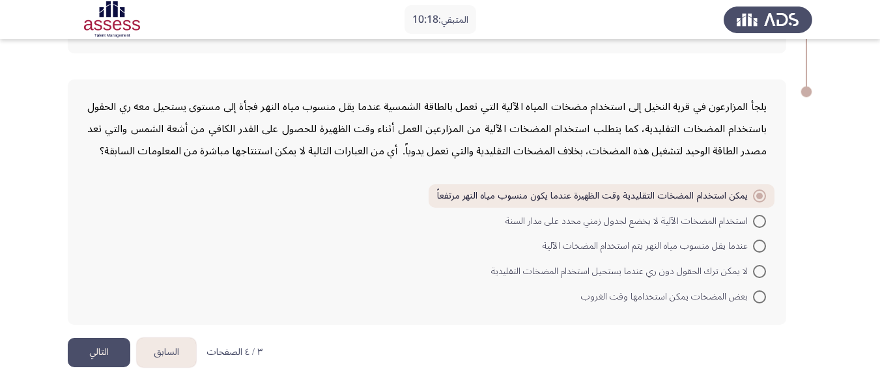
click at [171, 347] on button "السابق" at bounding box center [166, 352] width 59 height 29
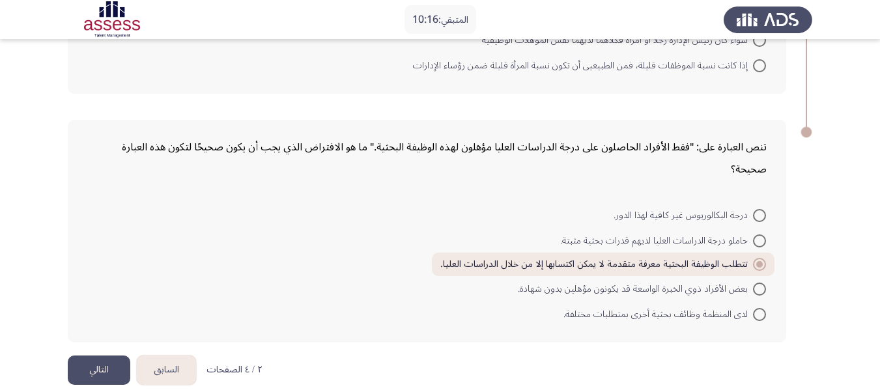
scroll to position [777, 0]
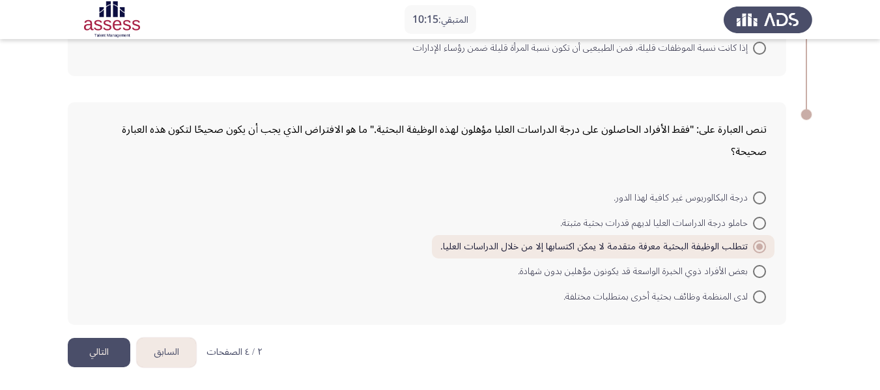
click at [170, 356] on button "السابق" at bounding box center [166, 352] width 59 height 29
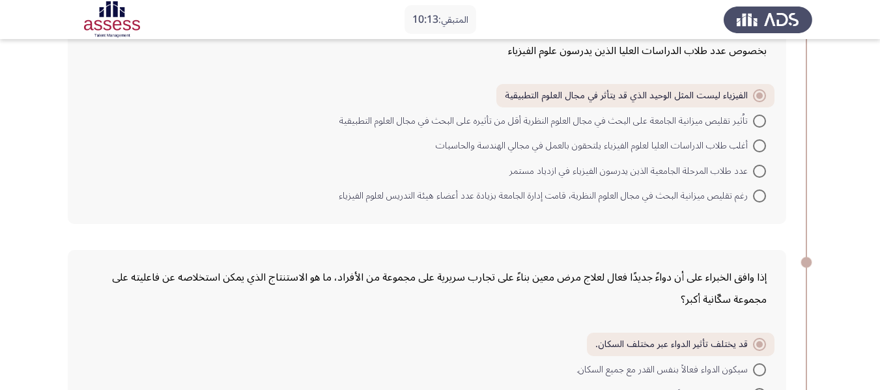
scroll to position [0, 0]
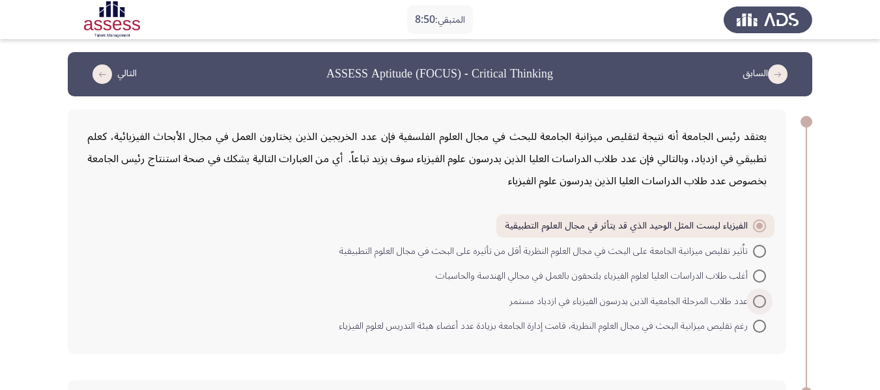
click at [756, 298] on span at bounding box center [759, 301] width 13 height 13
click at [756, 298] on input "عدد طلاب المرحلة الجامعية الذين يدرسون الفيزياء في ازدياد مستمر" at bounding box center [759, 301] width 13 height 13
radio input "true"
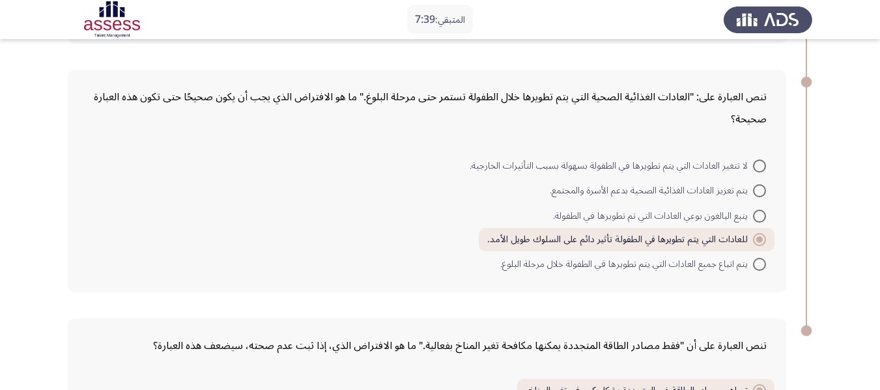
scroll to position [521, 0]
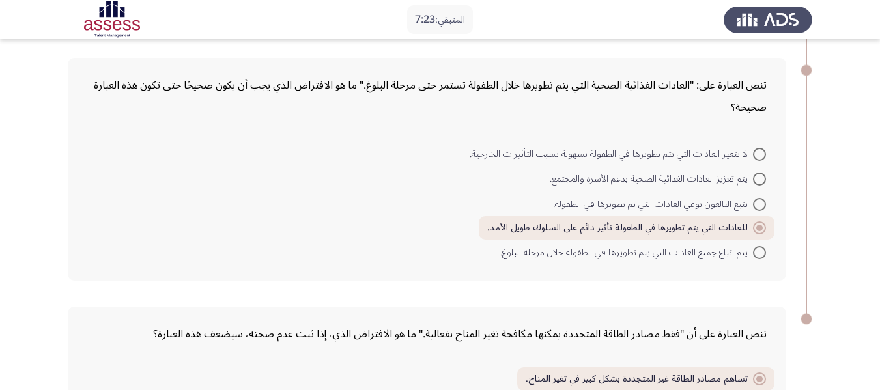
click at [760, 160] on span at bounding box center [759, 154] width 13 height 13
click at [760, 160] on input "لا تتغير العادات التي يتم تطويرها في الطفولة بسهولة بسبب التأثيرات الخارجية." at bounding box center [759, 154] width 13 height 13
radio input "true"
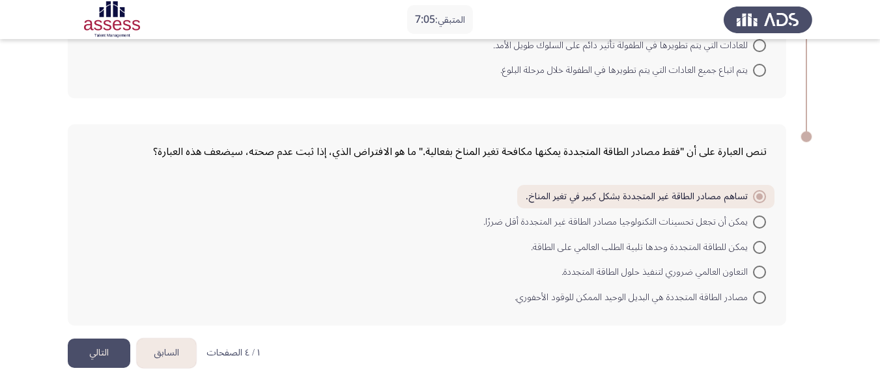
scroll to position [704, 0]
click at [96, 352] on button "التالي" at bounding box center [99, 352] width 63 height 29
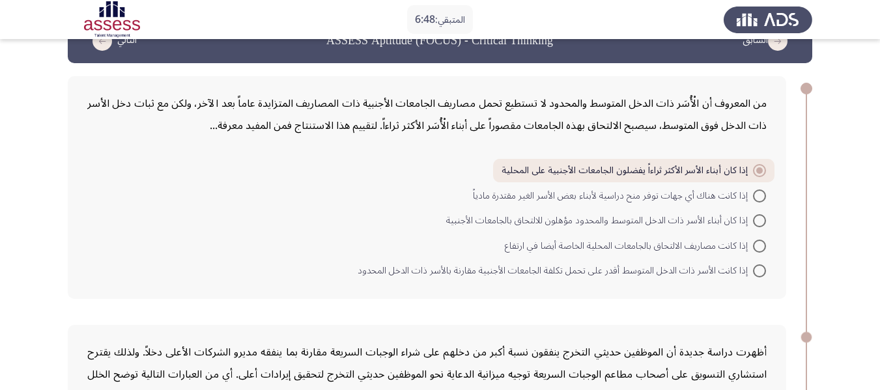
scroll to position [65, 0]
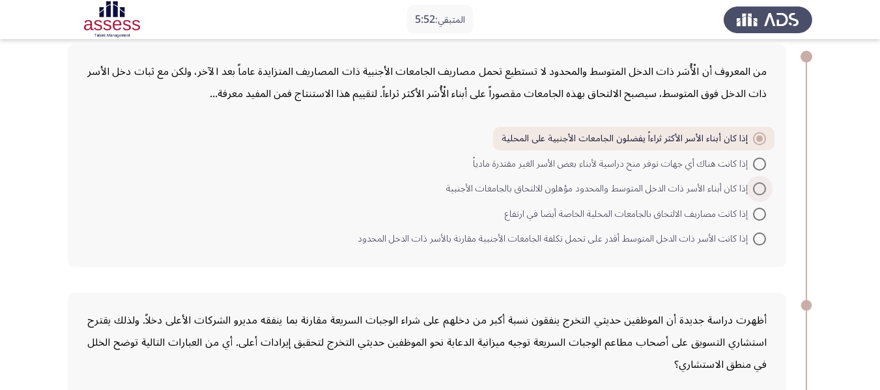
click at [762, 185] on span at bounding box center [759, 188] width 13 height 13
click at [762, 185] on input "إذا كان أبناء الأسر ذات الدخل المتوسط والمحدود مؤهلون للالتحاق بالجامعات الأجنب…" at bounding box center [759, 188] width 13 height 13
radio input "true"
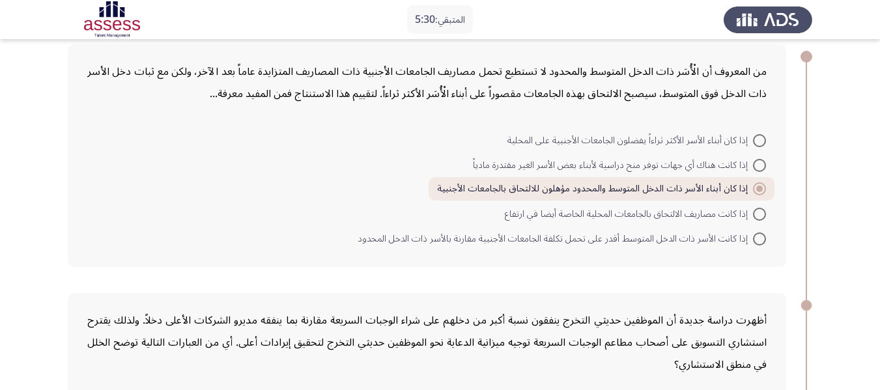
click at [763, 138] on span at bounding box center [759, 140] width 13 height 13
click at [763, 138] on input "إذا كان أبناء الأسر الأكثر ثراءاً يفضلون الجامعات الأجنبية على المحلية" at bounding box center [759, 140] width 13 height 13
radio input "true"
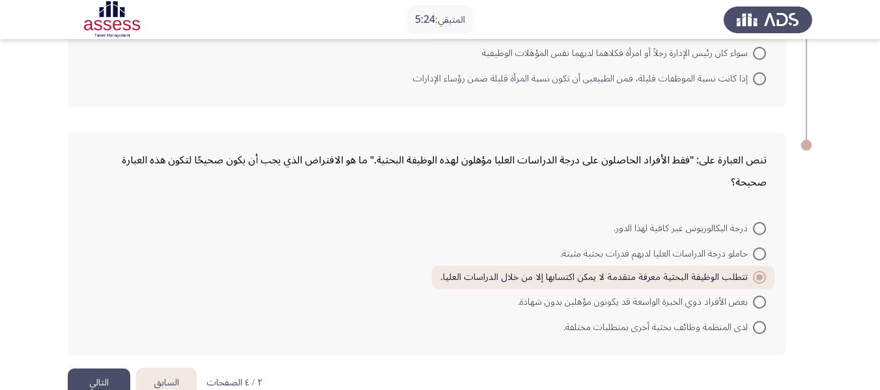
scroll to position [777, 0]
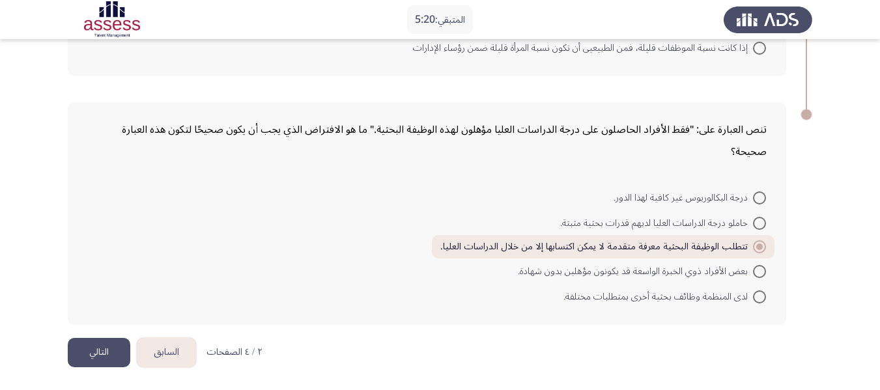
click at [106, 346] on button "التالي" at bounding box center [99, 352] width 63 height 29
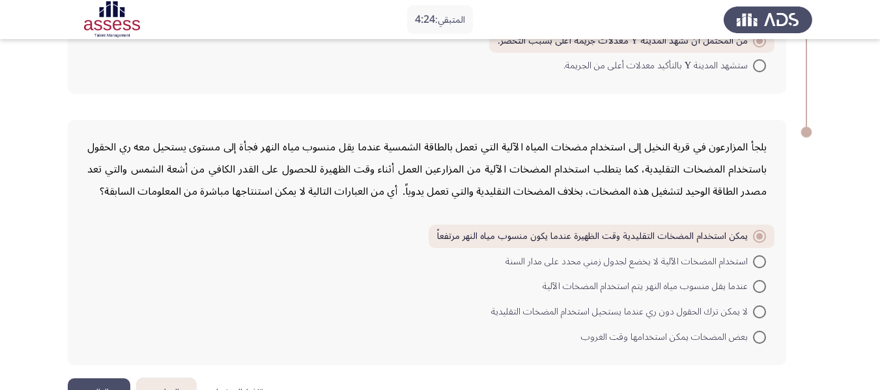
scroll to position [698, 0]
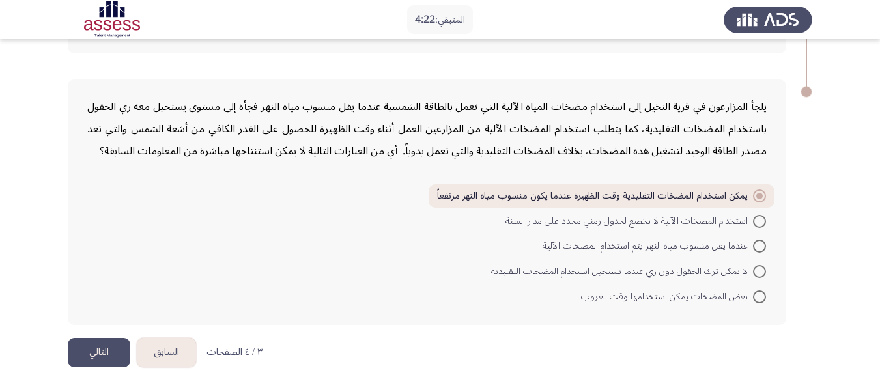
click at [108, 350] on button "التالي" at bounding box center [99, 352] width 63 height 29
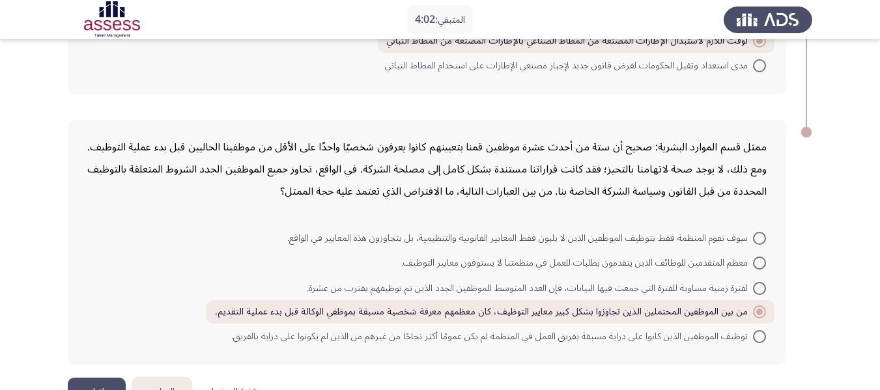
scroll to position [300, 0]
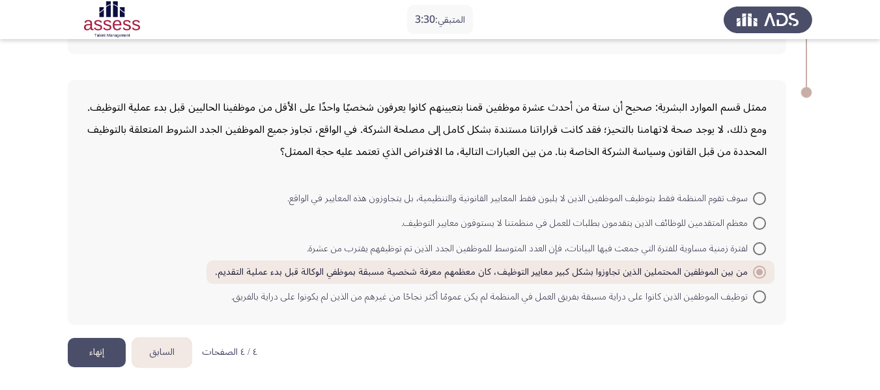
click at [88, 341] on button "إنهاء" at bounding box center [97, 352] width 58 height 29
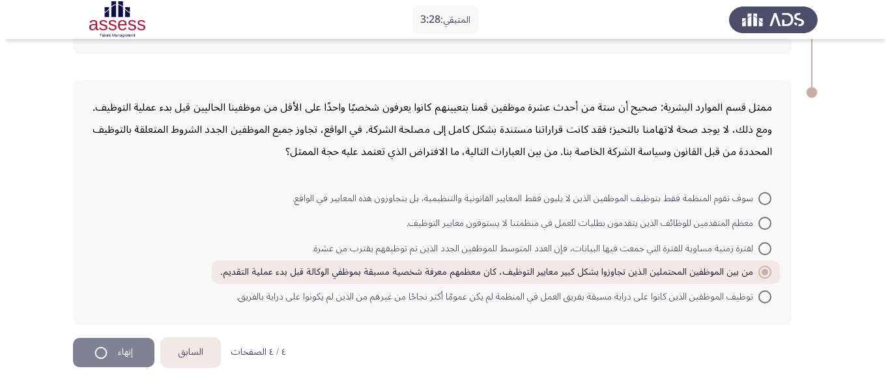
scroll to position [0, 0]
